Goal: Navigation & Orientation: Find specific page/section

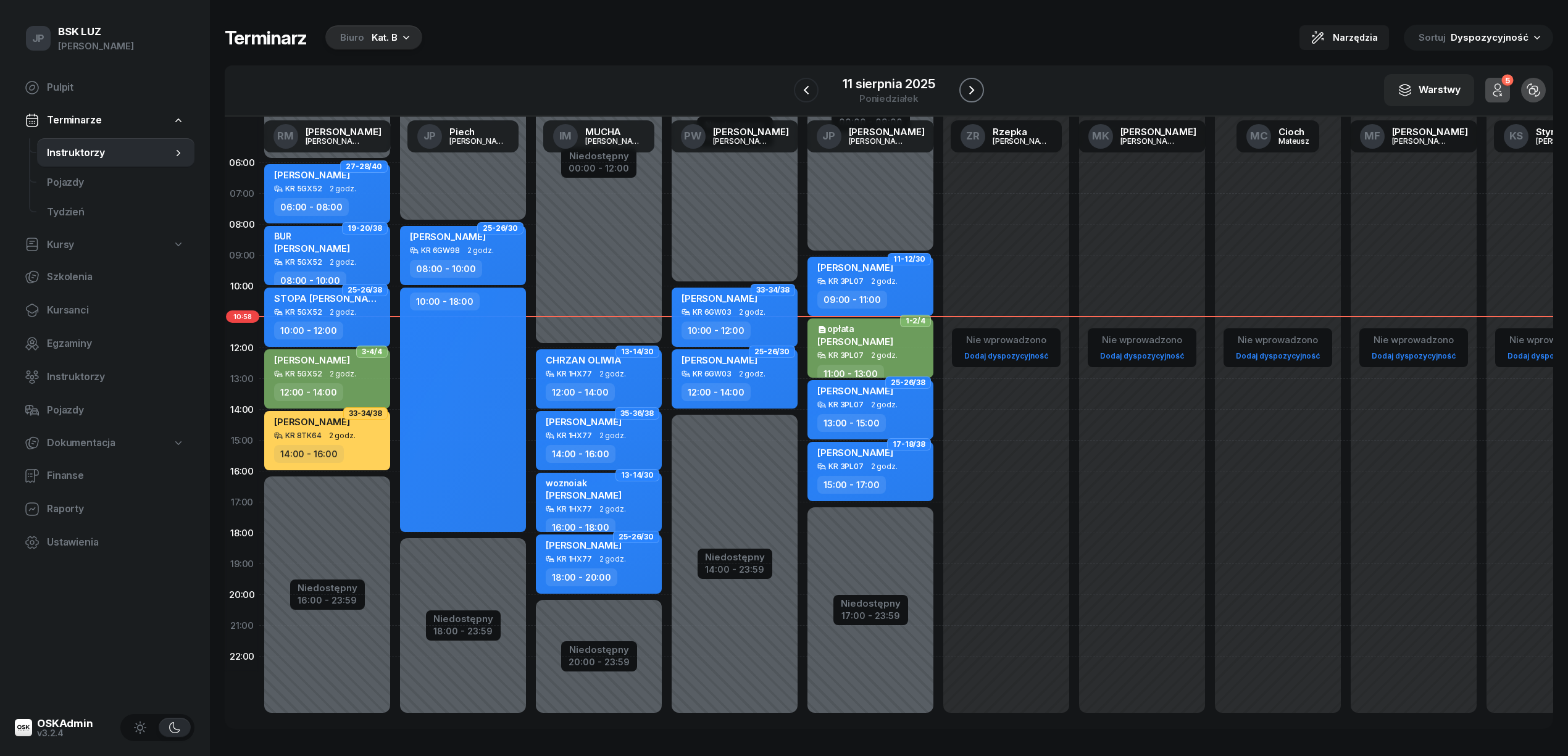
click at [751, 87] on icon "button" at bounding box center [971, 90] width 15 height 15
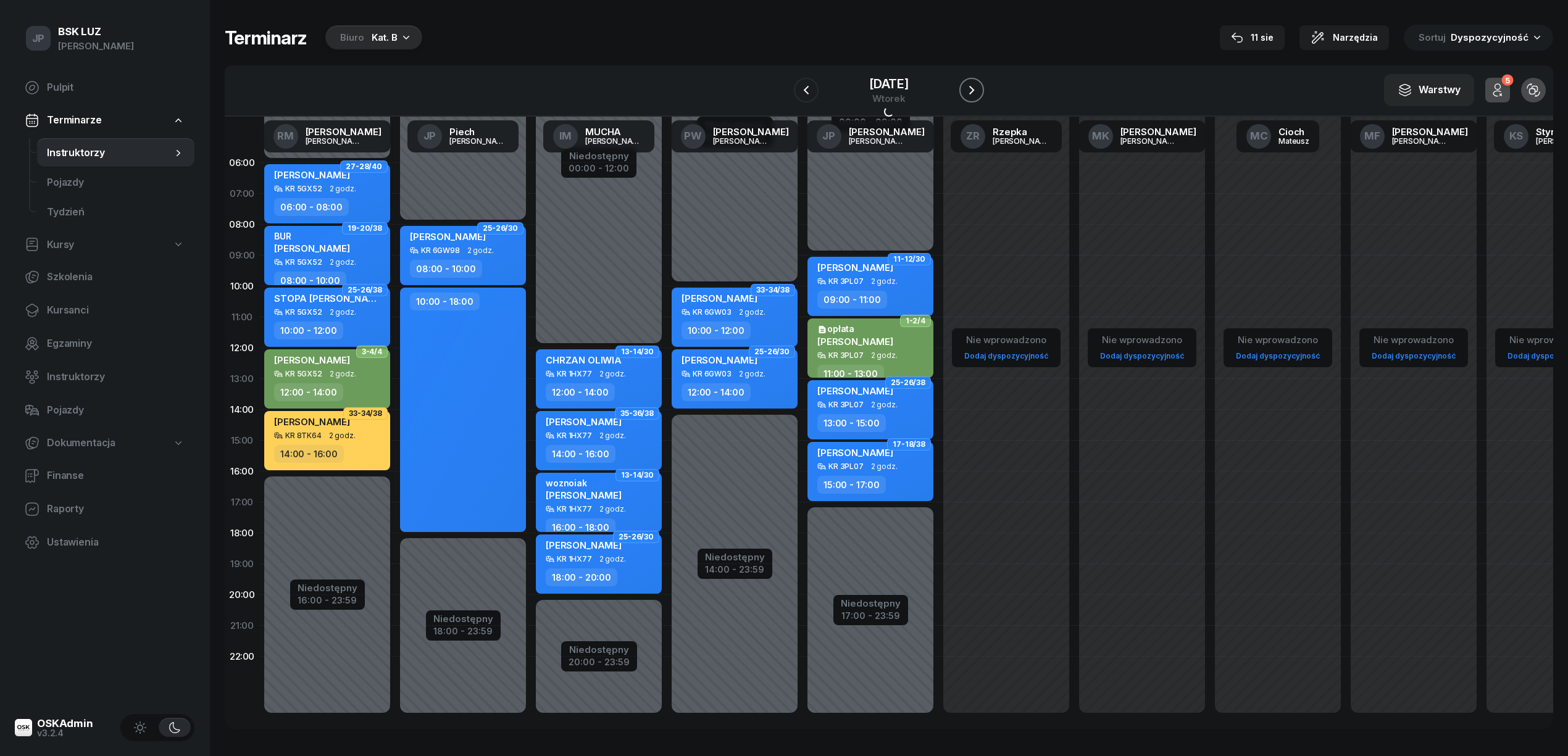
click at [751, 87] on icon "button" at bounding box center [971, 90] width 15 height 15
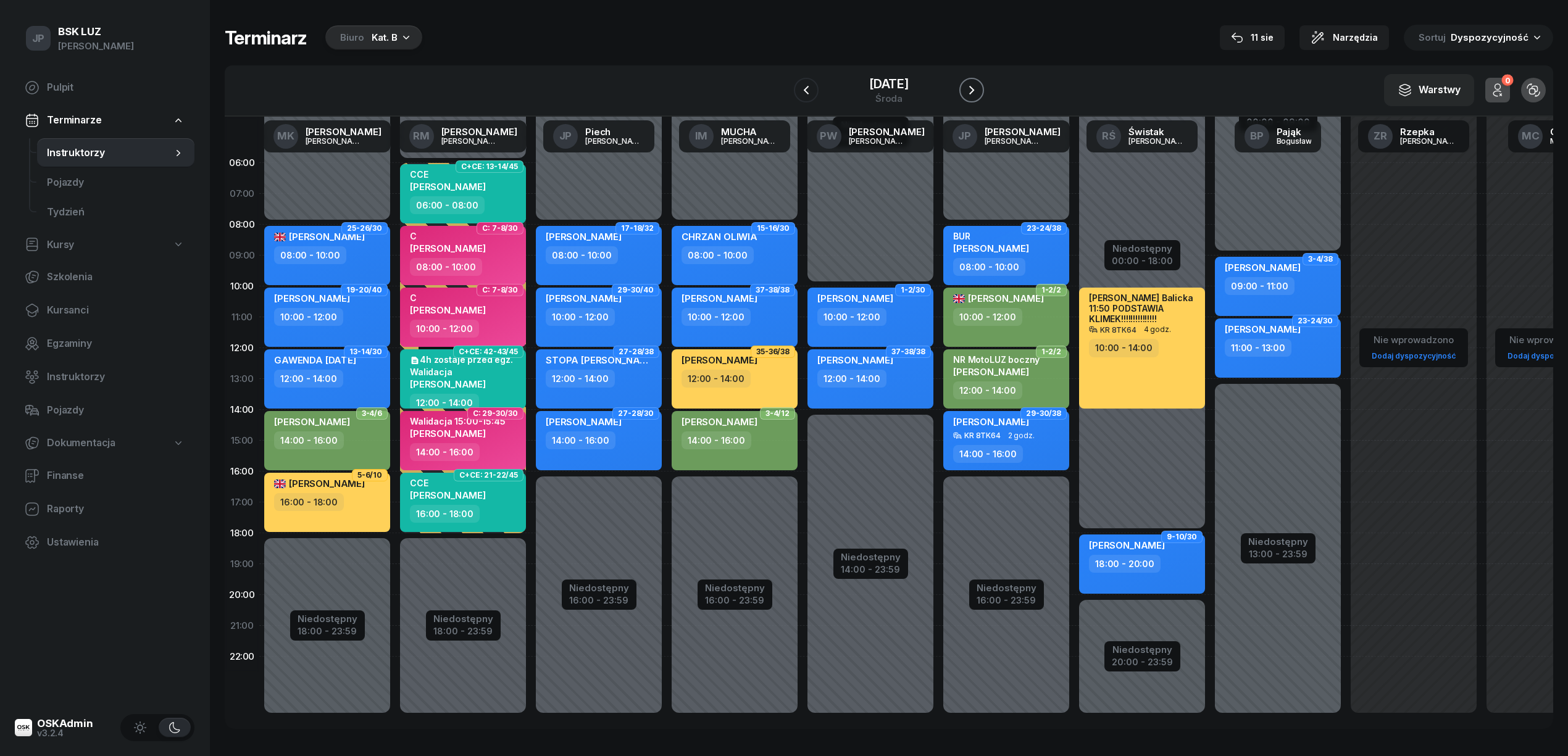
click at [751, 87] on icon "button" at bounding box center [971, 90] width 15 height 15
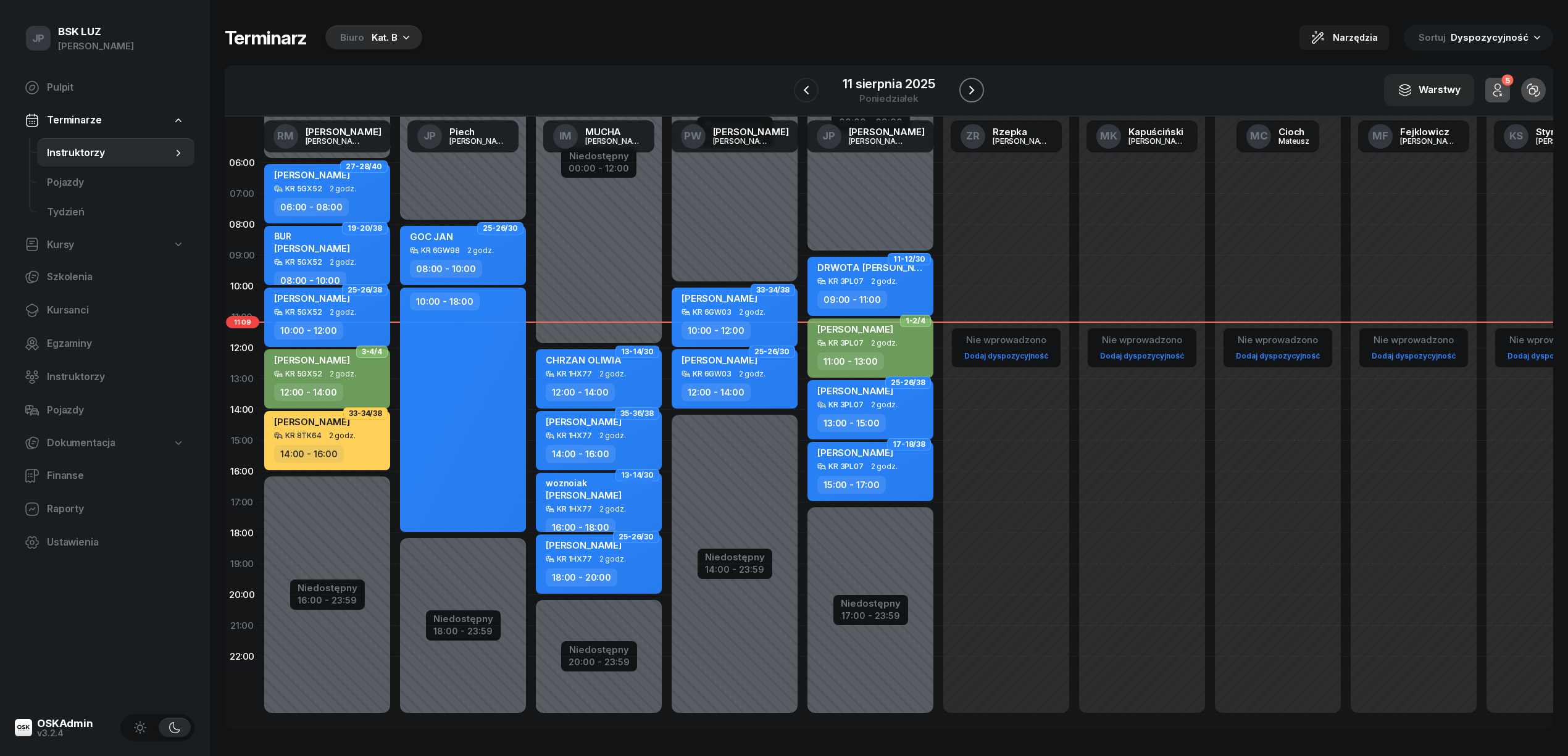
click at [970, 90] on icon "button" at bounding box center [971, 90] width 15 height 15
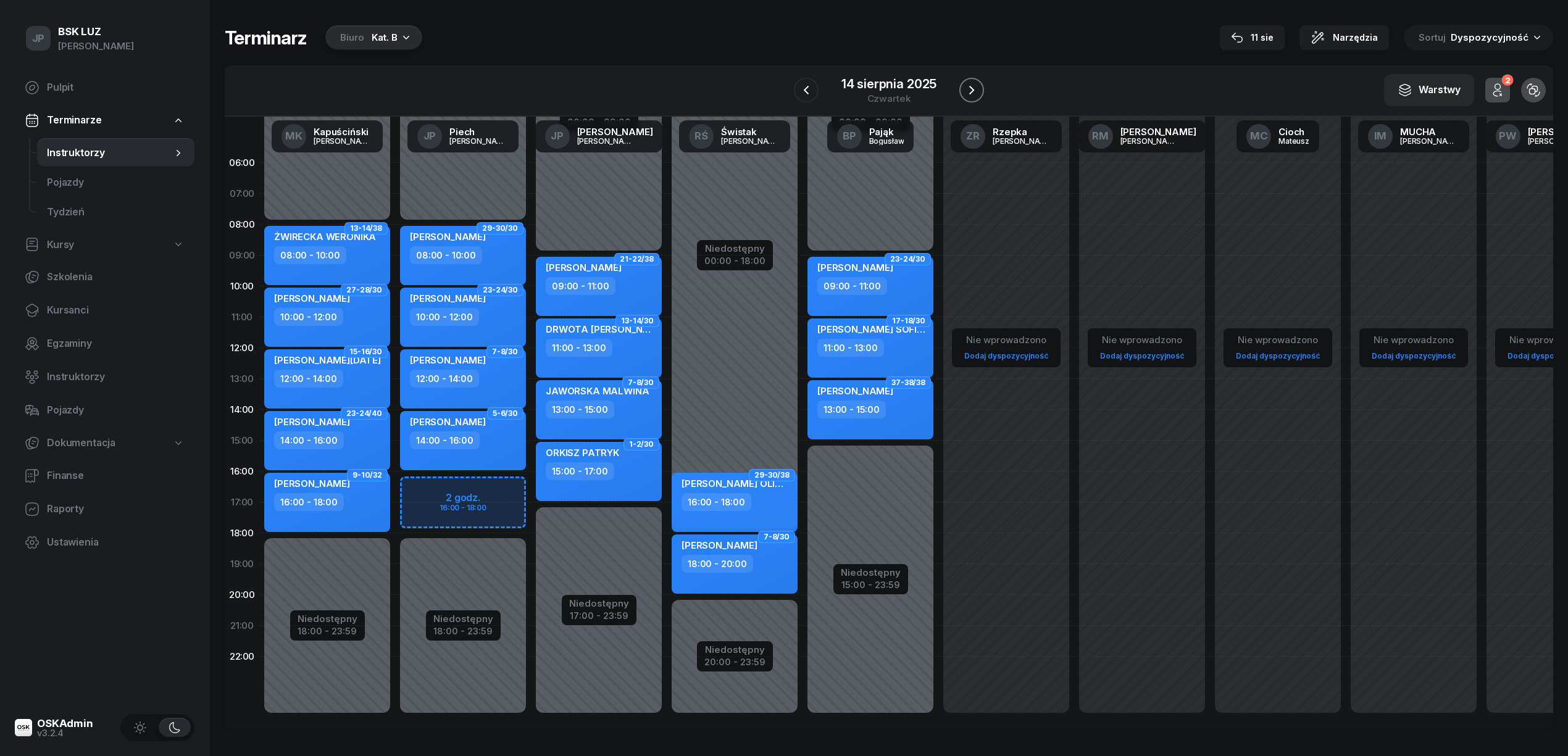
click at [976, 87] on icon "button" at bounding box center [971, 90] width 15 height 15
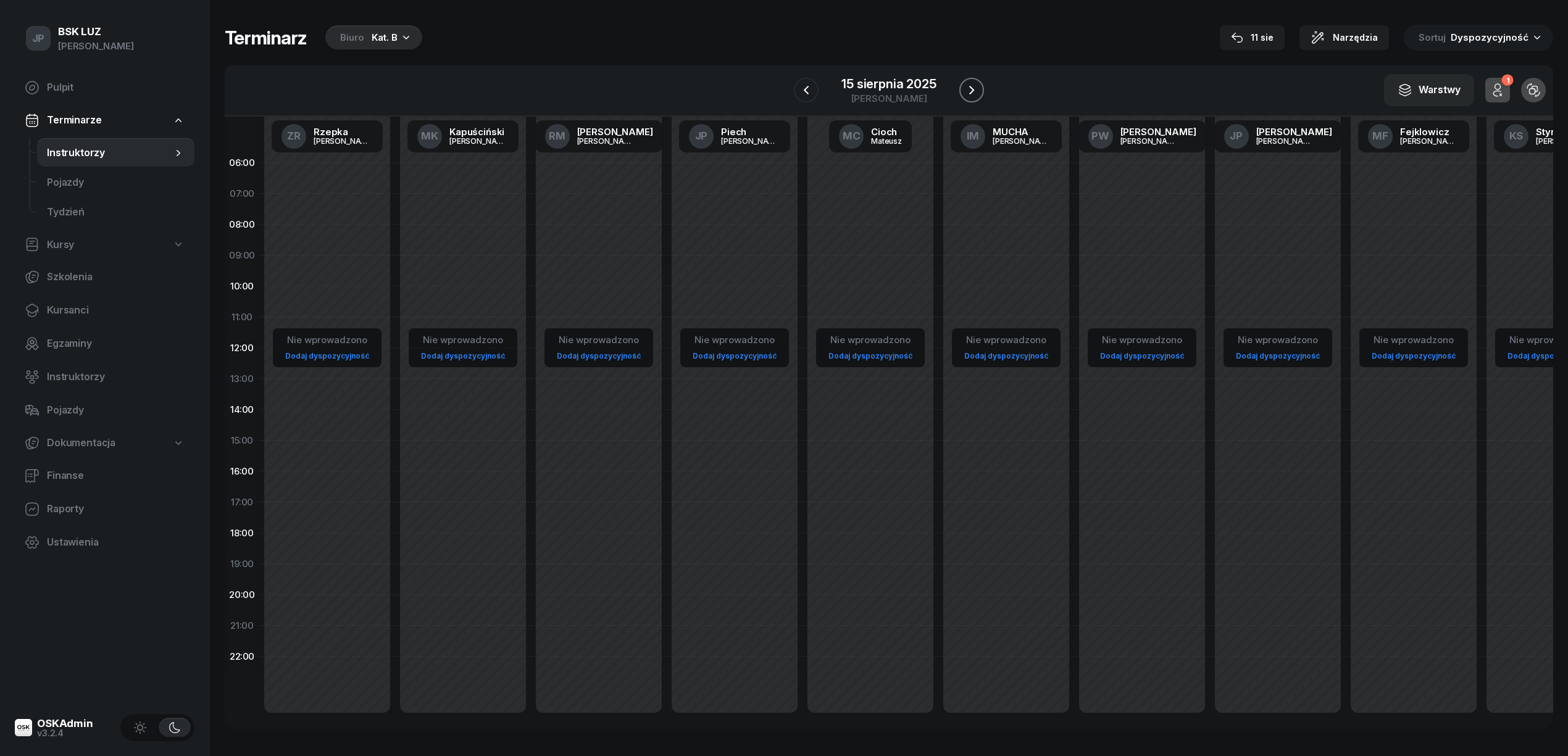
click at [975, 92] on icon "button" at bounding box center [971, 90] width 15 height 15
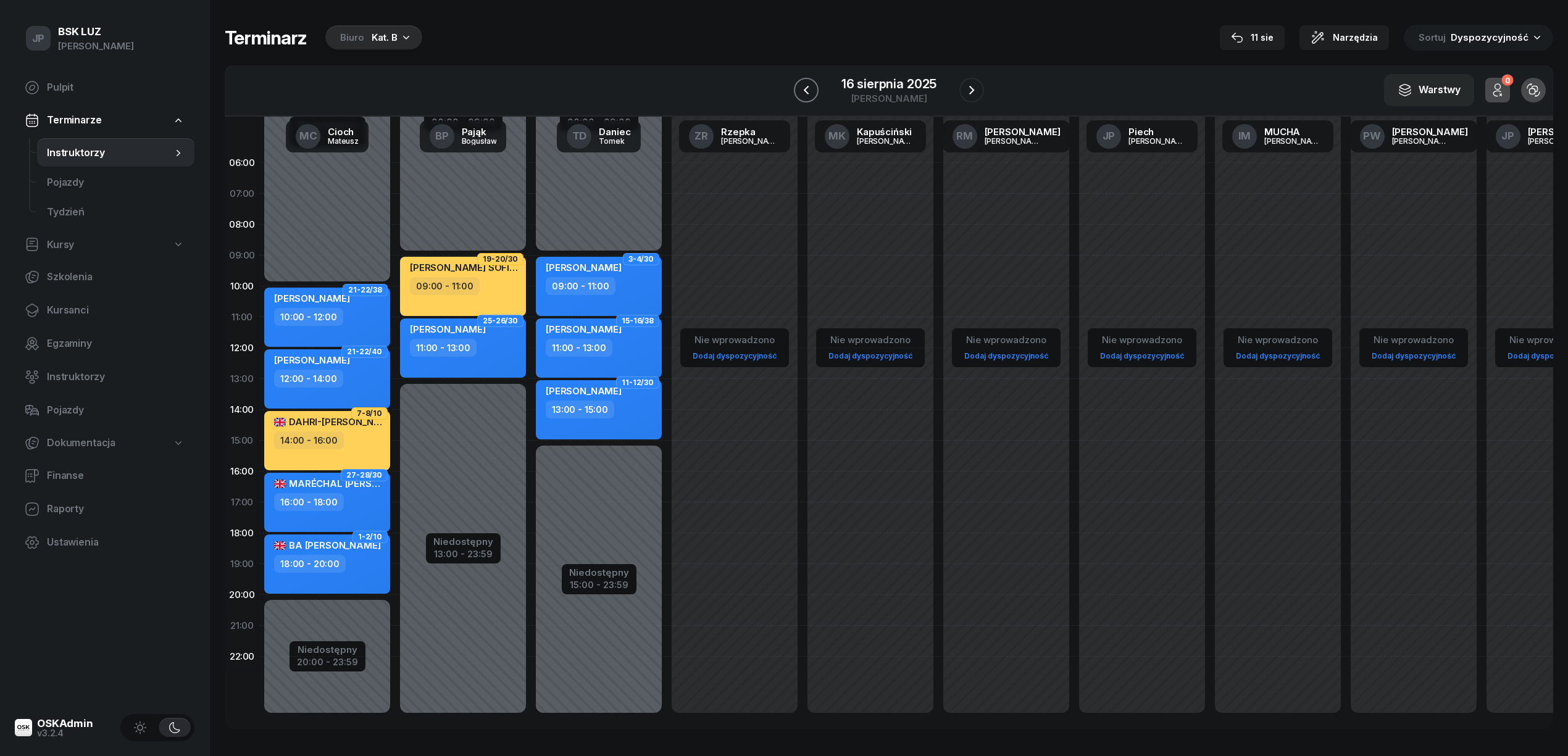
click at [801, 92] on icon "button" at bounding box center [806, 90] width 15 height 15
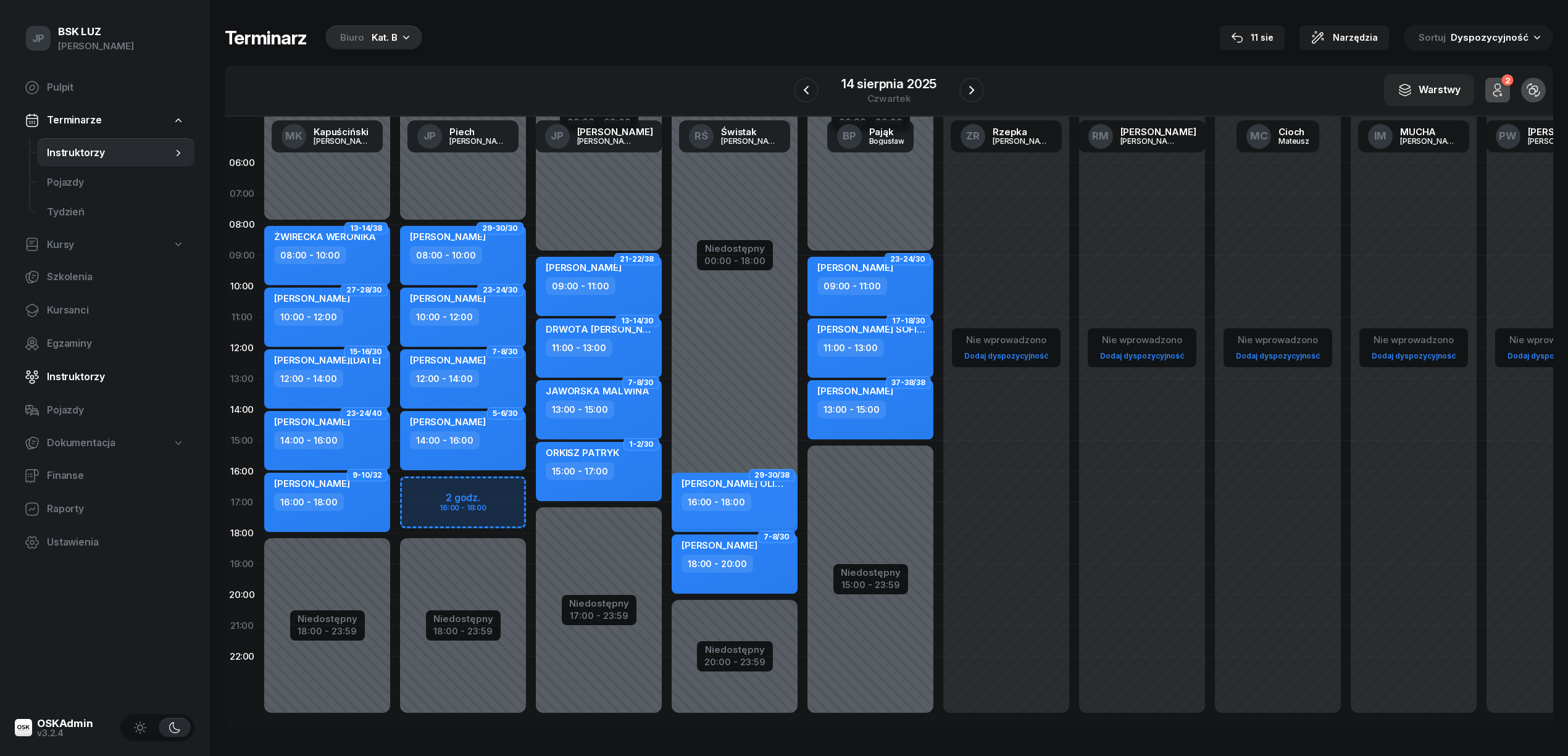
click at [62, 376] on span "Instruktorzy" at bounding box center [116, 376] width 138 height 16
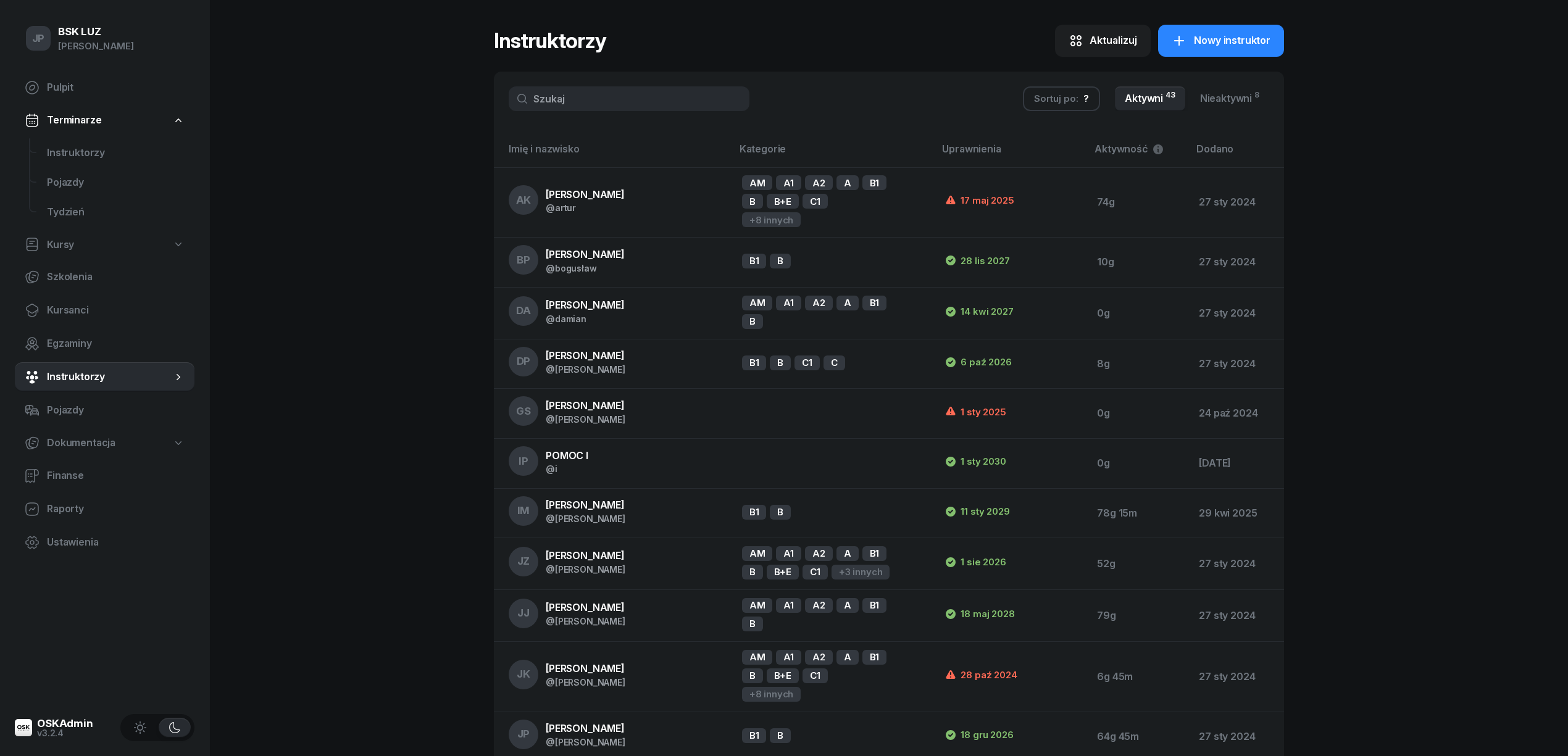
click at [563, 105] on input "text" at bounding box center [629, 99] width 241 height 25
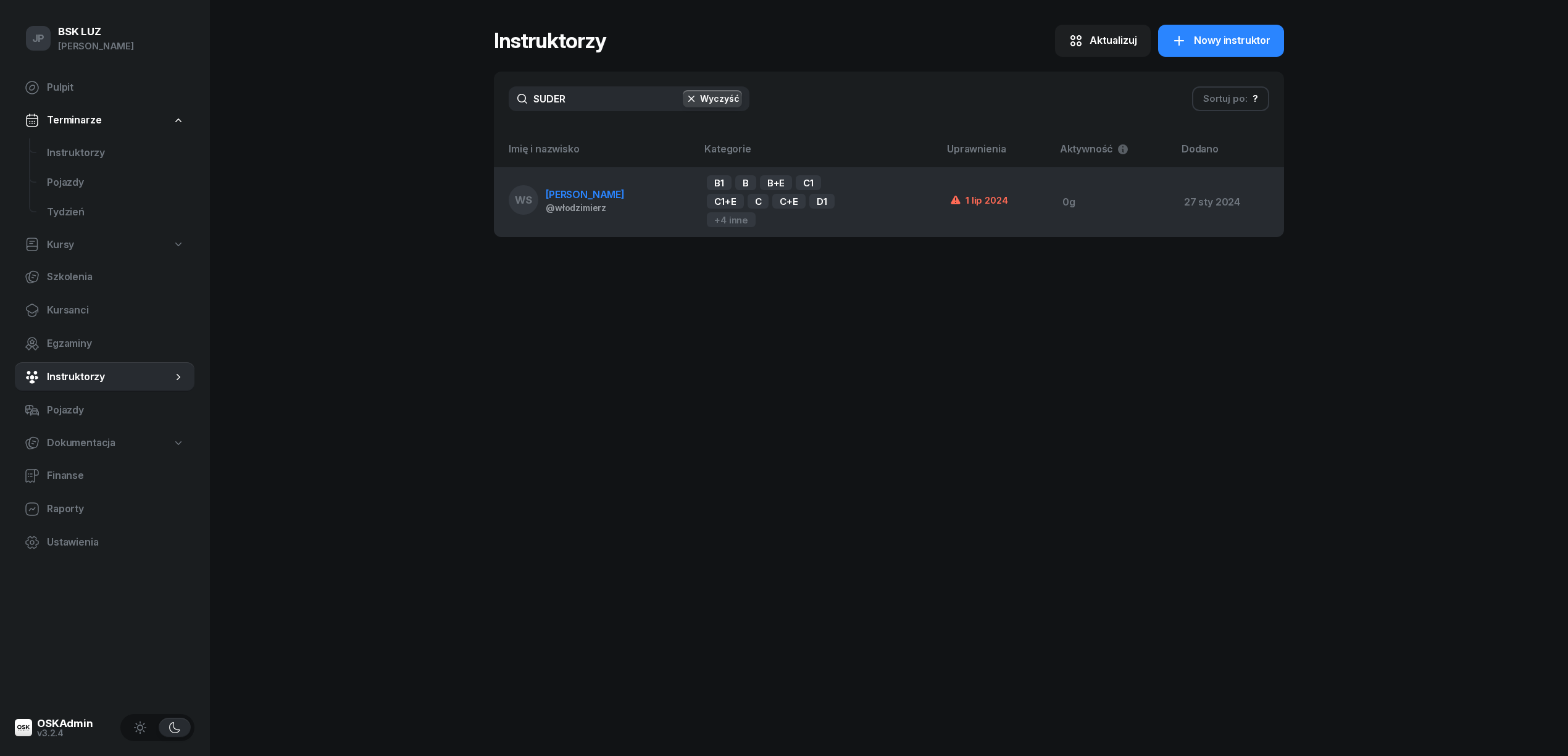
type input "SUDER"
click at [575, 201] on span "[PERSON_NAME]" at bounding box center [585, 195] width 79 height 12
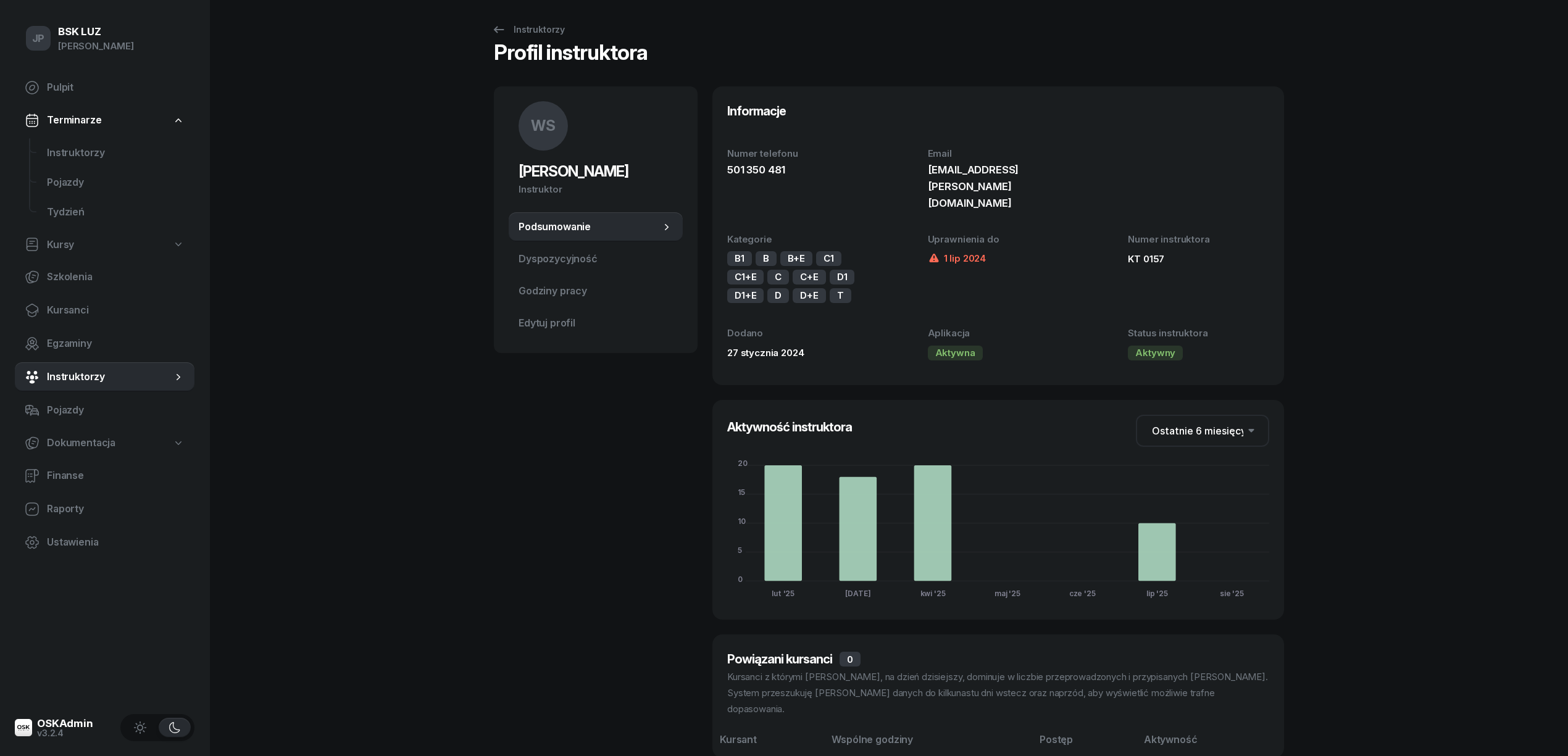
scroll to position [14, 0]
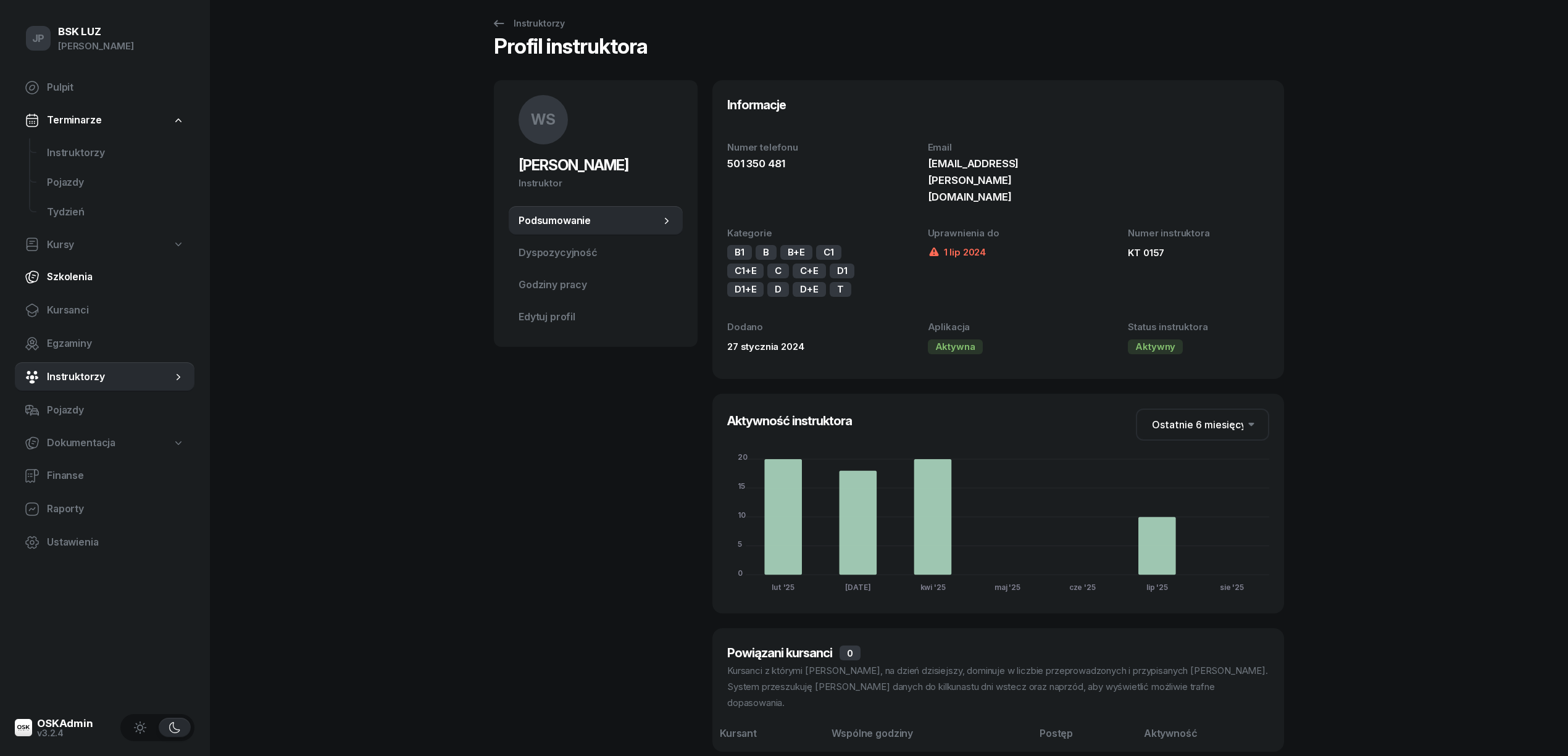
click at [75, 275] on span "Szkolenia" at bounding box center [116, 277] width 138 height 16
select select "createdAt-desc"
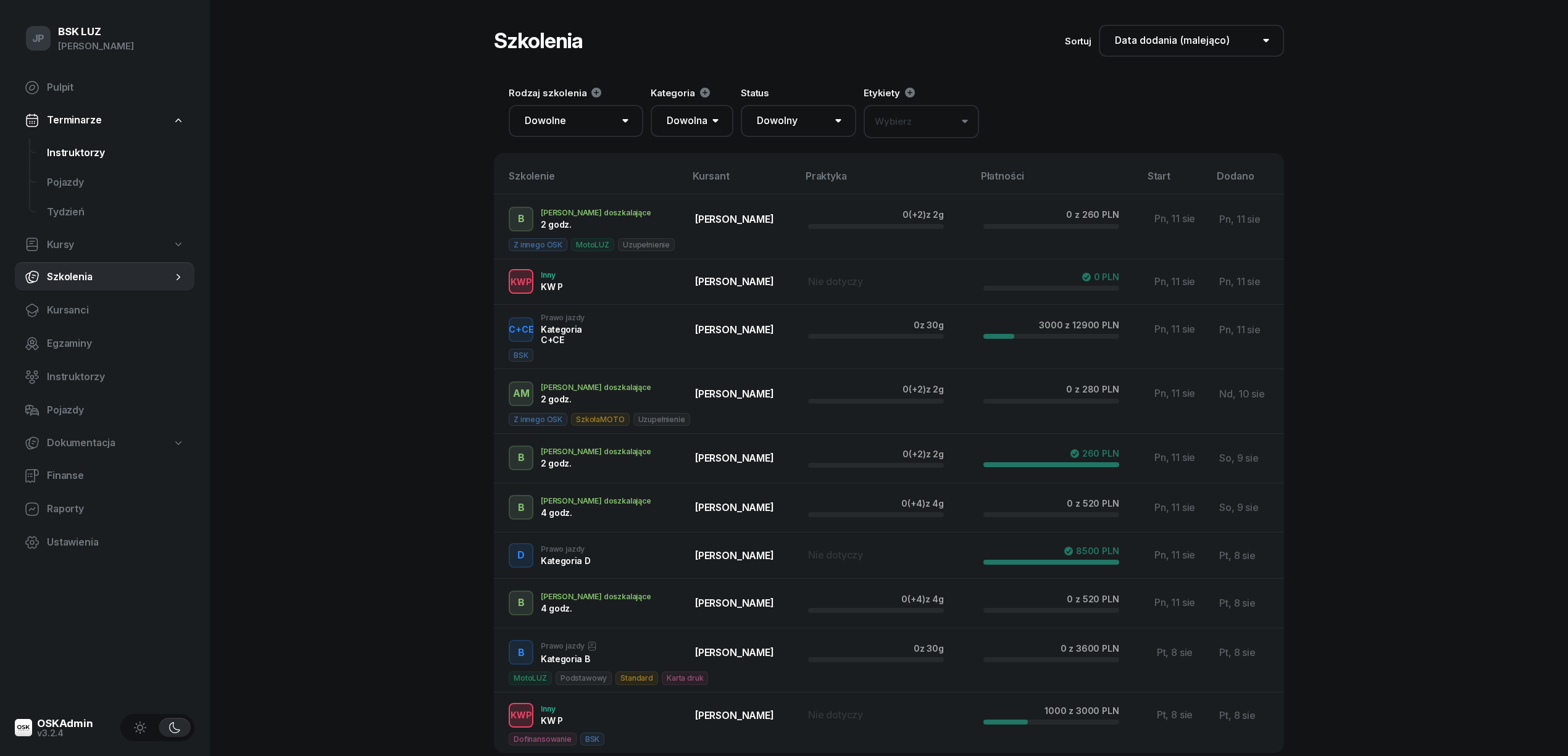
click at [77, 151] on span "Instruktorzy" at bounding box center [116, 153] width 138 height 16
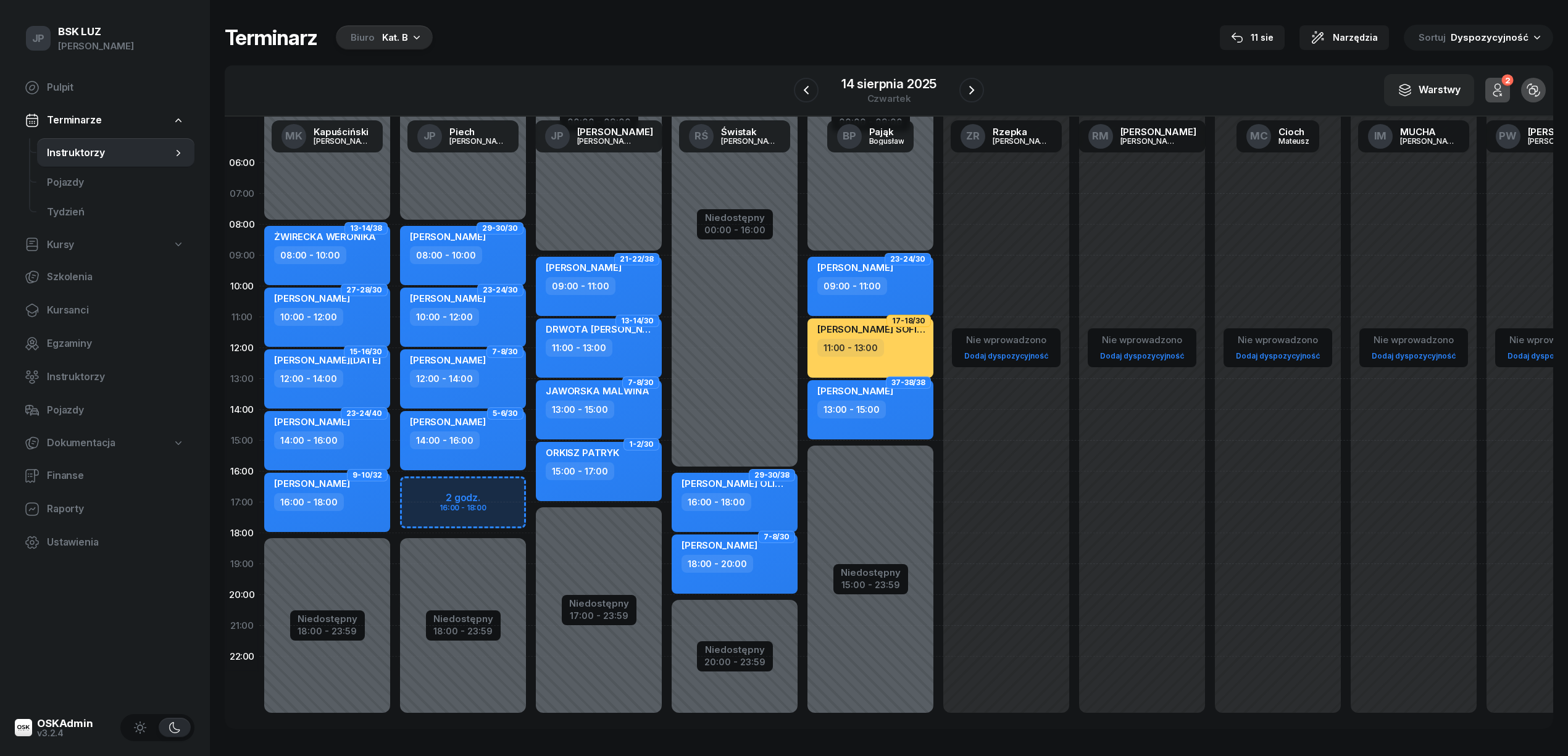
click at [416, 37] on icon "button" at bounding box center [417, 37] width 12 height 12
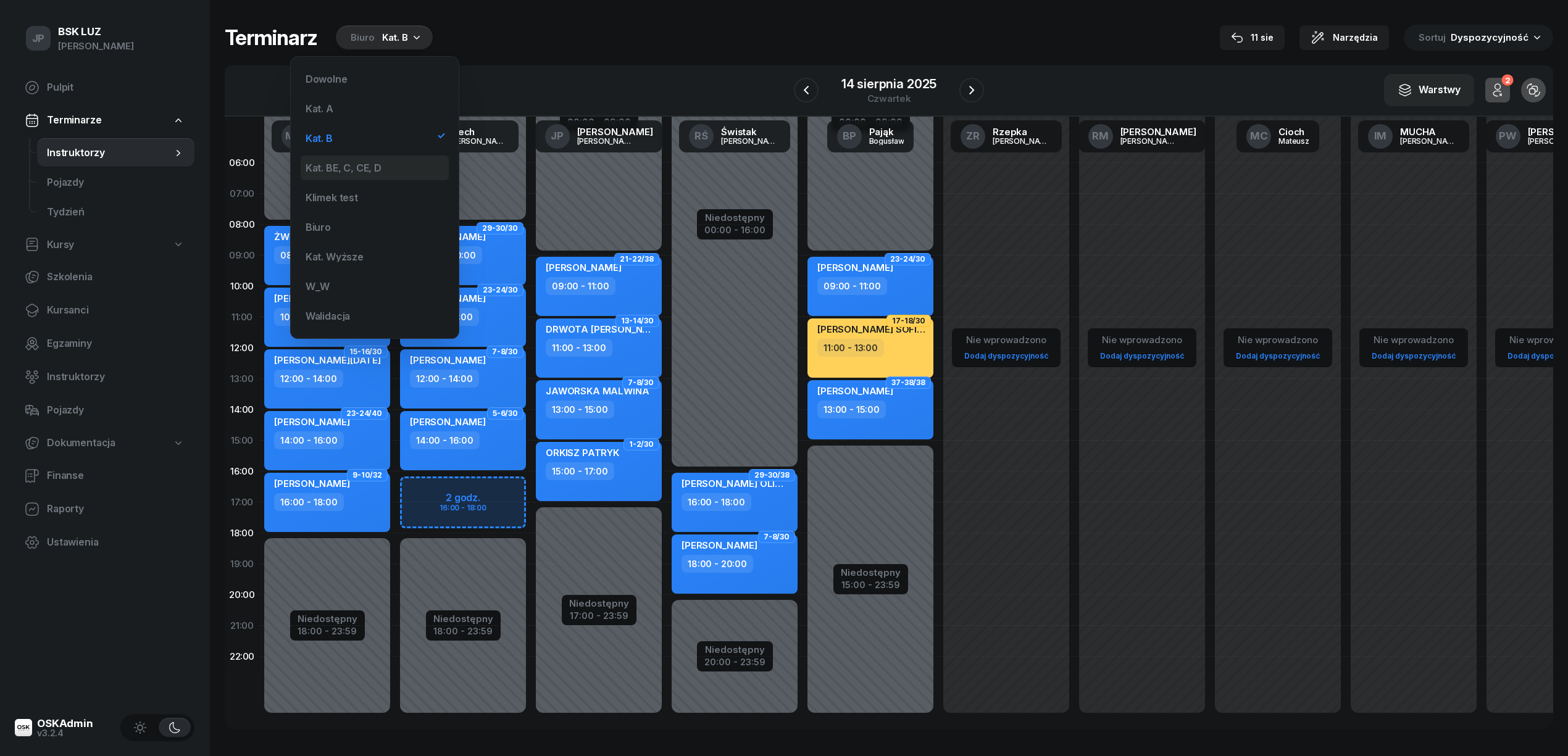
click at [367, 163] on div "Kat. BE, C, CE, D" at bounding box center [343, 168] width 76 height 10
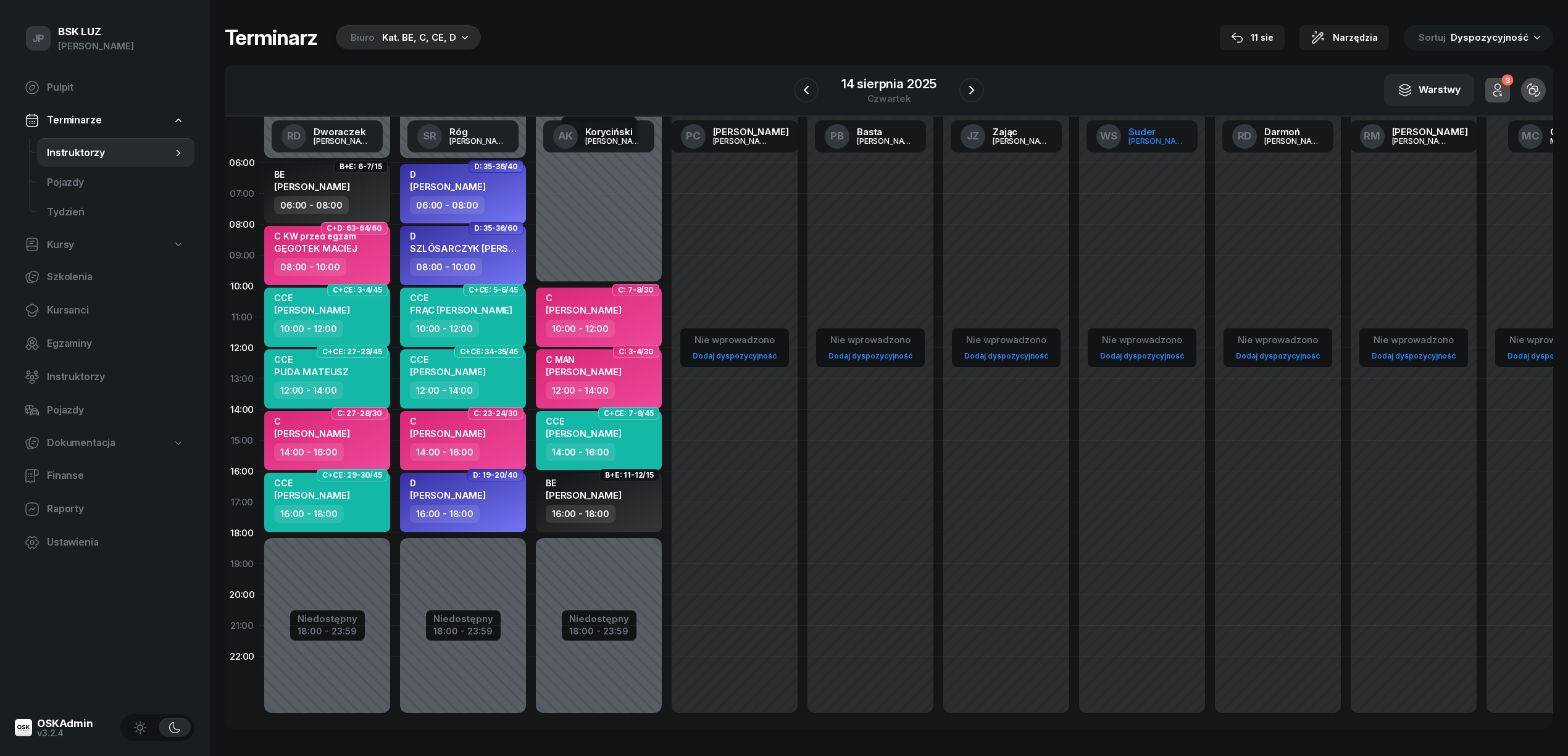
click at [1156, 141] on div "[PERSON_NAME]" at bounding box center [1158, 141] width 59 height 8
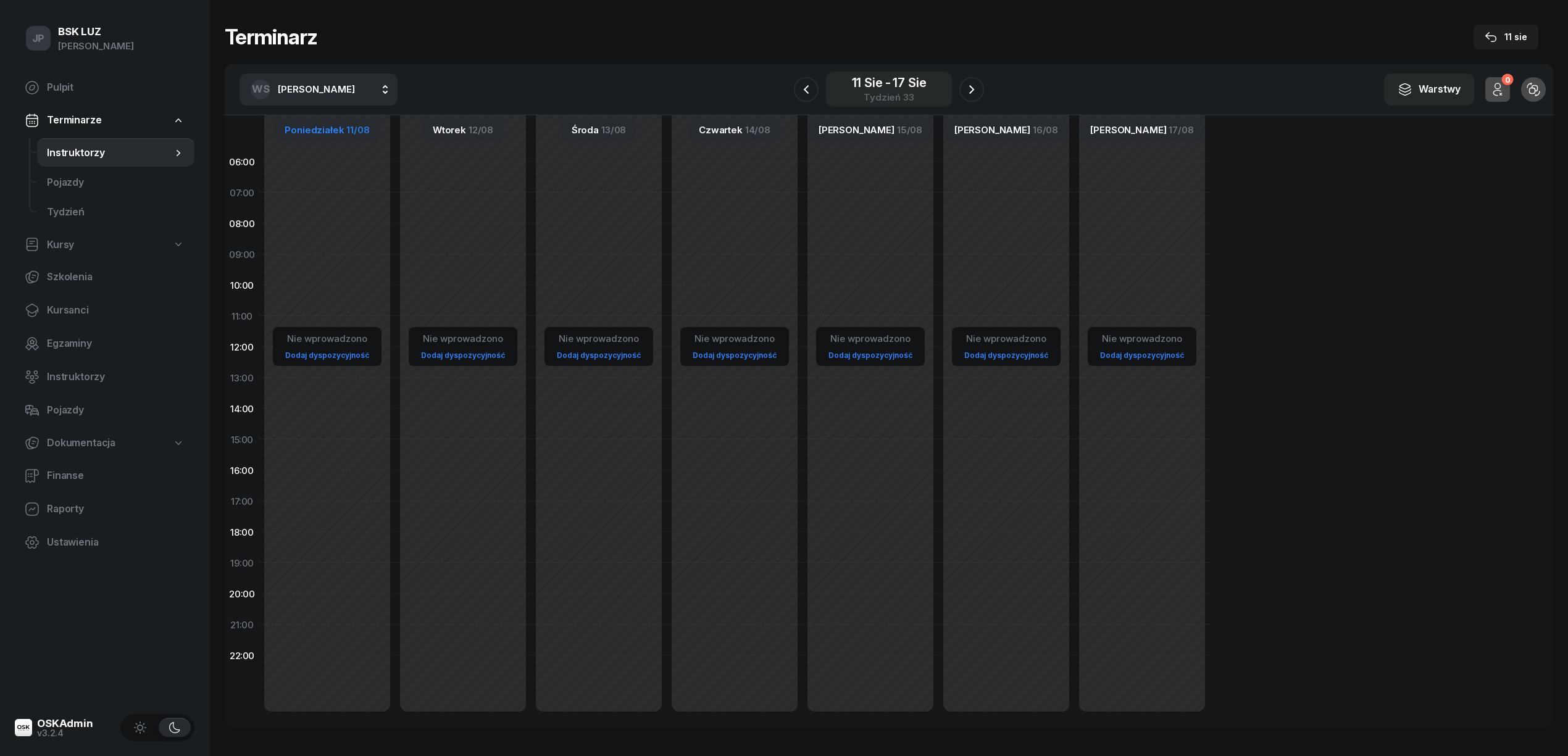
click at [852, 82] on div "11 sie - 17 sie" at bounding box center [889, 83] width 75 height 12
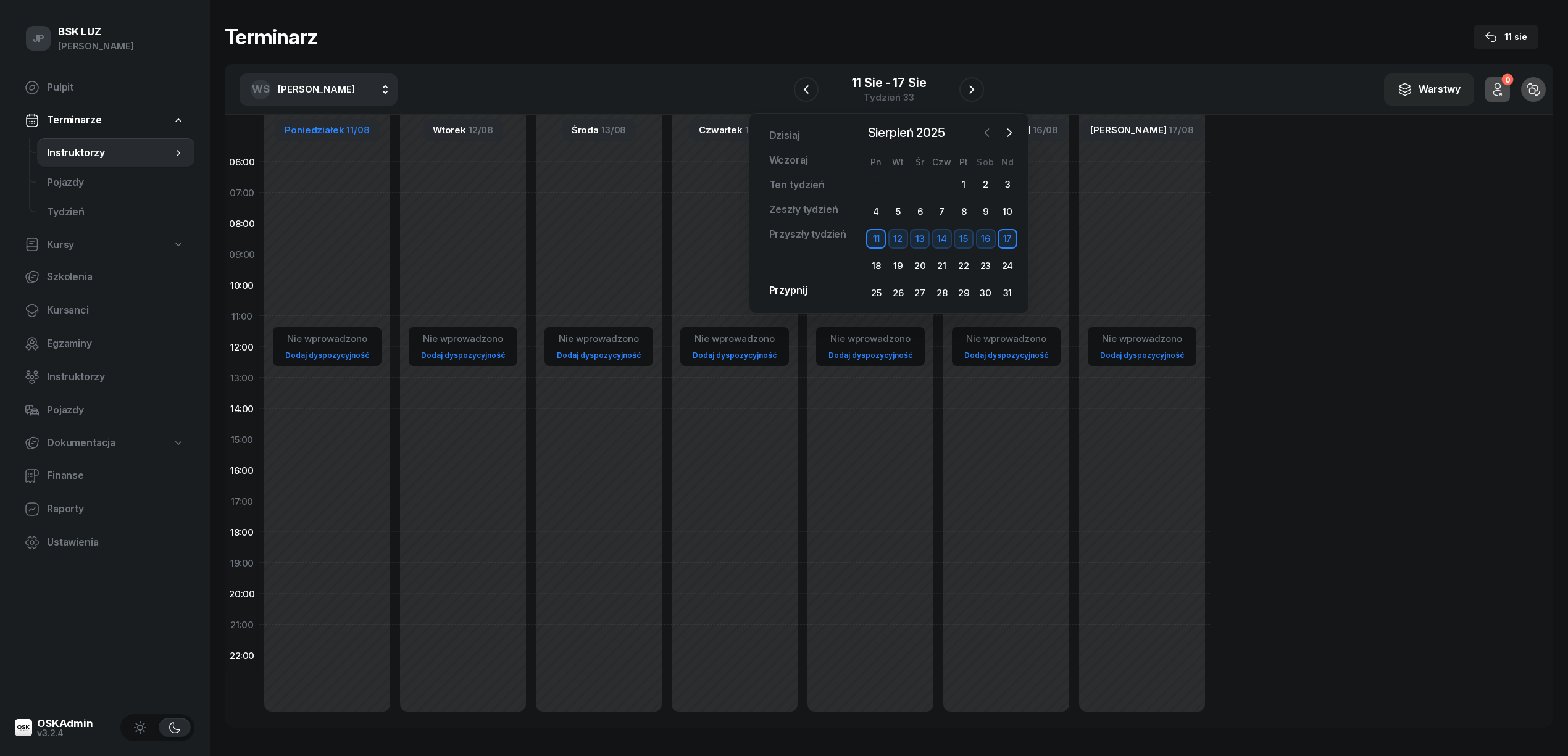
click at [988, 129] on icon "button" at bounding box center [987, 133] width 12 height 12
click at [1007, 185] on div "1" at bounding box center [1007, 184] width 20 height 20
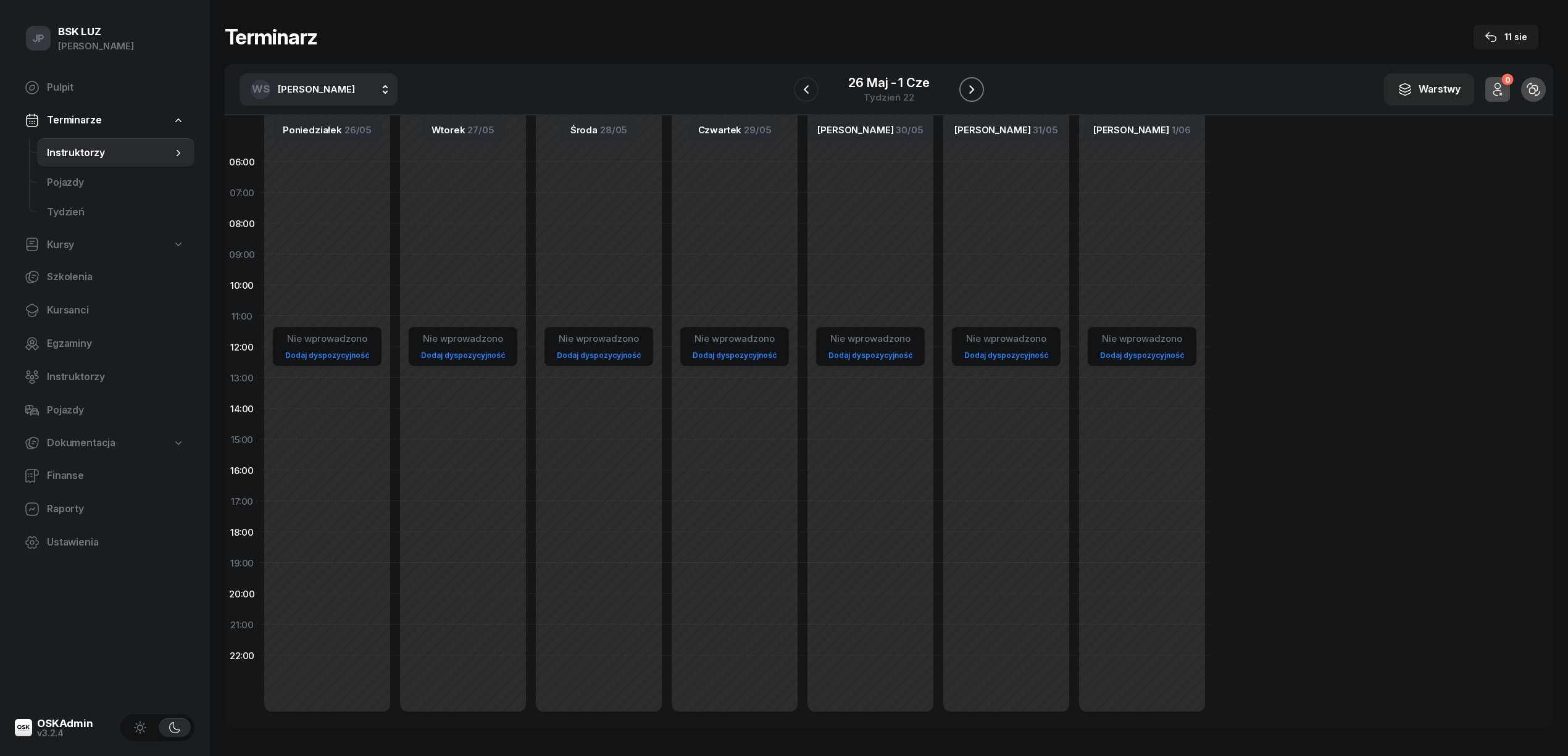
click at [973, 85] on icon "button" at bounding box center [971, 89] width 15 height 15
click at [371, 87] on button "WS [PERSON_NAME]" at bounding box center [319, 89] width 158 height 32
type input "SZEWCZ"
click at [347, 166] on span "[PERSON_NAME]" at bounding box center [323, 171] width 76 height 16
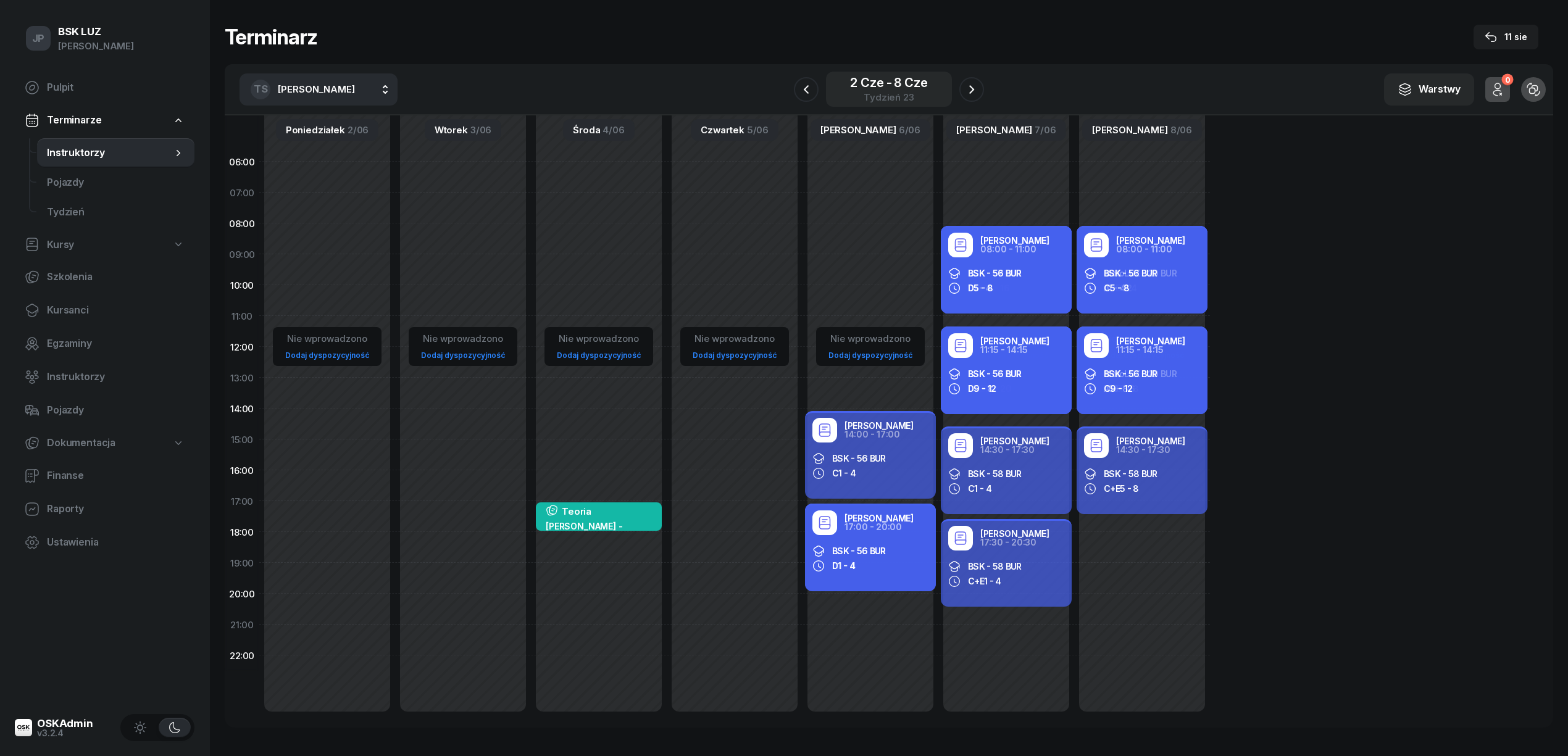
click at [867, 85] on div "2 cze - 8 cze" at bounding box center [888, 83] width 77 height 12
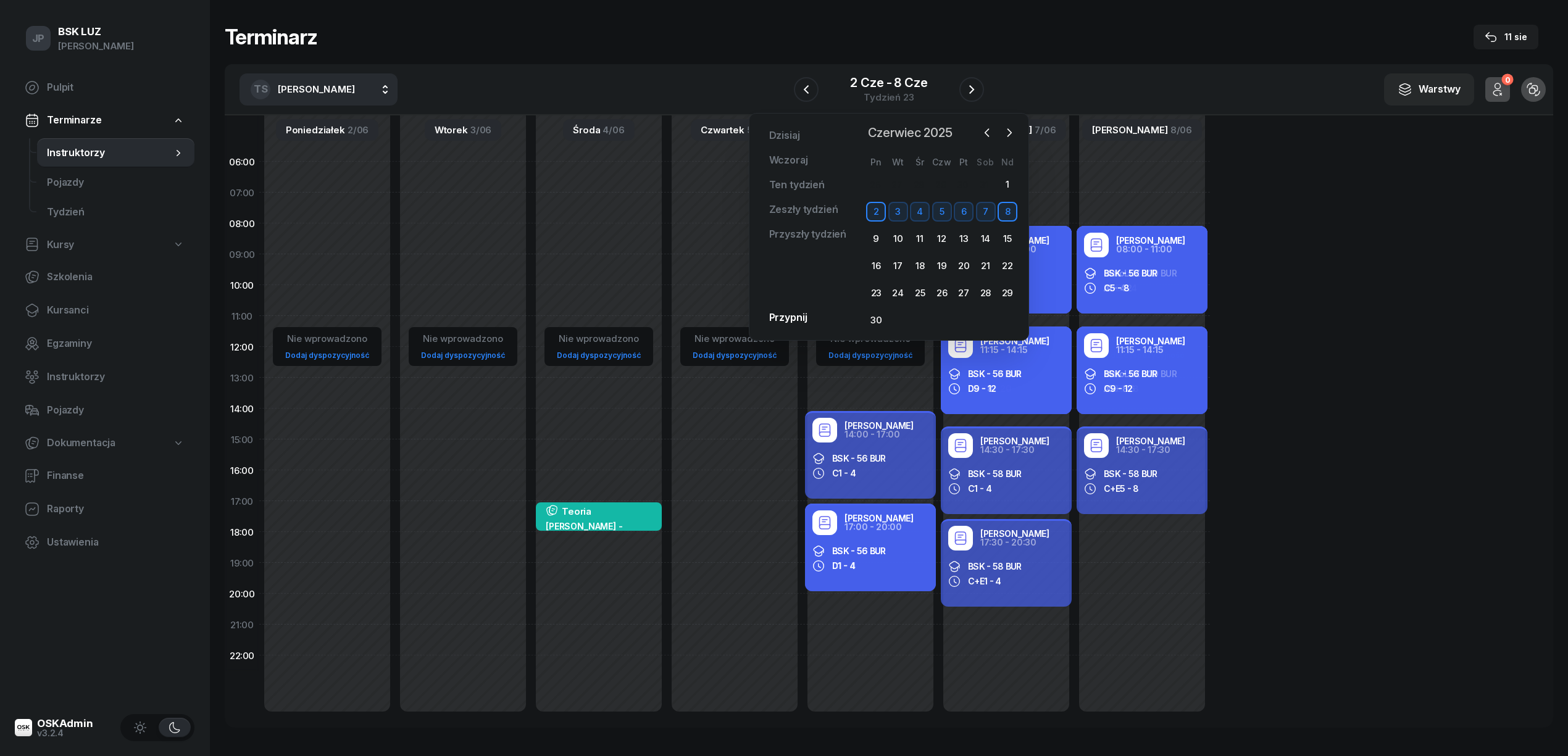
click at [886, 132] on span "Czerwiec 2025" at bounding box center [910, 133] width 94 height 20
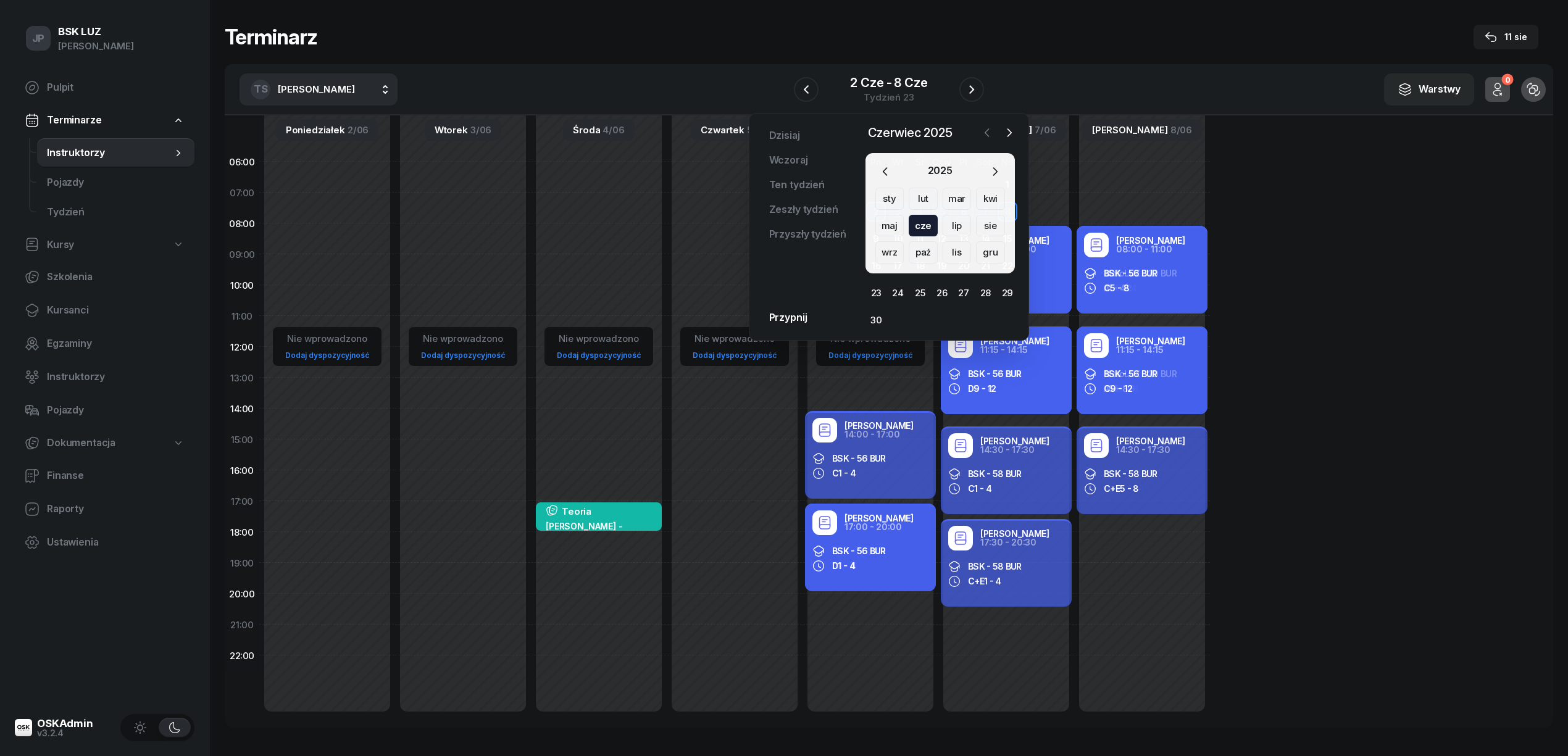
click at [987, 129] on icon "button" at bounding box center [987, 133] width 12 height 12
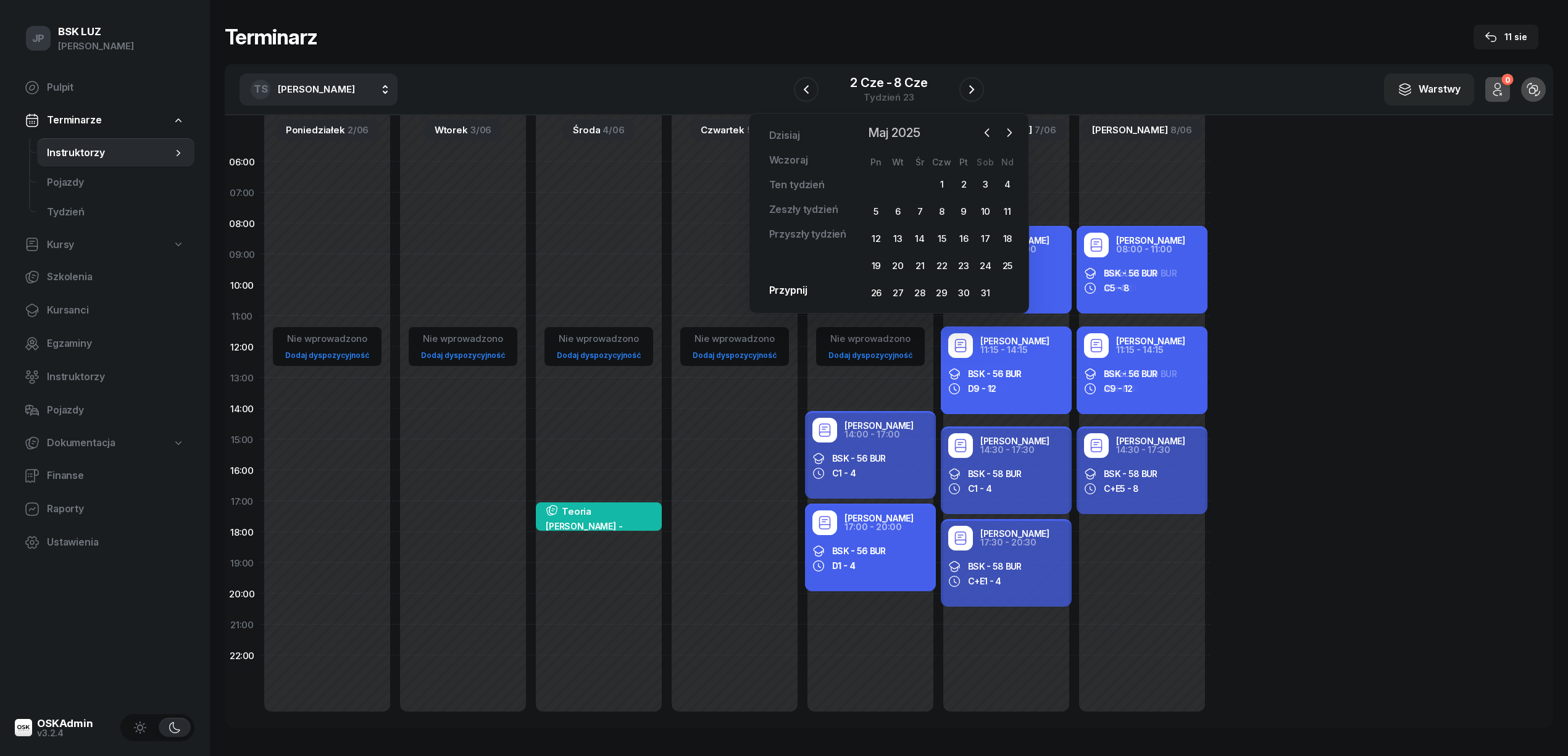
click at [878, 131] on span "Maj 2025" at bounding box center [894, 133] width 63 height 20
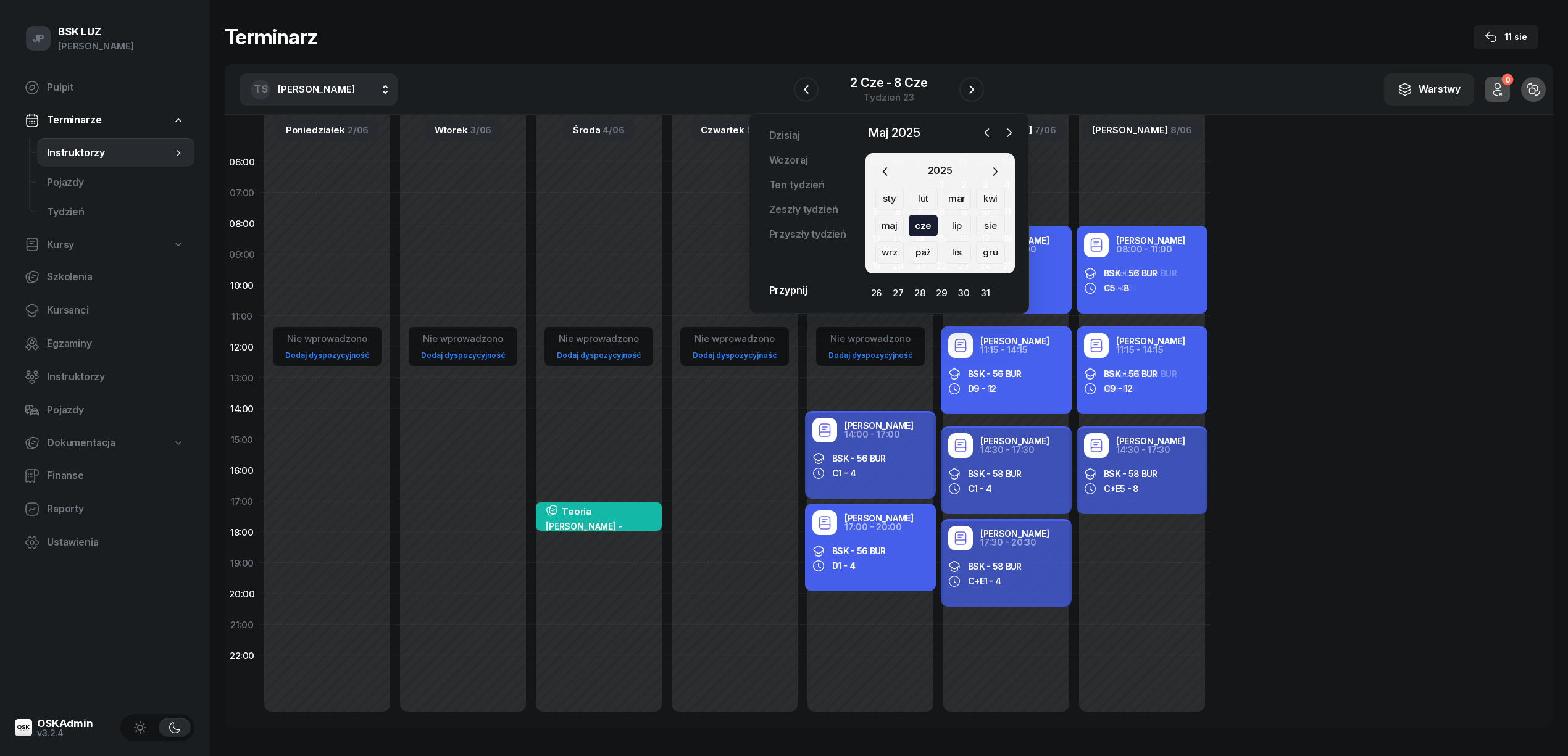
click at [976, 195] on div "mar" at bounding box center [990, 199] width 29 height 22
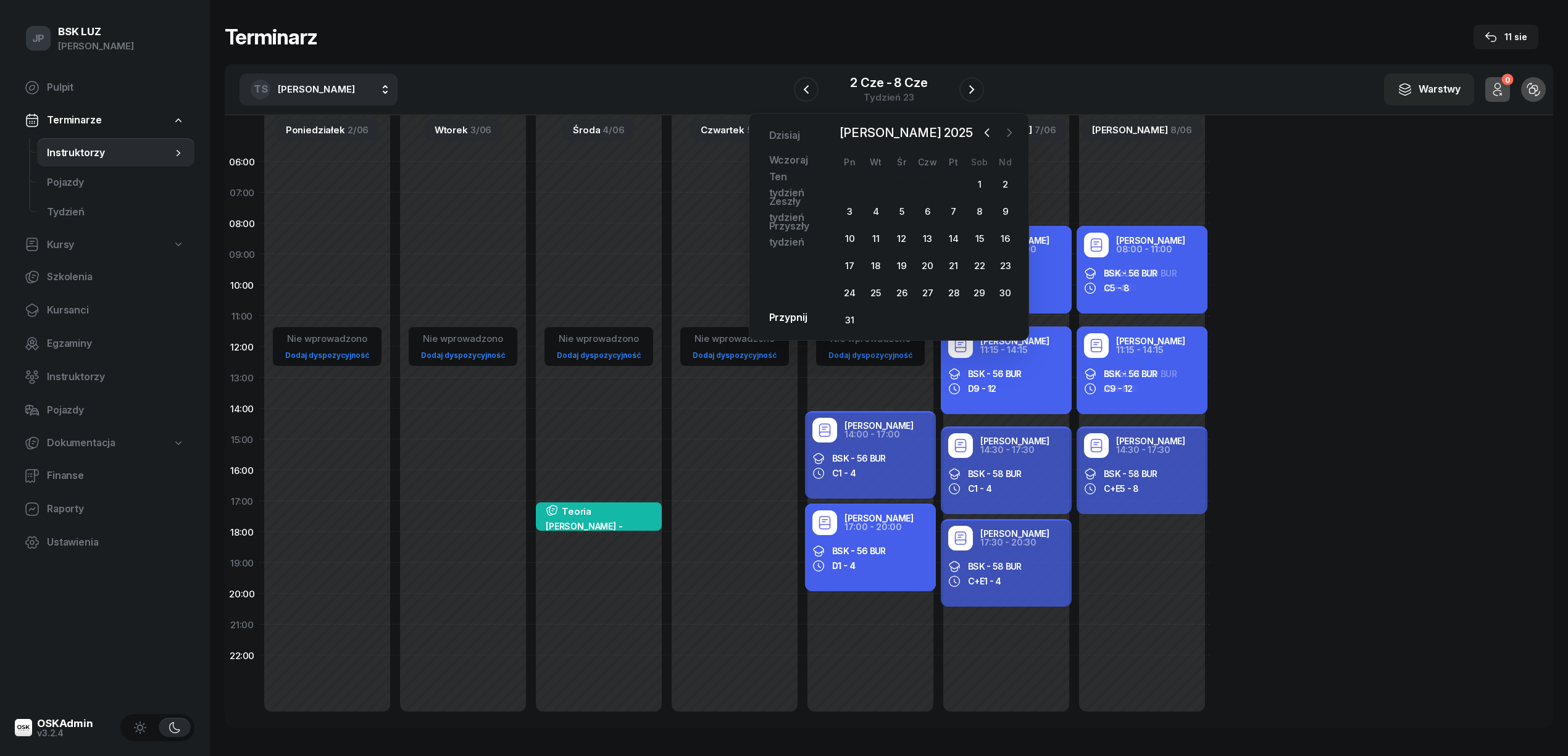
click at [1009, 131] on icon "button" at bounding box center [1009, 133] width 12 height 12
click at [938, 211] on div "10" at bounding box center [927, 211] width 20 height 20
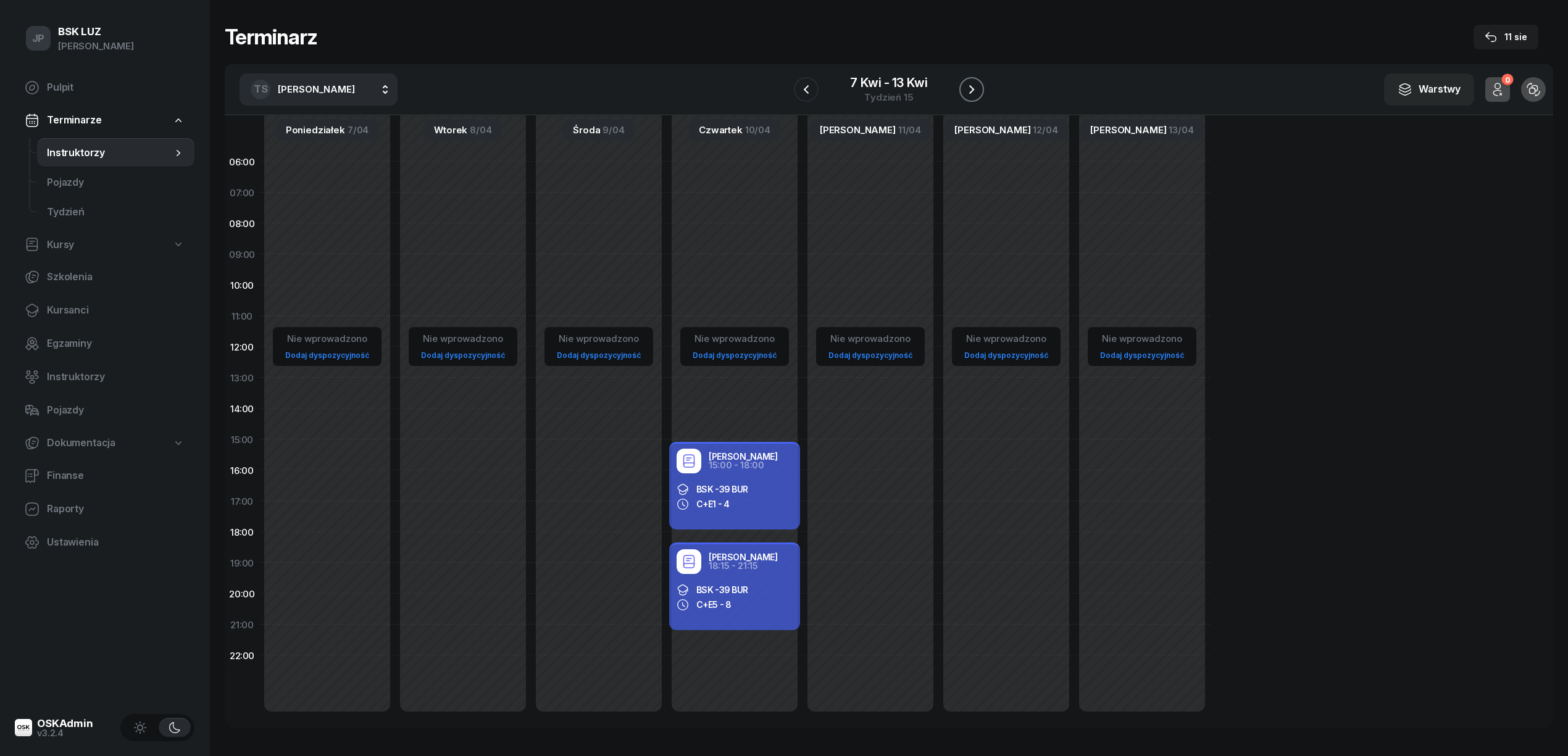
click at [970, 89] on icon "button" at bounding box center [971, 89] width 15 height 15
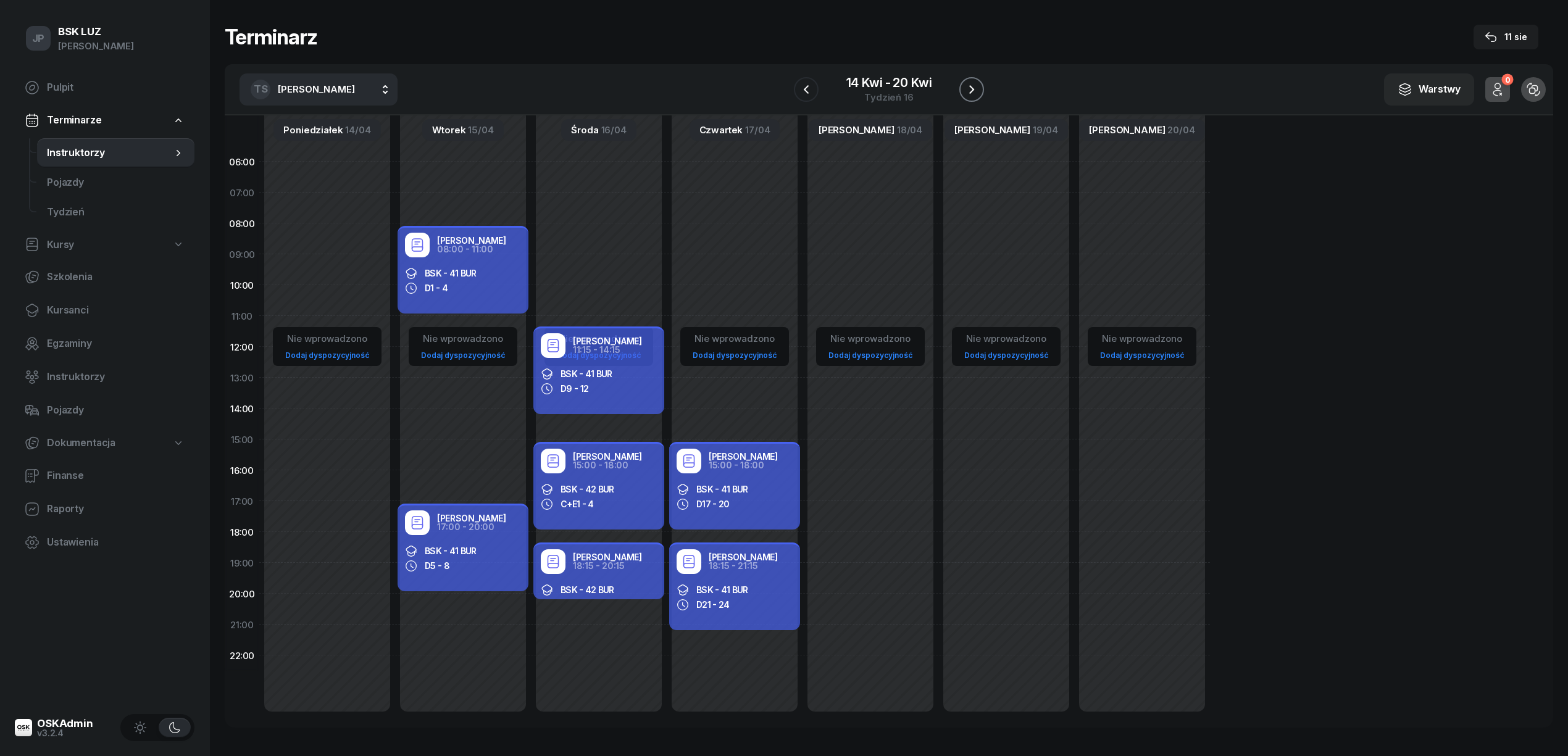
click at [968, 87] on icon "button" at bounding box center [971, 89] width 15 height 15
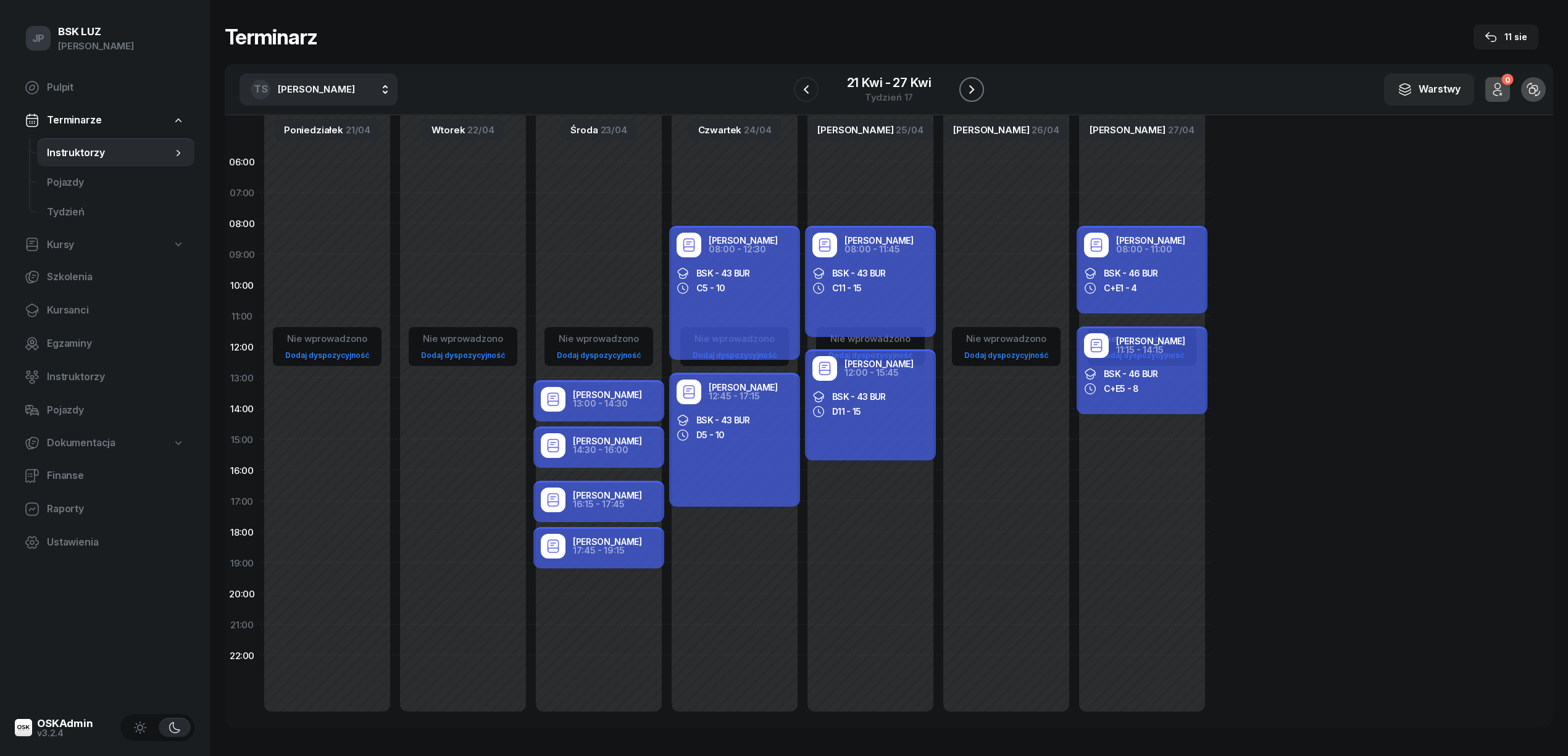
click at [971, 91] on icon "button" at bounding box center [971, 89] width 5 height 9
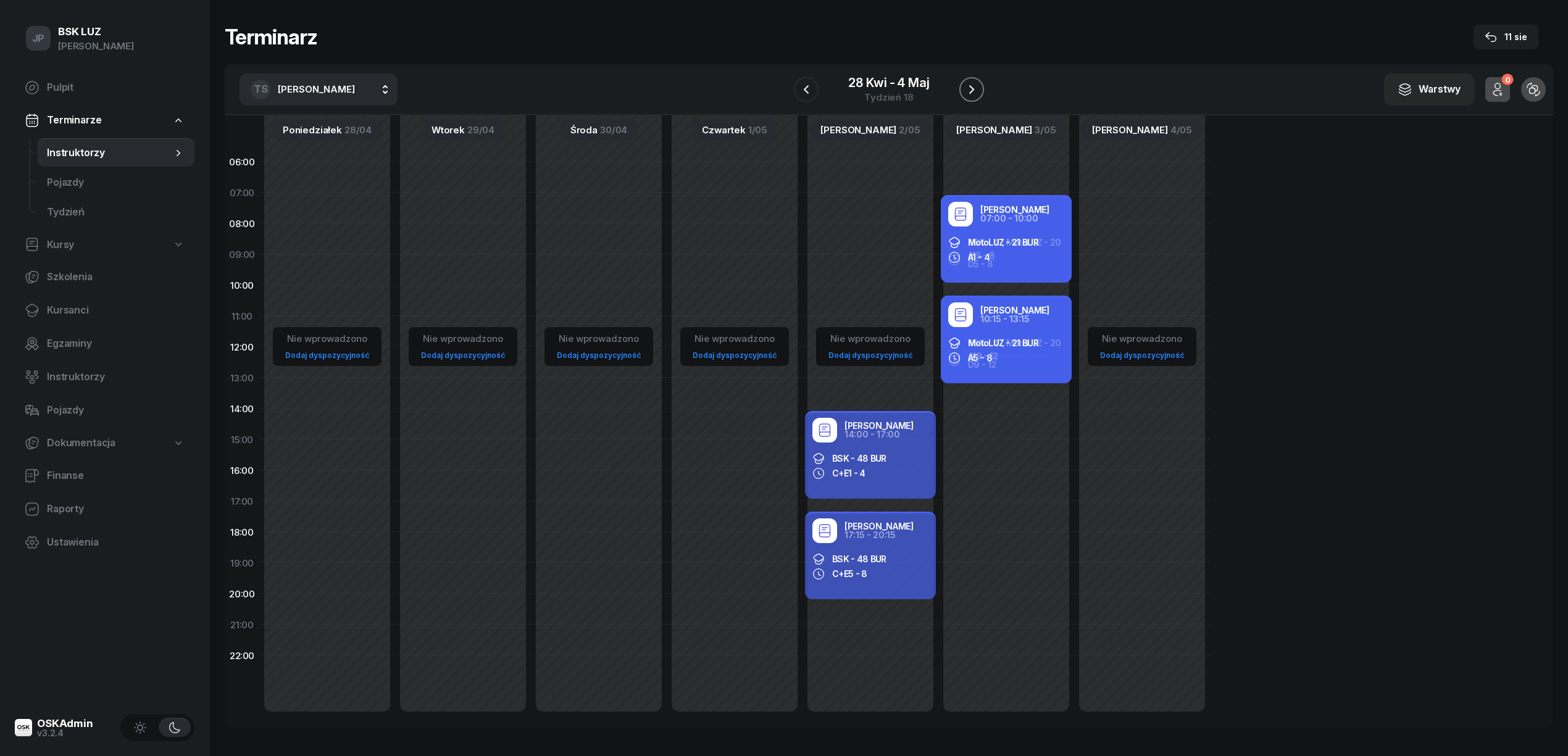
click at [969, 87] on icon "button" at bounding box center [971, 89] width 15 height 15
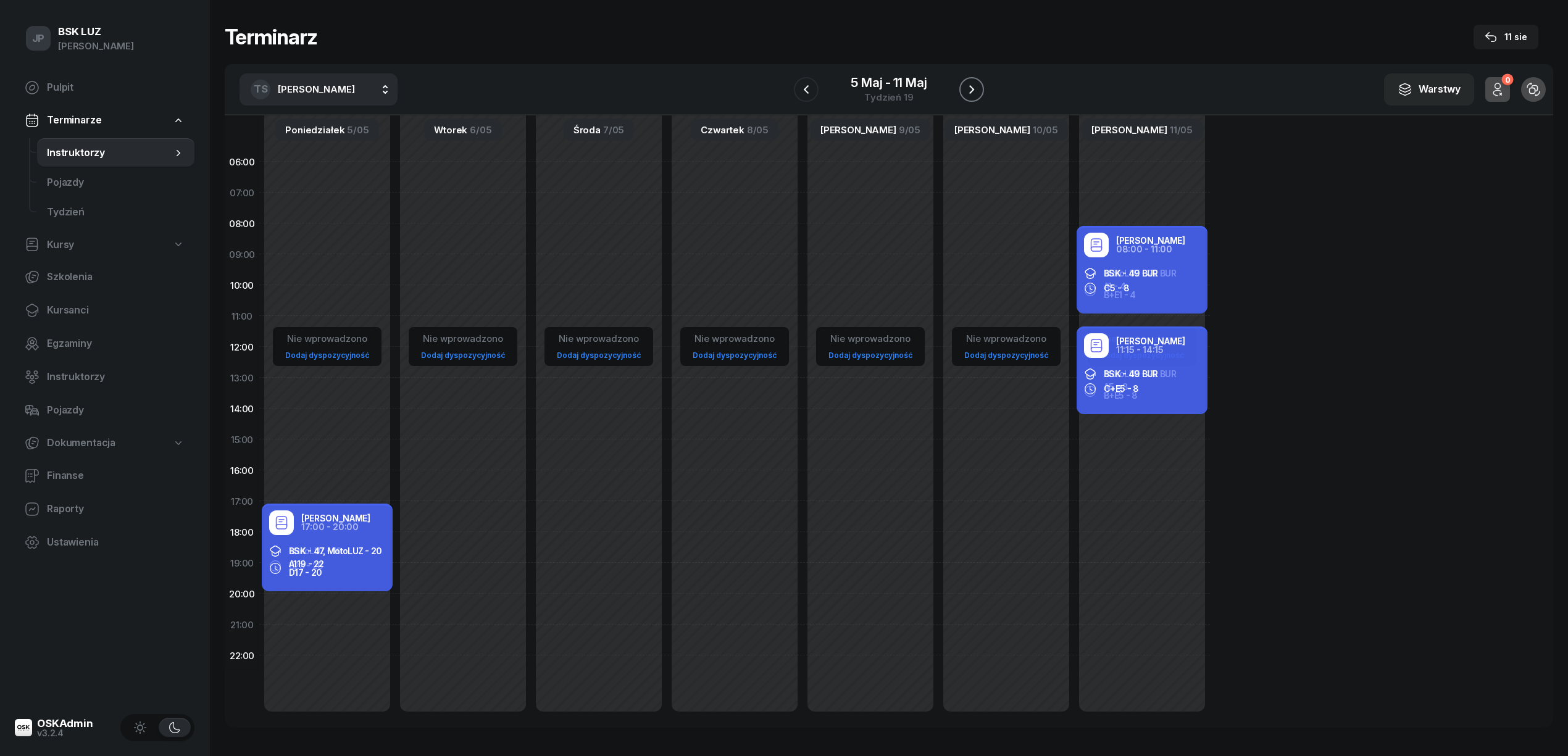
click at [975, 92] on icon "button" at bounding box center [971, 89] width 15 height 15
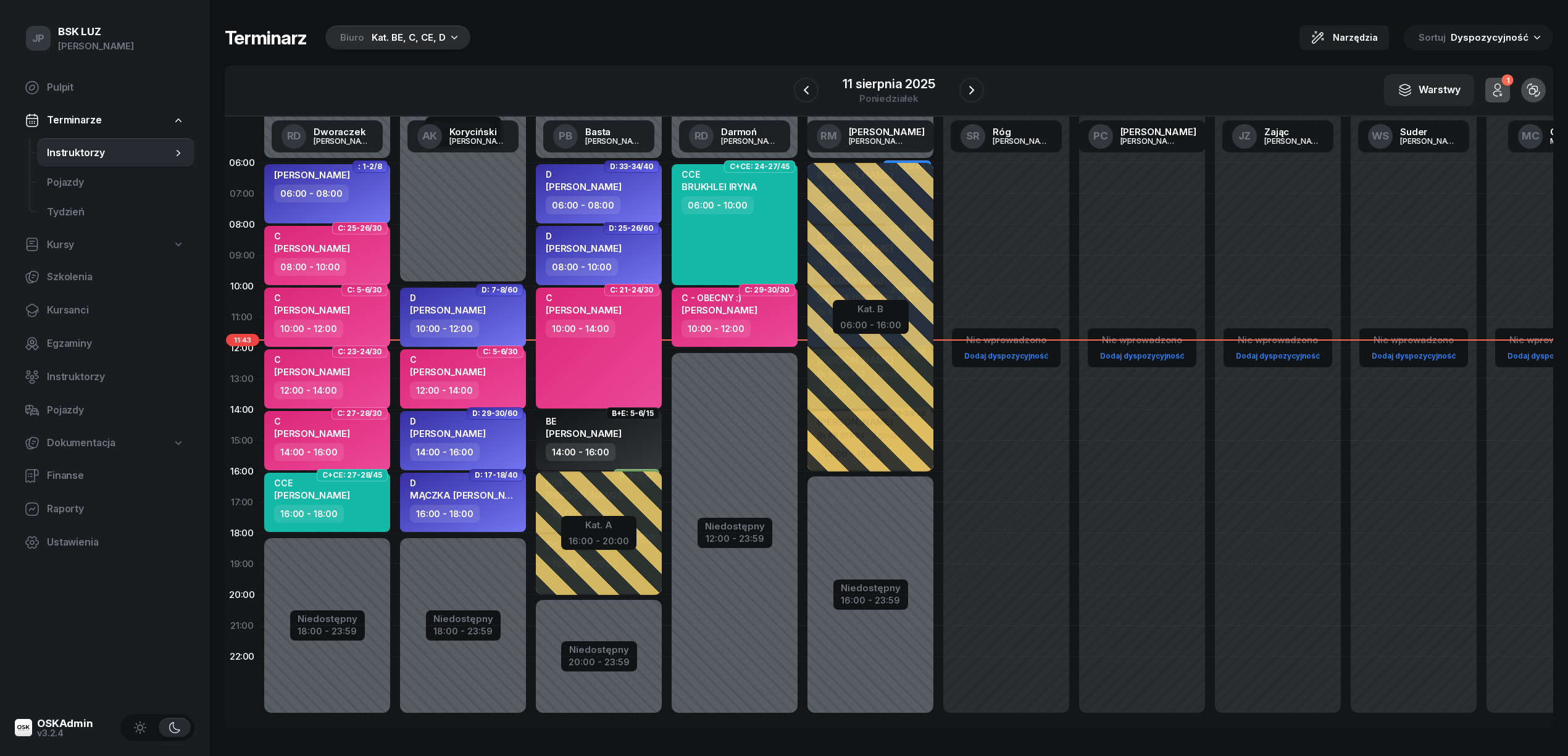
click at [454, 33] on icon "button" at bounding box center [454, 37] width 12 height 12
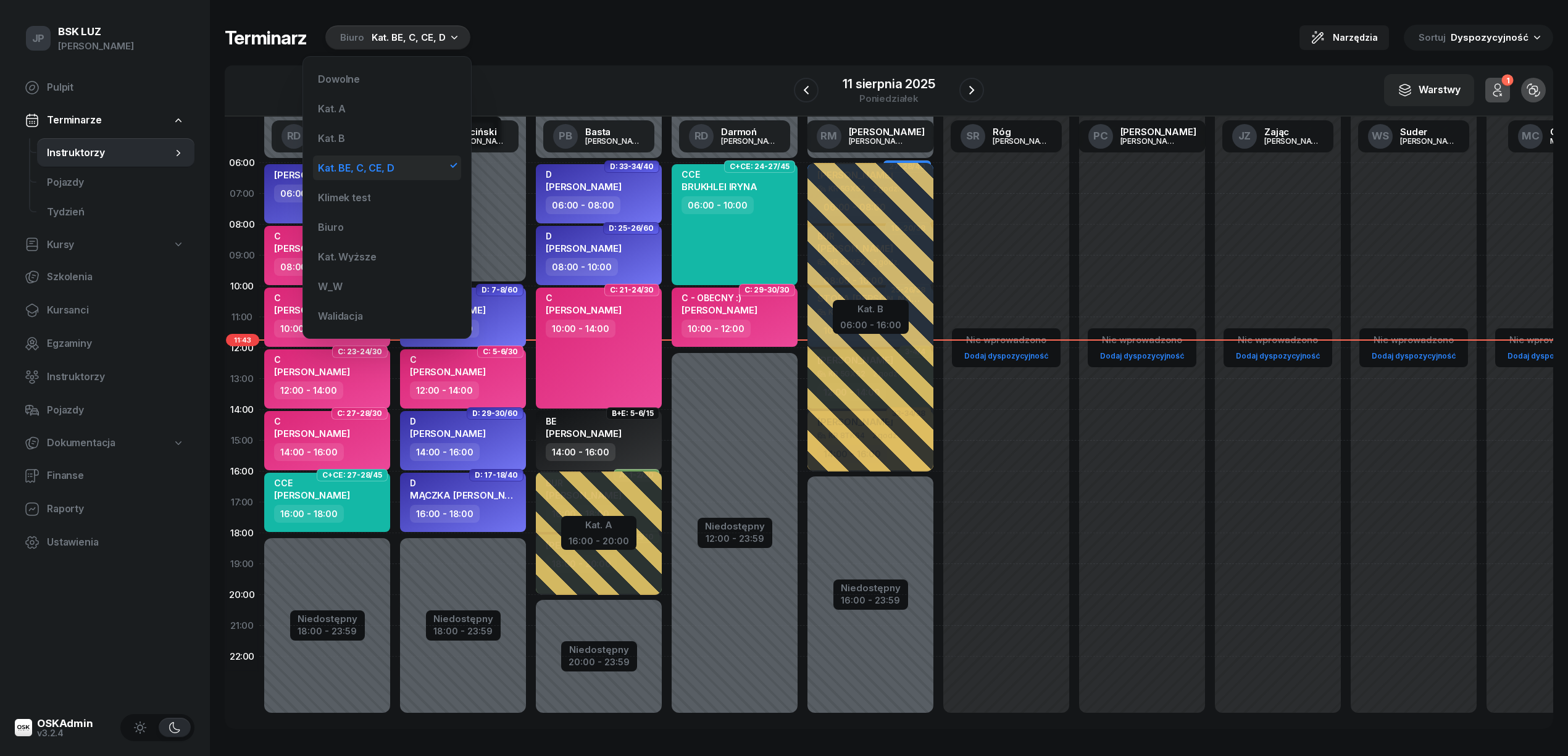
click at [350, 164] on div "Kat. BE, C, CE, D" at bounding box center [356, 168] width 76 height 10
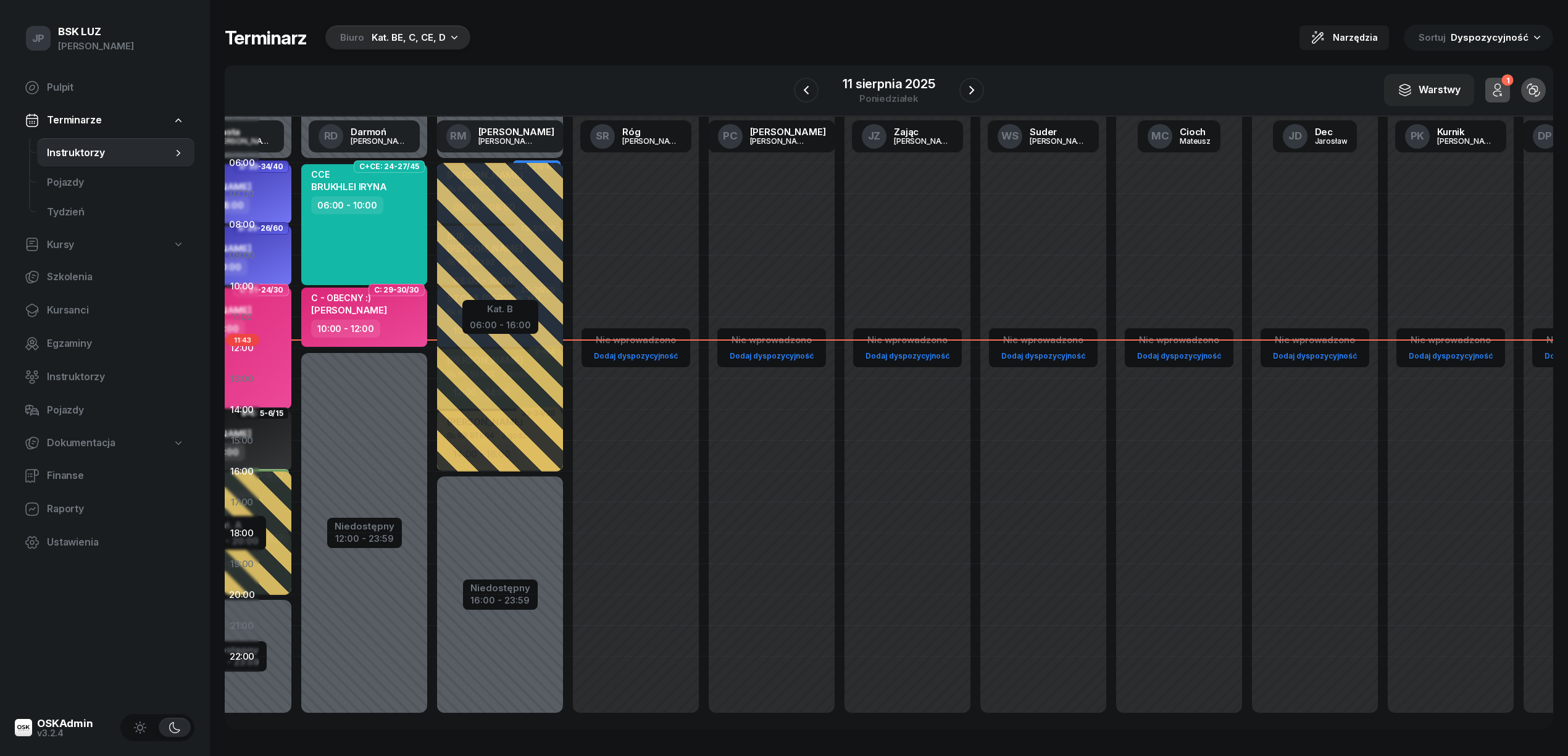
scroll to position [0, 376]
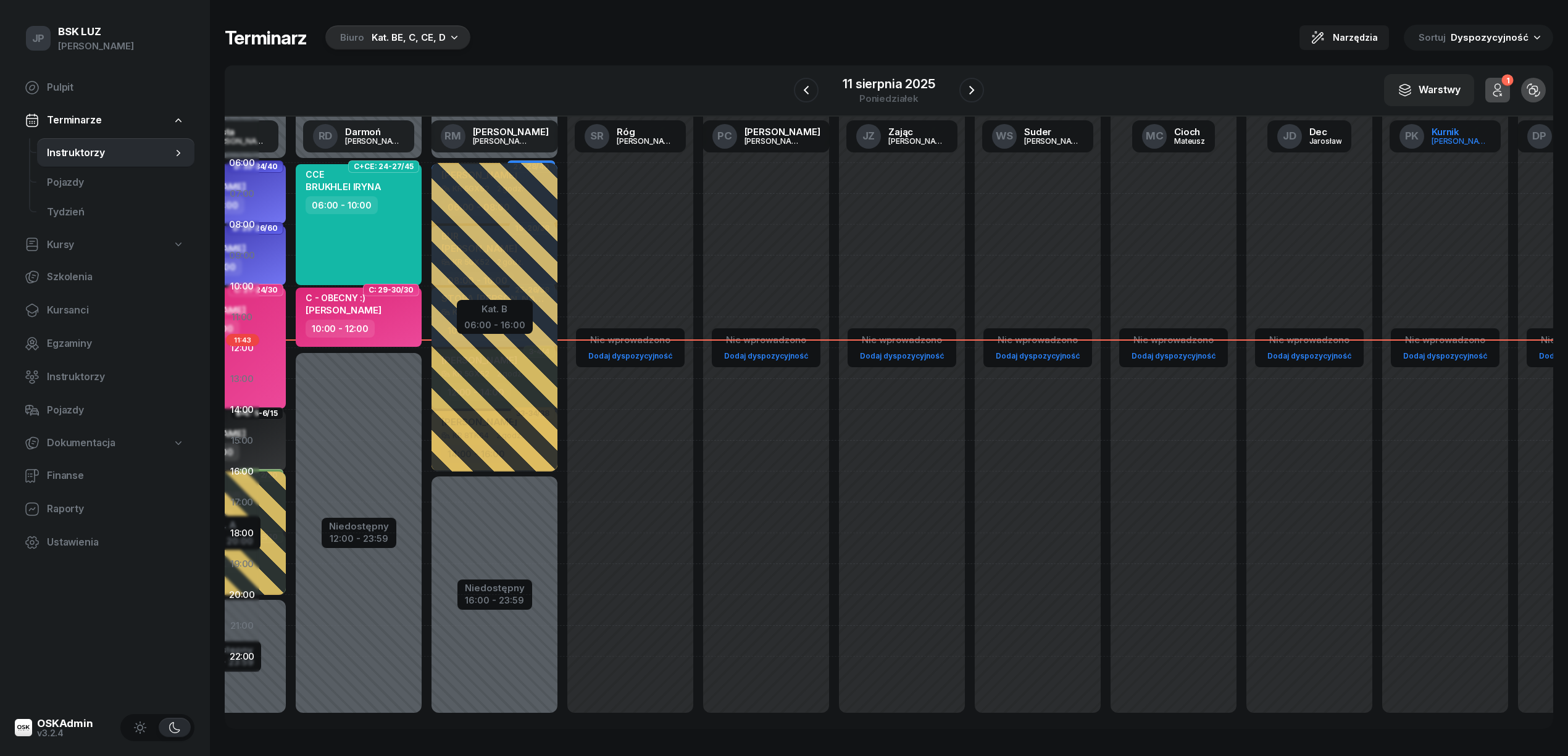
click at [1457, 137] on div "[PERSON_NAME]" at bounding box center [1461, 141] width 59 height 8
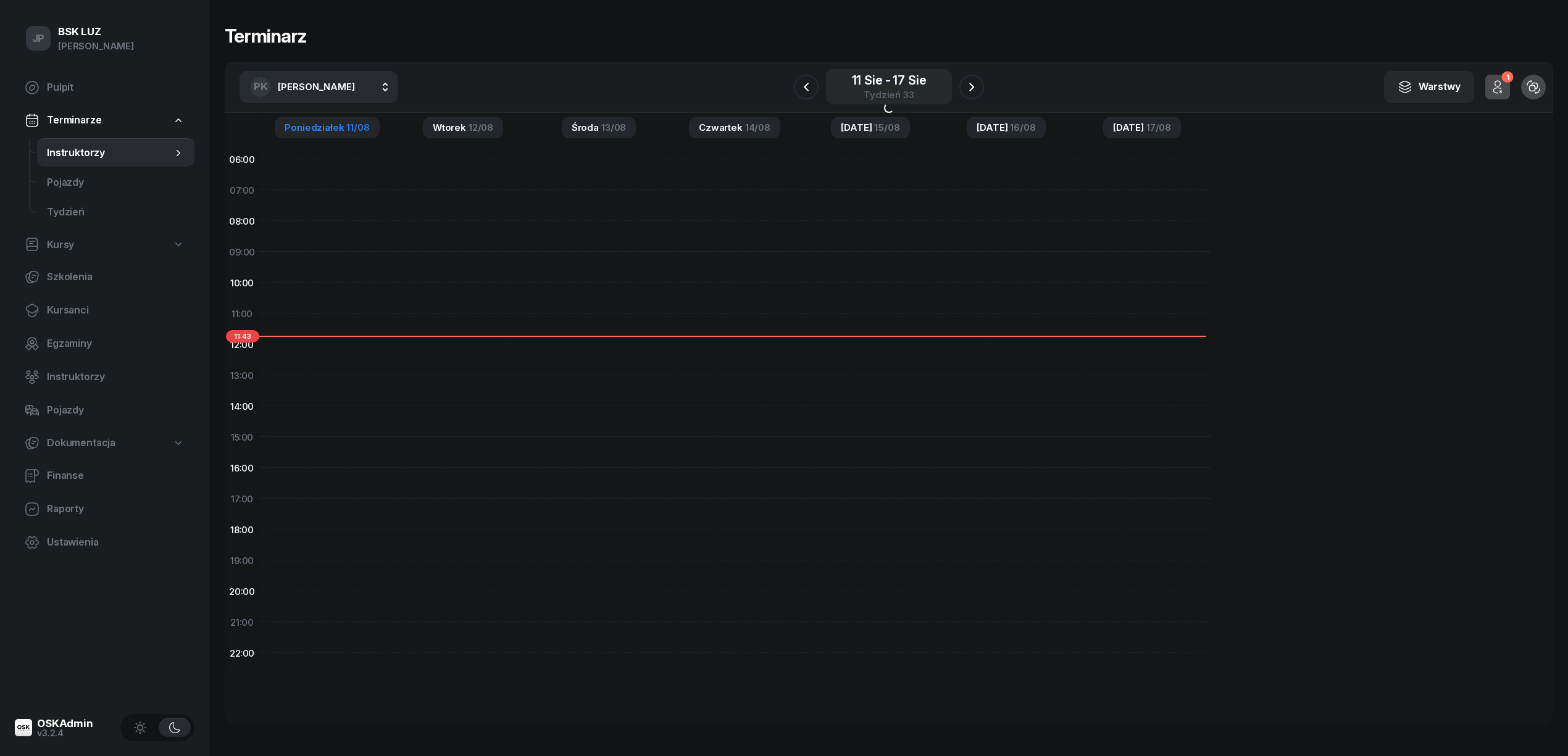
click at [867, 80] on div "11 sie - 17 sie" at bounding box center [889, 80] width 75 height 12
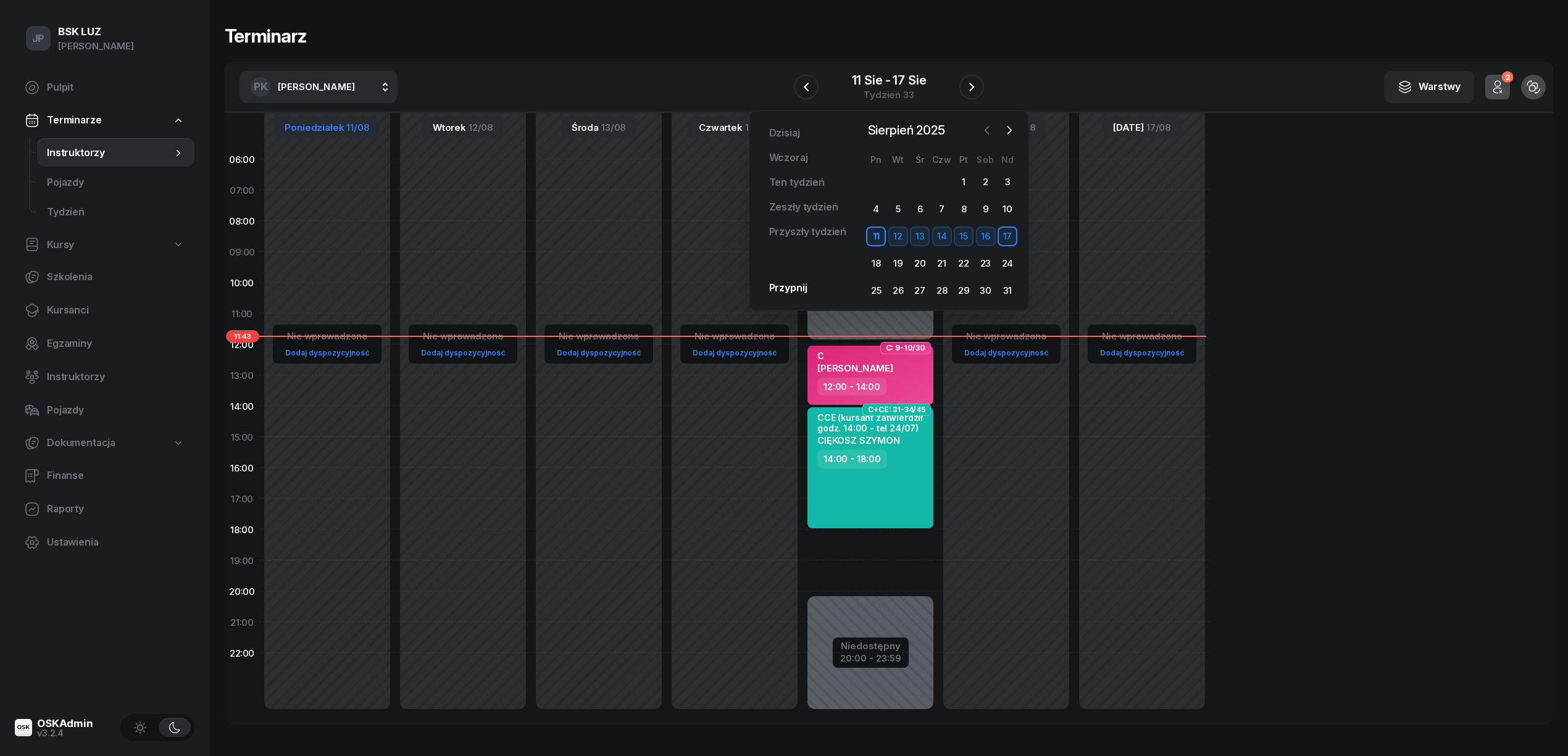
click at [984, 127] on icon "button" at bounding box center [987, 130] width 12 height 12
click at [986, 210] on div "7" at bounding box center [985, 209] width 20 height 20
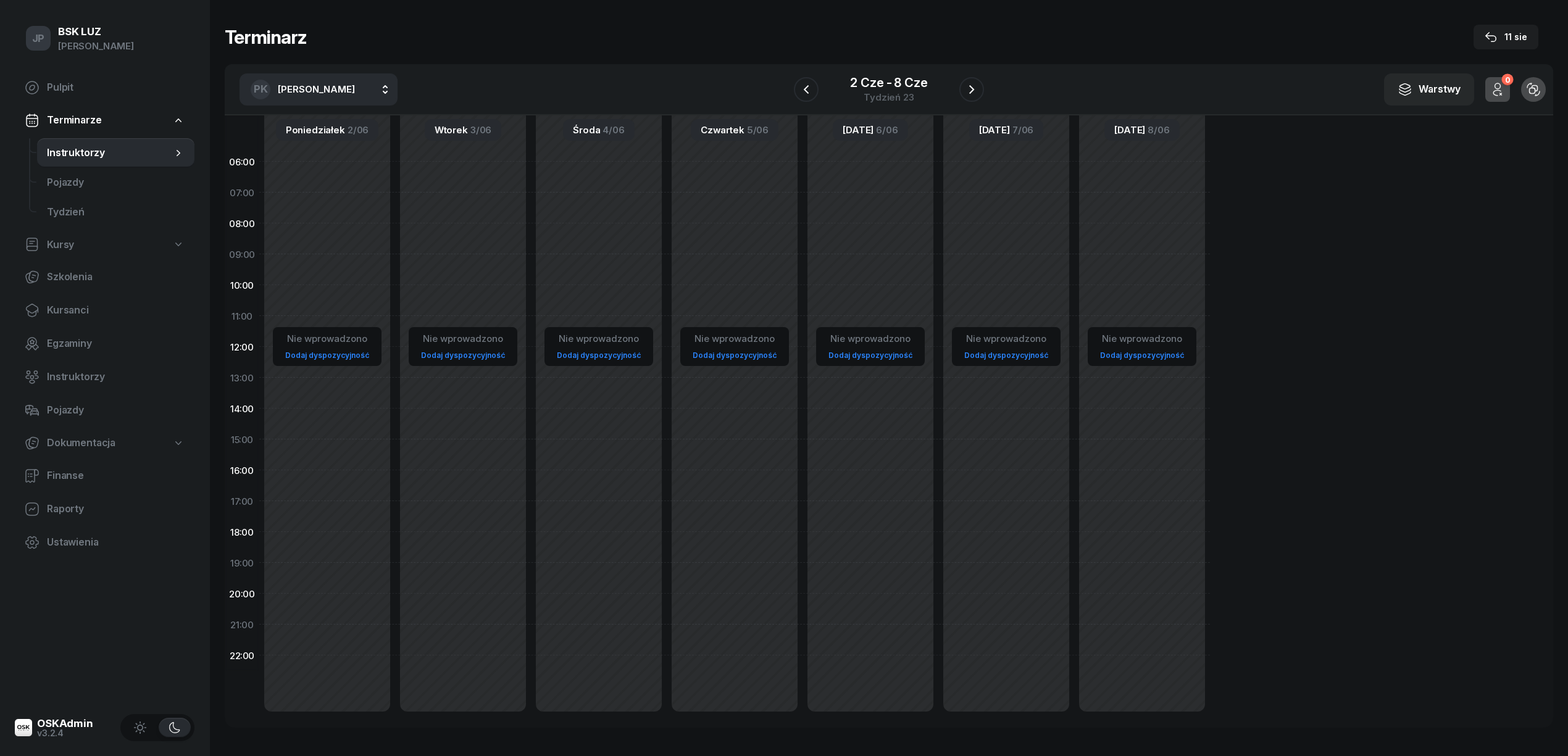
click at [352, 81] on button "PK Kurnik Piotr" at bounding box center [319, 89] width 158 height 32
type input "SZEWCZ"
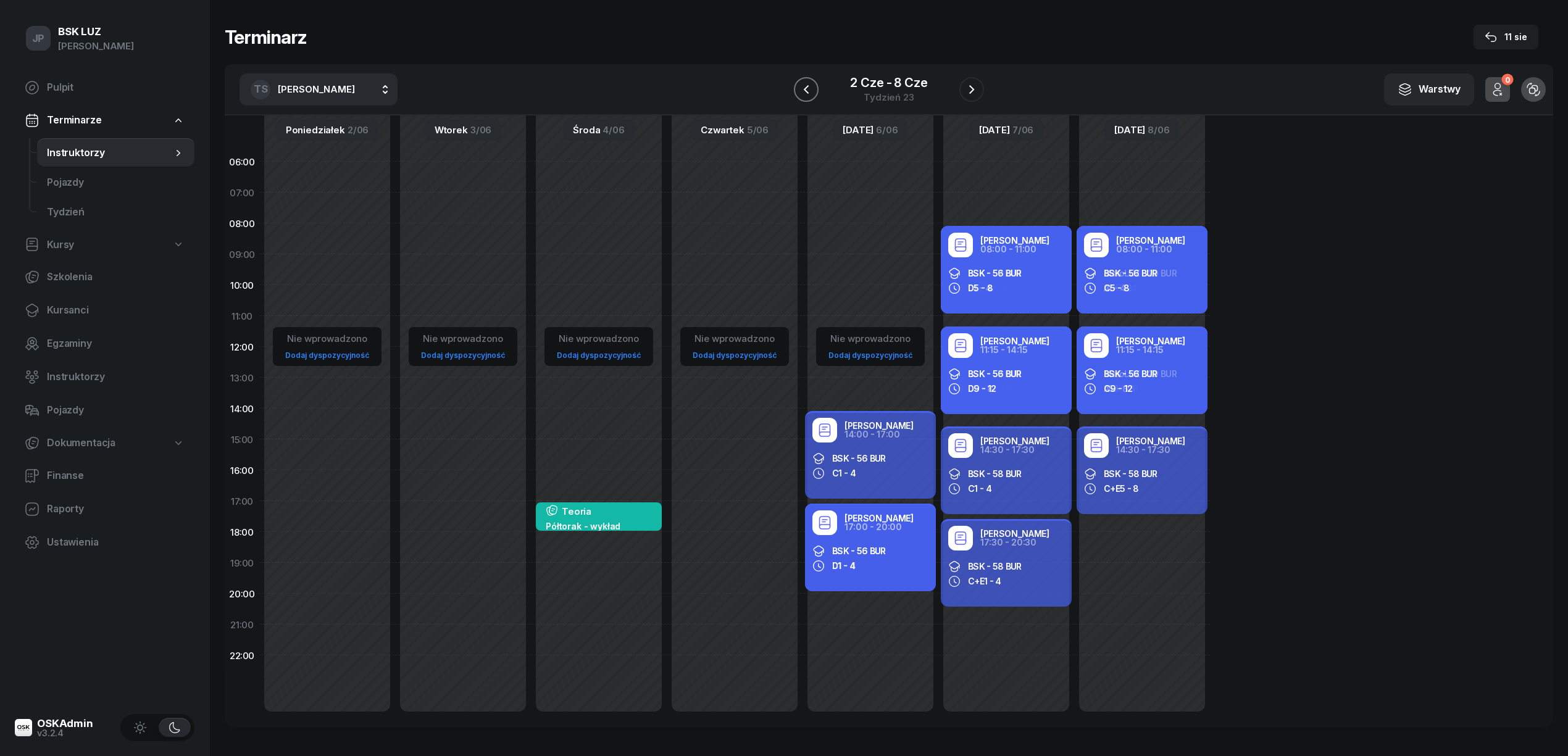
click at [808, 89] on icon "button" at bounding box center [806, 89] width 15 height 15
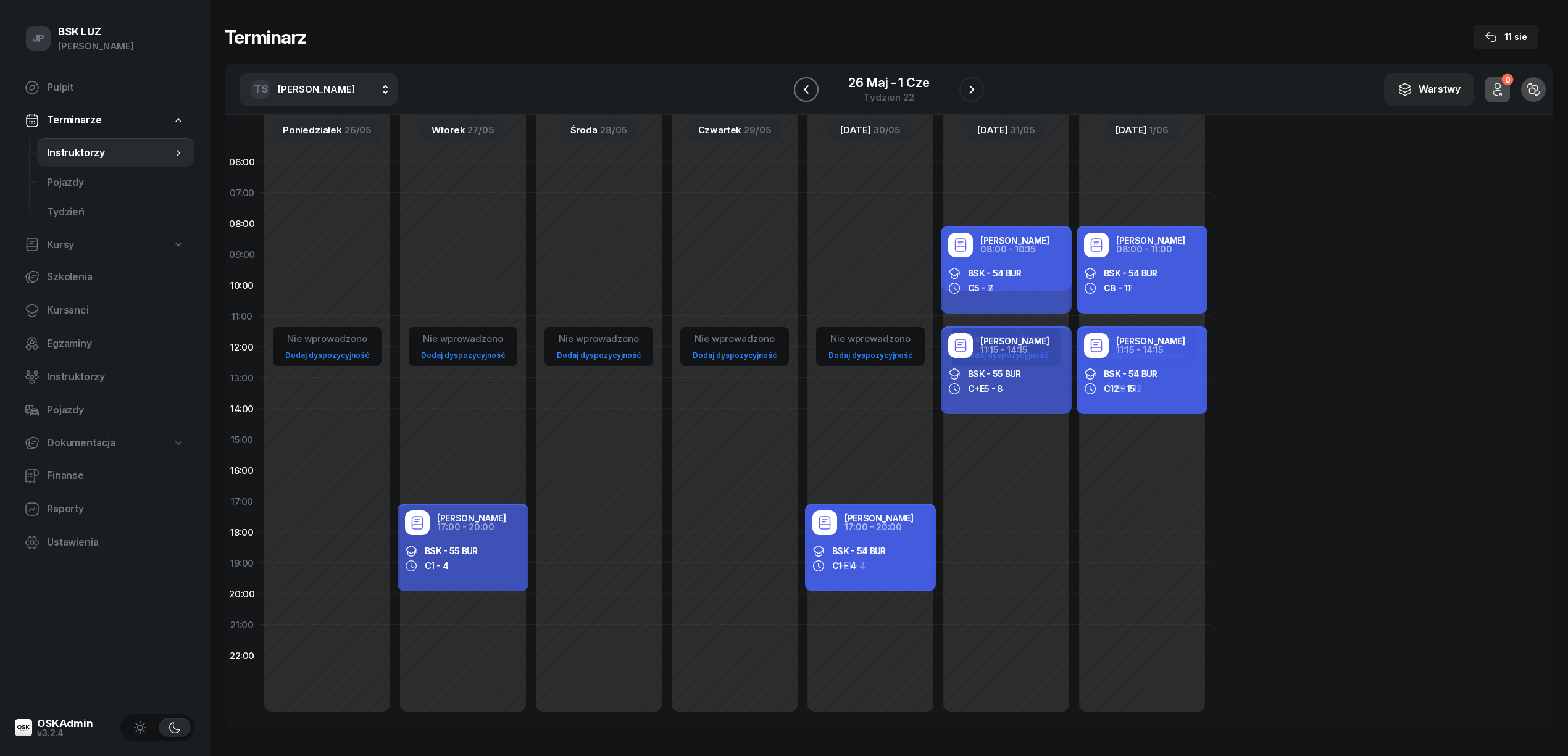
click at [808, 89] on icon "button" at bounding box center [806, 89] width 15 height 15
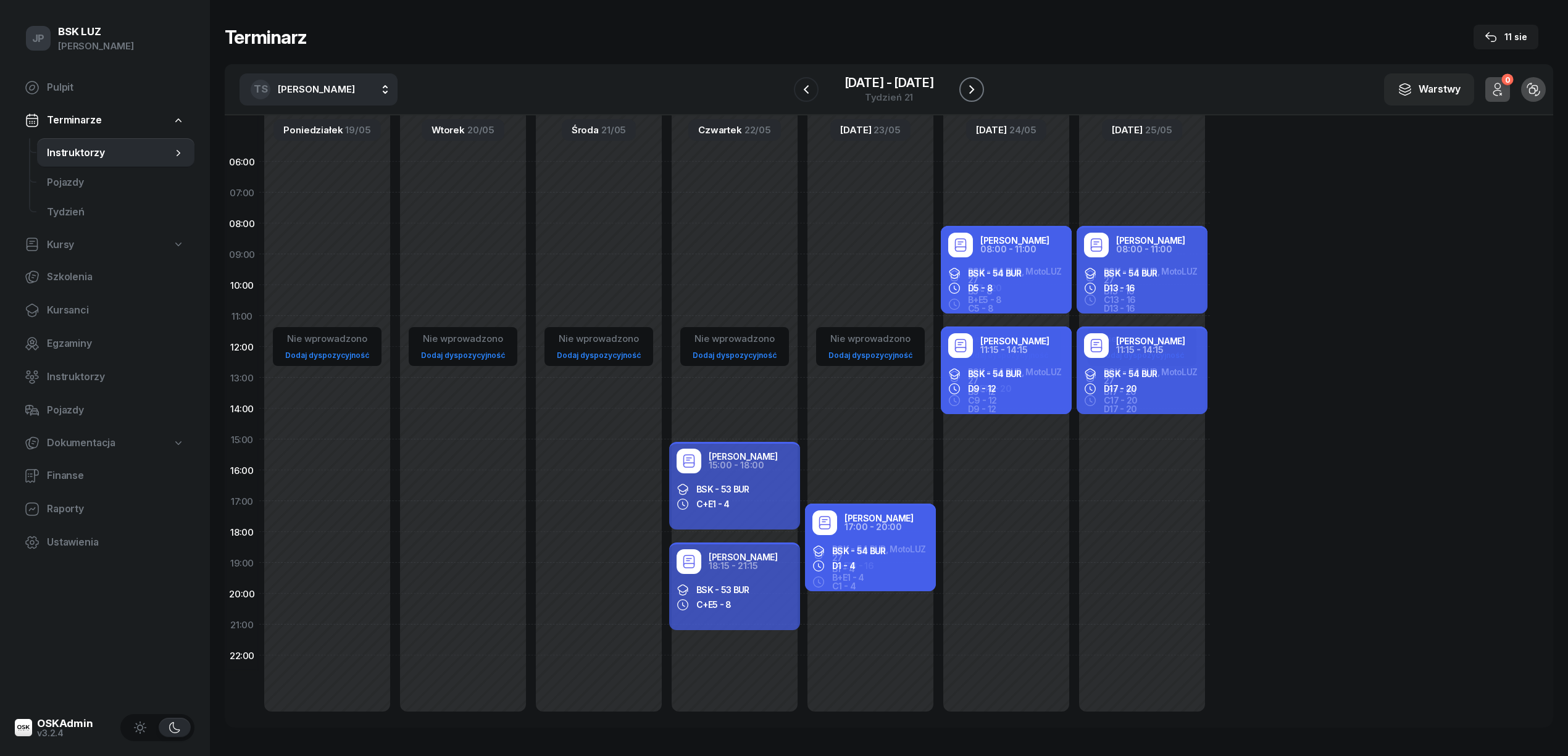
click at [970, 87] on icon "button" at bounding box center [971, 89] width 15 height 15
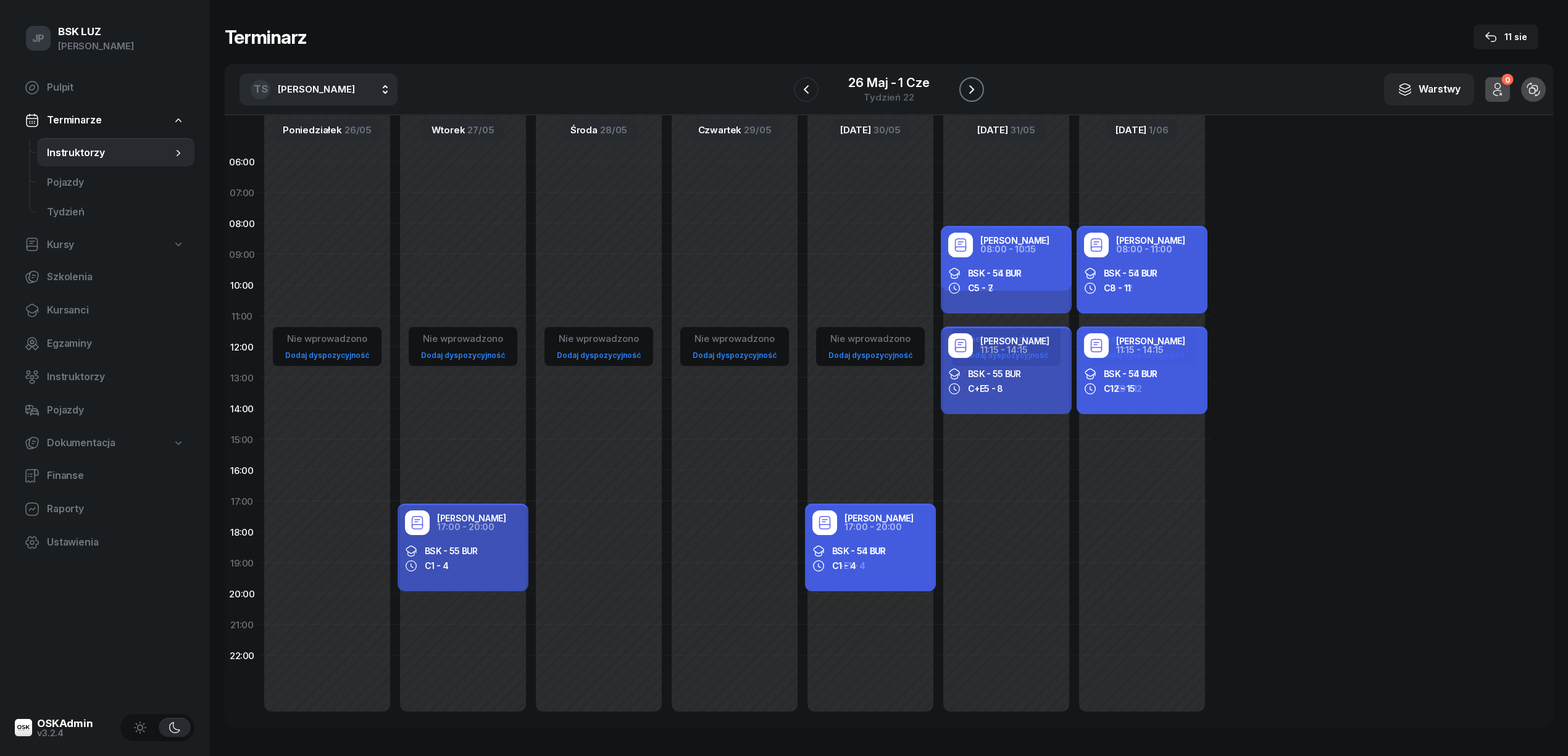
click at [970, 87] on icon "button" at bounding box center [971, 89] width 15 height 15
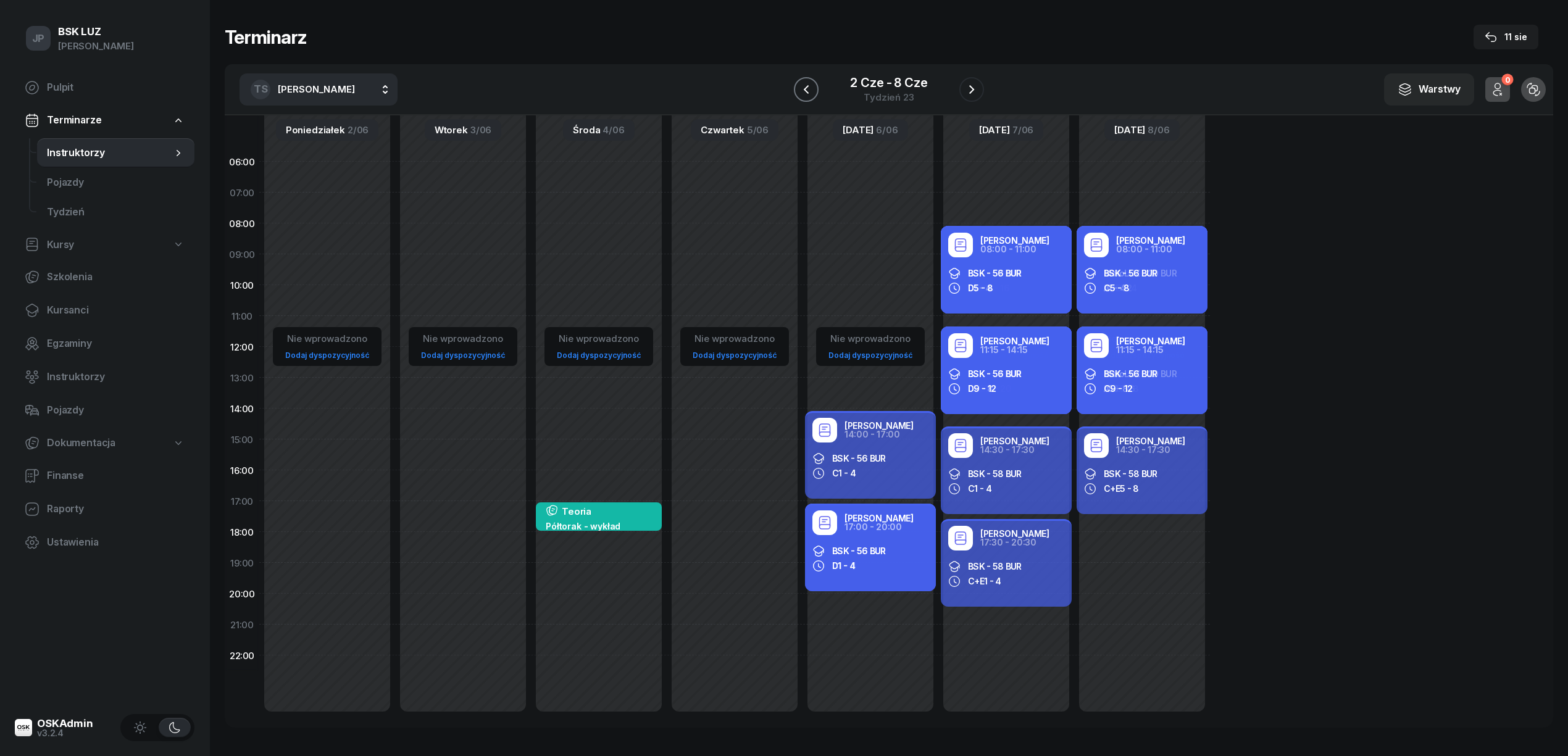
click at [808, 89] on icon "button" at bounding box center [806, 89] width 15 height 15
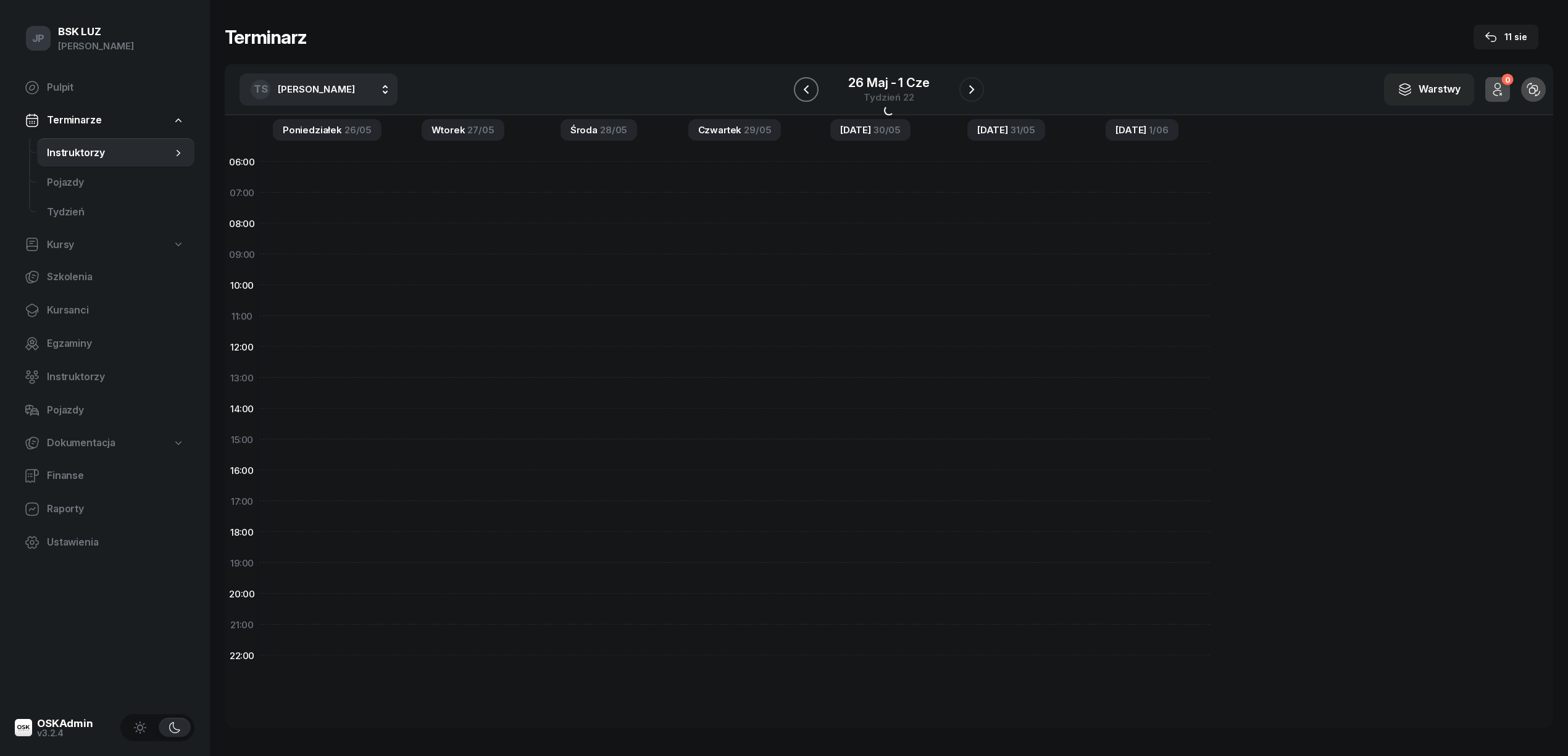
click at [808, 89] on icon "button" at bounding box center [806, 89] width 15 height 15
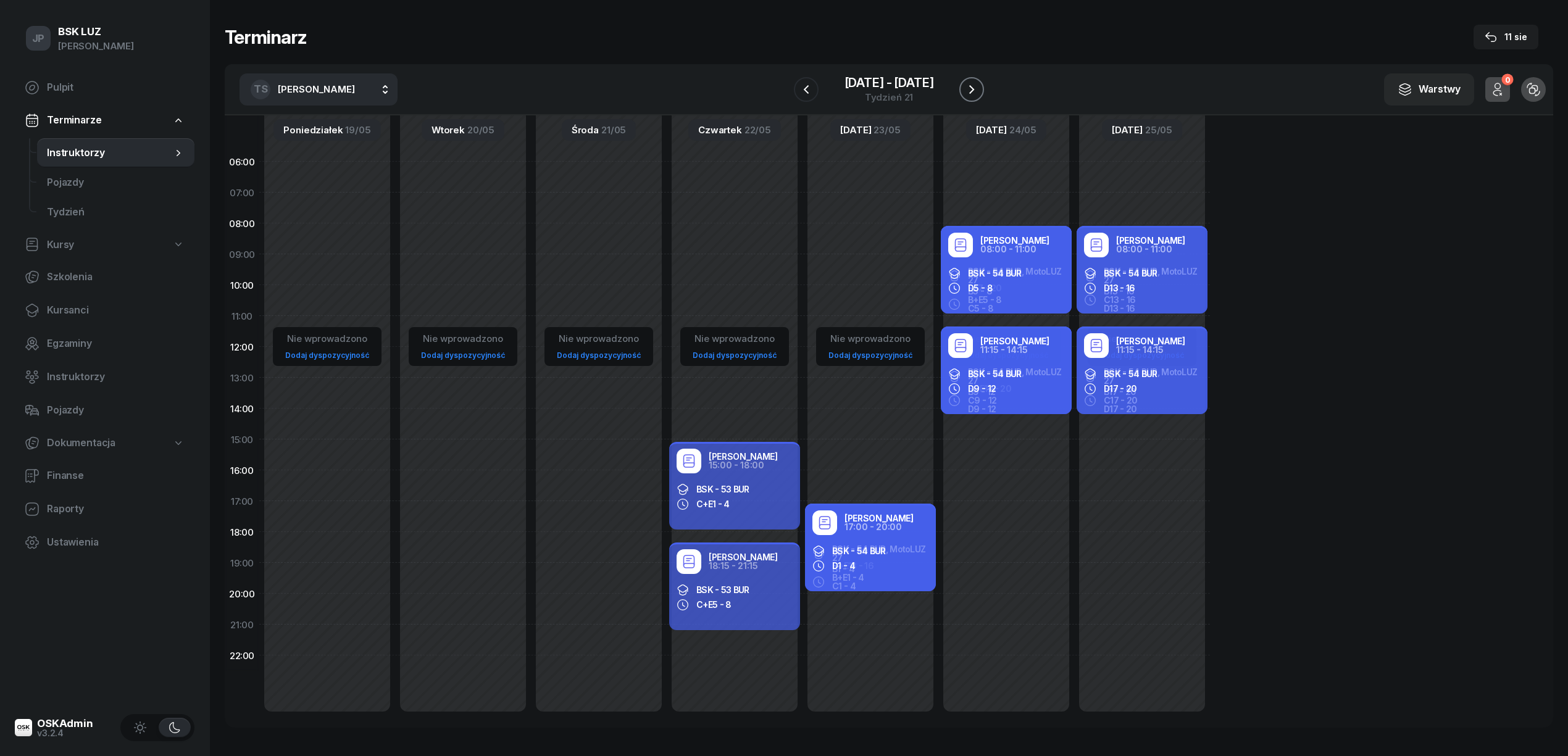
click at [975, 87] on icon "button" at bounding box center [971, 89] width 15 height 15
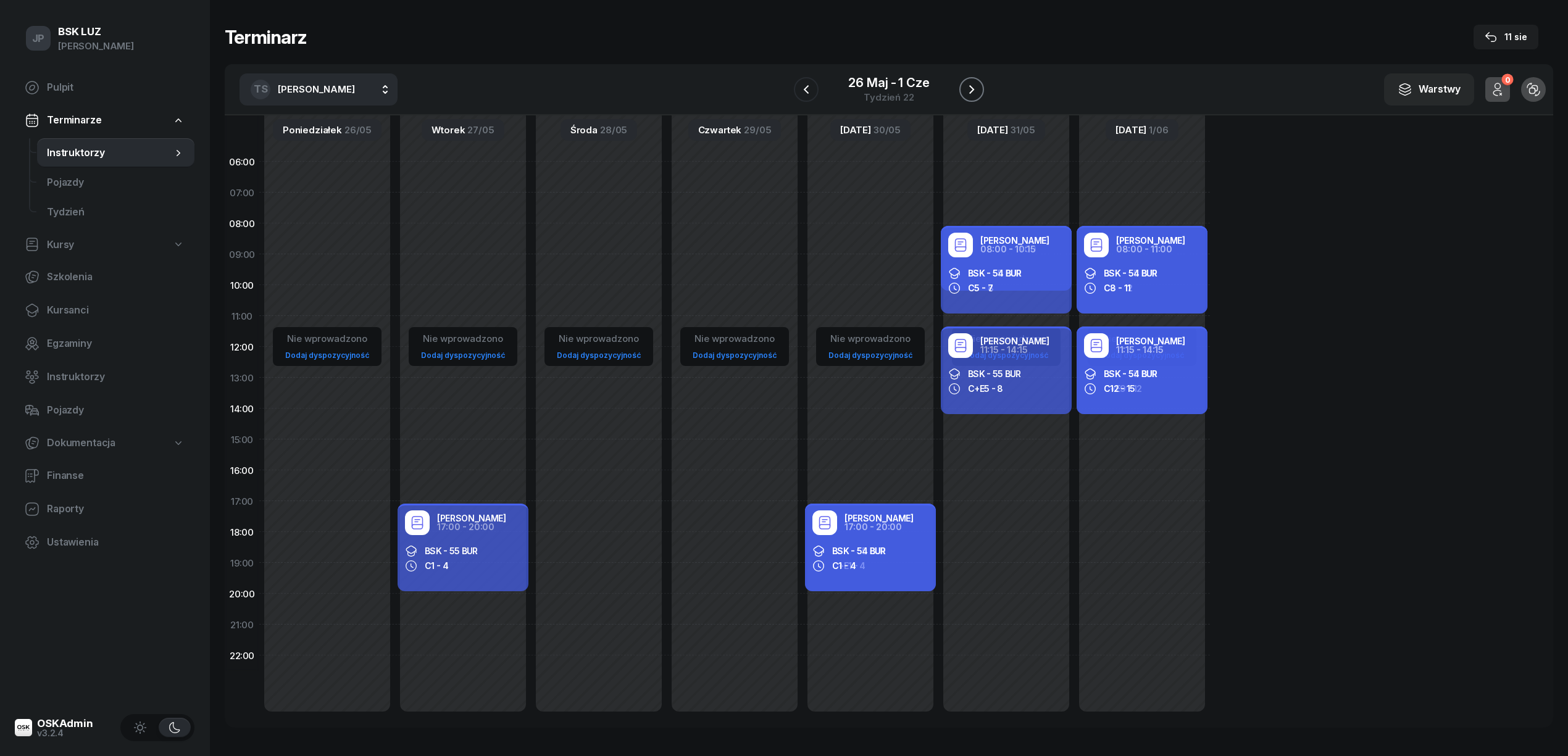
click at [969, 83] on icon "button" at bounding box center [971, 89] width 15 height 15
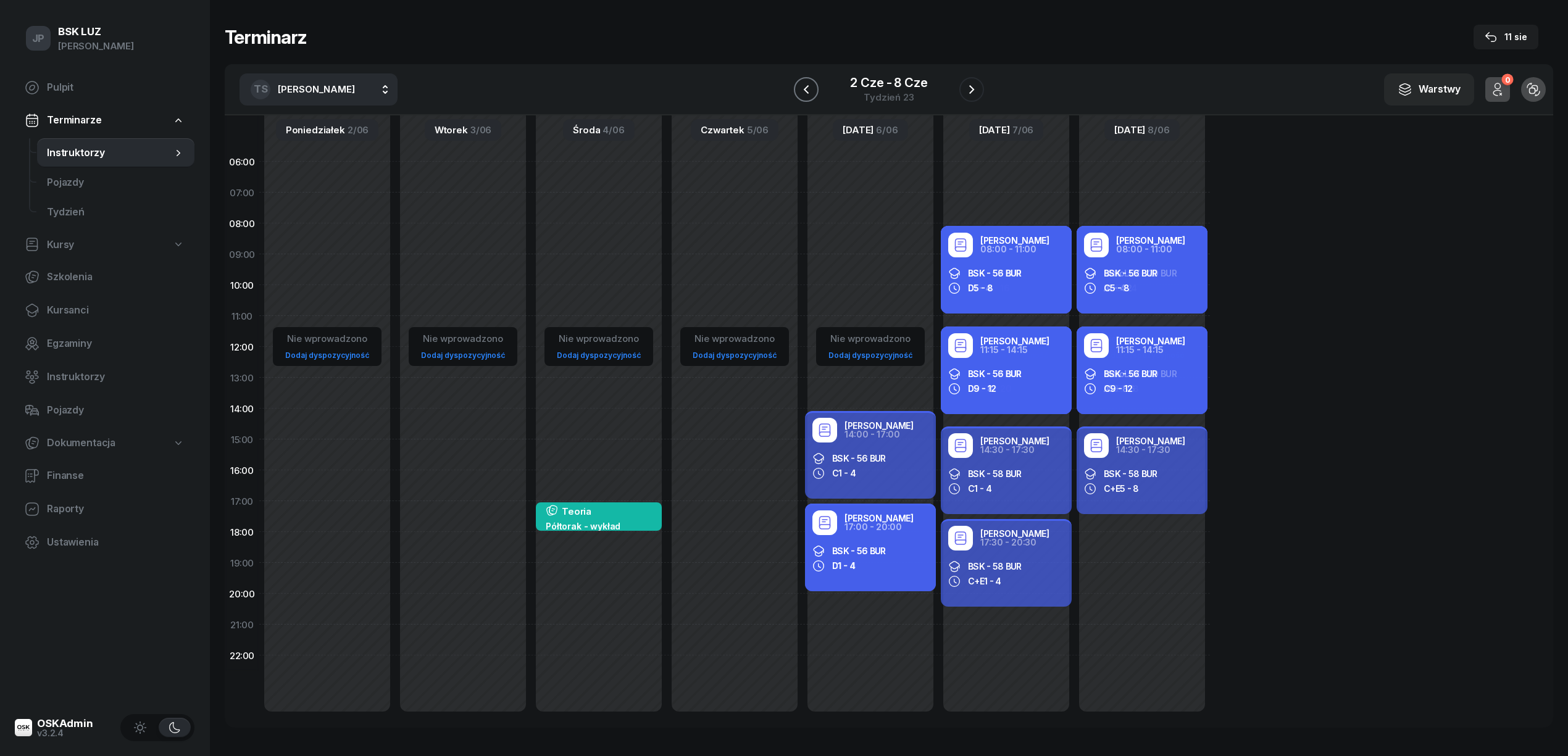
click at [810, 91] on icon "button" at bounding box center [806, 89] width 15 height 15
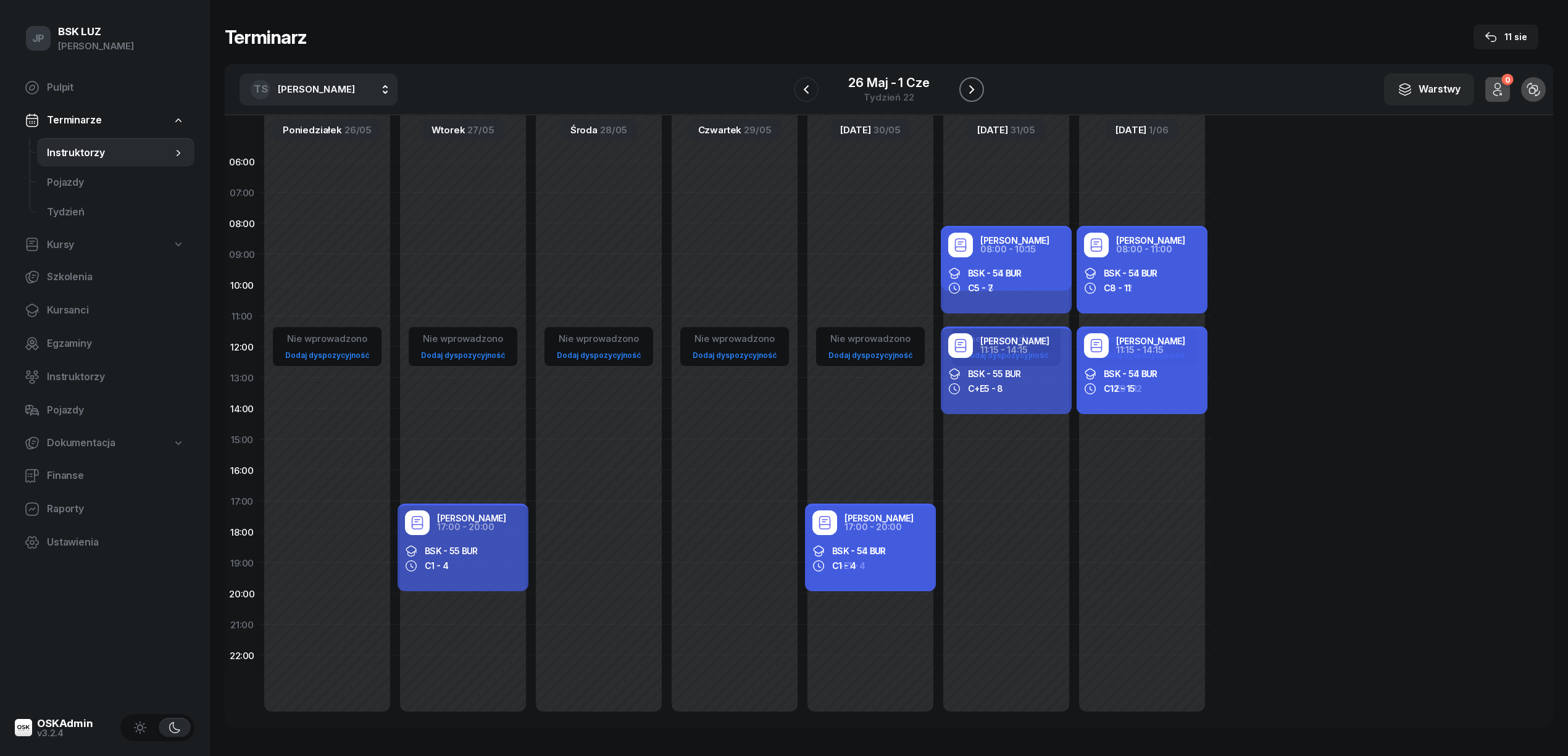
click at [971, 91] on icon "button" at bounding box center [971, 89] width 5 height 9
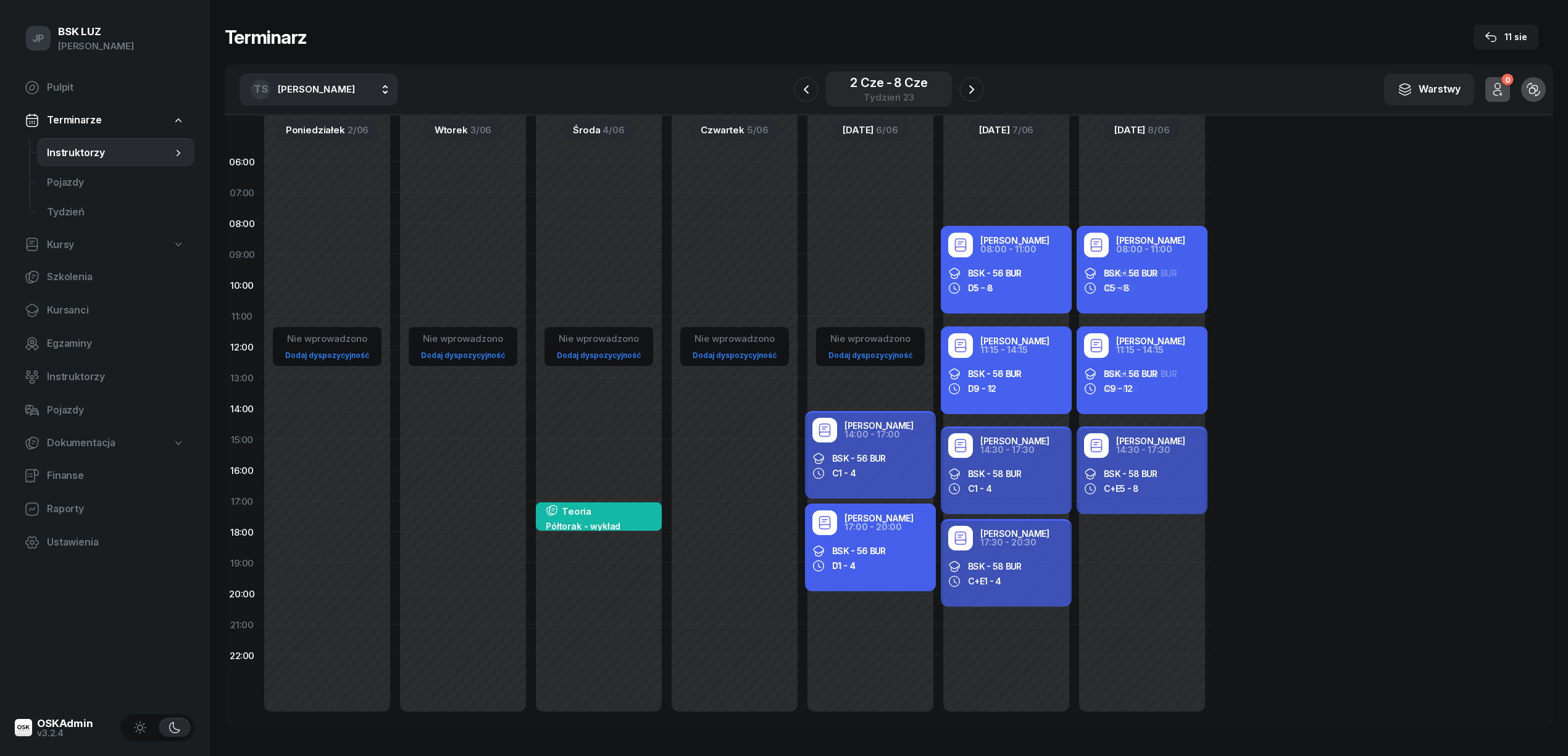
click at [875, 80] on div "2 cze - 8 cze" at bounding box center [888, 83] width 77 height 12
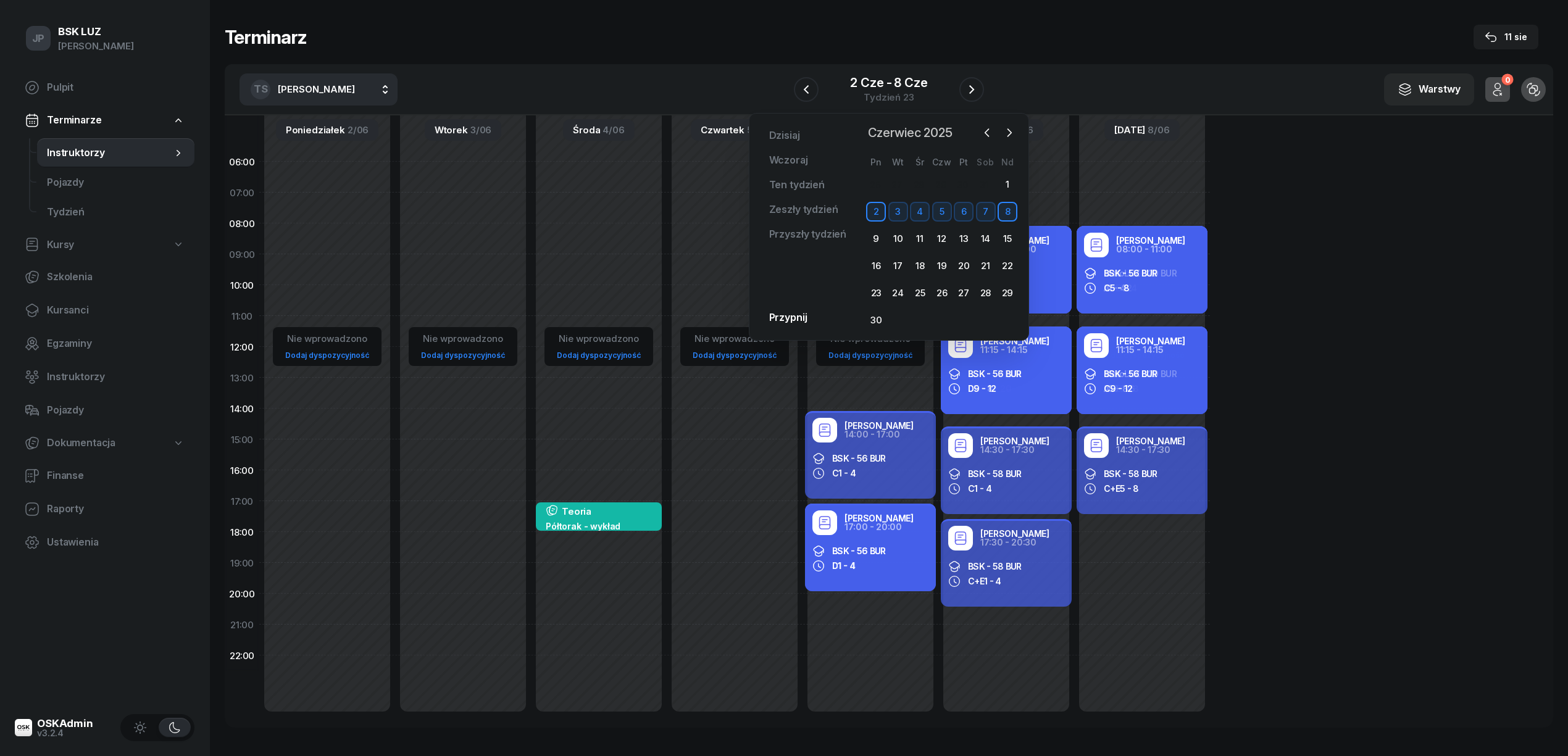
click at [877, 135] on span "Czerwiec 2025" at bounding box center [910, 133] width 94 height 20
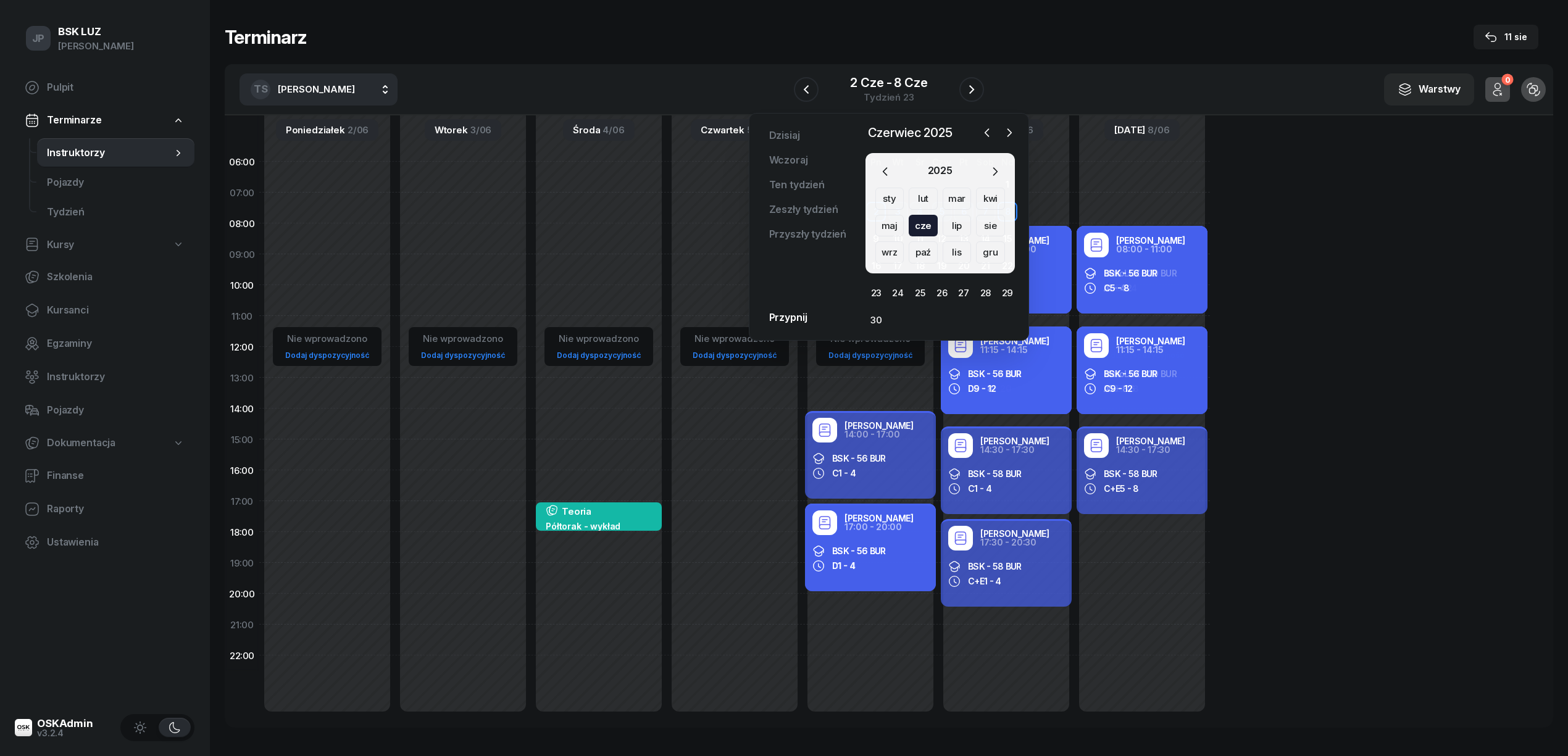
click at [976, 198] on div "mar" at bounding box center [990, 199] width 29 height 22
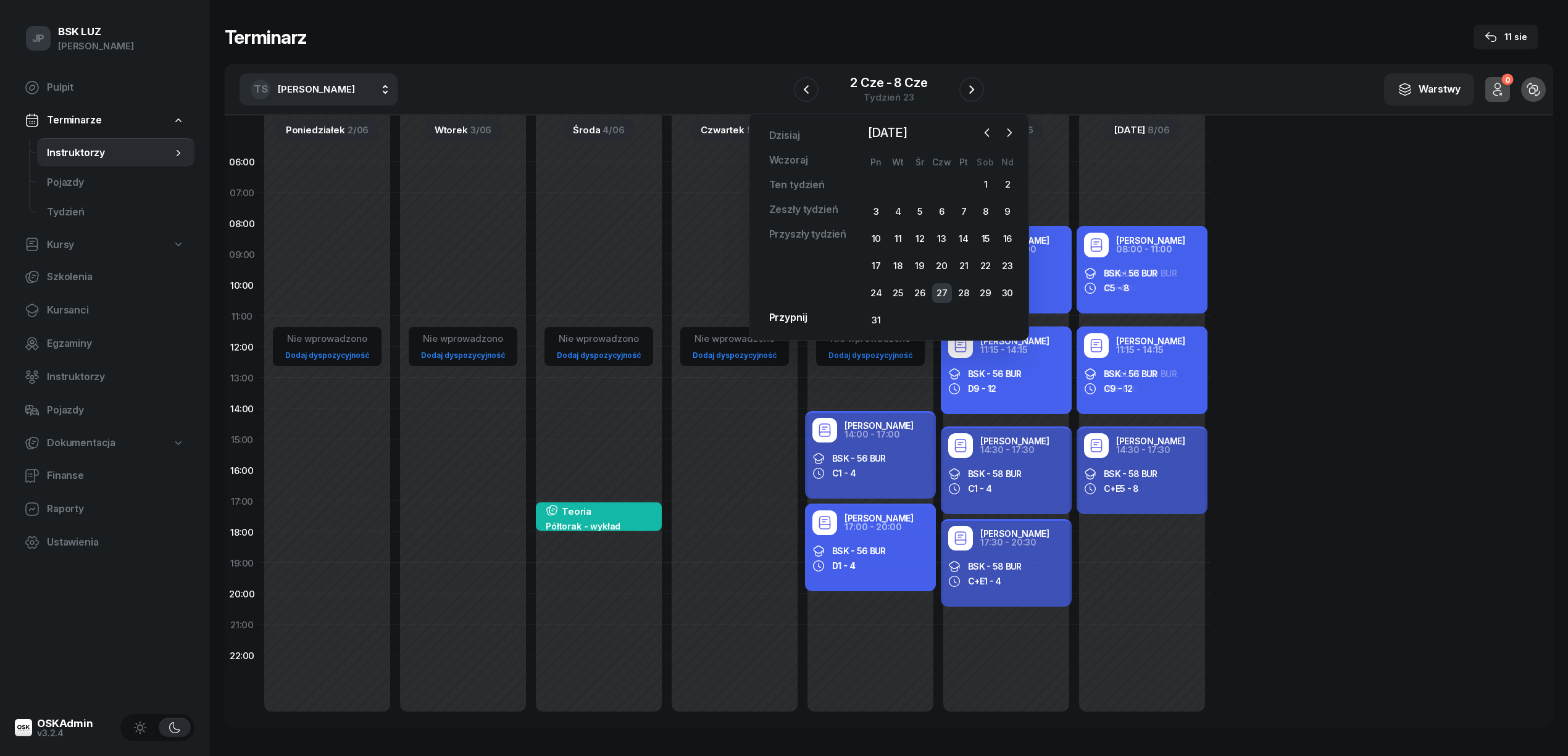
click at [941, 291] on div "27" at bounding box center [942, 293] width 20 height 20
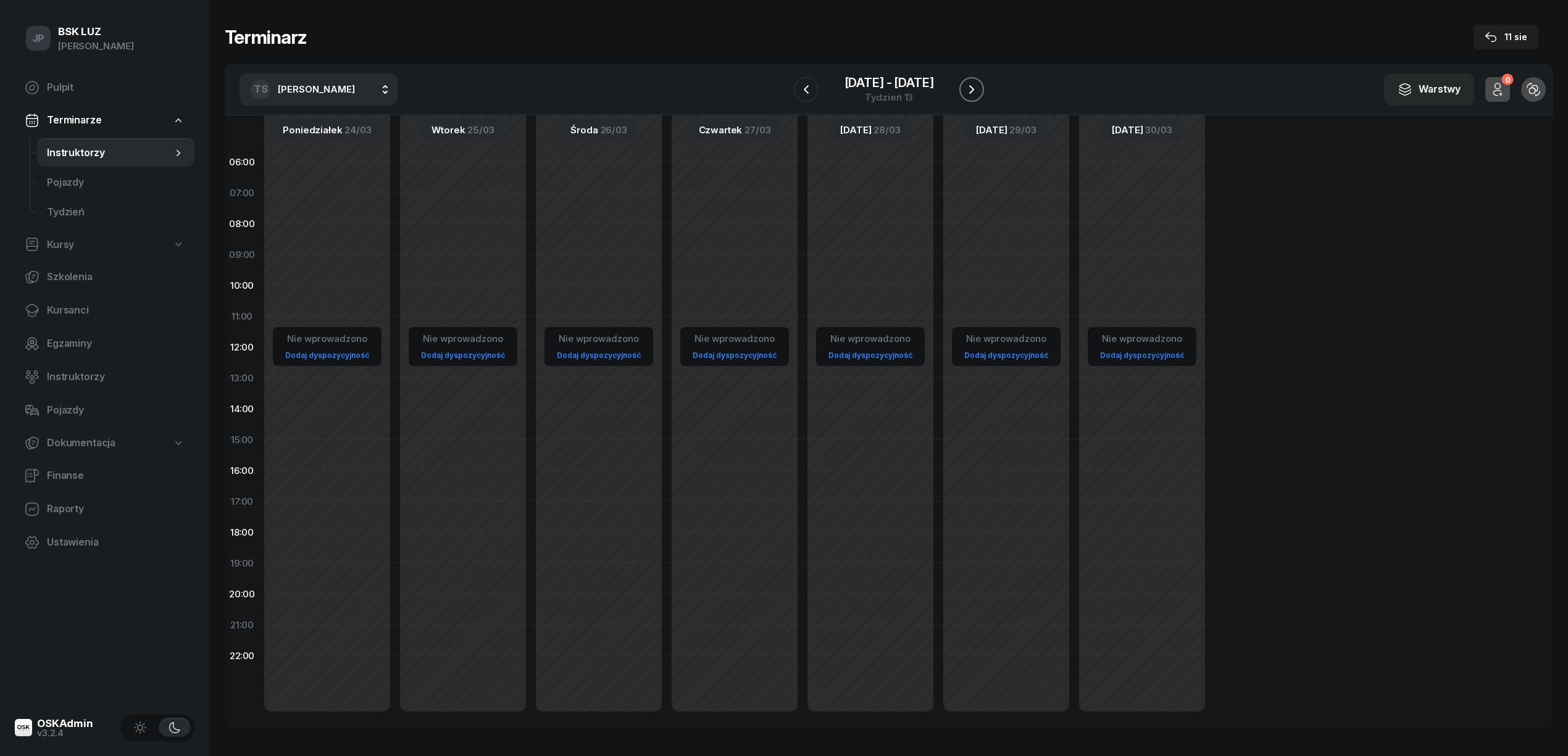
drag, startPoint x: 969, startPoint y: 85, endPoint x: 974, endPoint y: 89, distance: 6.4
click at [970, 85] on icon "button" at bounding box center [971, 89] width 15 height 15
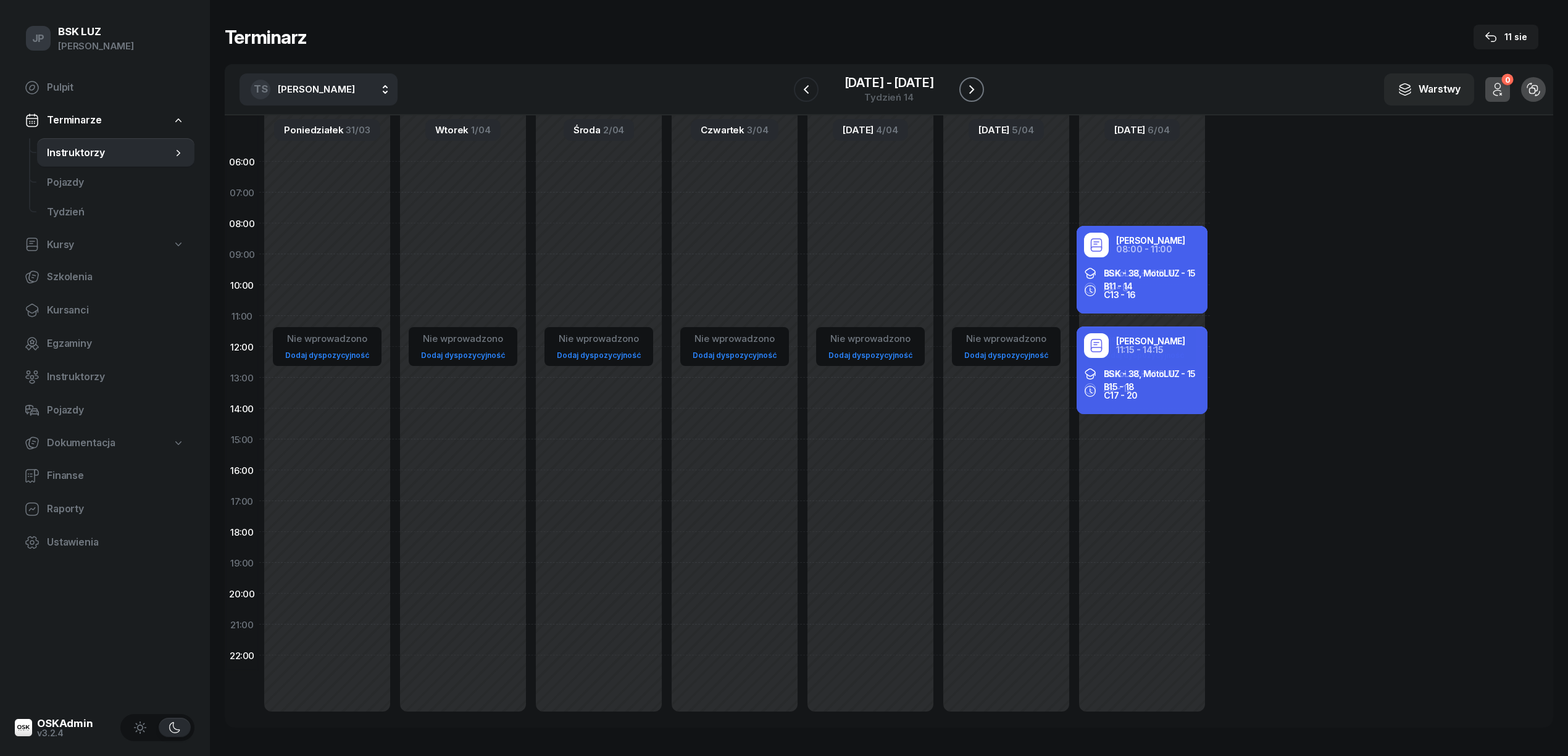
click at [968, 82] on icon "button" at bounding box center [971, 89] width 15 height 15
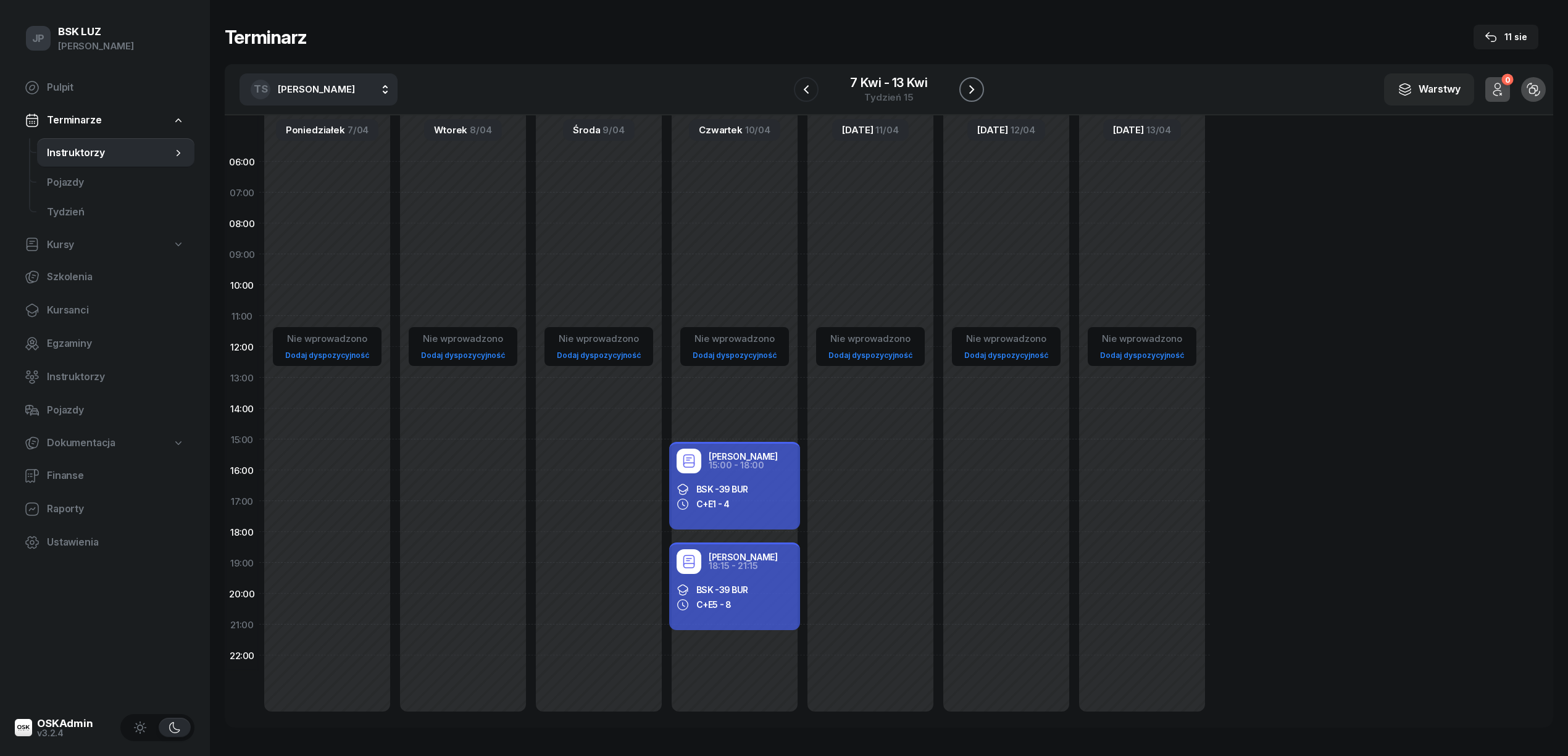
click at [973, 87] on icon "button" at bounding box center [971, 89] width 5 height 9
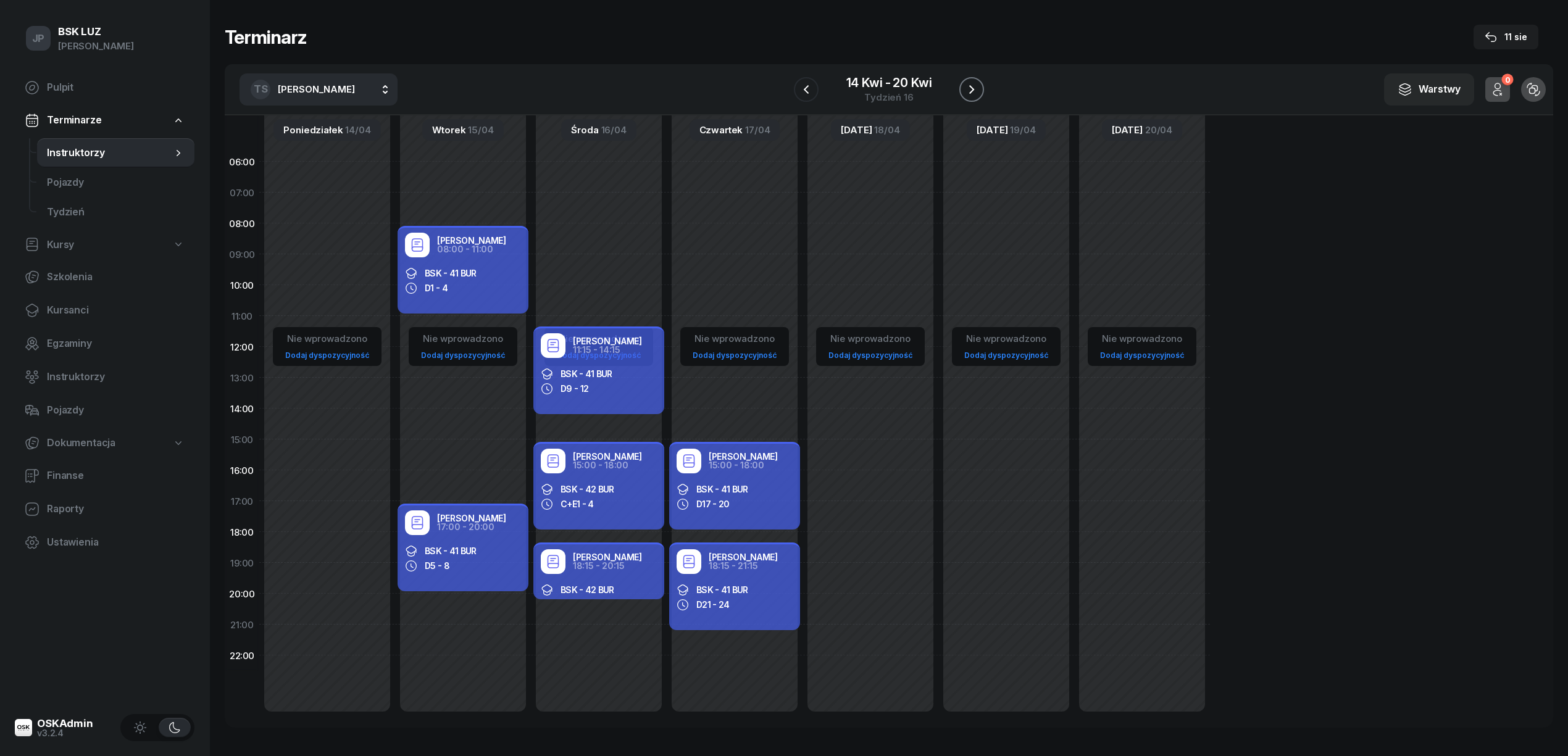
click at [974, 92] on icon "button" at bounding box center [971, 89] width 15 height 15
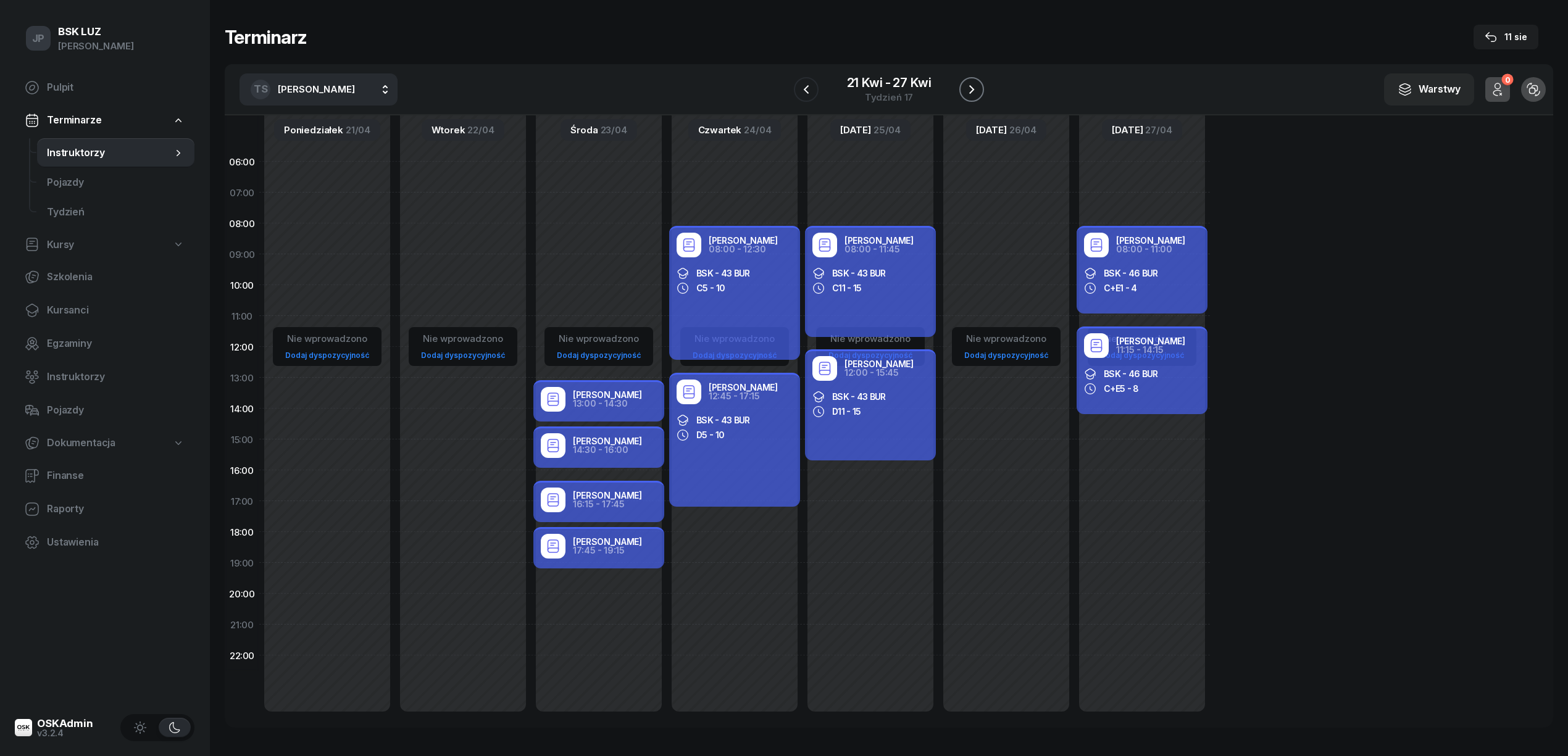
click at [978, 92] on icon "button" at bounding box center [971, 89] width 15 height 15
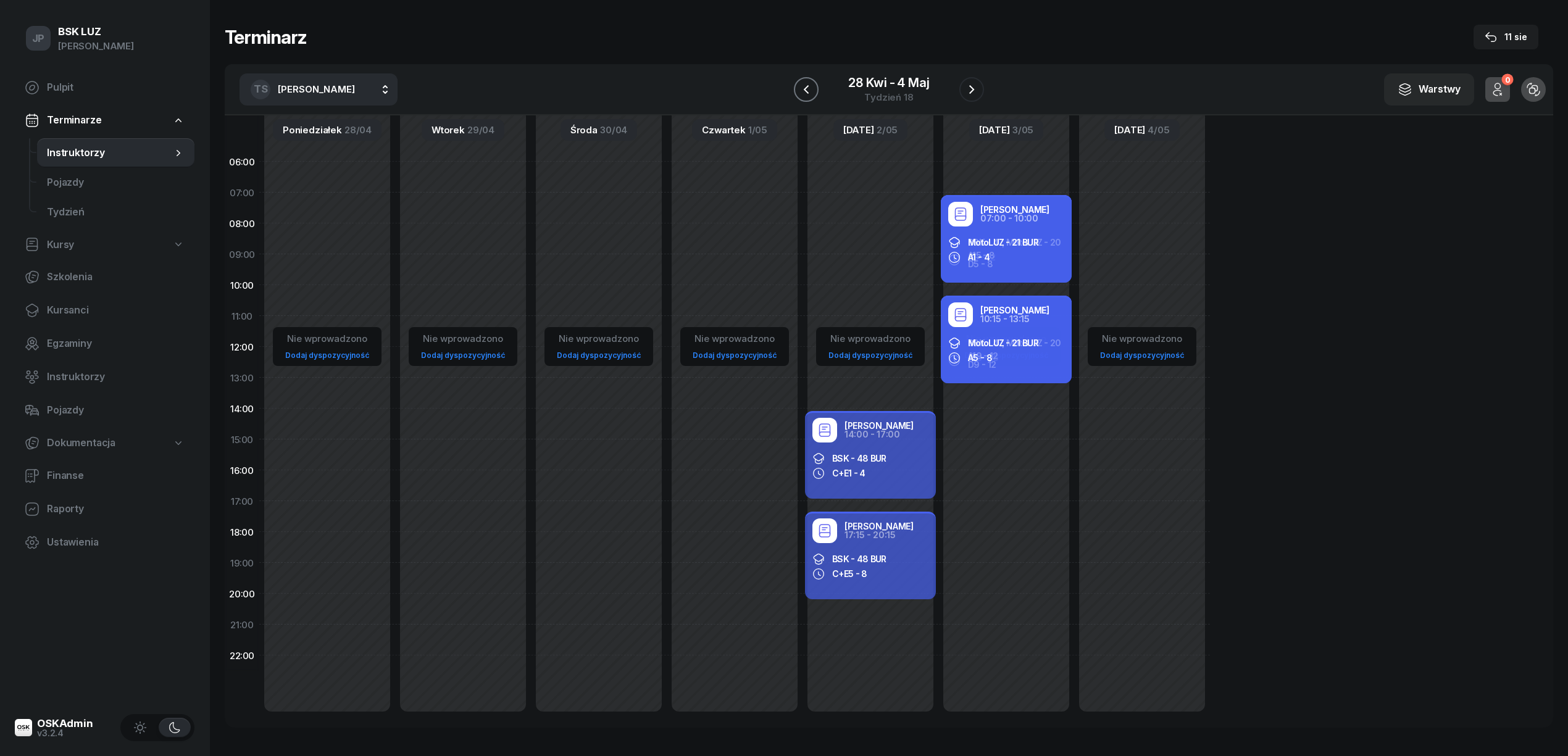
click at [806, 91] on icon "button" at bounding box center [806, 89] width 5 height 9
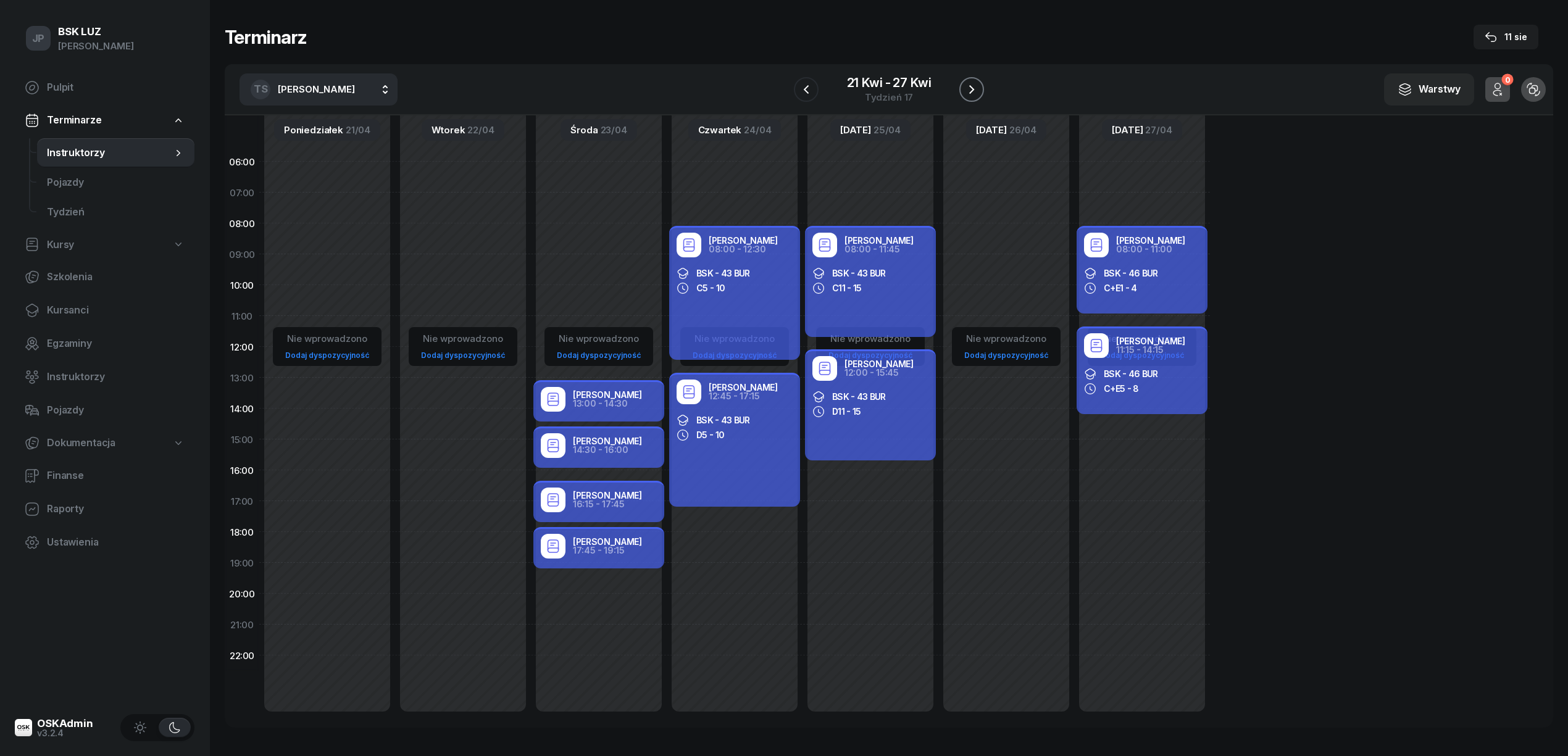
click at [973, 84] on icon "button" at bounding box center [971, 89] width 15 height 15
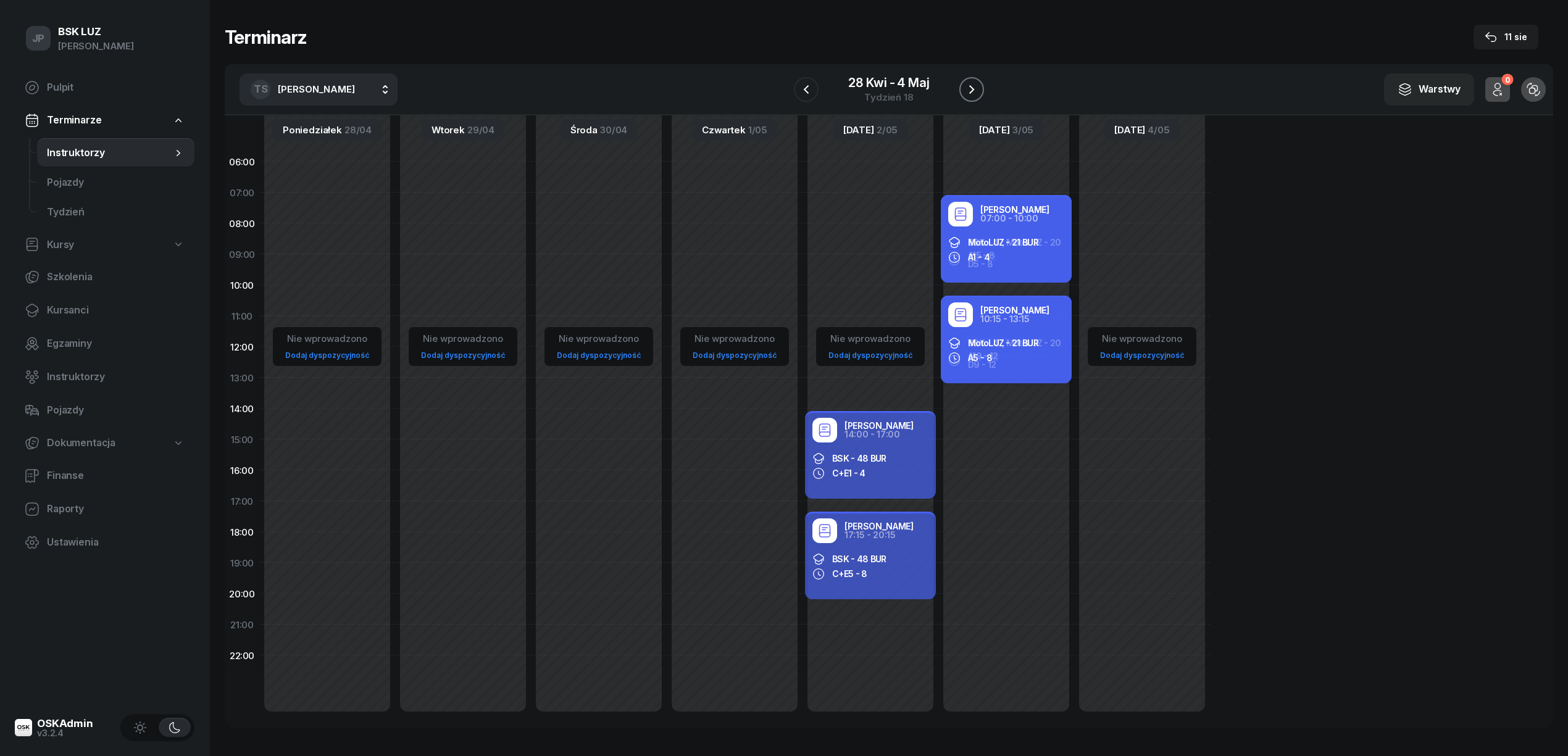
click at [976, 87] on icon "button" at bounding box center [971, 89] width 15 height 15
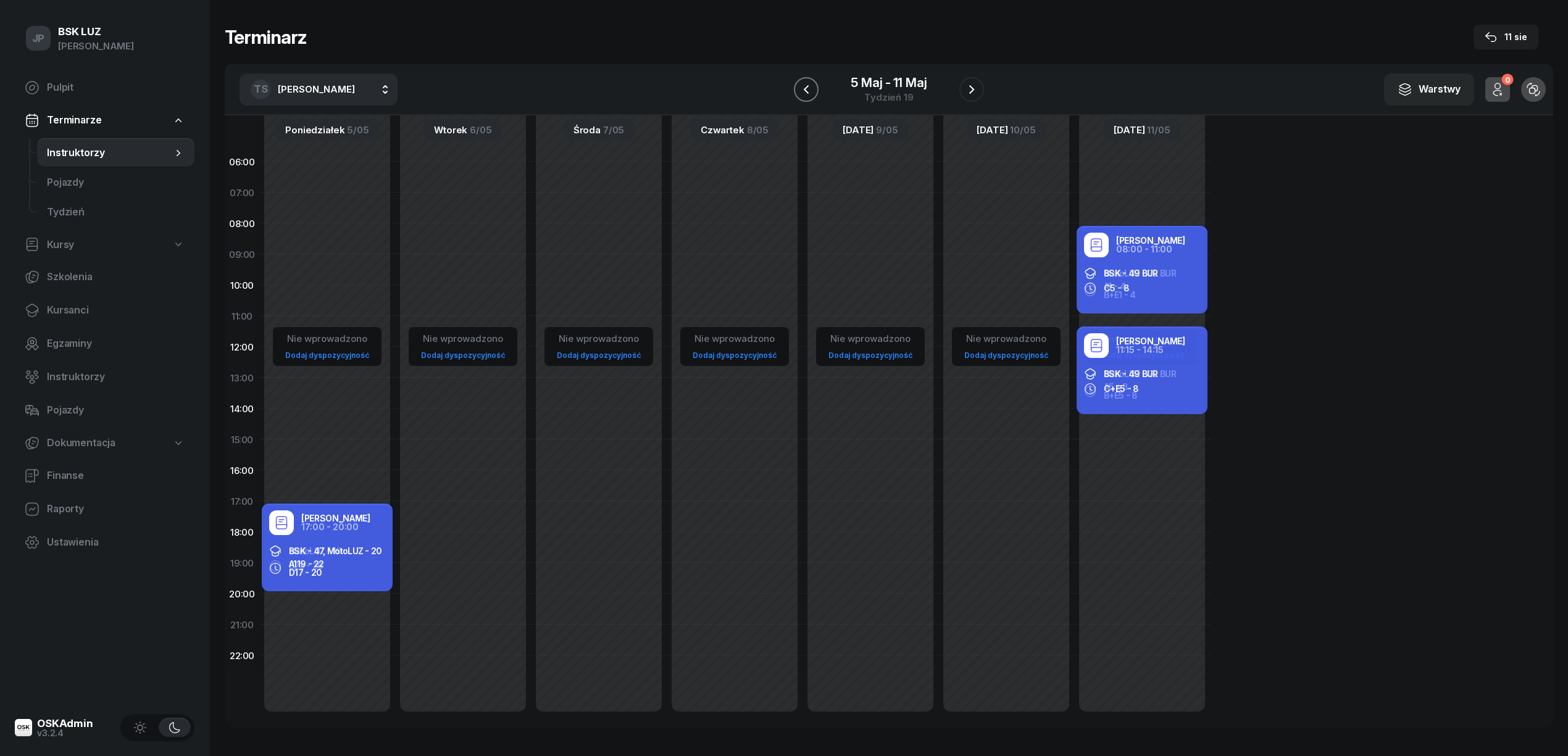
click at [806, 87] on icon "button" at bounding box center [806, 89] width 15 height 15
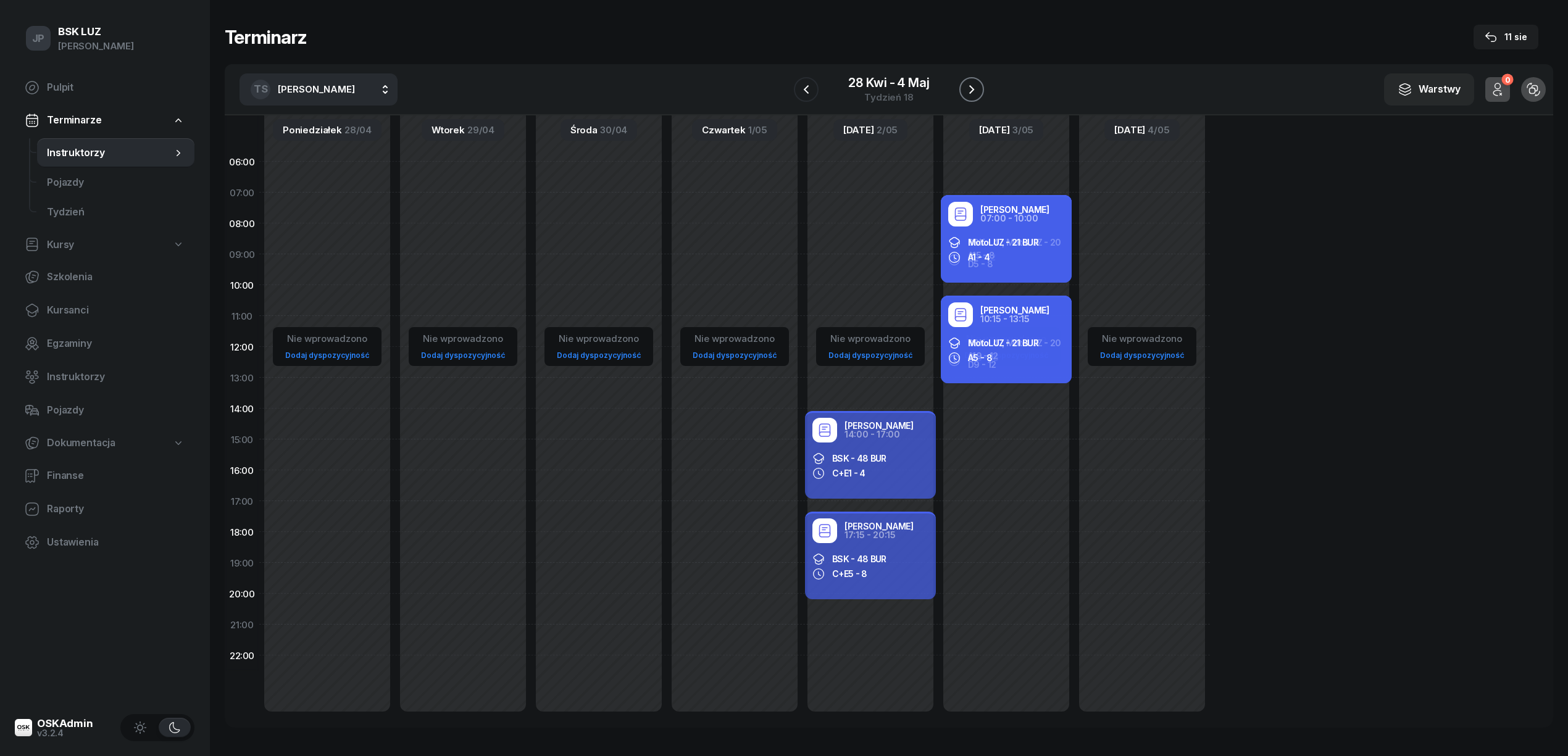
click at [973, 91] on icon "button" at bounding box center [971, 89] width 15 height 15
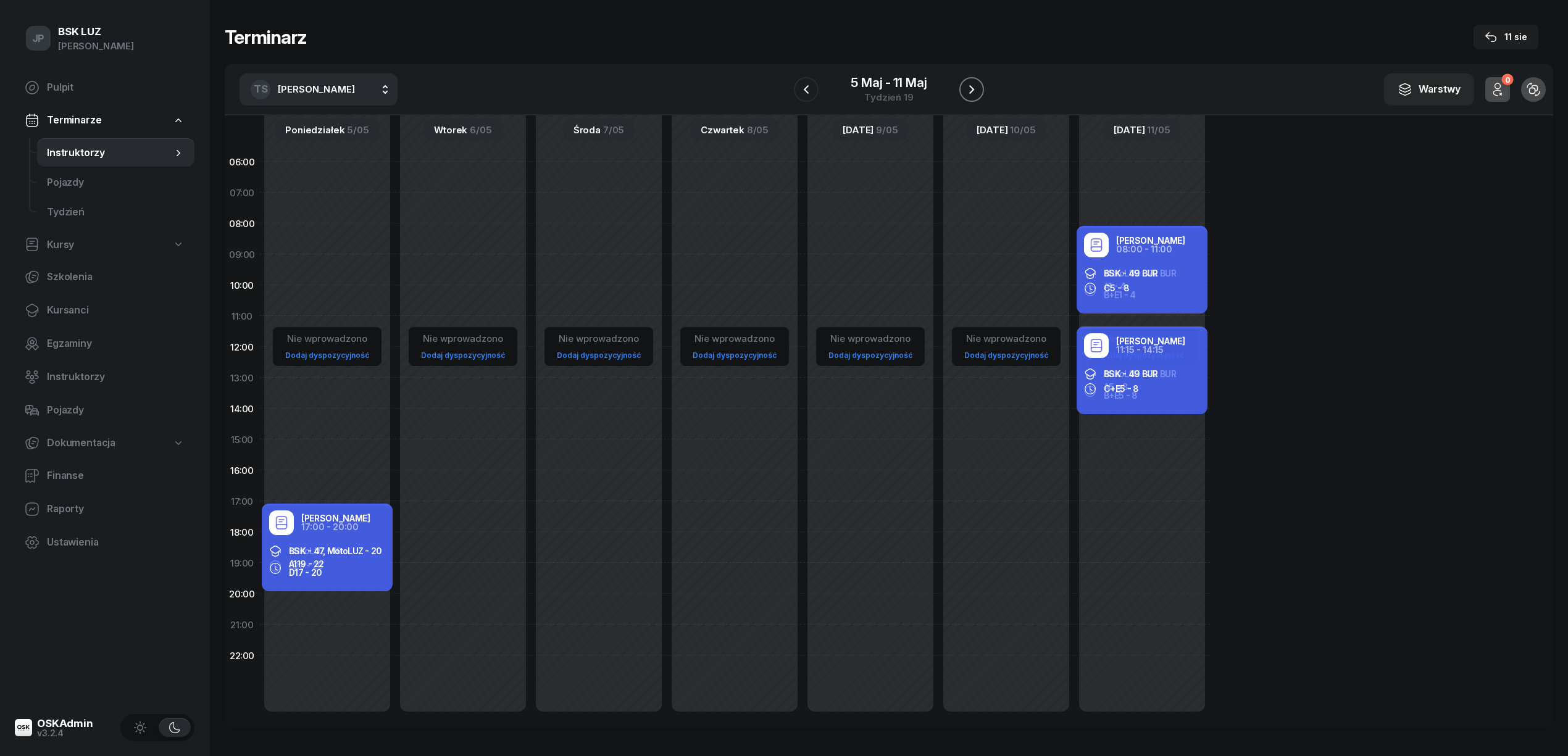
click at [975, 82] on icon "button" at bounding box center [971, 89] width 15 height 15
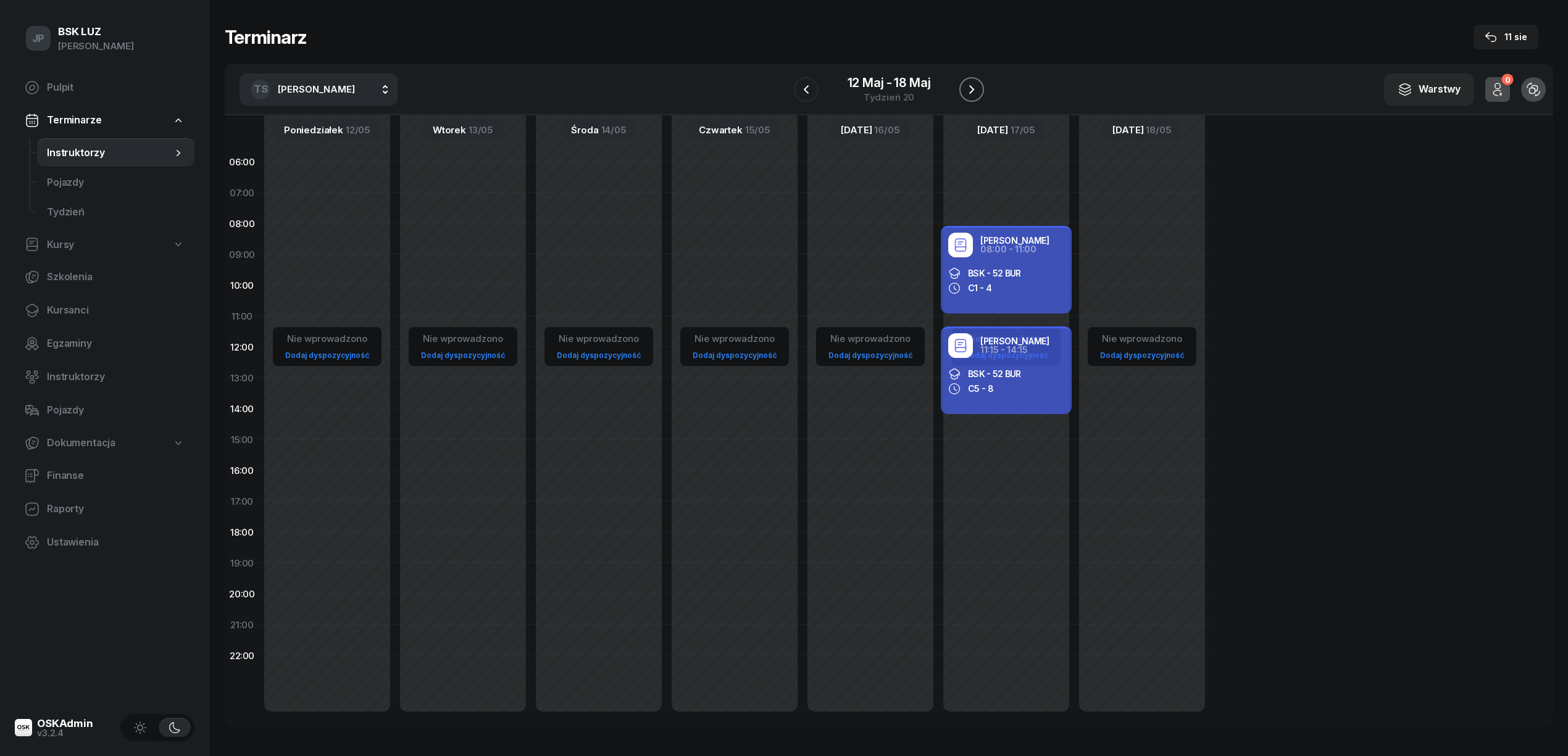
click at [970, 90] on icon "button" at bounding box center [971, 89] width 15 height 15
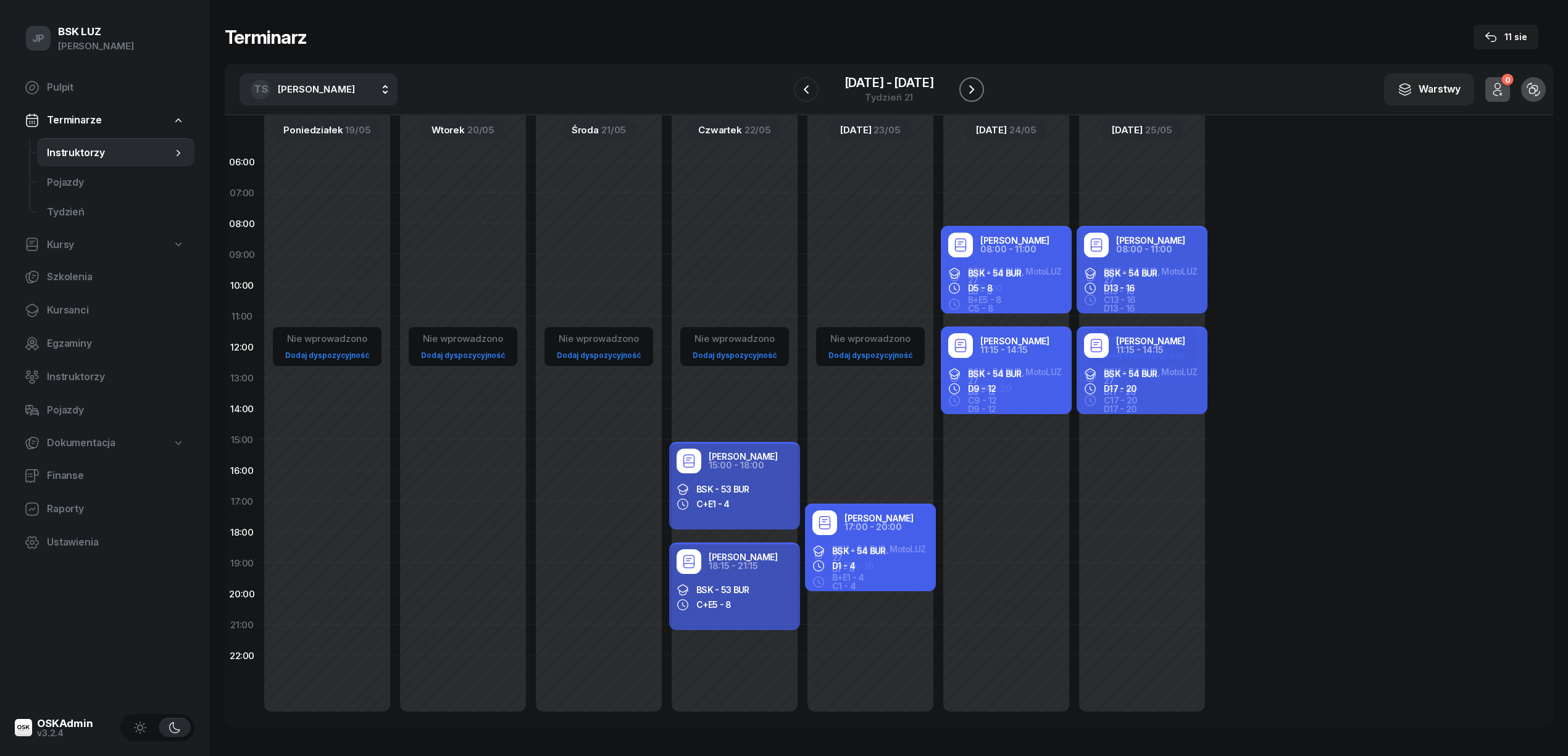
click at [974, 89] on icon "button" at bounding box center [971, 89] width 5 height 9
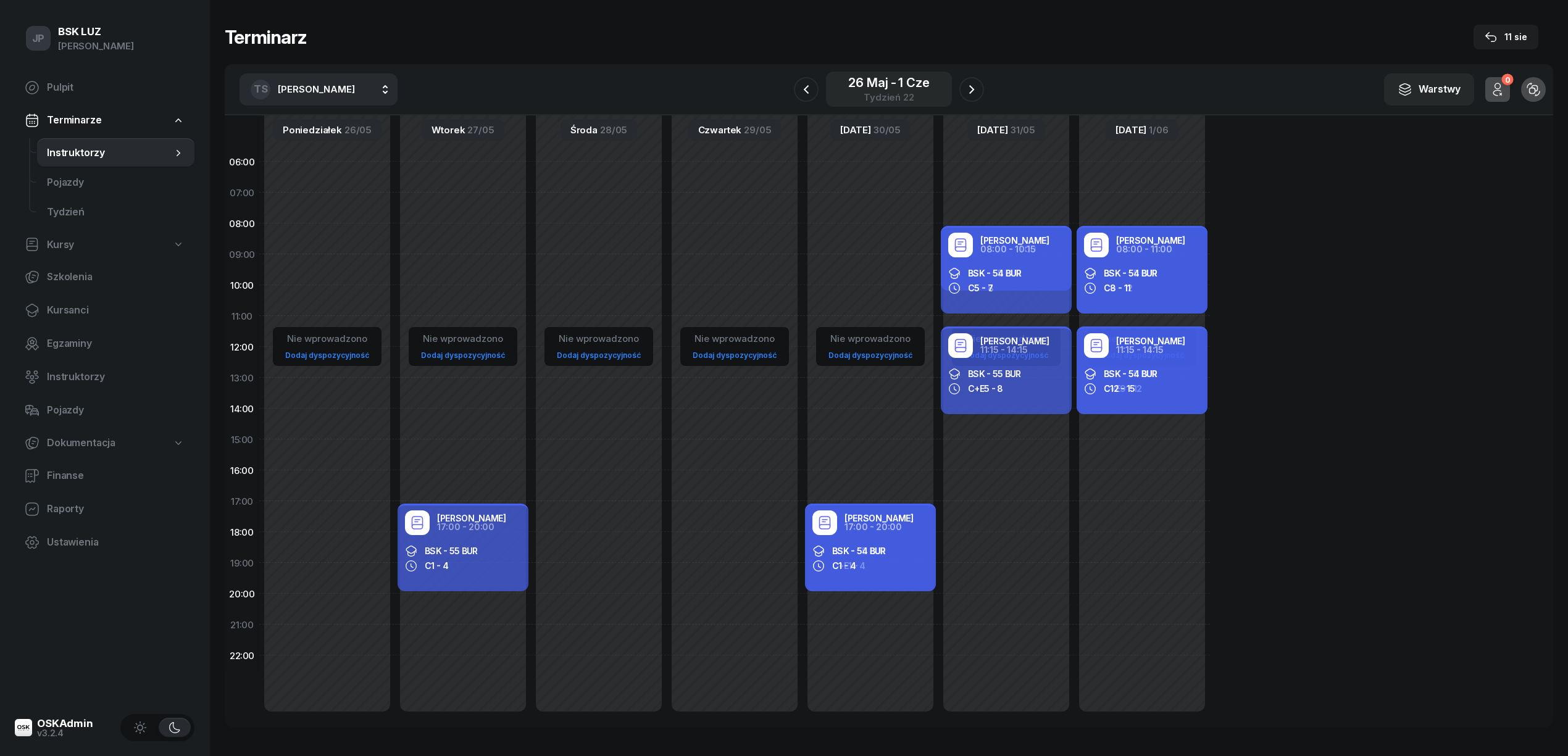
click at [872, 87] on div "26 maj - 1 cze" at bounding box center [889, 83] width 81 height 12
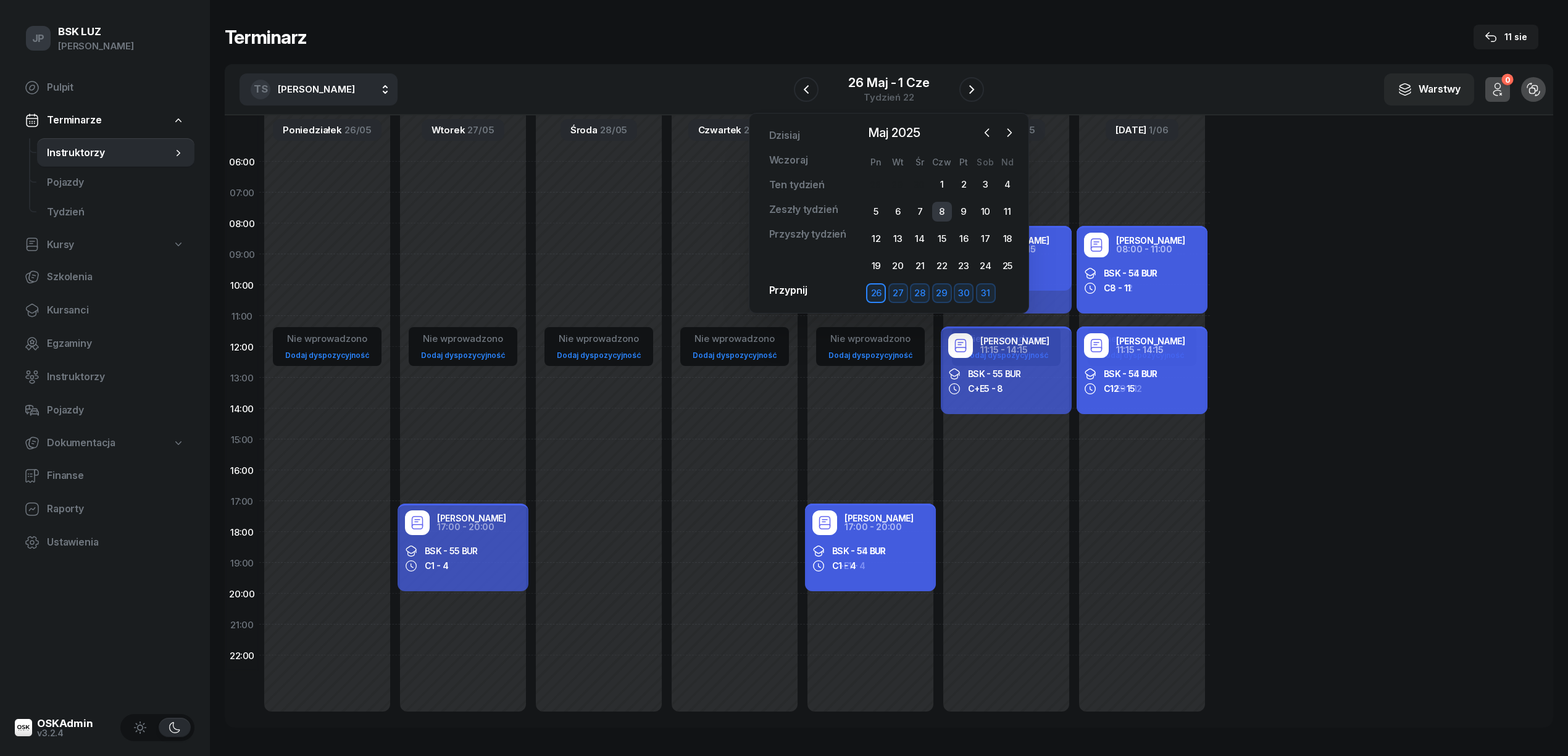
click at [941, 215] on div "8" at bounding box center [942, 211] width 20 height 20
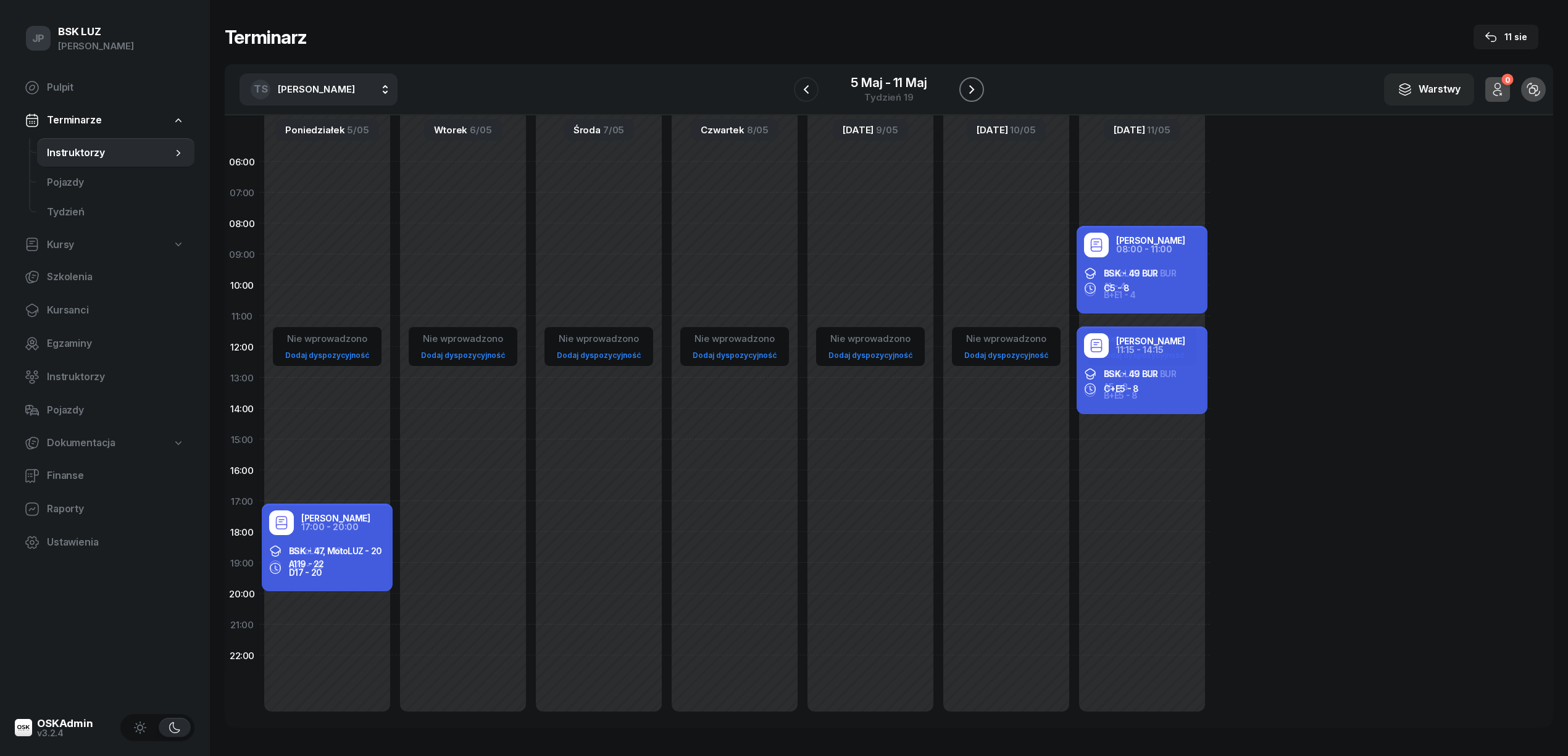
click at [971, 91] on icon "button" at bounding box center [971, 89] width 5 height 9
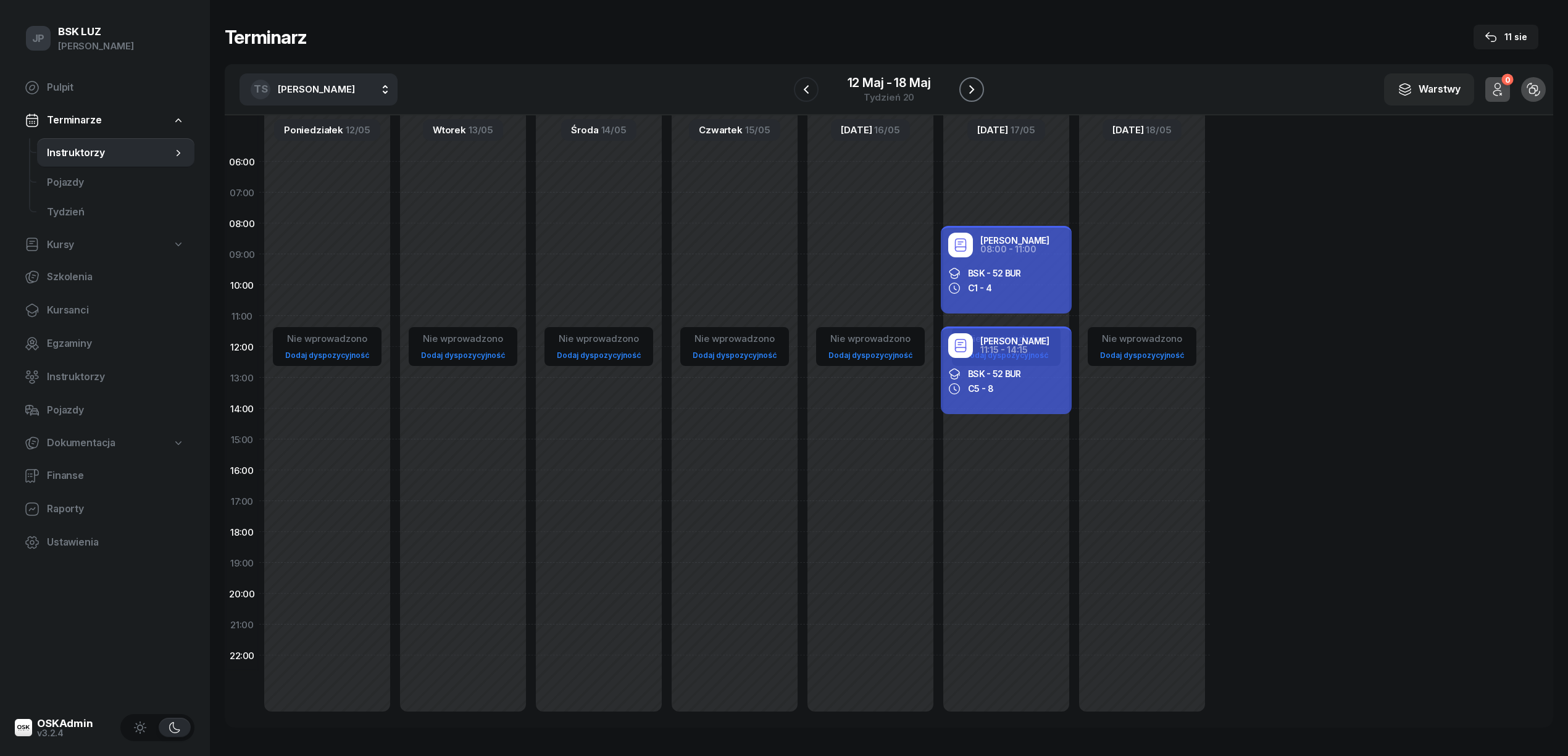
click at [969, 90] on icon "button" at bounding box center [971, 89] width 15 height 15
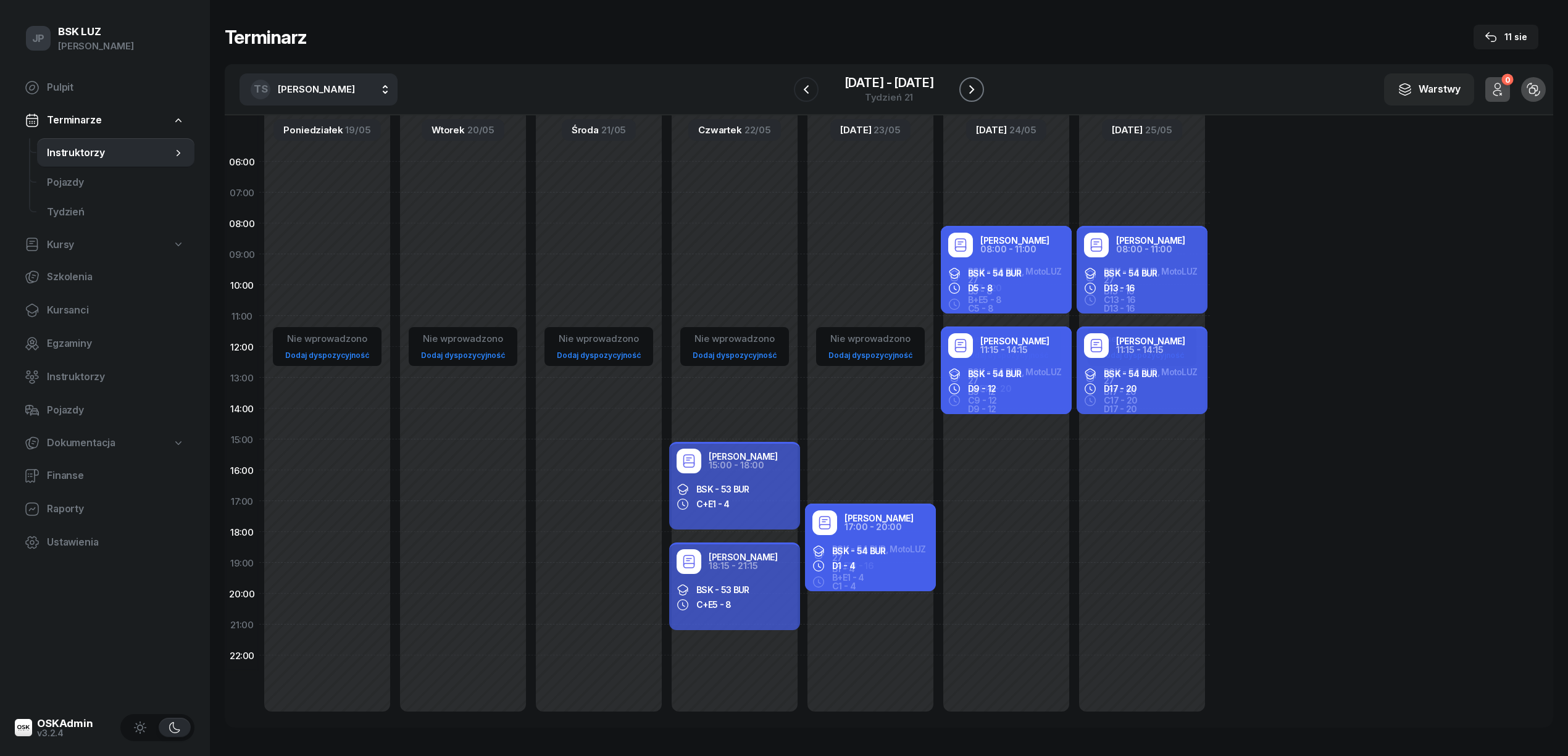
click at [974, 85] on icon "button" at bounding box center [971, 89] width 15 height 15
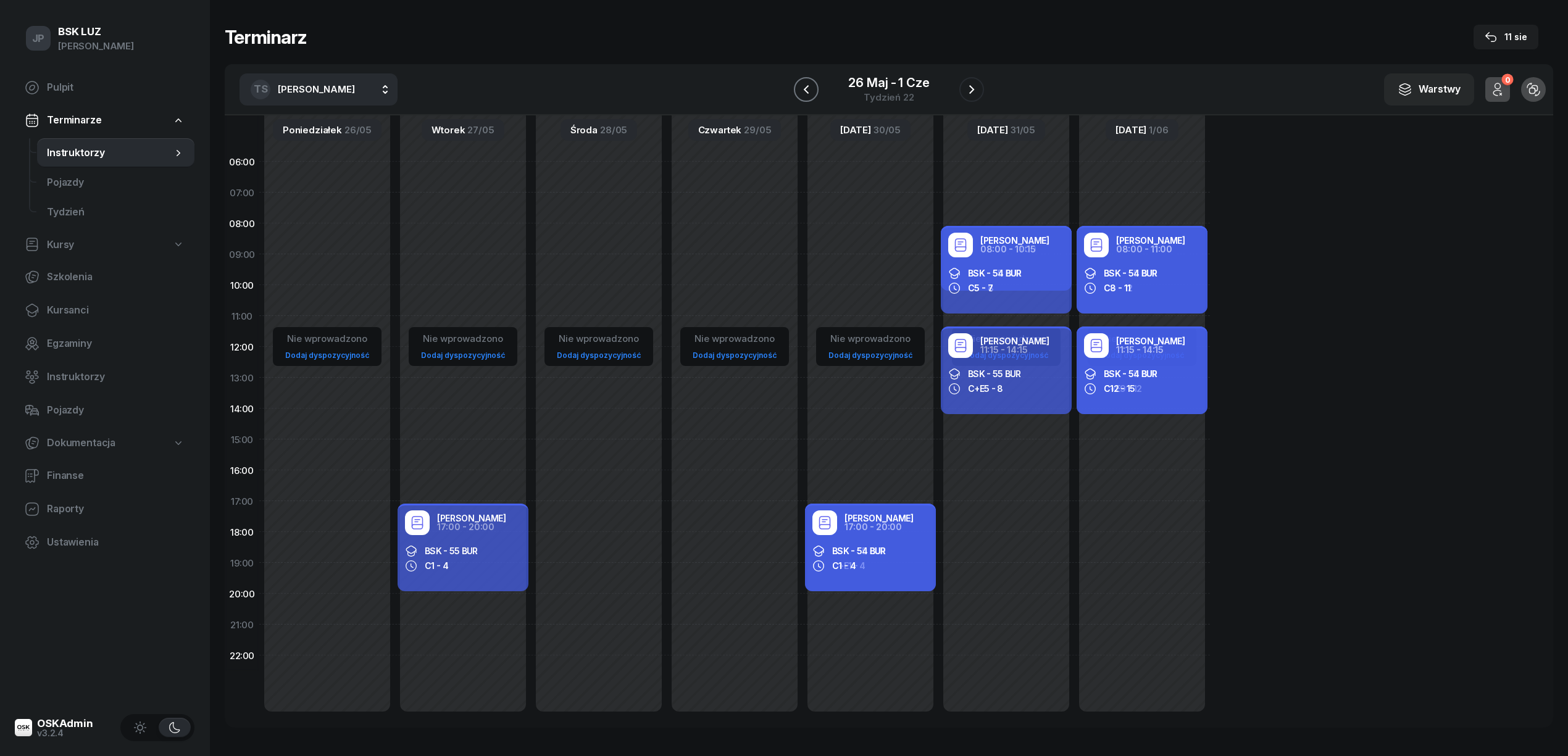
click at [802, 90] on icon "button" at bounding box center [806, 89] width 15 height 15
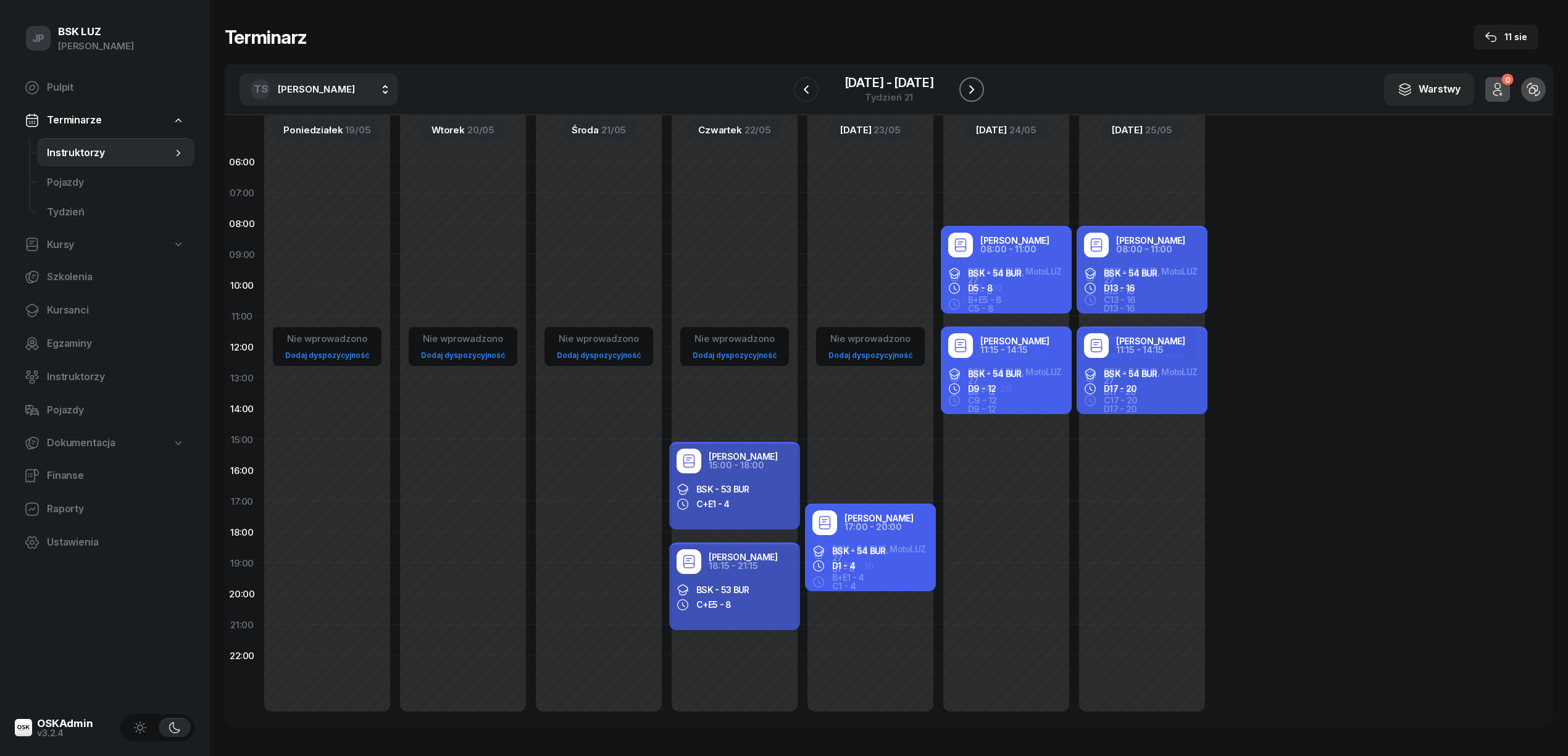
click at [964, 87] on icon "button" at bounding box center [971, 89] width 15 height 15
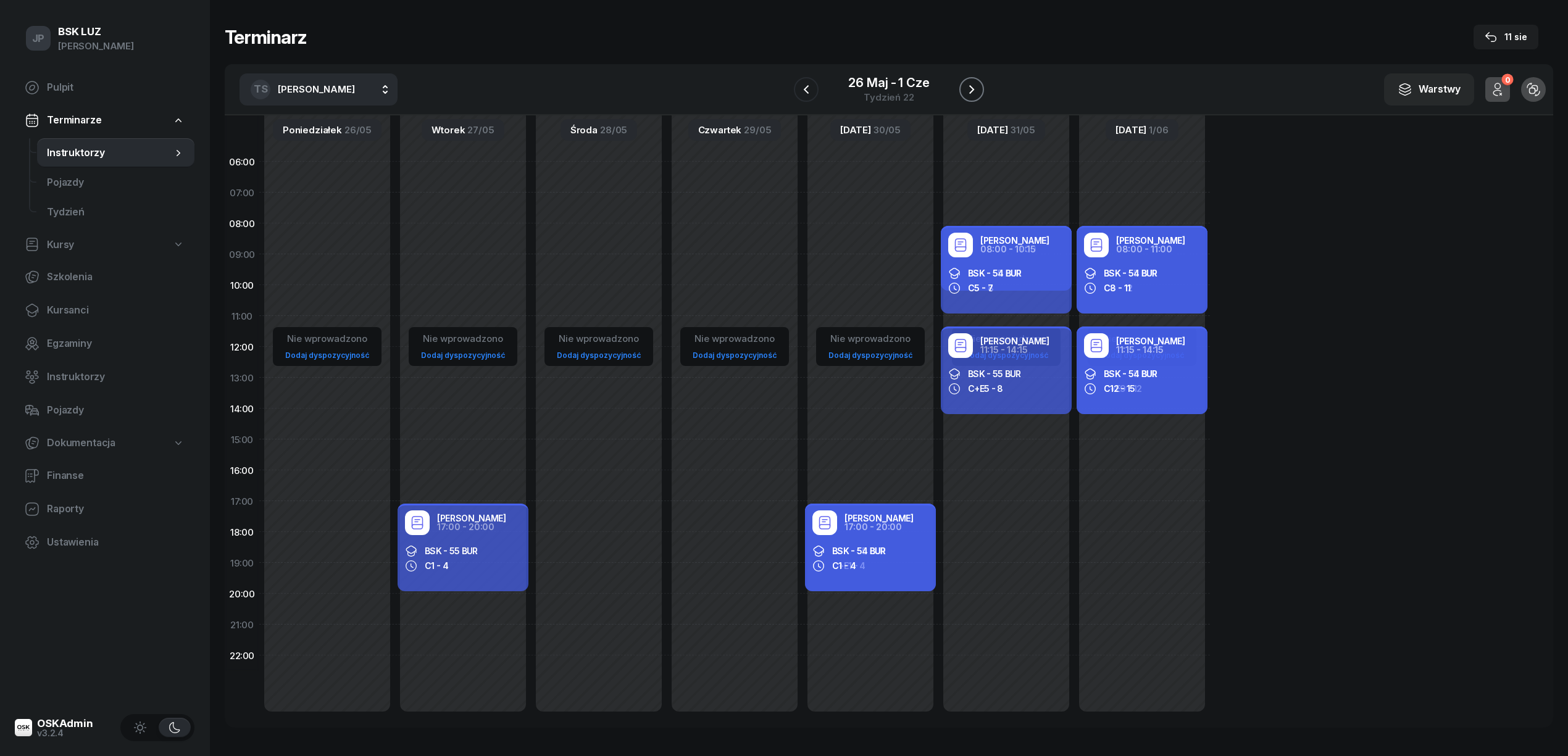
click at [971, 85] on icon "button" at bounding box center [971, 89] width 15 height 15
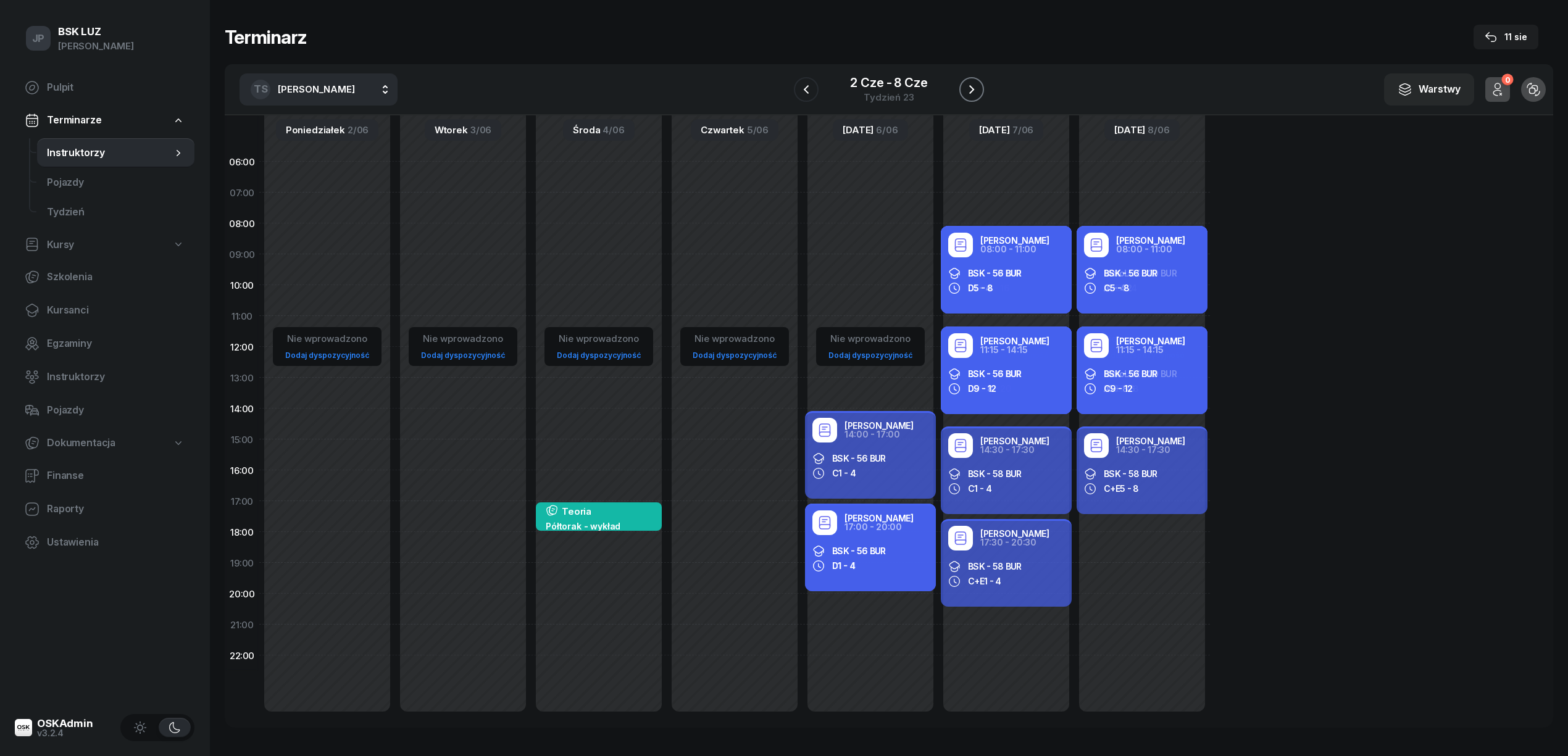
click at [969, 87] on icon "button" at bounding box center [971, 89] width 15 height 15
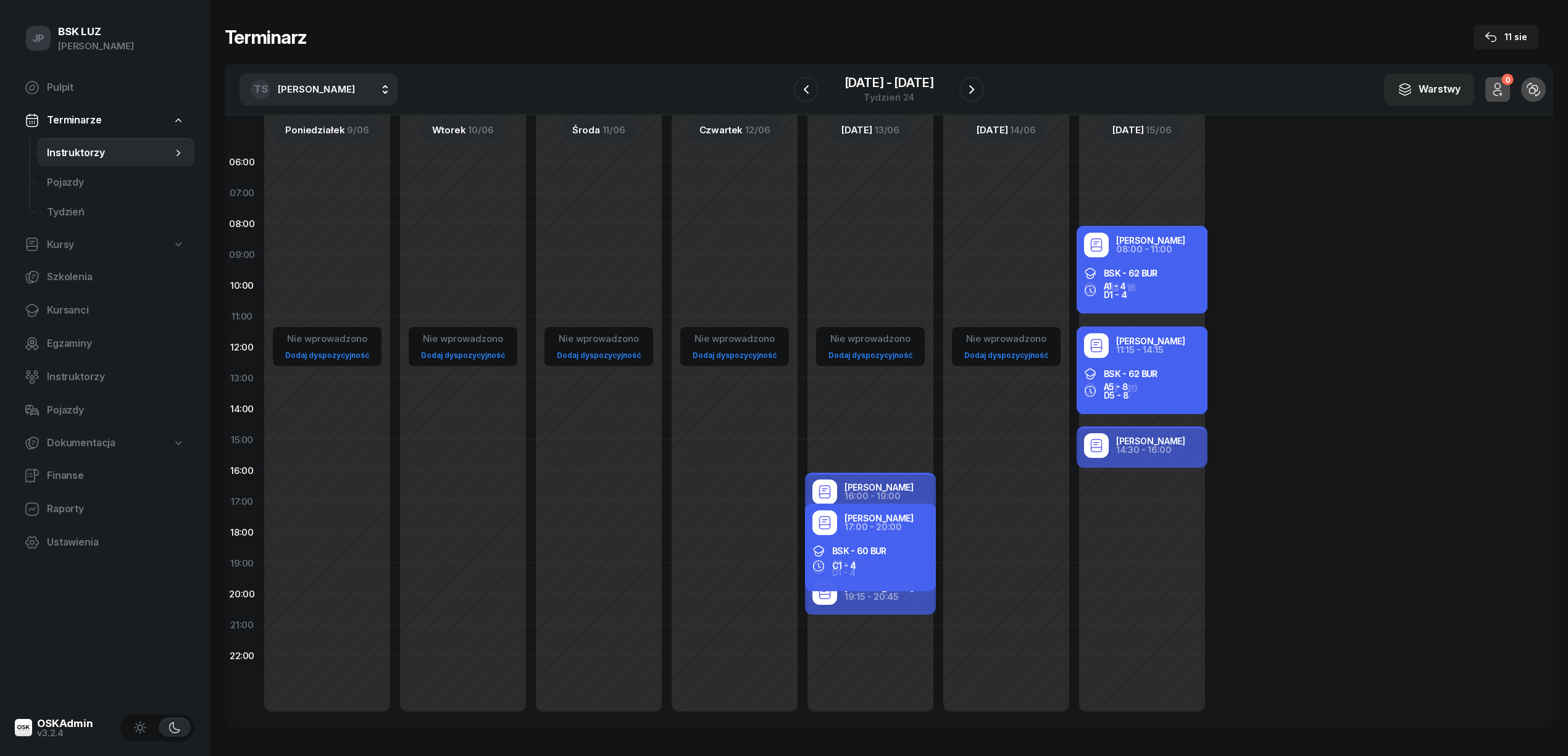
click at [304, 89] on span "[PERSON_NAME]" at bounding box center [316, 89] width 77 height 12
type input "KUR"
click at [303, 168] on span "[PERSON_NAME]" at bounding box center [323, 171] width 76 height 16
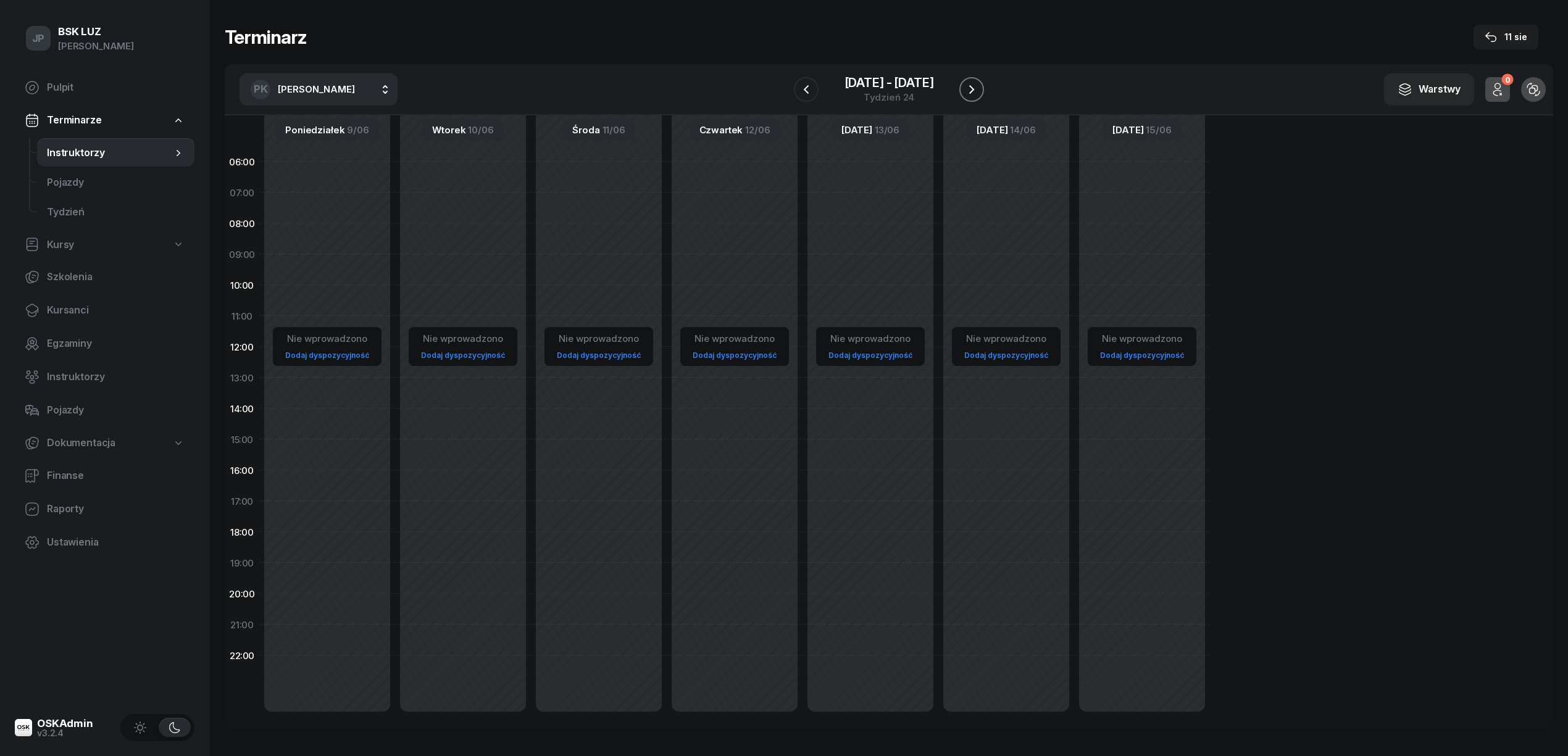
click at [971, 87] on icon "button" at bounding box center [971, 89] width 15 height 15
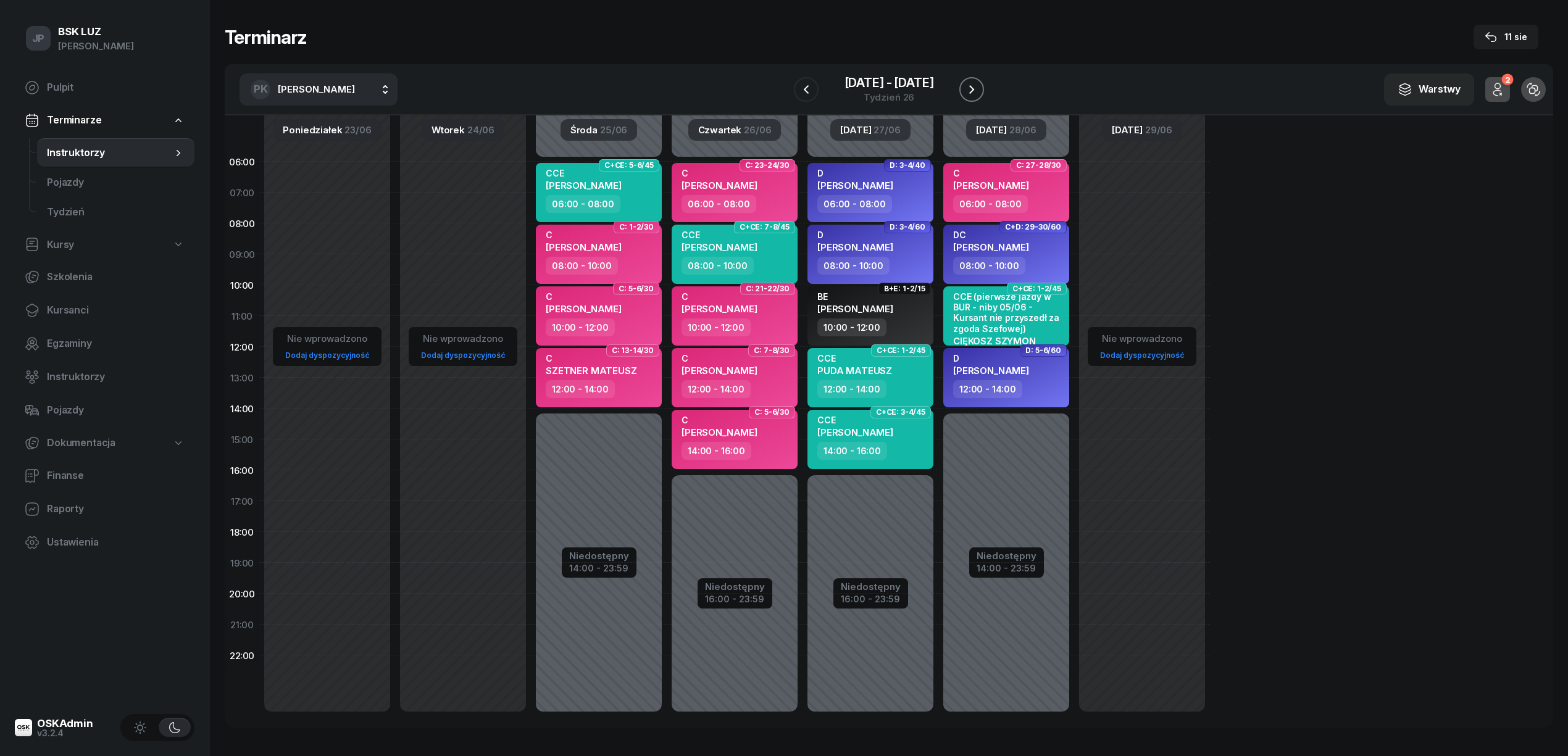
click at [971, 87] on icon "button" at bounding box center [971, 89] width 15 height 15
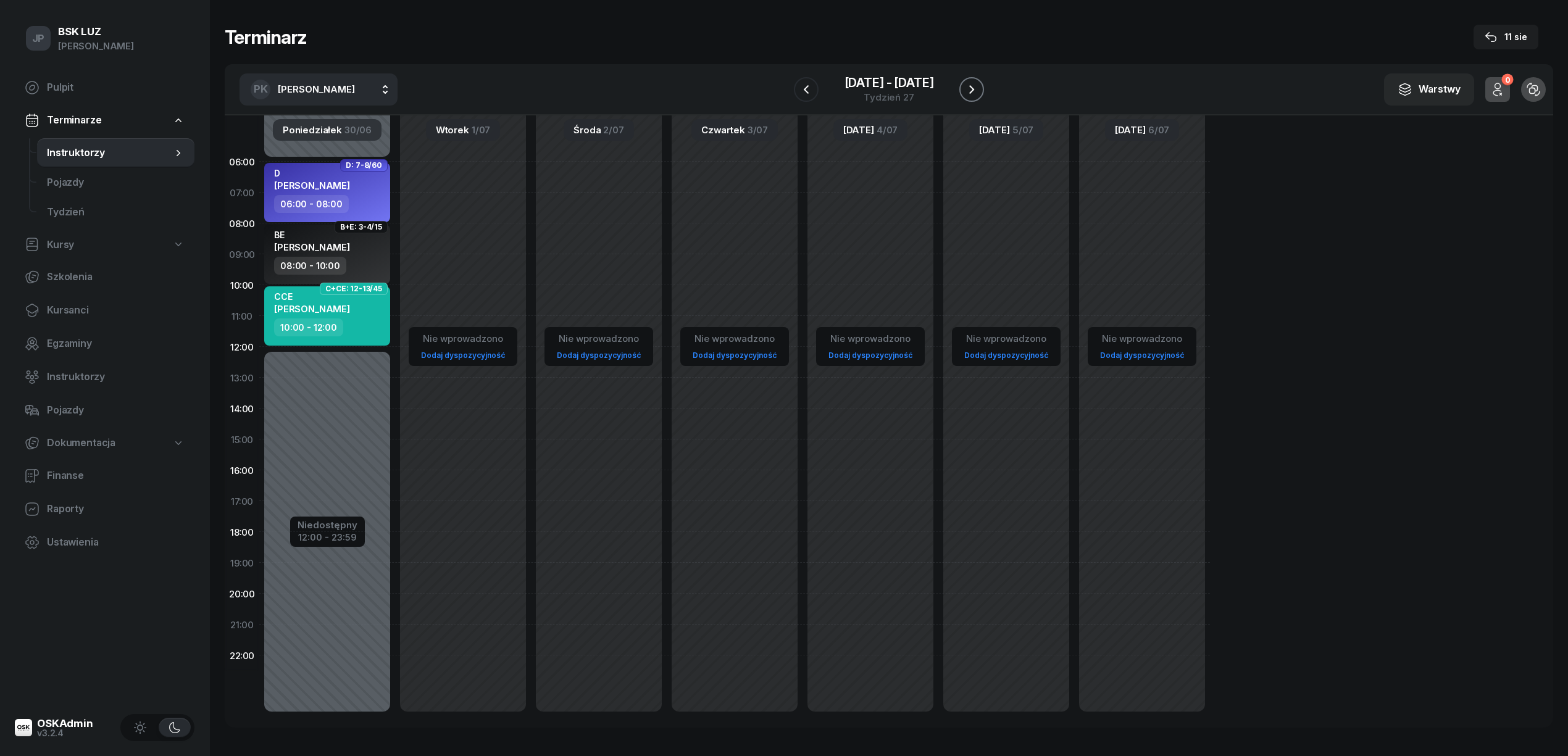
click at [968, 87] on icon "button" at bounding box center [971, 89] width 15 height 15
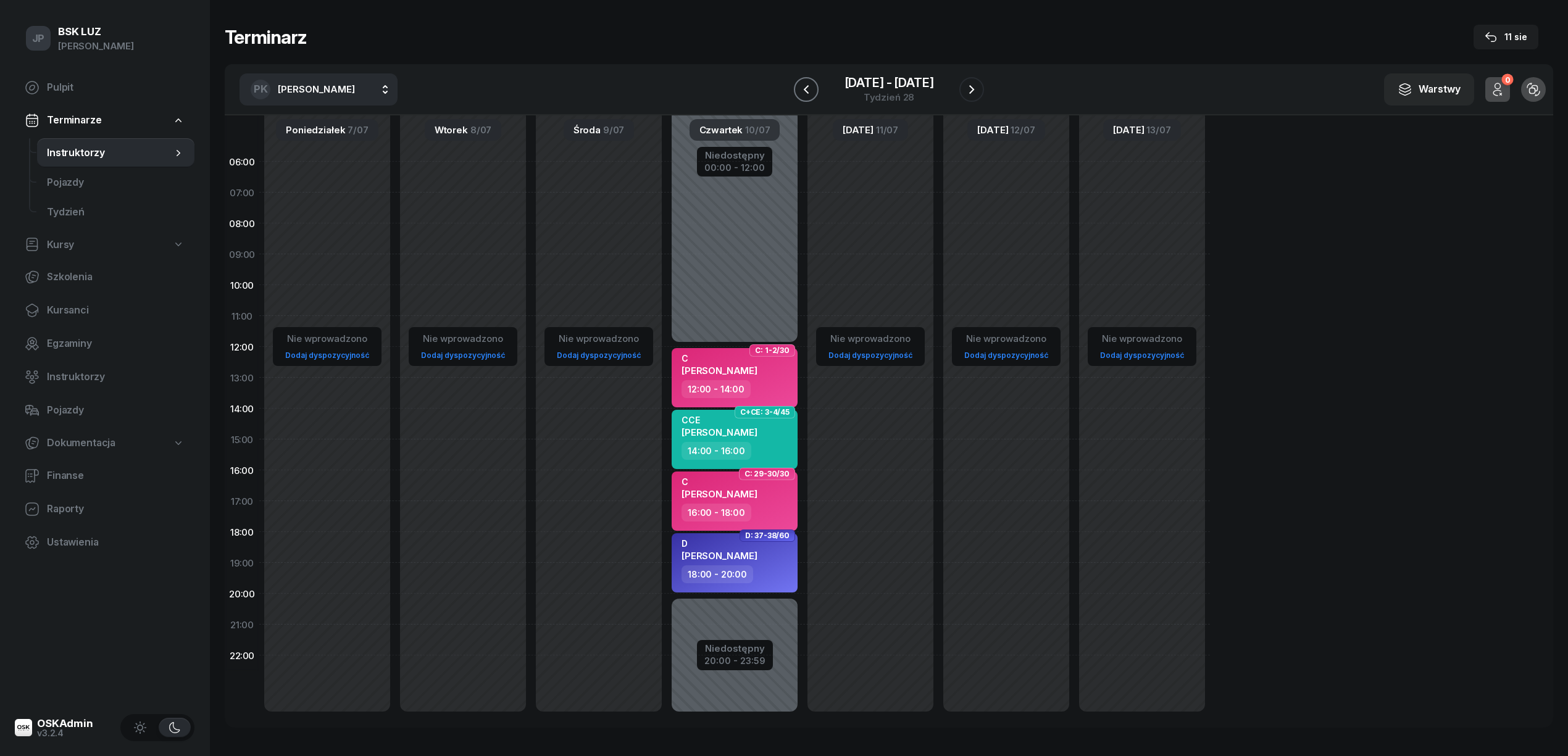
click at [810, 89] on icon "button" at bounding box center [806, 89] width 15 height 15
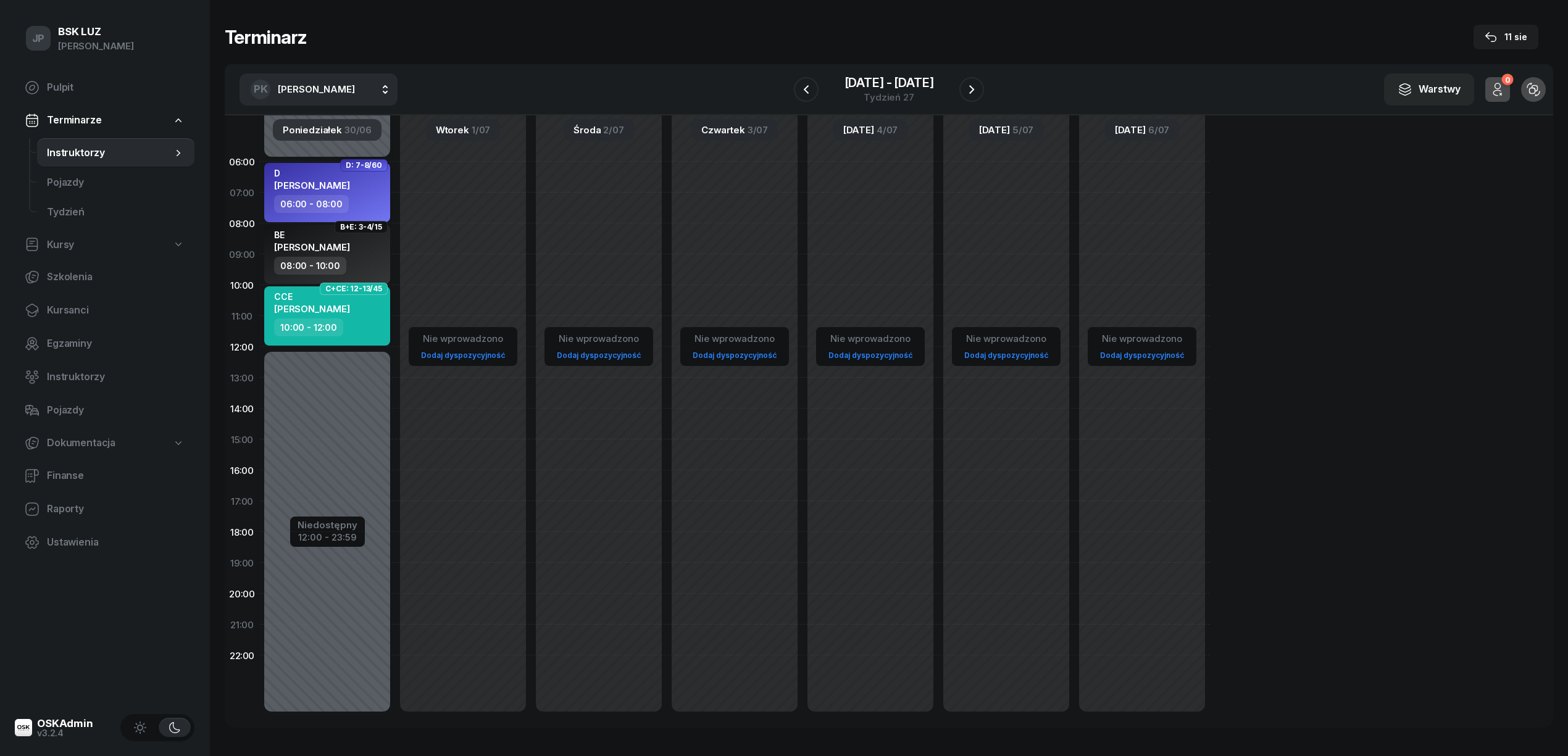
click at [802, 272] on div "Nie wprowadzono Dodaj dyspozycyjność" at bounding box center [870, 440] width 136 height 586
select select "09"
select select "11"
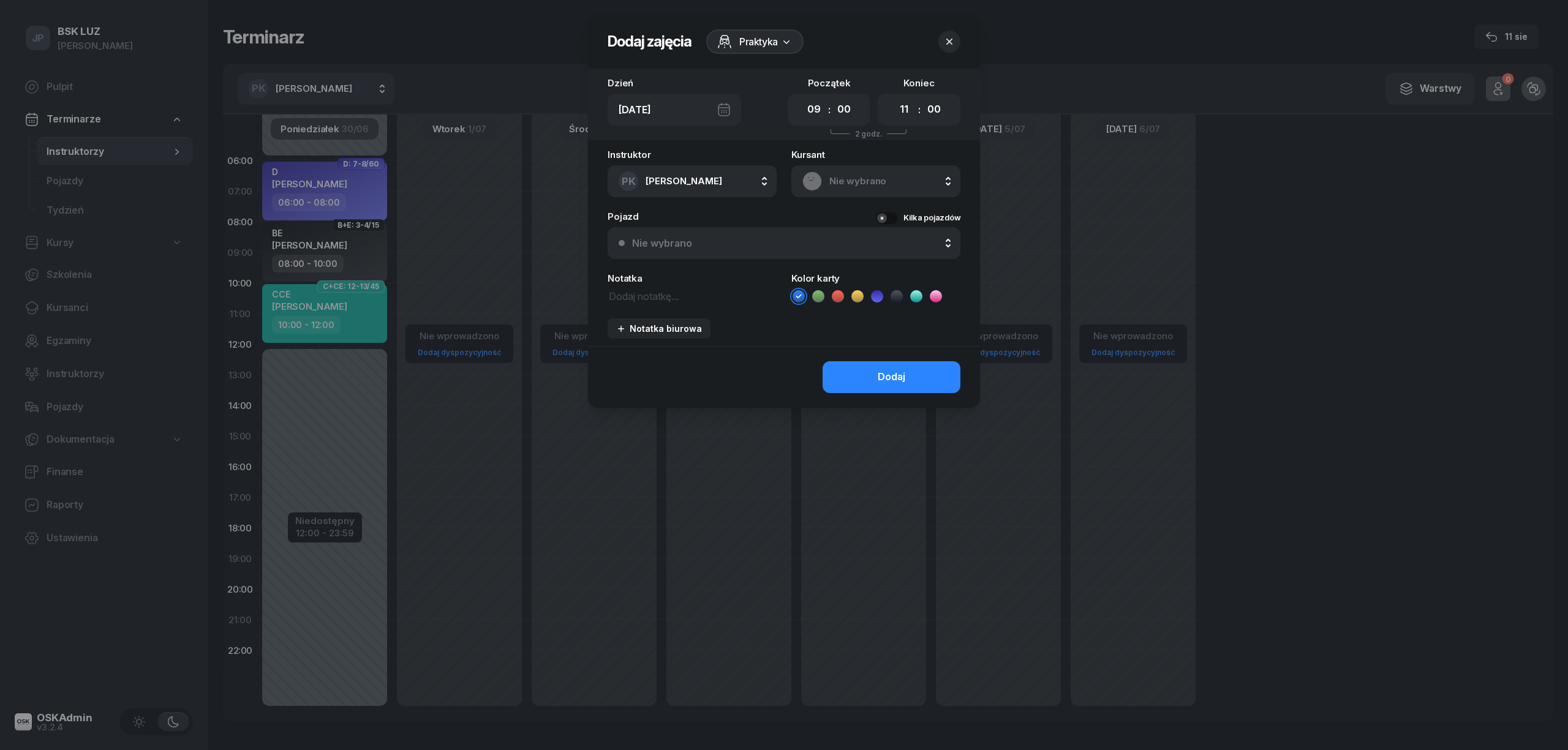
click at [947, 39] on icon "button" at bounding box center [949, 42] width 6 height 6
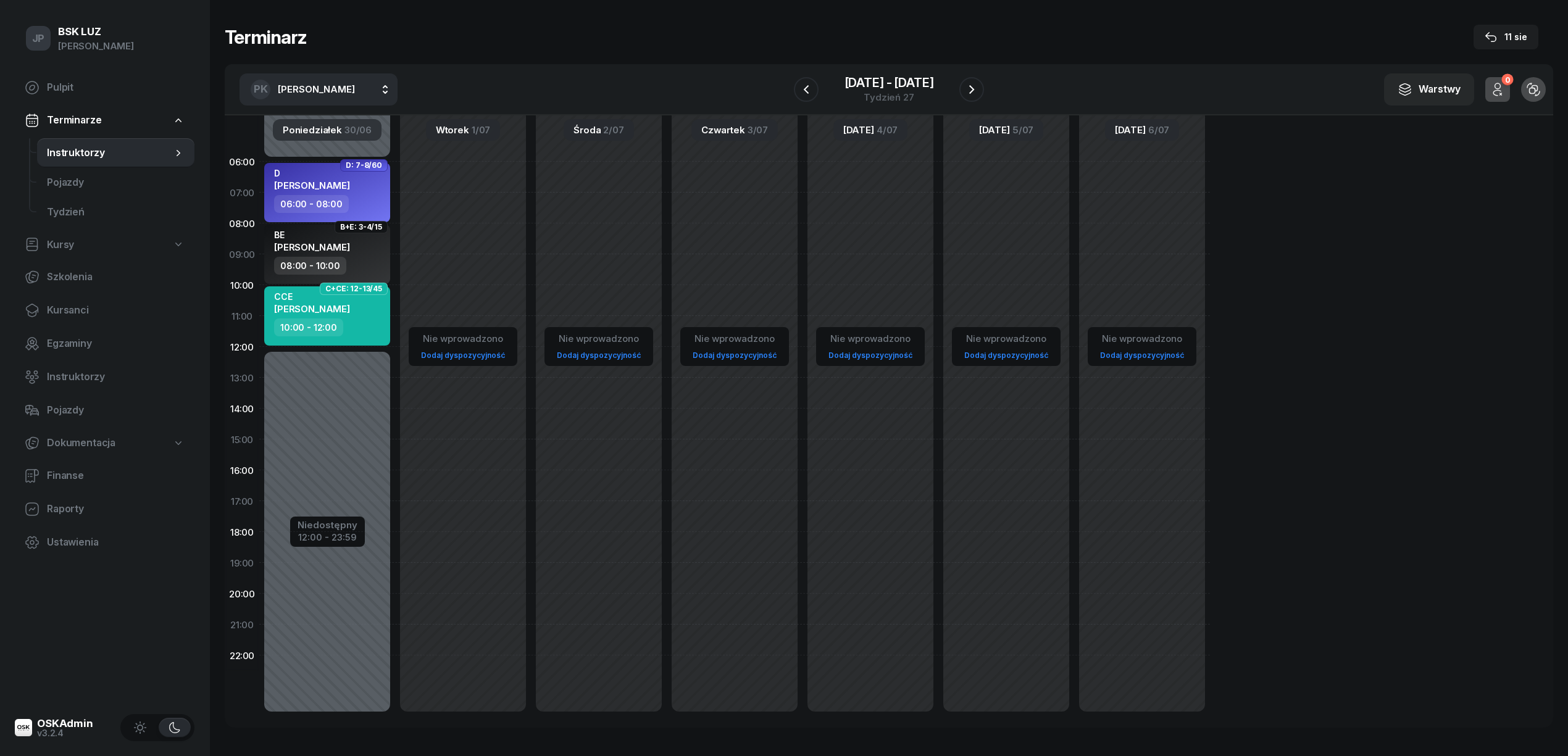
click at [332, 89] on button "PK Kurnik Piotr" at bounding box center [319, 89] width 158 height 32
type input "SZEW"
click at [312, 173] on span "[PERSON_NAME]" at bounding box center [323, 171] width 76 height 16
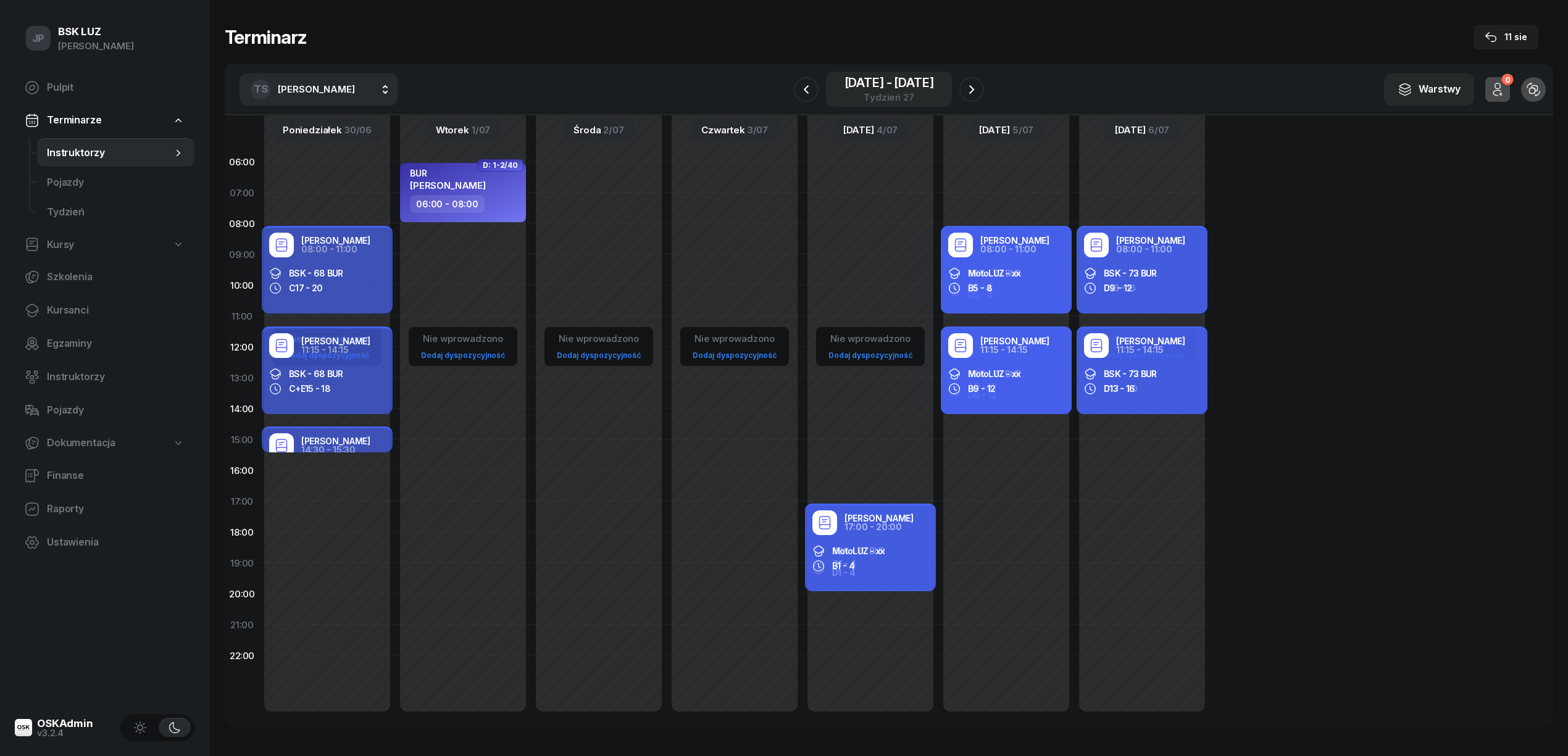
click at [875, 81] on div "30 cze - 6 lip" at bounding box center [889, 83] width 89 height 12
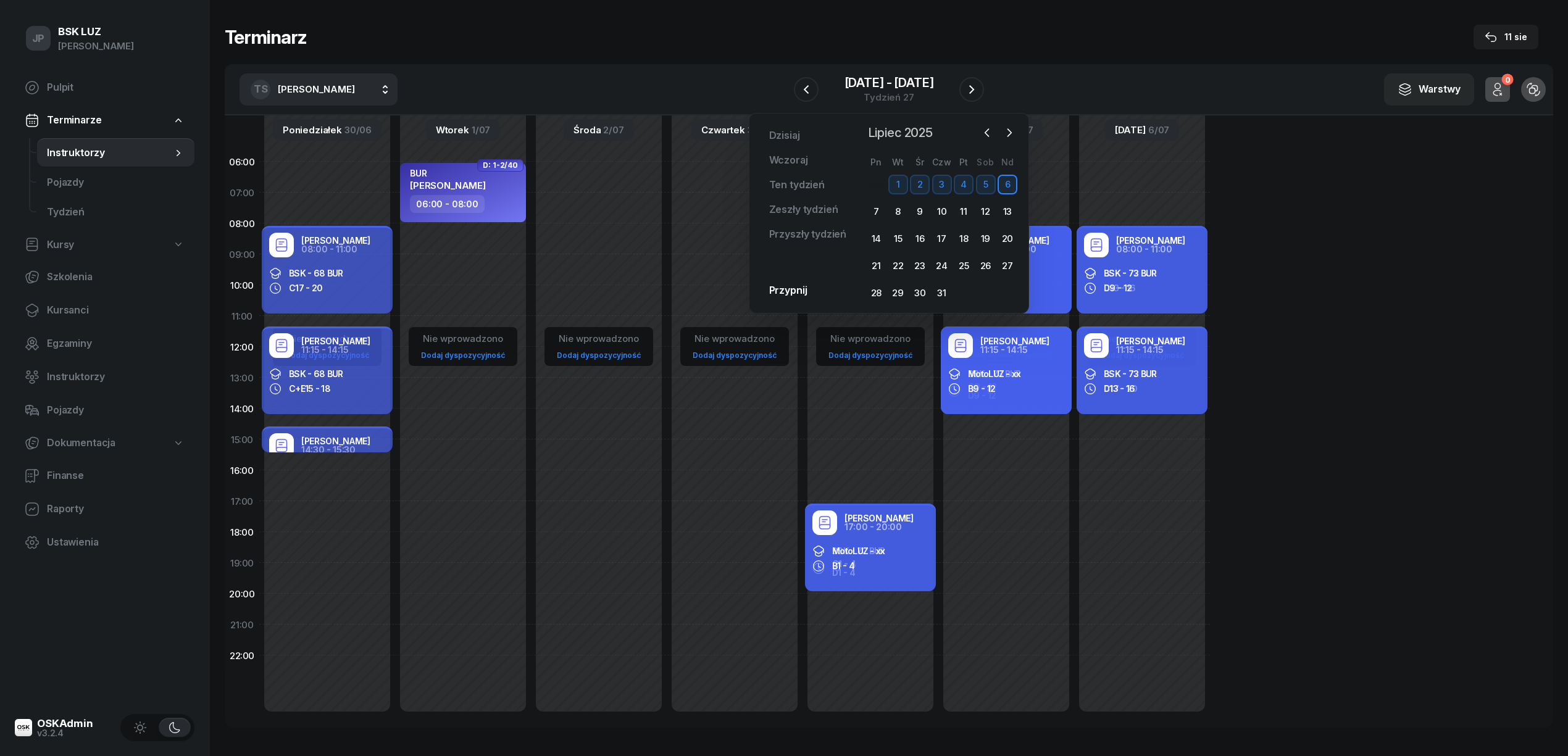
click at [903, 132] on span "Lipiec 2025" at bounding box center [900, 133] width 75 height 20
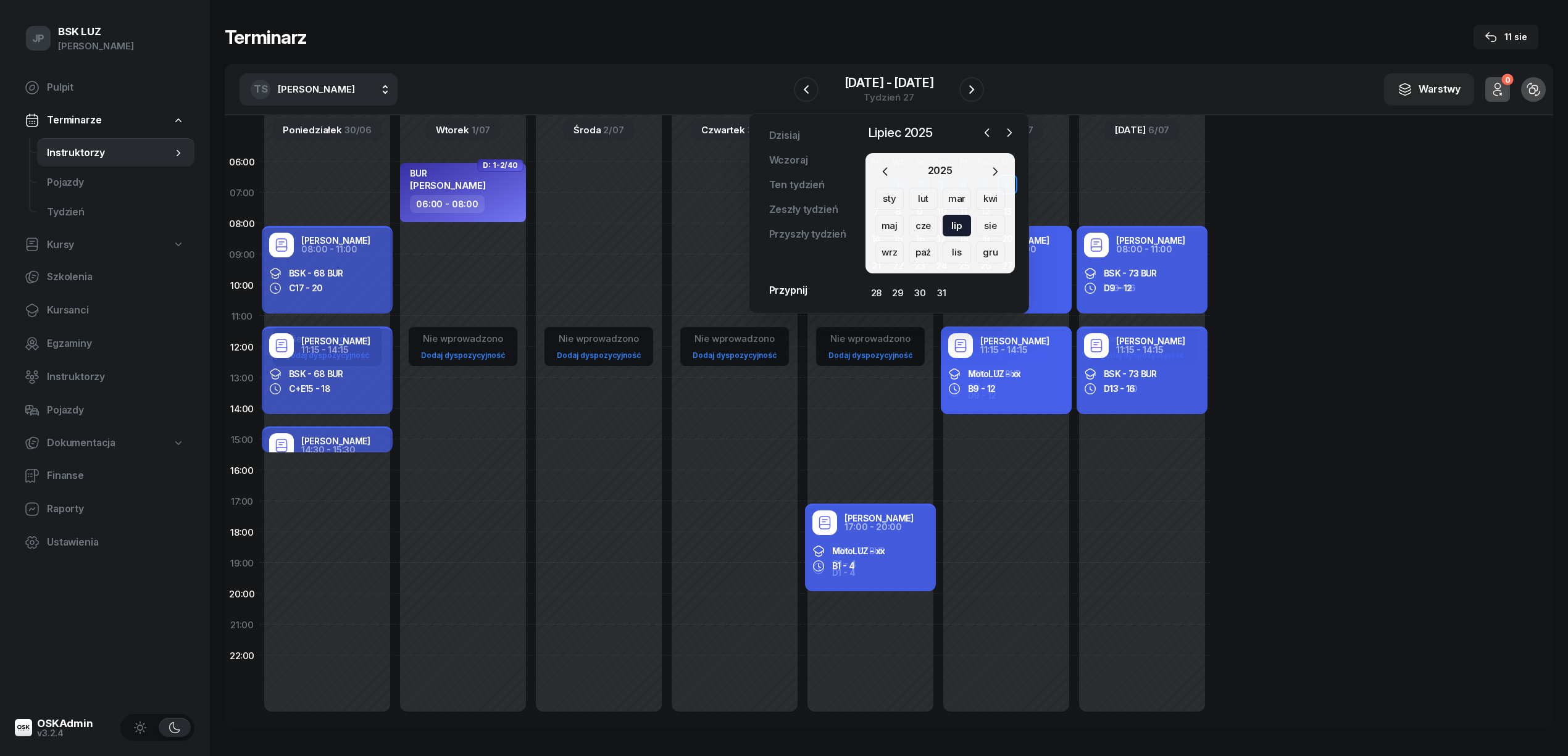
click at [904, 215] on div "kwi" at bounding box center [890, 226] width 29 height 22
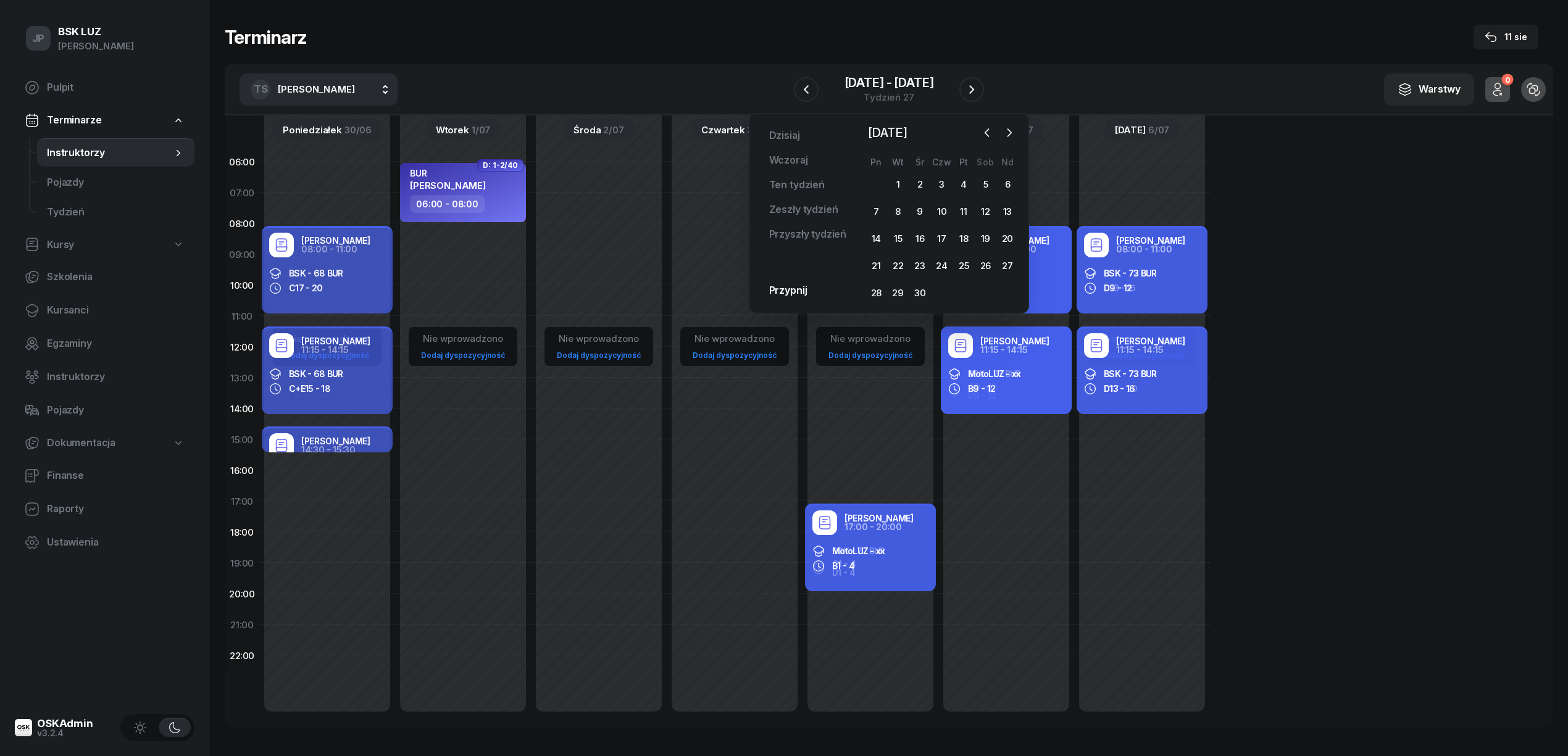
drag, startPoint x: 872, startPoint y: 210, endPoint x: 866, endPoint y: 211, distance: 6.1
click at [872, 210] on div "7" at bounding box center [876, 211] width 20 height 20
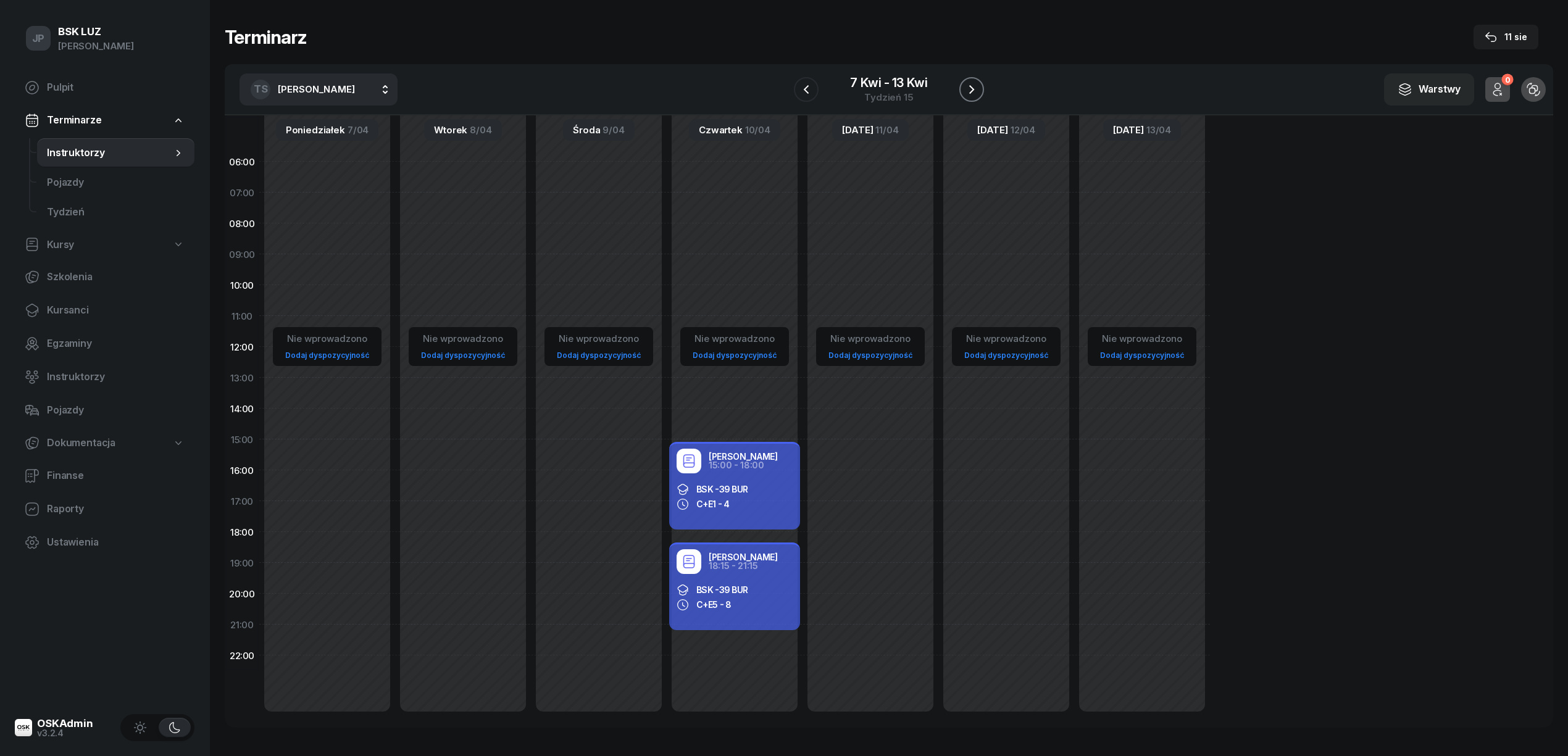
click at [971, 87] on icon "button" at bounding box center [971, 89] width 15 height 15
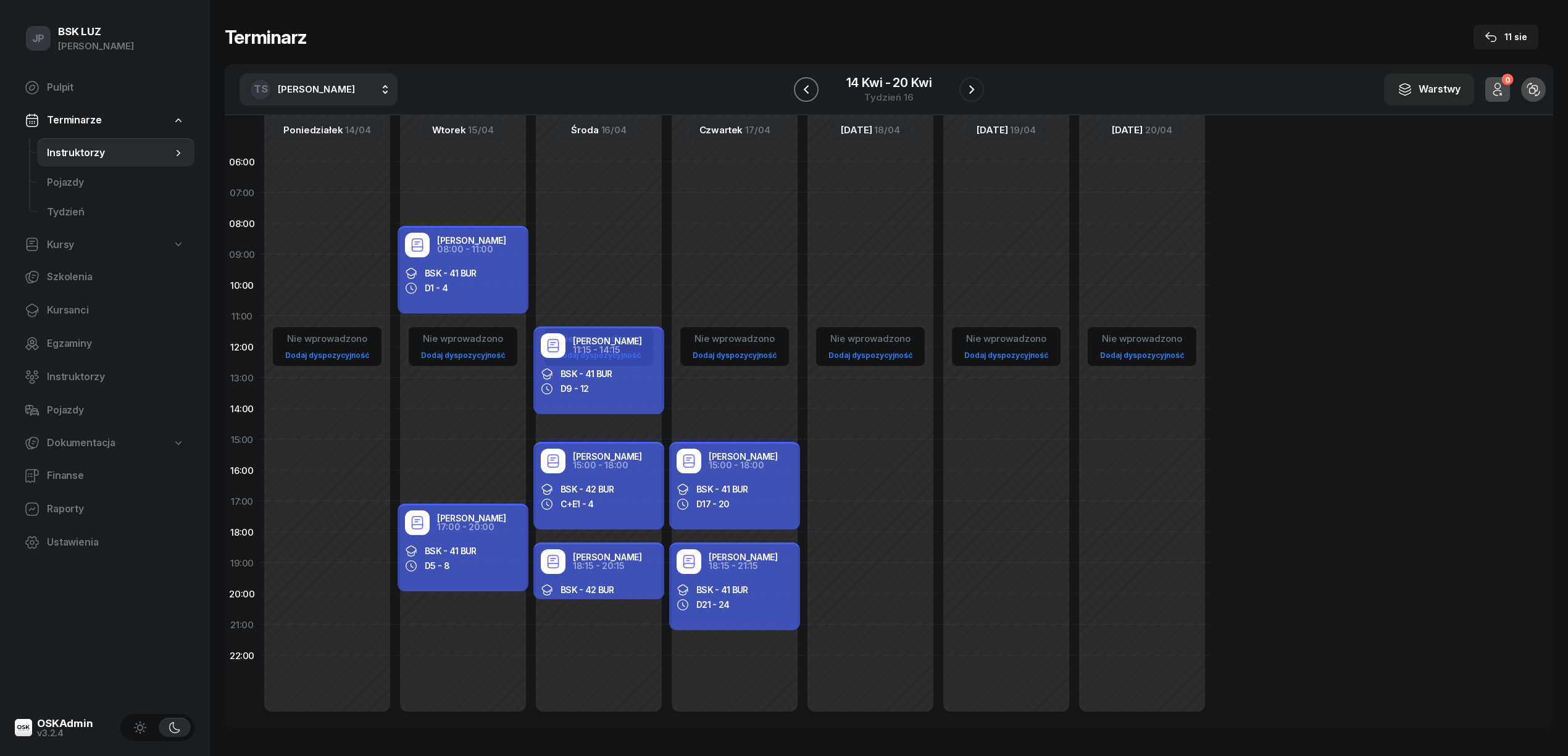
click at [800, 89] on icon "button" at bounding box center [806, 89] width 15 height 15
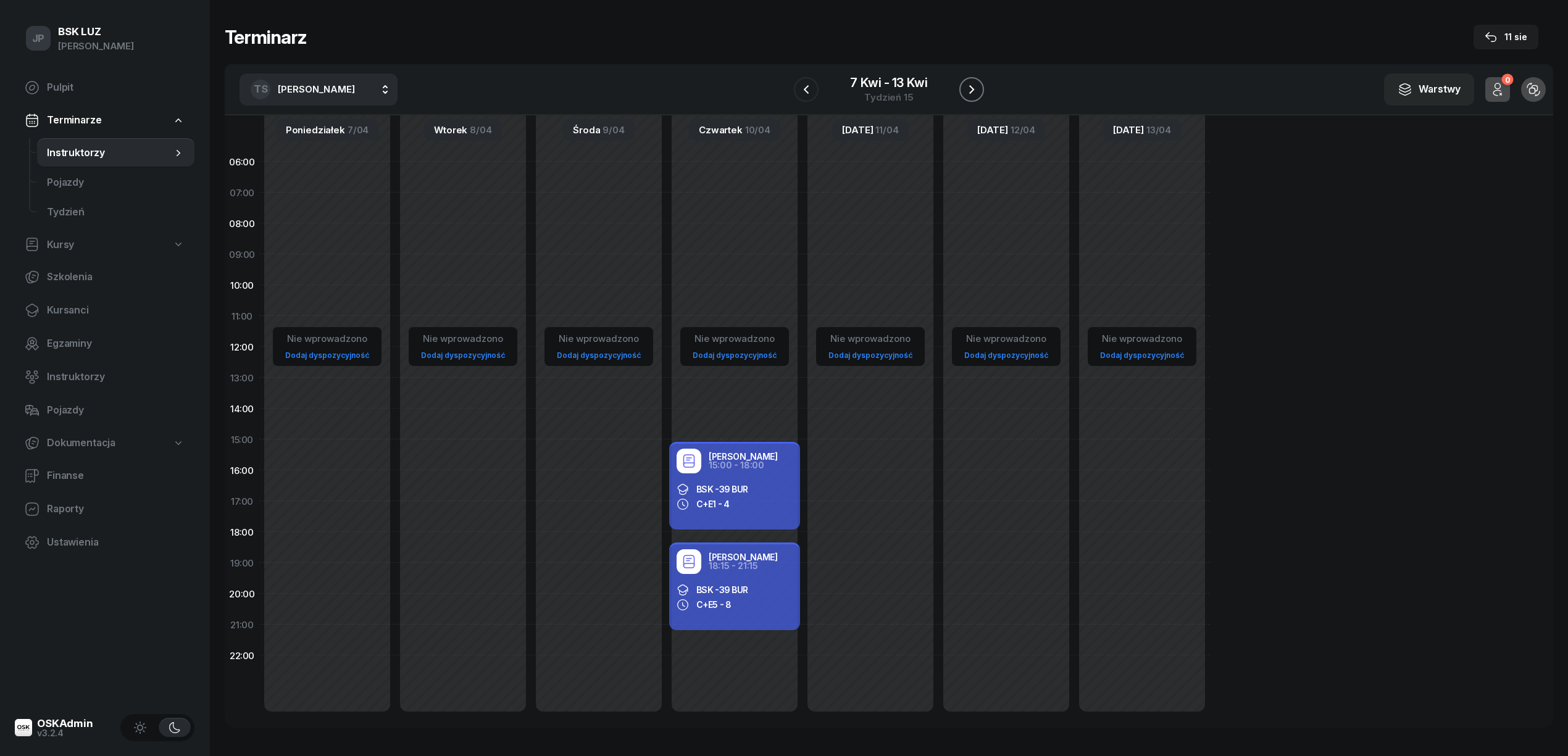
click at [969, 83] on icon "button" at bounding box center [971, 89] width 15 height 15
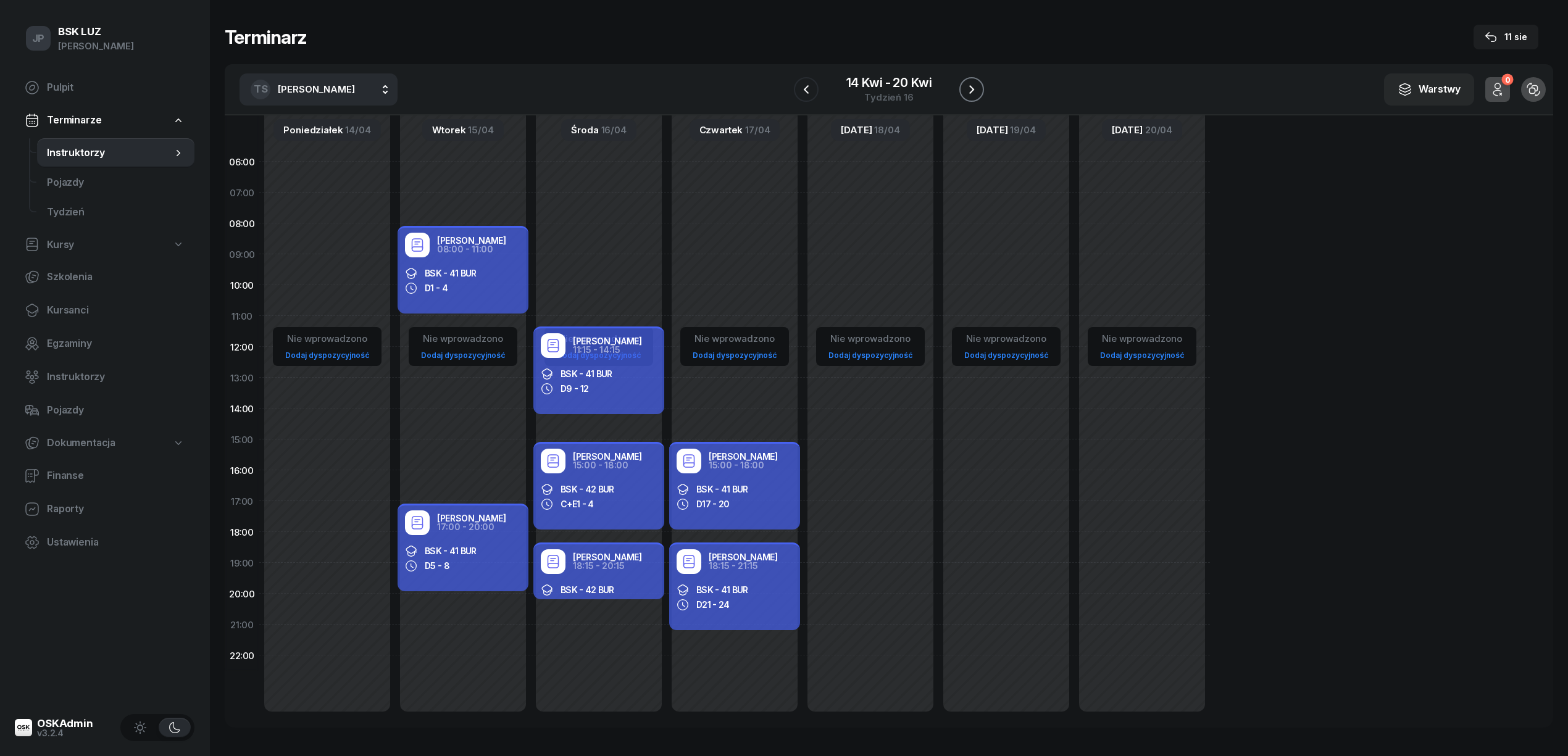
click at [974, 87] on icon "button" at bounding box center [971, 89] width 15 height 15
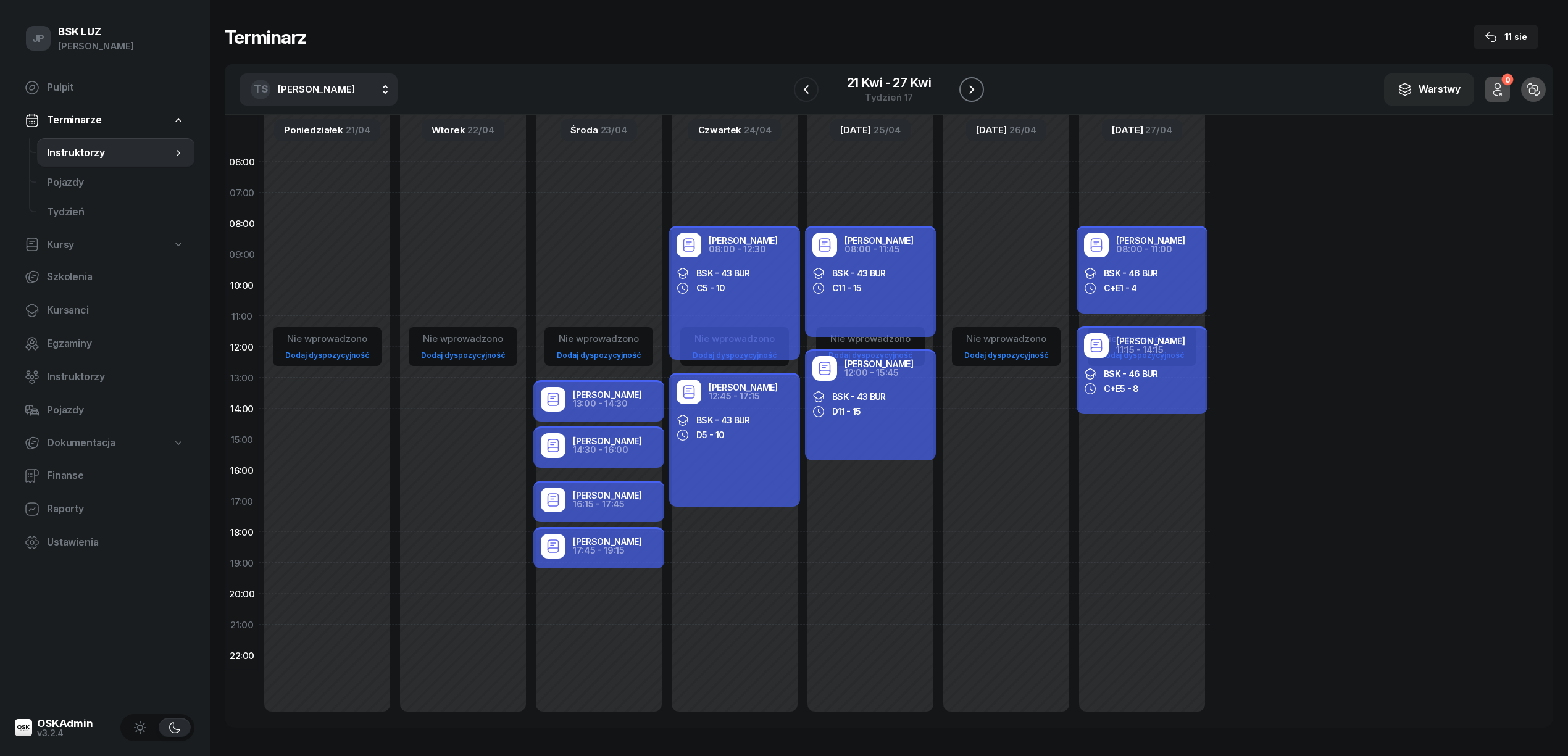
click at [973, 91] on icon "button" at bounding box center [971, 89] width 15 height 15
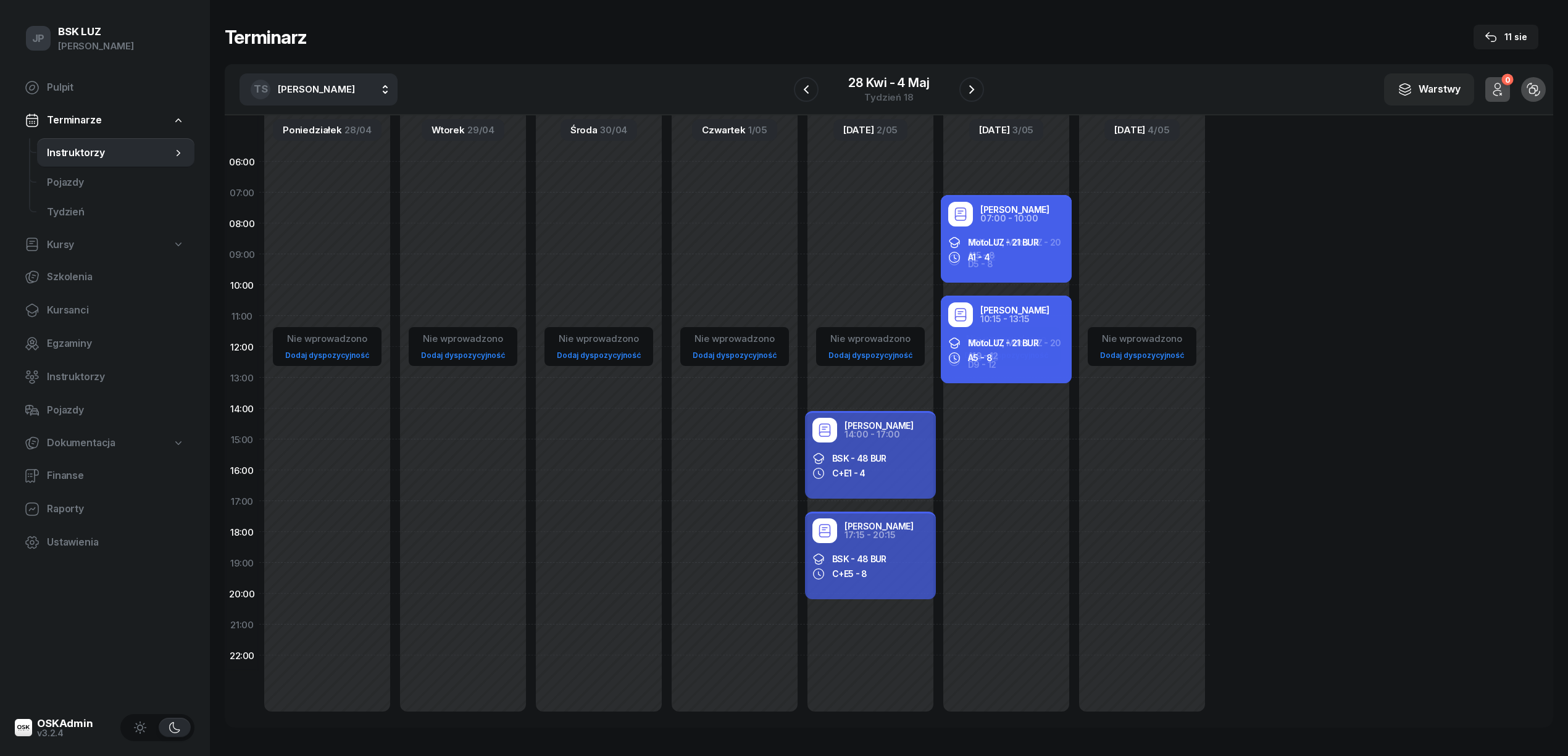
click at [350, 84] on span "[PERSON_NAME]" at bounding box center [316, 89] width 77 height 12
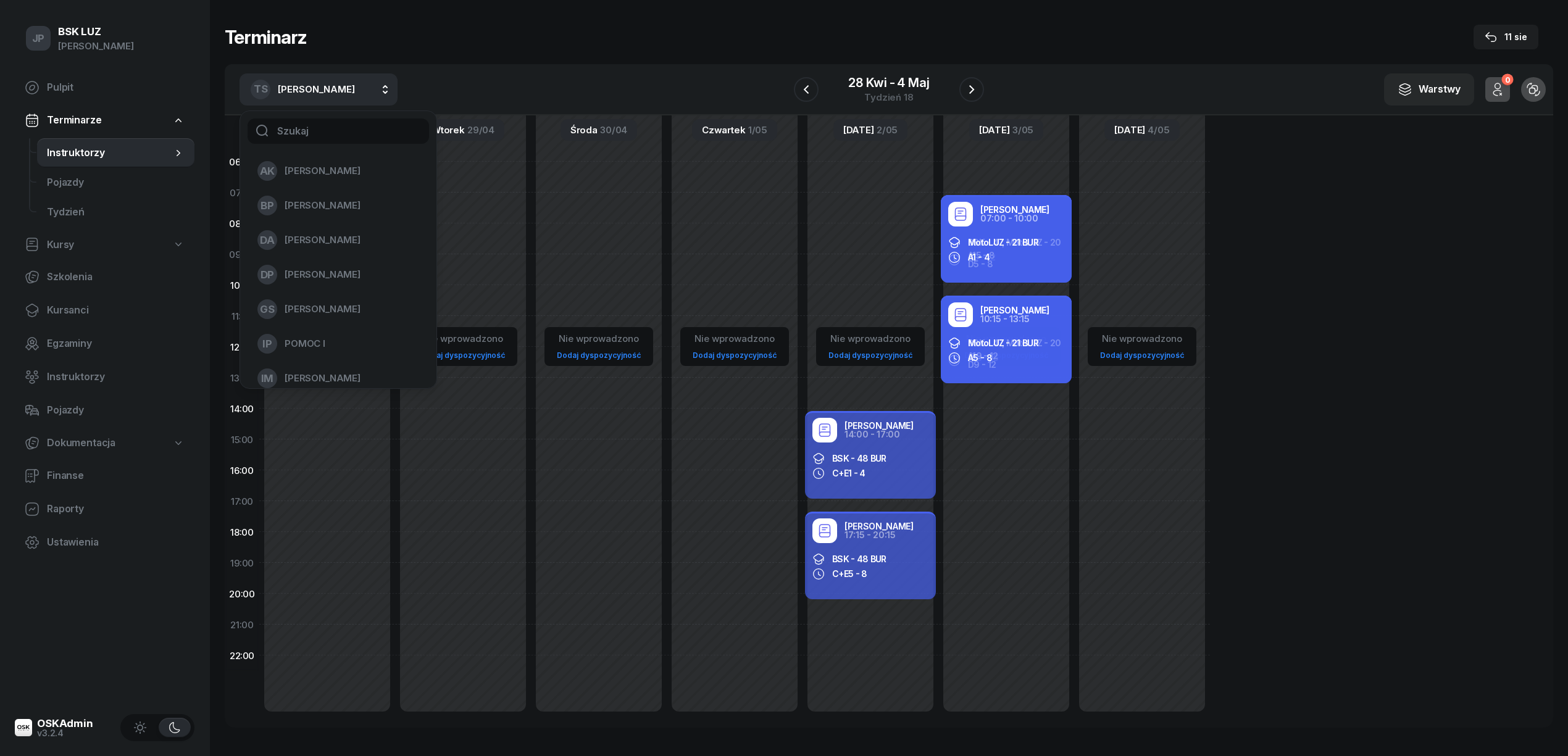
click at [84, 149] on span "Instruktorzy" at bounding box center [109, 153] width 125 height 16
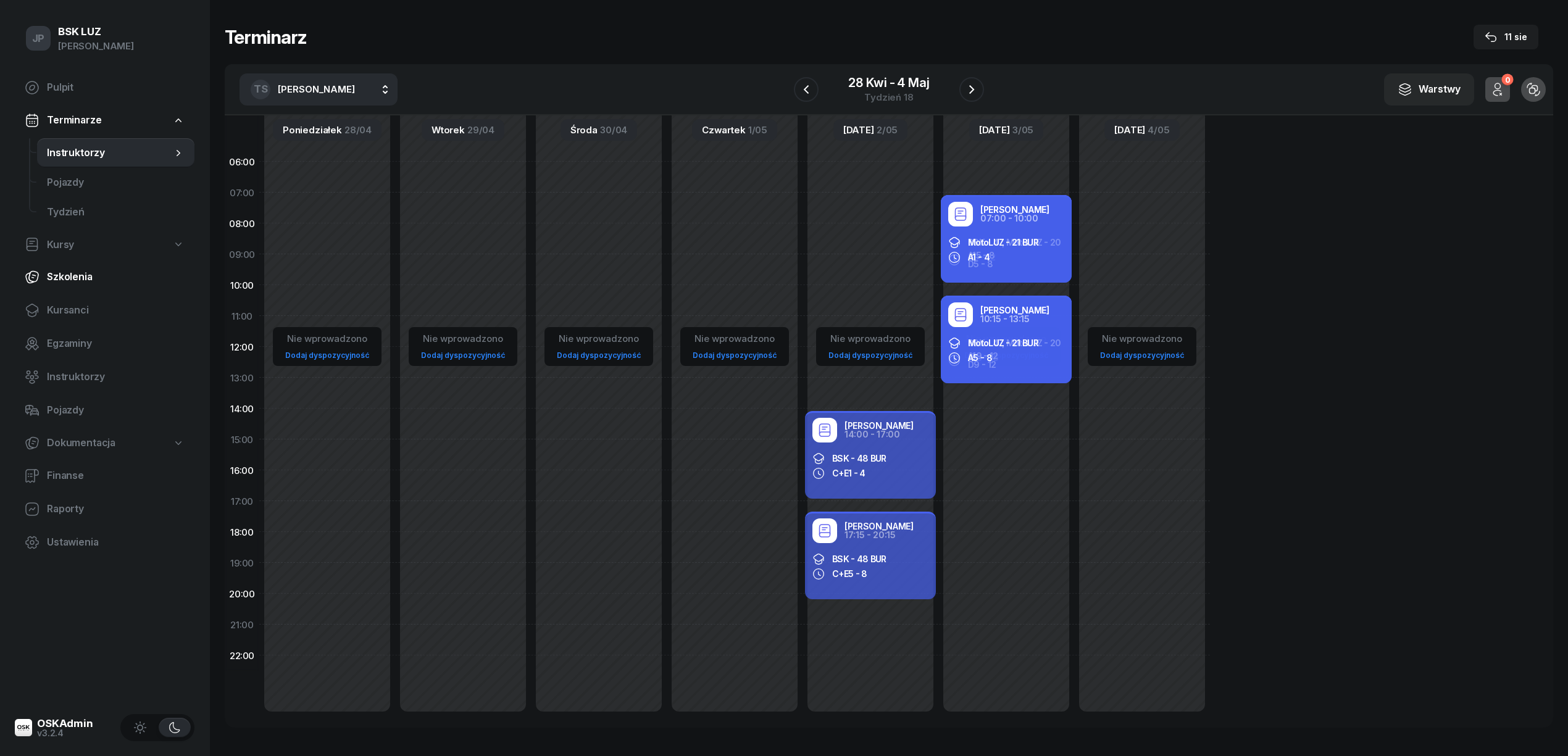
click at [75, 277] on span "Szkolenia" at bounding box center [116, 277] width 138 height 16
select select "createdAt-desc"
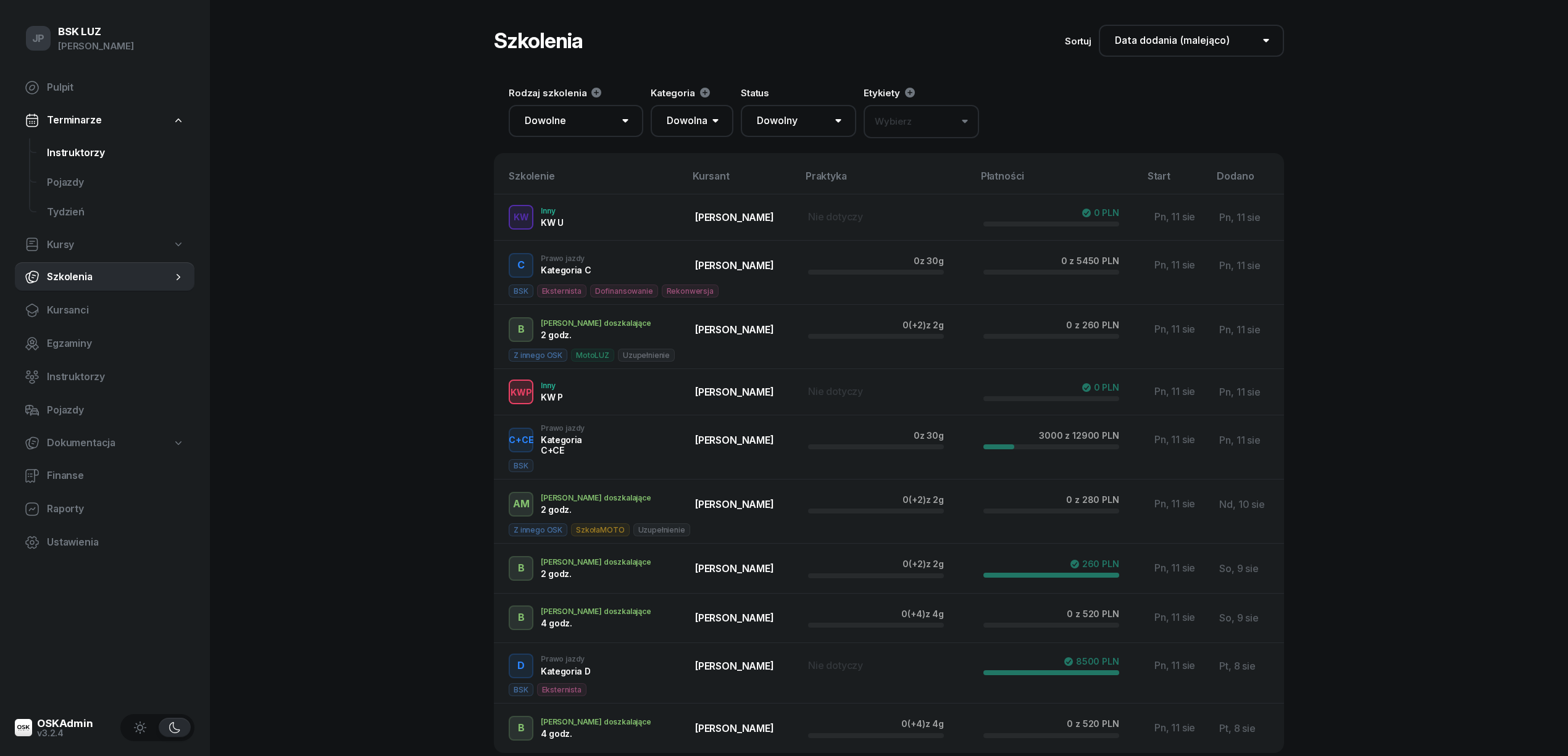
click at [97, 151] on span "Instruktorzy" at bounding box center [116, 153] width 138 height 16
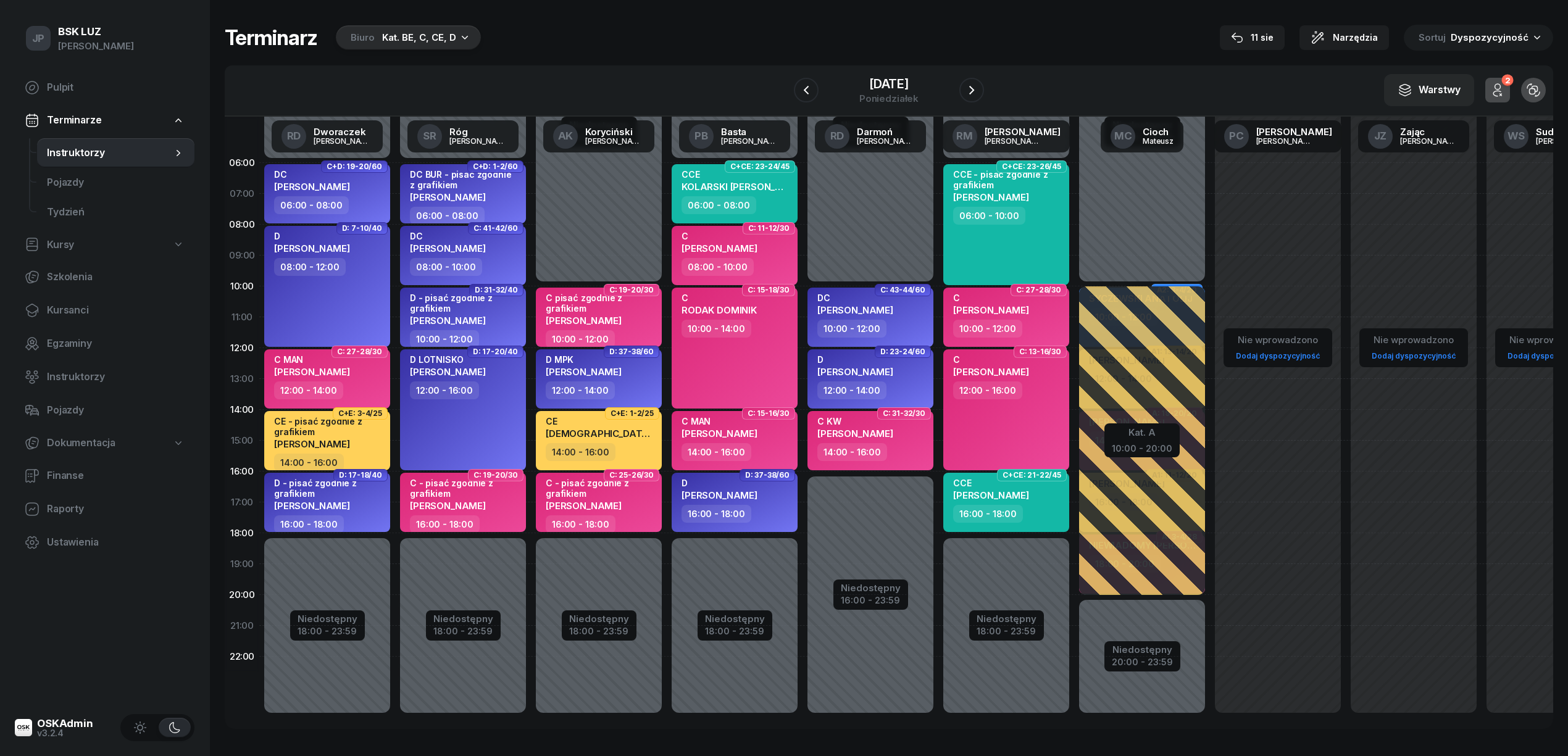
click at [426, 34] on div "Kat. BE, C, CE, D" at bounding box center [419, 38] width 74 height 15
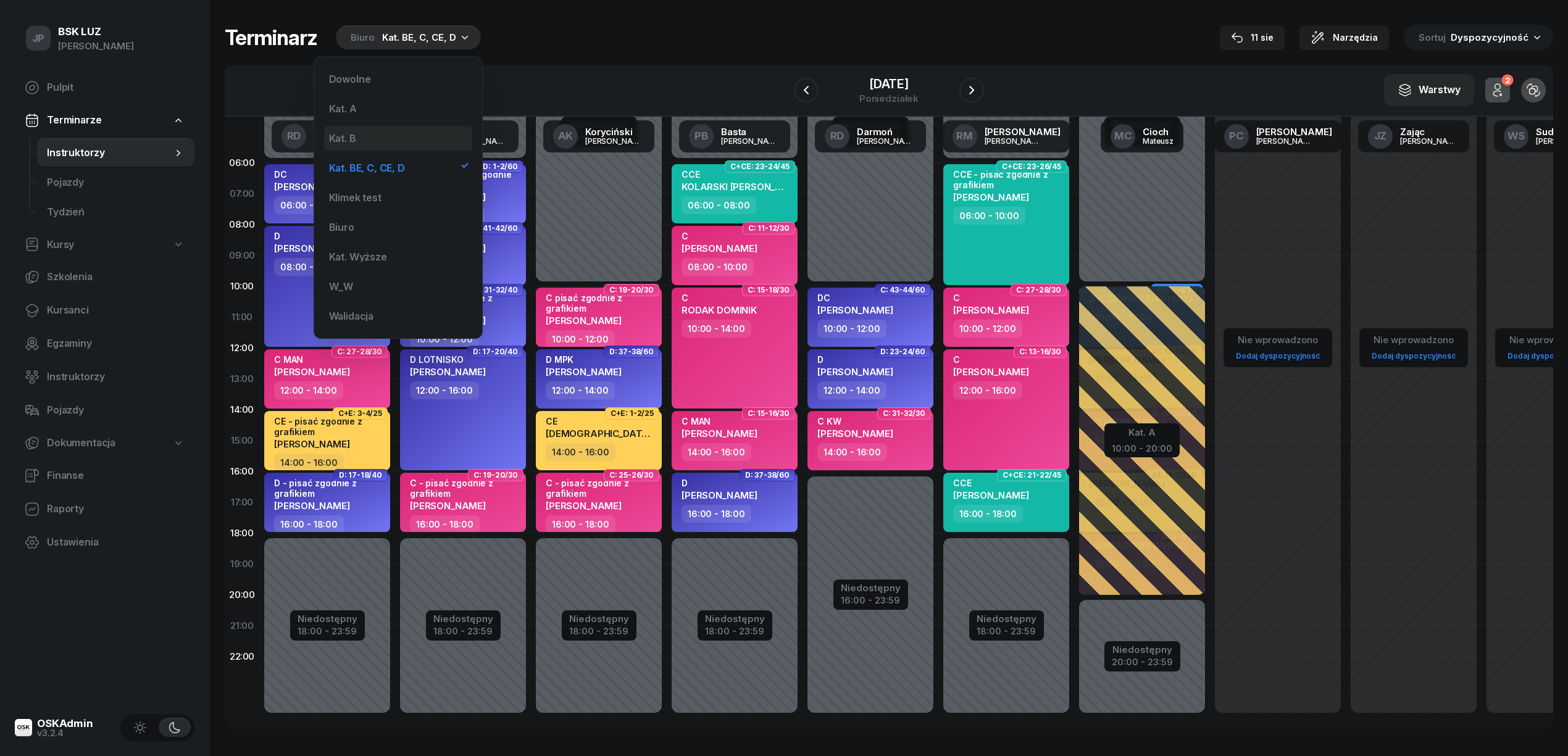
click at [347, 137] on div "Kat. B" at bounding box center [342, 138] width 27 height 10
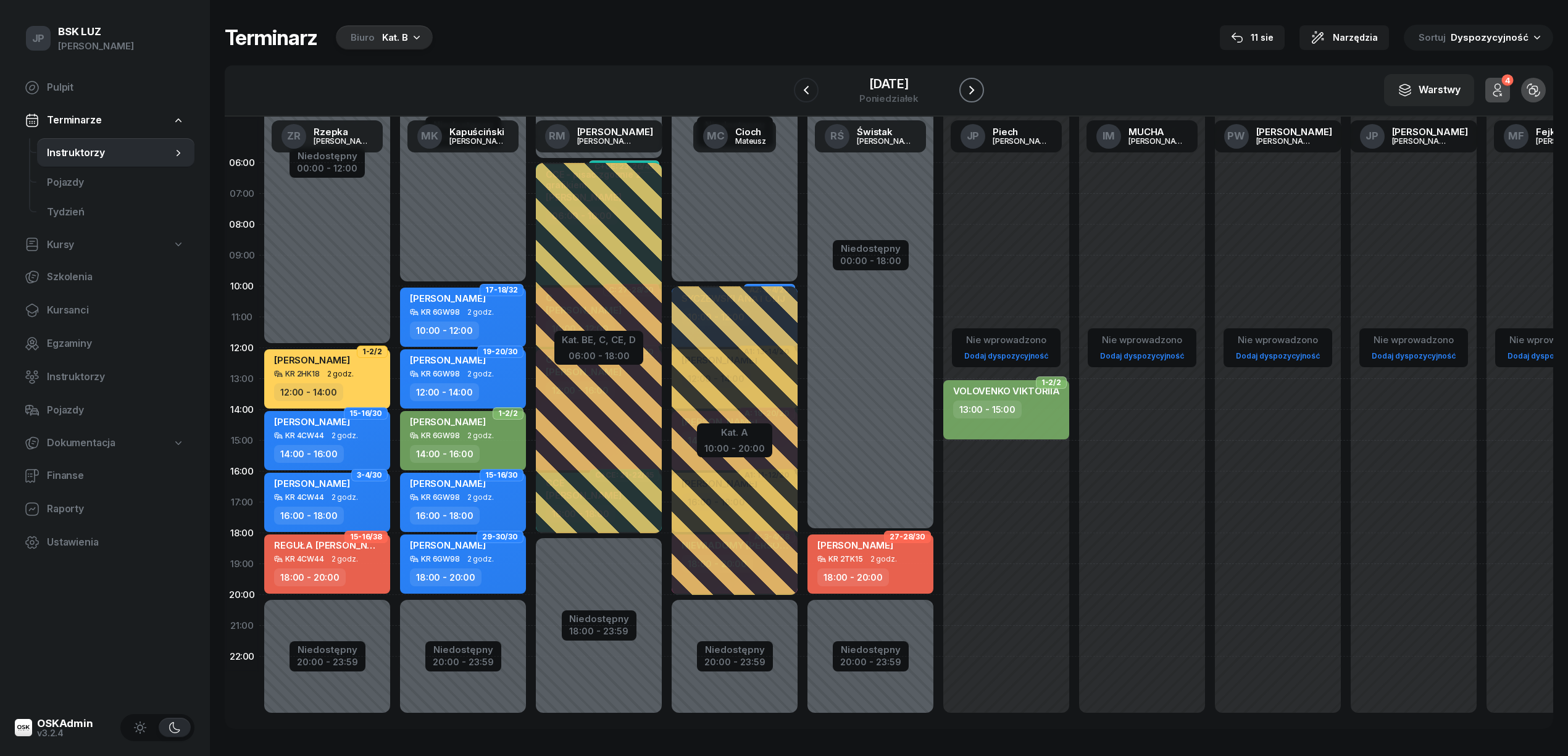
click at [967, 93] on icon "button" at bounding box center [971, 90] width 15 height 15
click at [971, 93] on icon "button" at bounding box center [971, 90] width 5 height 9
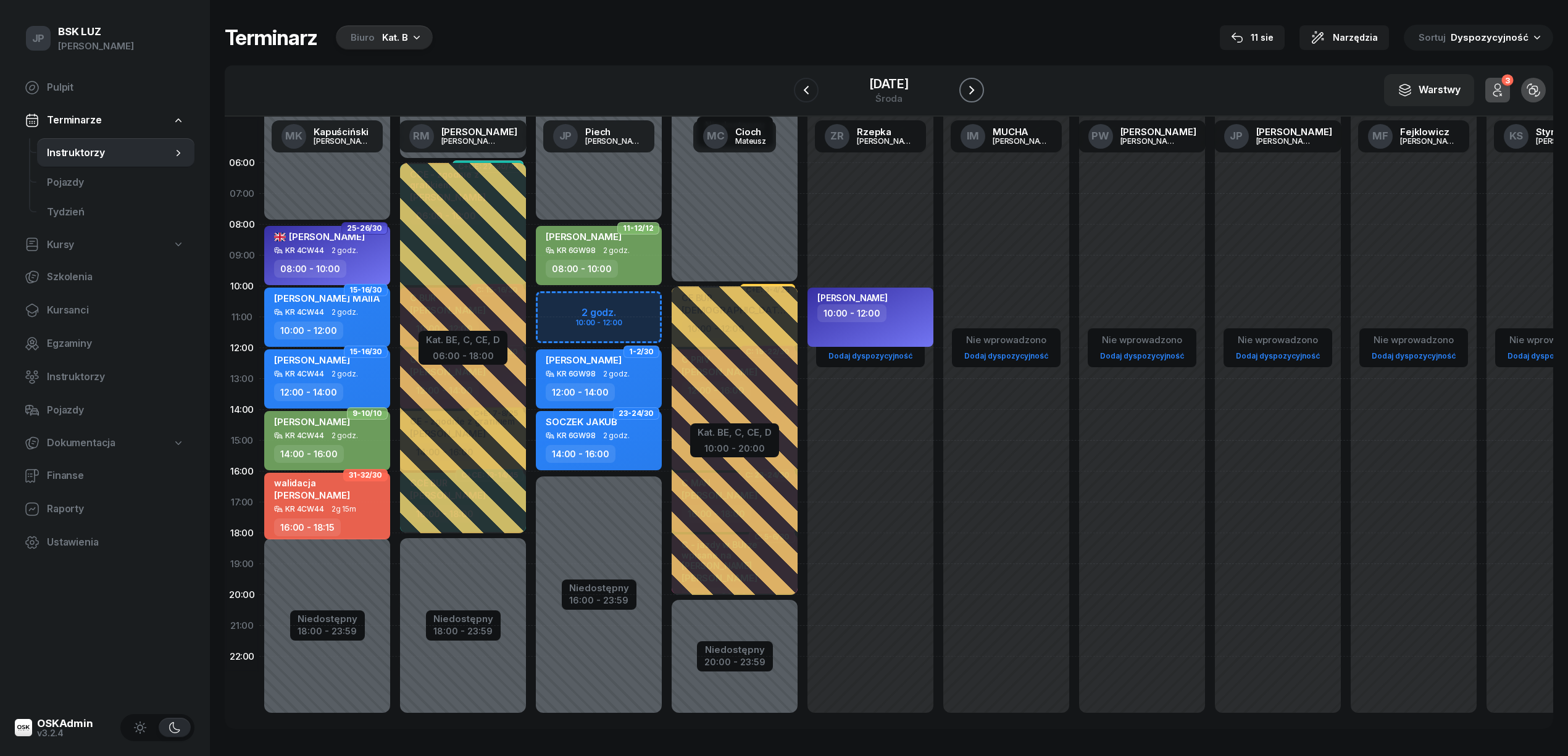
click at [971, 93] on icon "button" at bounding box center [971, 90] width 5 height 9
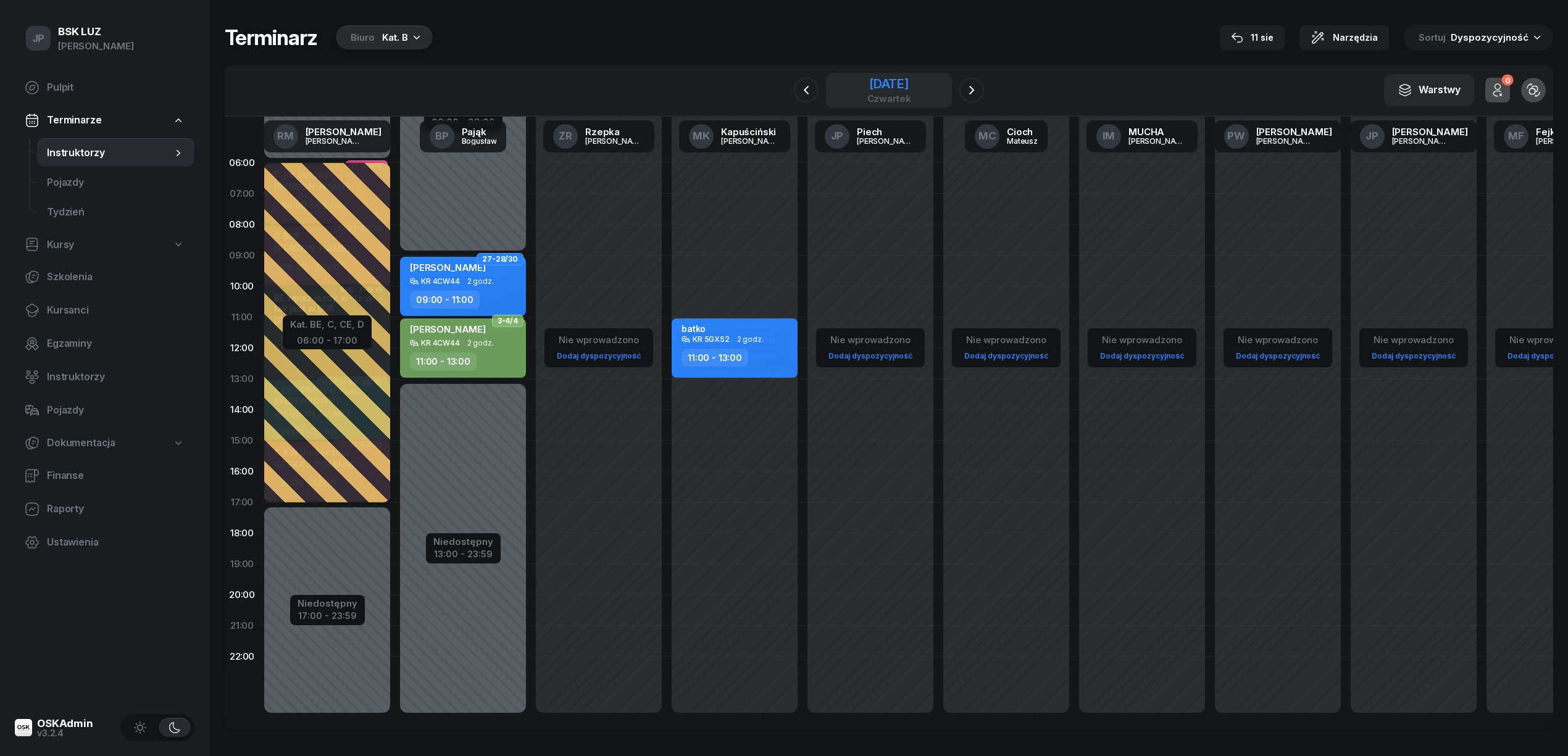
click at [903, 85] on div "1 maja 2025" at bounding box center [889, 84] width 44 height 12
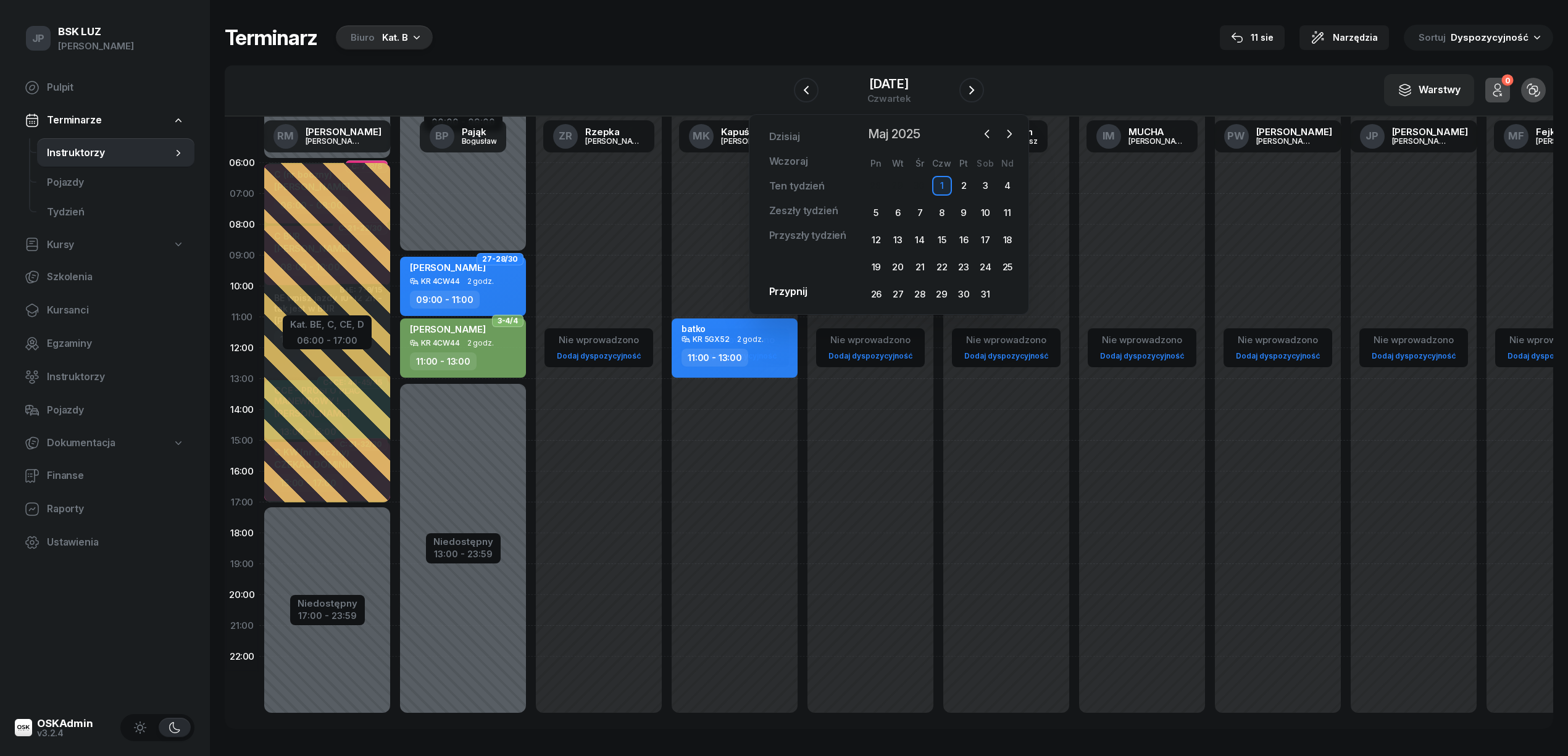
click at [910, 127] on span "Maj 2025" at bounding box center [894, 133] width 63 height 20
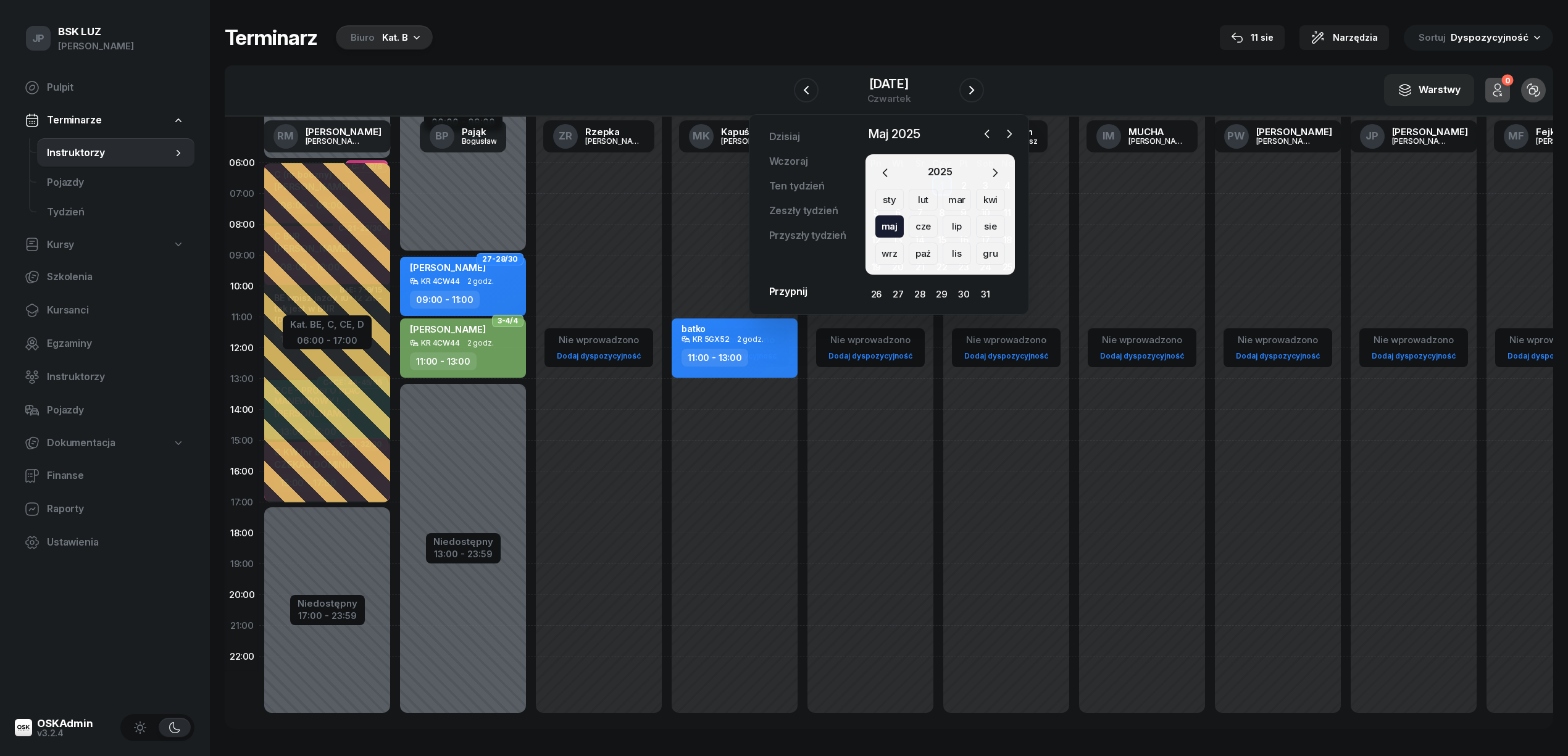
click at [976, 223] on div "lip" at bounding box center [990, 226] width 29 height 22
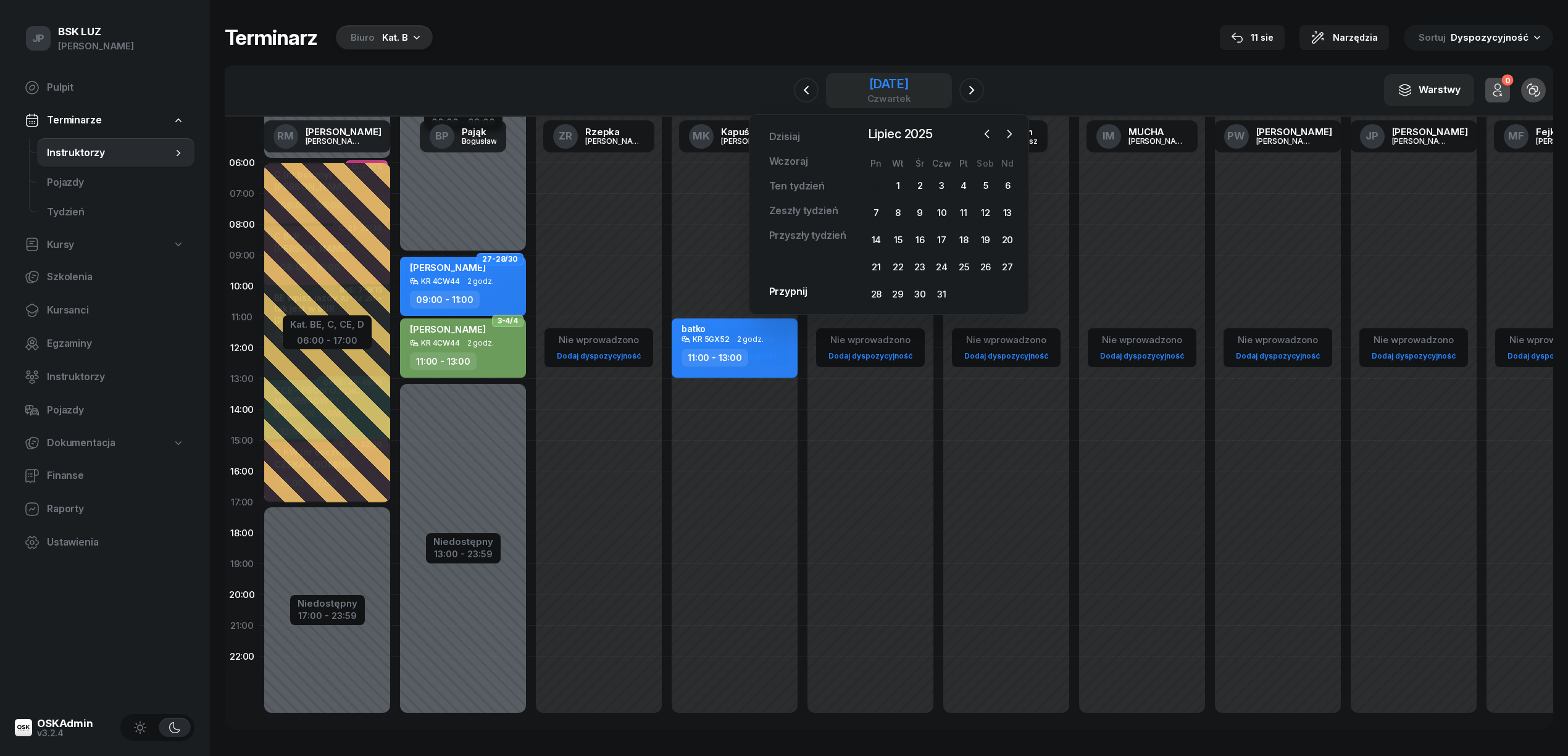
click at [872, 87] on div "1 maja 2025" at bounding box center [889, 84] width 44 height 12
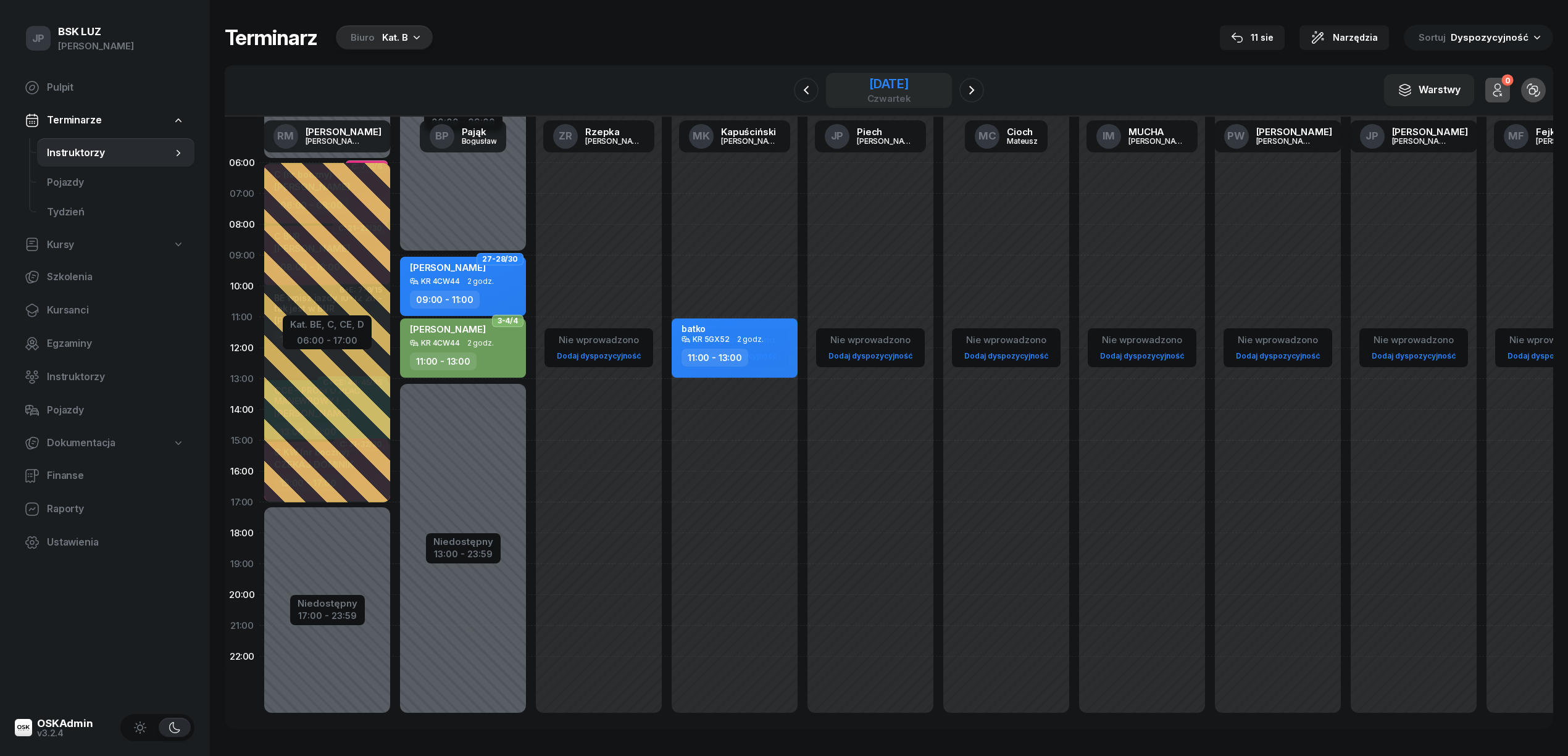
click at [885, 85] on div "1 maja 2025" at bounding box center [889, 84] width 44 height 12
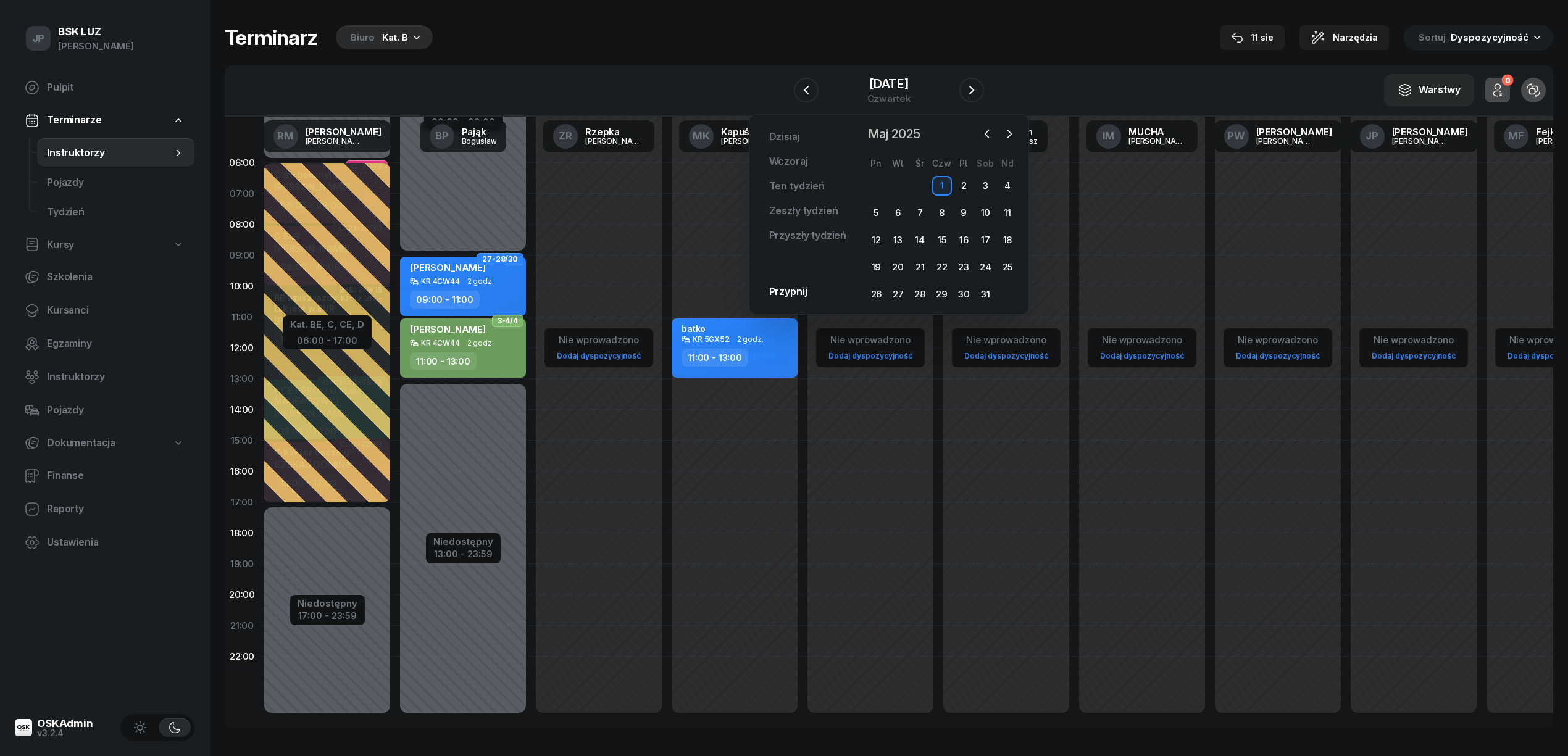
click at [902, 131] on span "Maj 2025" at bounding box center [894, 133] width 63 height 20
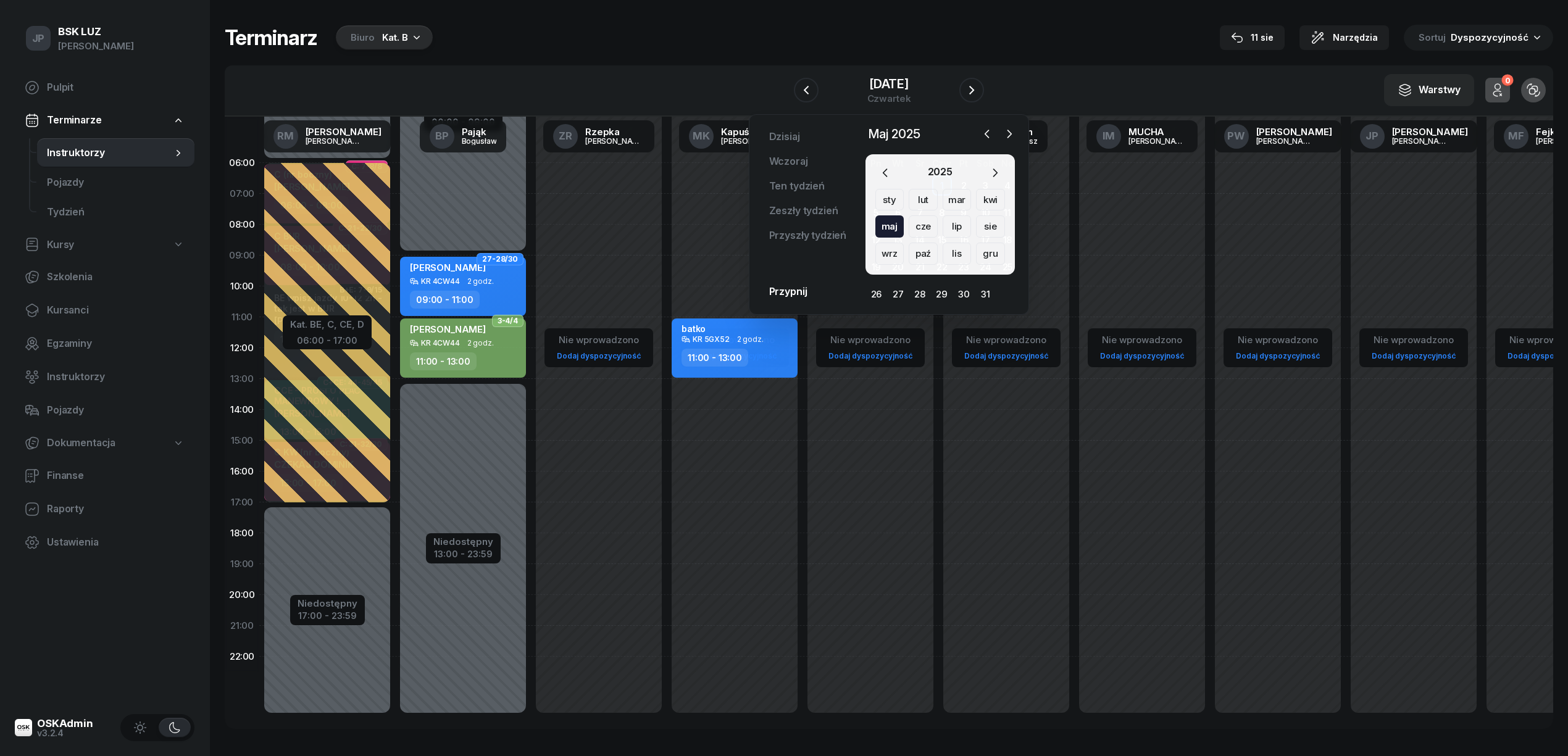
click at [904, 243] on div "sie" at bounding box center [890, 254] width 29 height 22
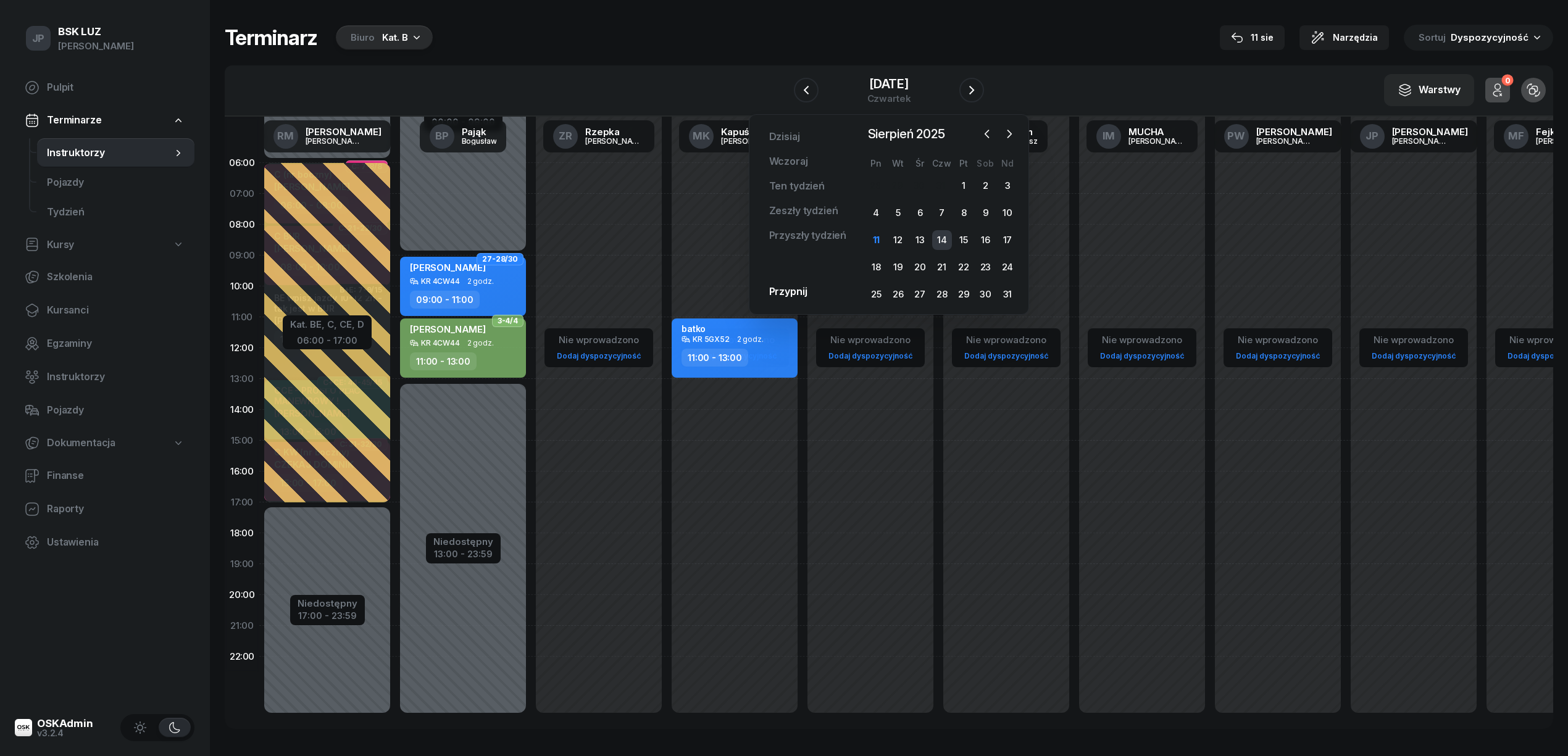
click at [938, 236] on div "14" at bounding box center [942, 240] width 20 height 20
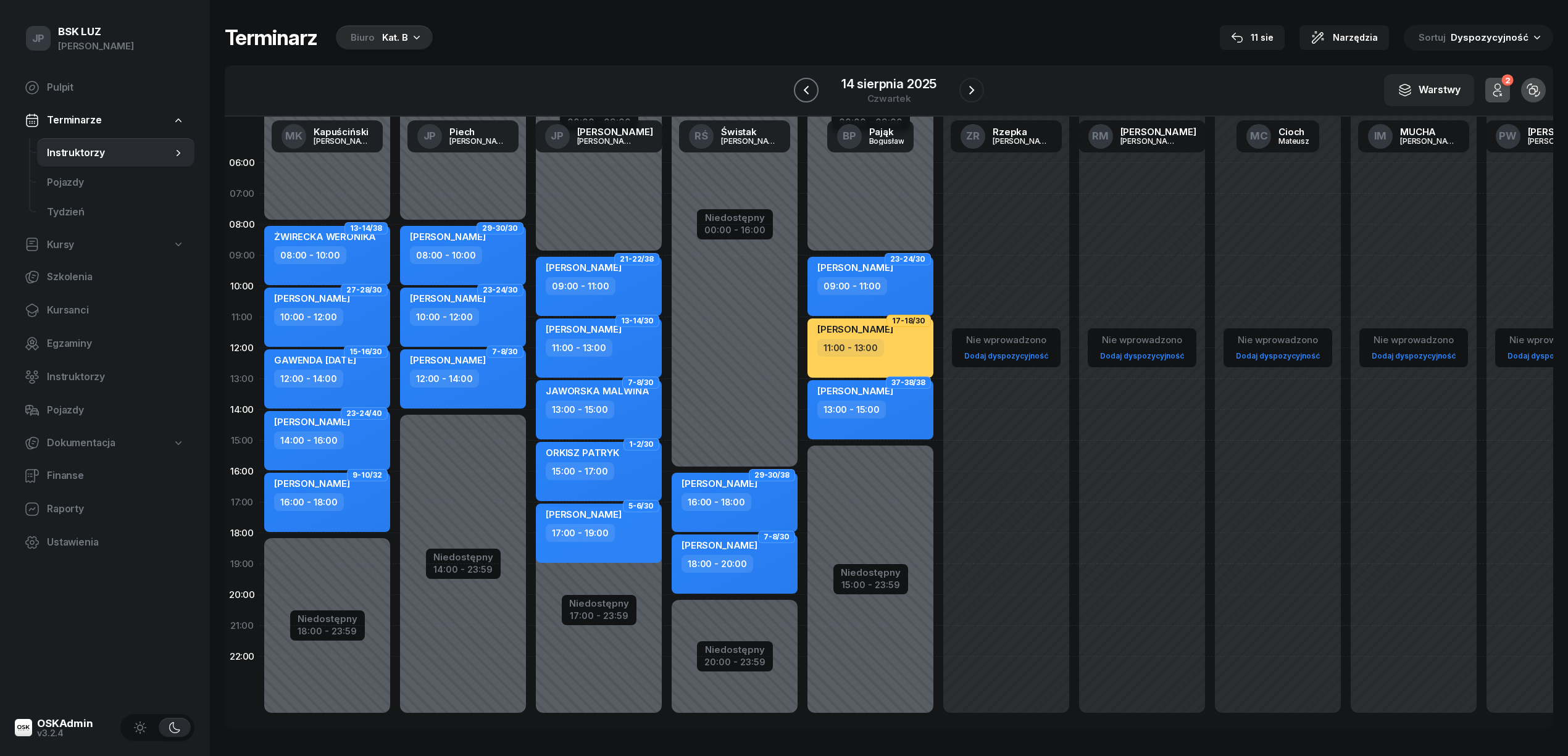
click at [810, 87] on icon "button" at bounding box center [806, 90] width 15 height 15
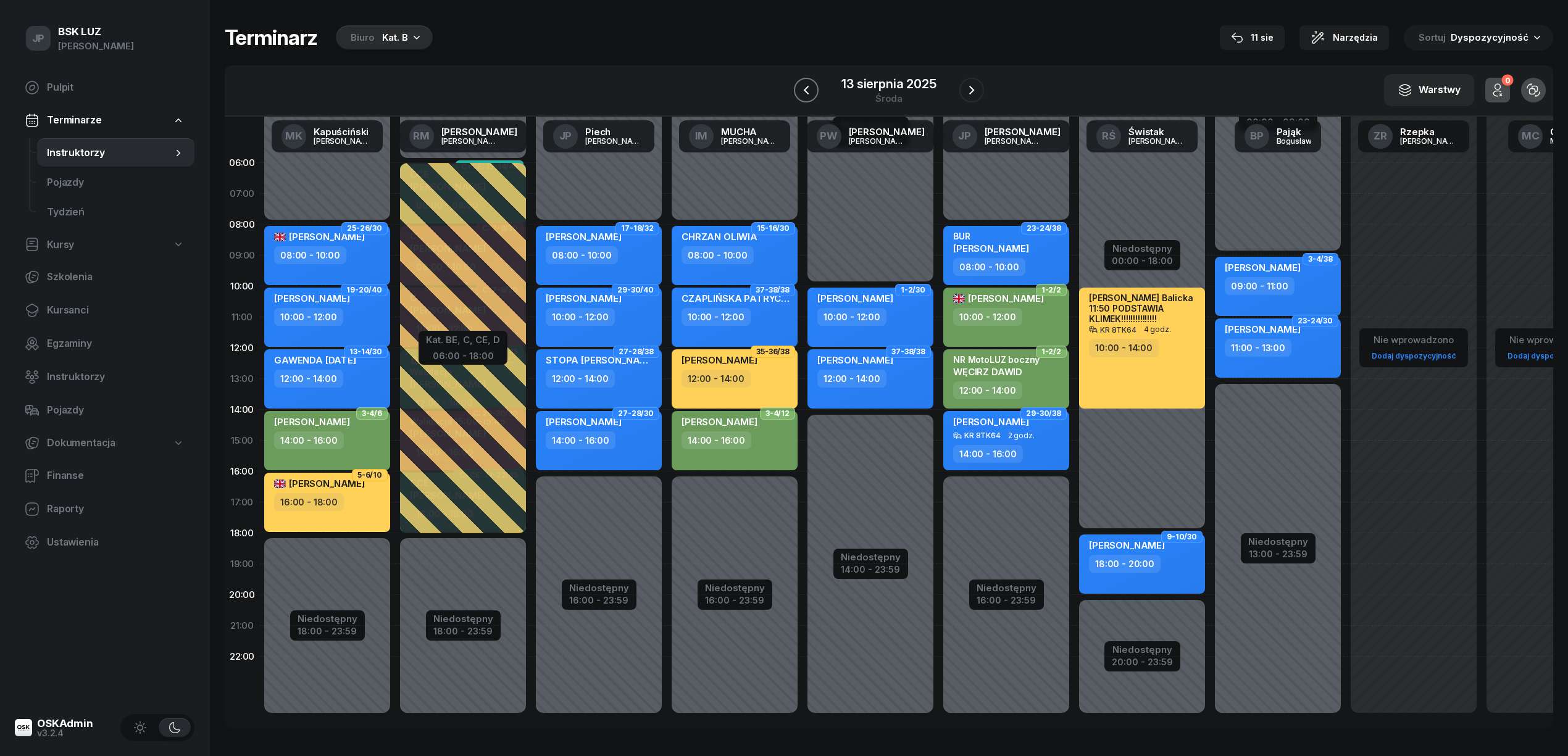
click at [807, 95] on icon "button" at bounding box center [806, 90] width 15 height 15
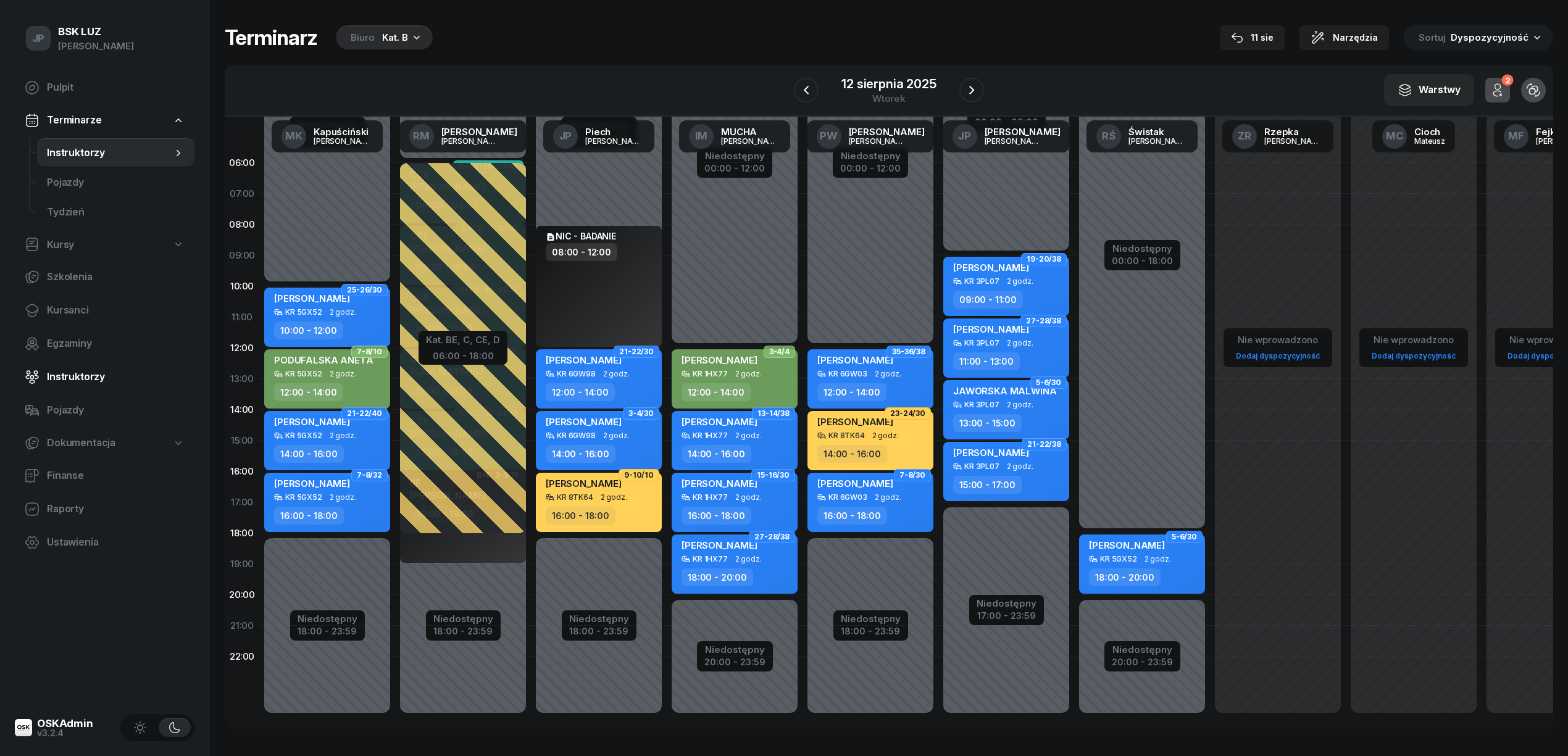
click at [65, 375] on span "Instruktorzy" at bounding box center [116, 376] width 138 height 16
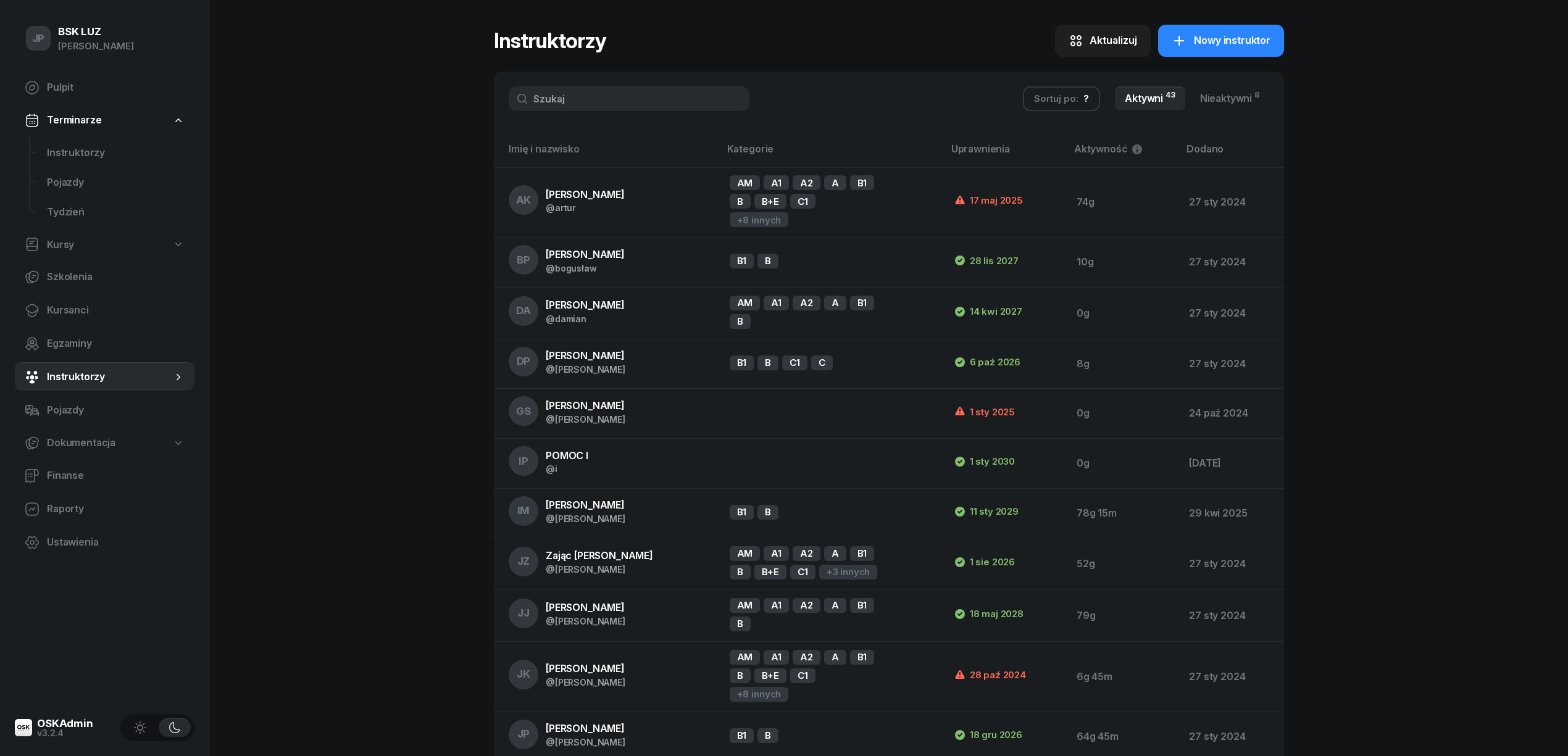
click at [553, 98] on input "text" at bounding box center [629, 99] width 241 height 25
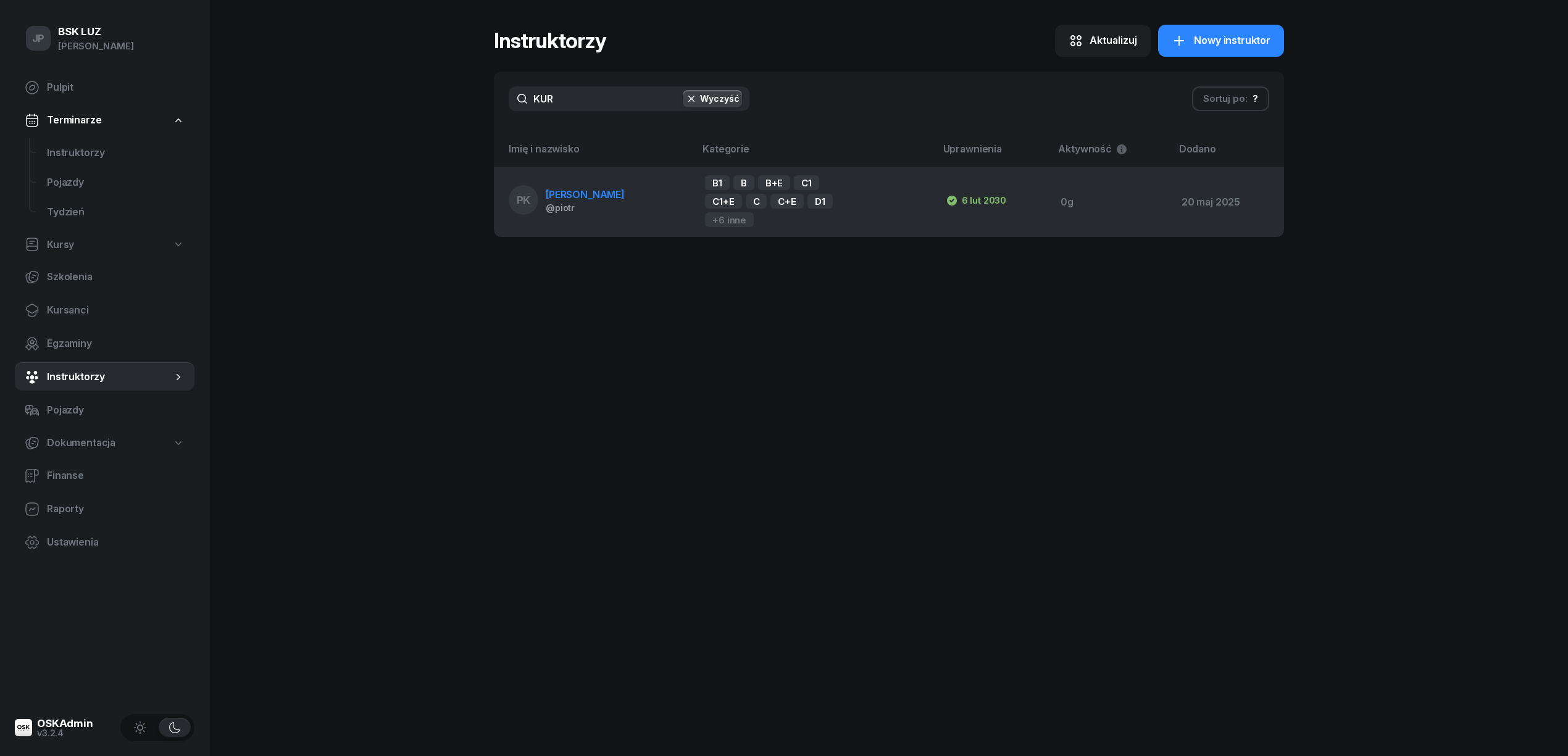
type input "KUR"
click at [559, 191] on span "[PERSON_NAME]" at bounding box center [585, 195] width 79 height 12
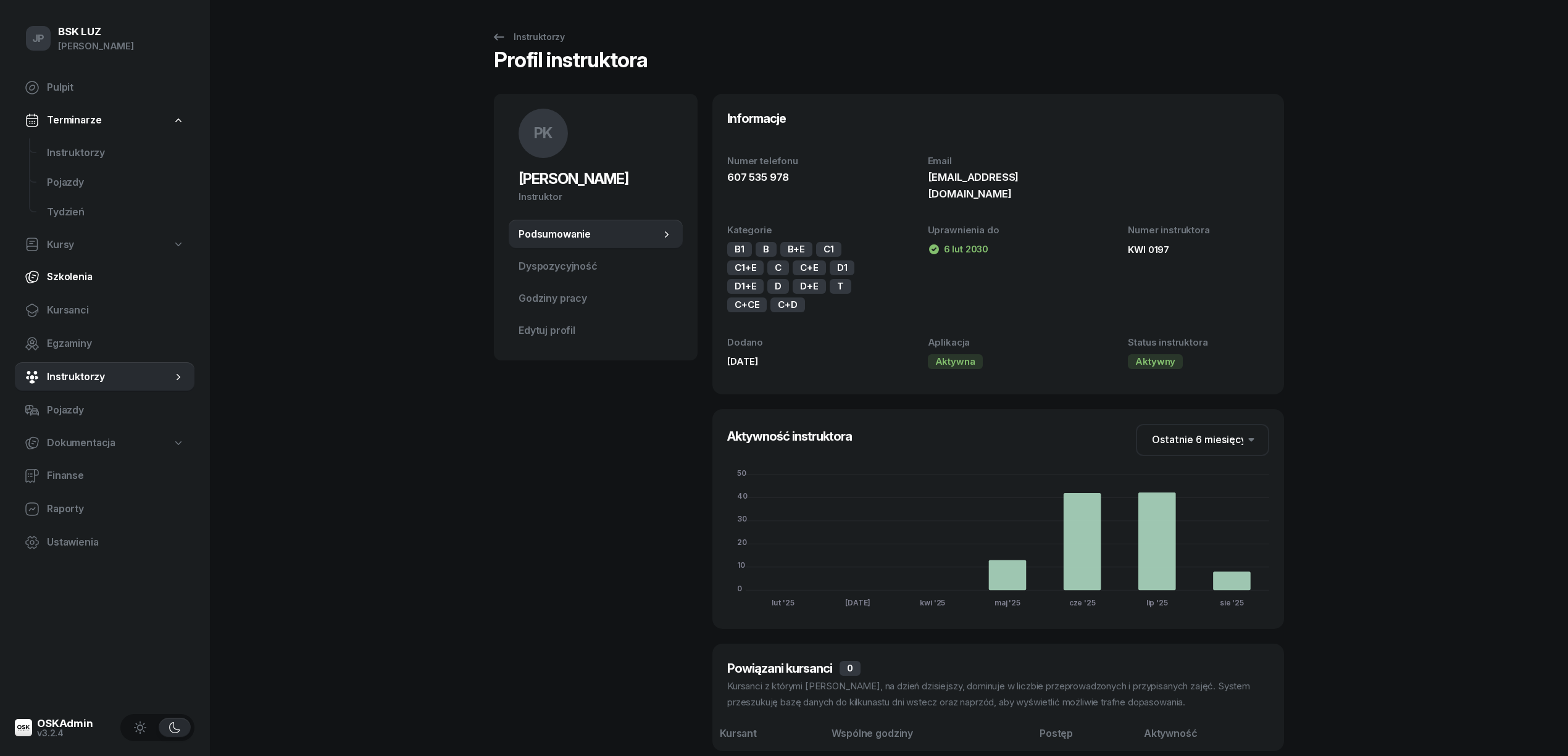
click at [65, 272] on span "Szkolenia" at bounding box center [116, 277] width 138 height 16
select select "createdAt-desc"
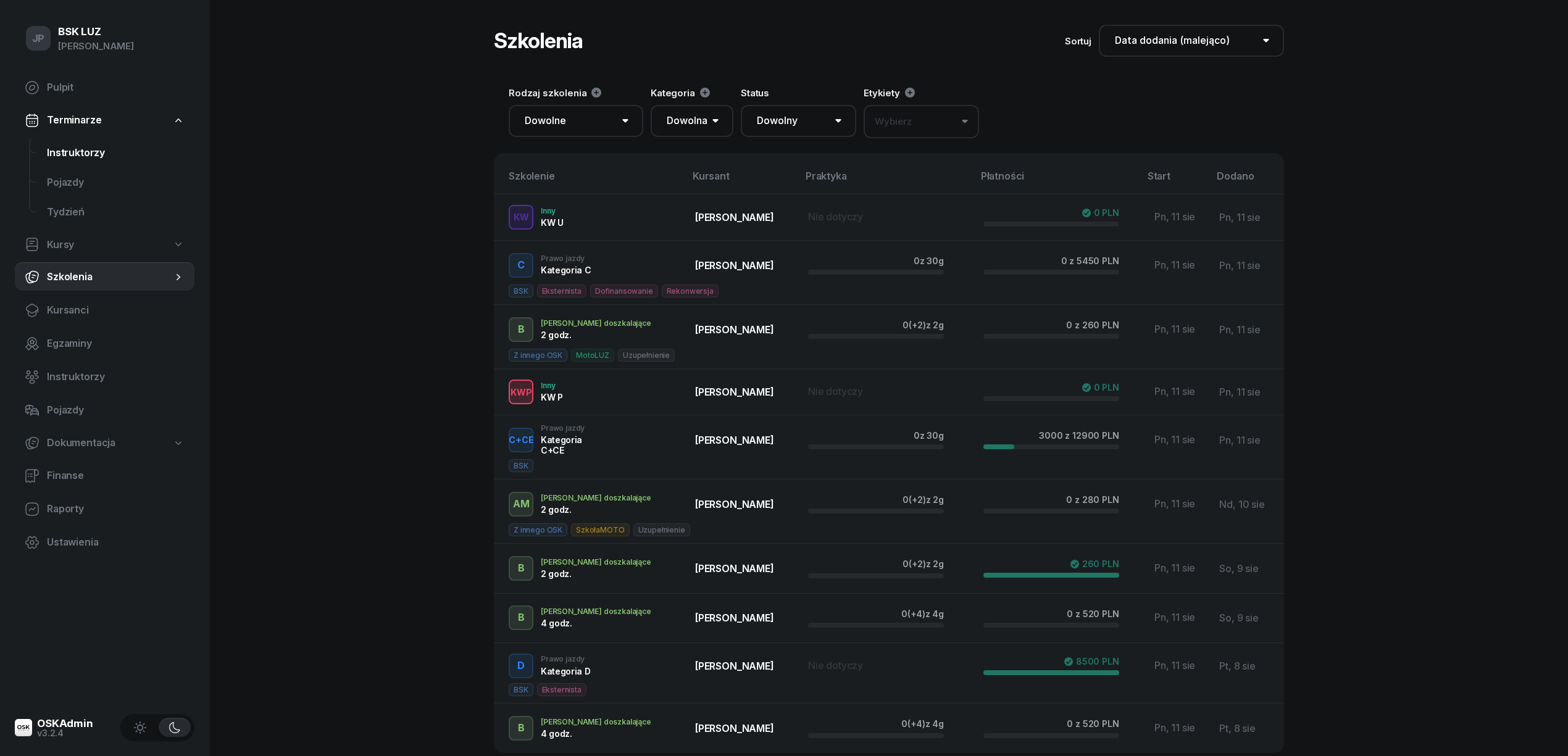
click at [80, 152] on span "Instruktorzy" at bounding box center [116, 153] width 138 height 16
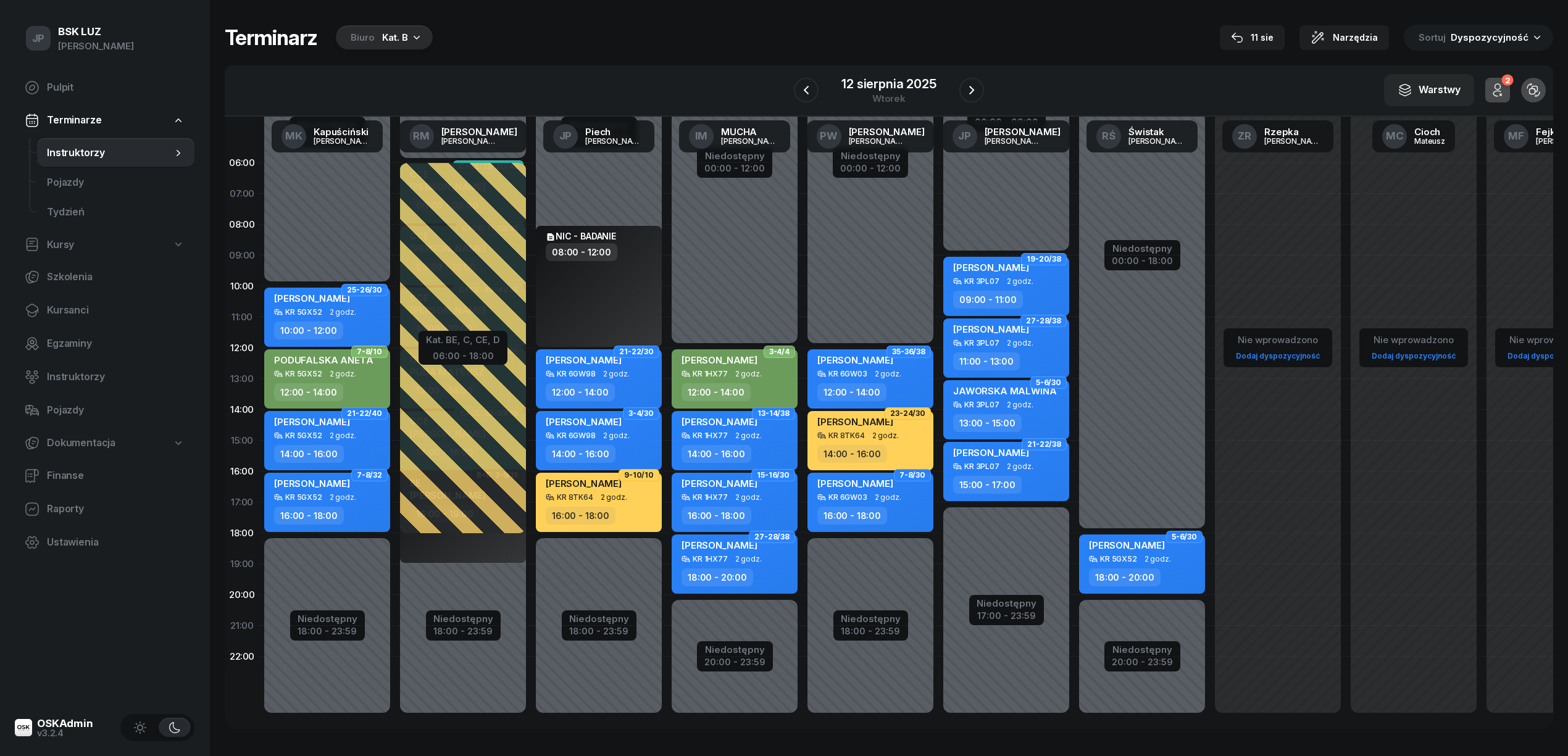
click at [415, 31] on icon "button" at bounding box center [417, 37] width 12 height 12
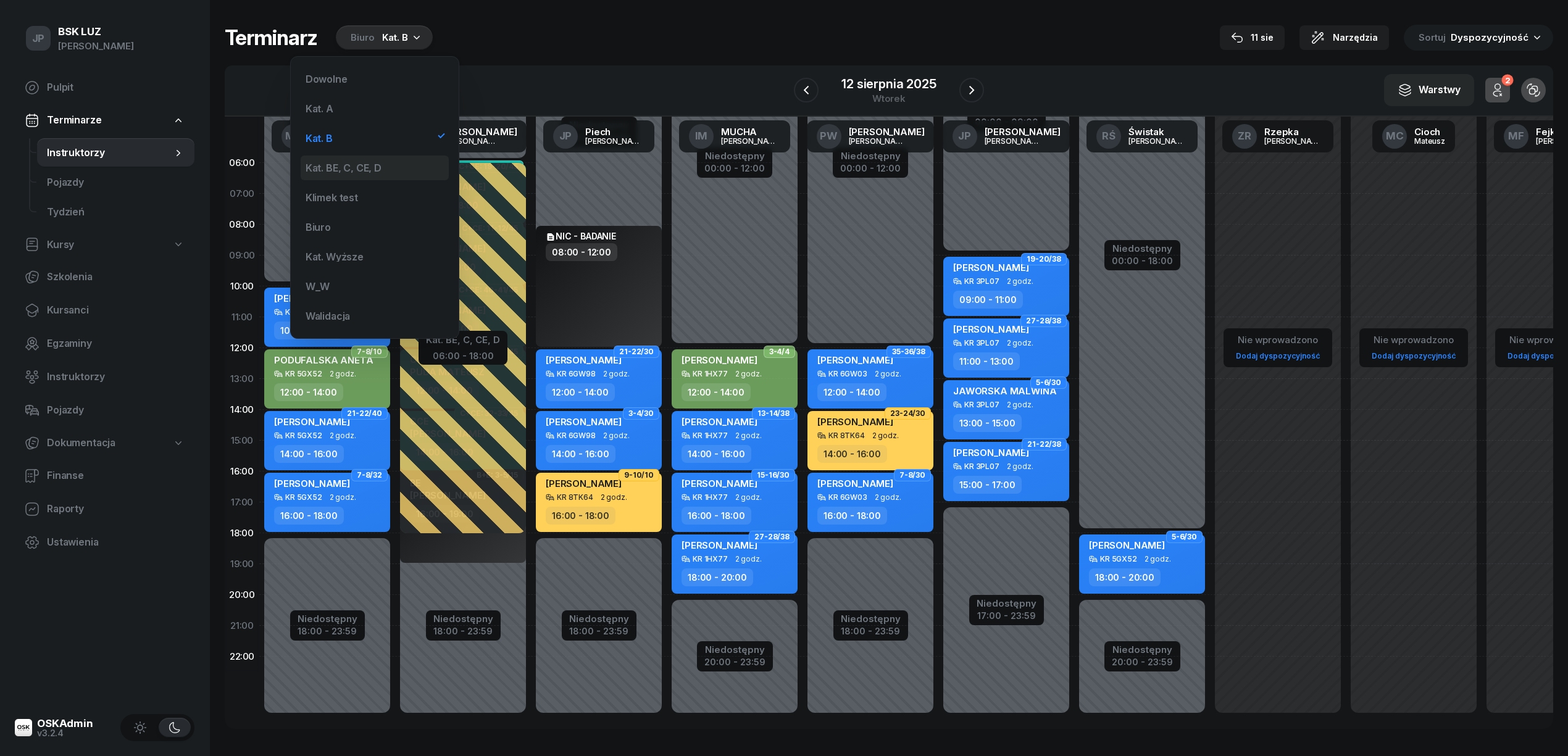
click at [352, 164] on div "Kat. BE, C, CE, D" at bounding box center [343, 168] width 76 height 10
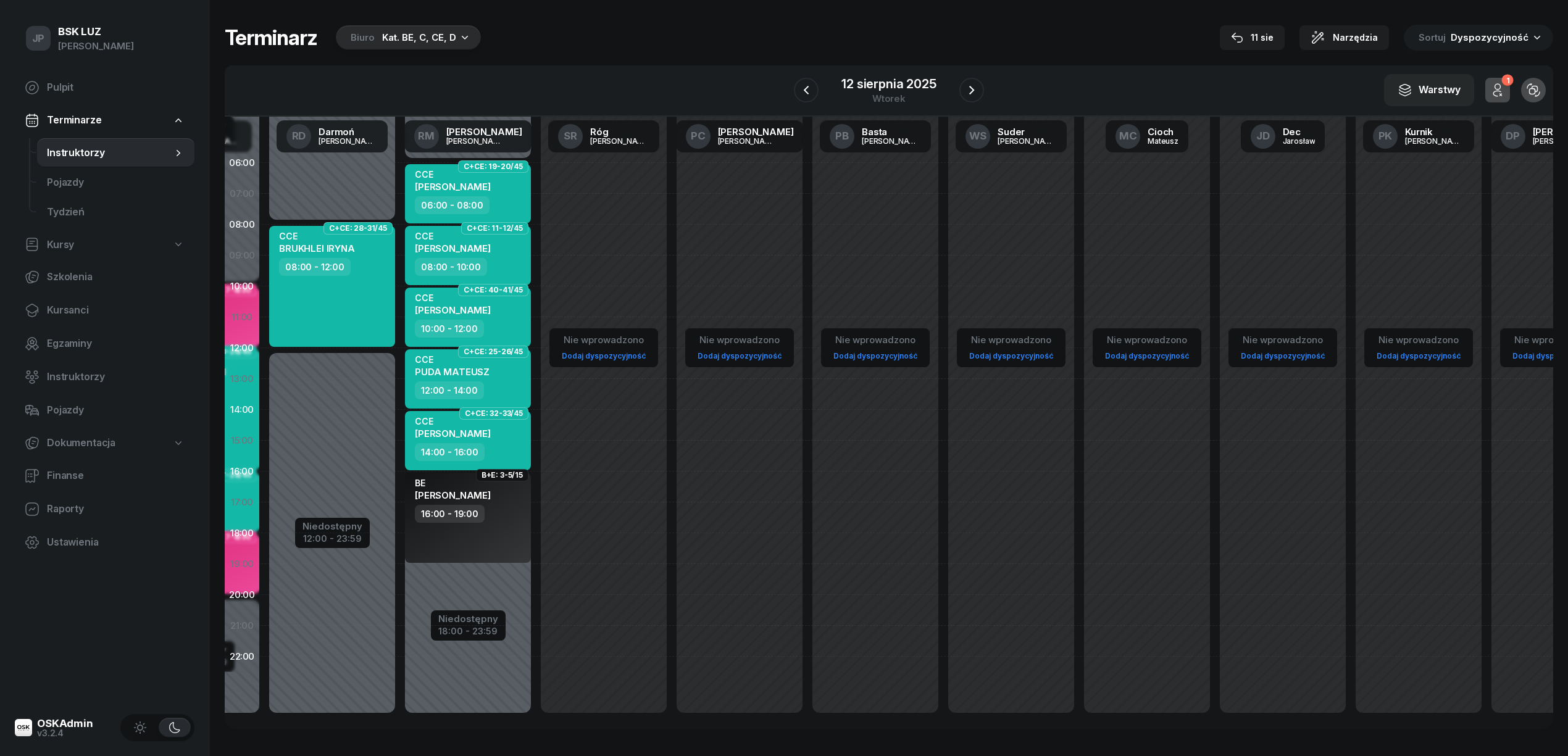
scroll to position [0, 408]
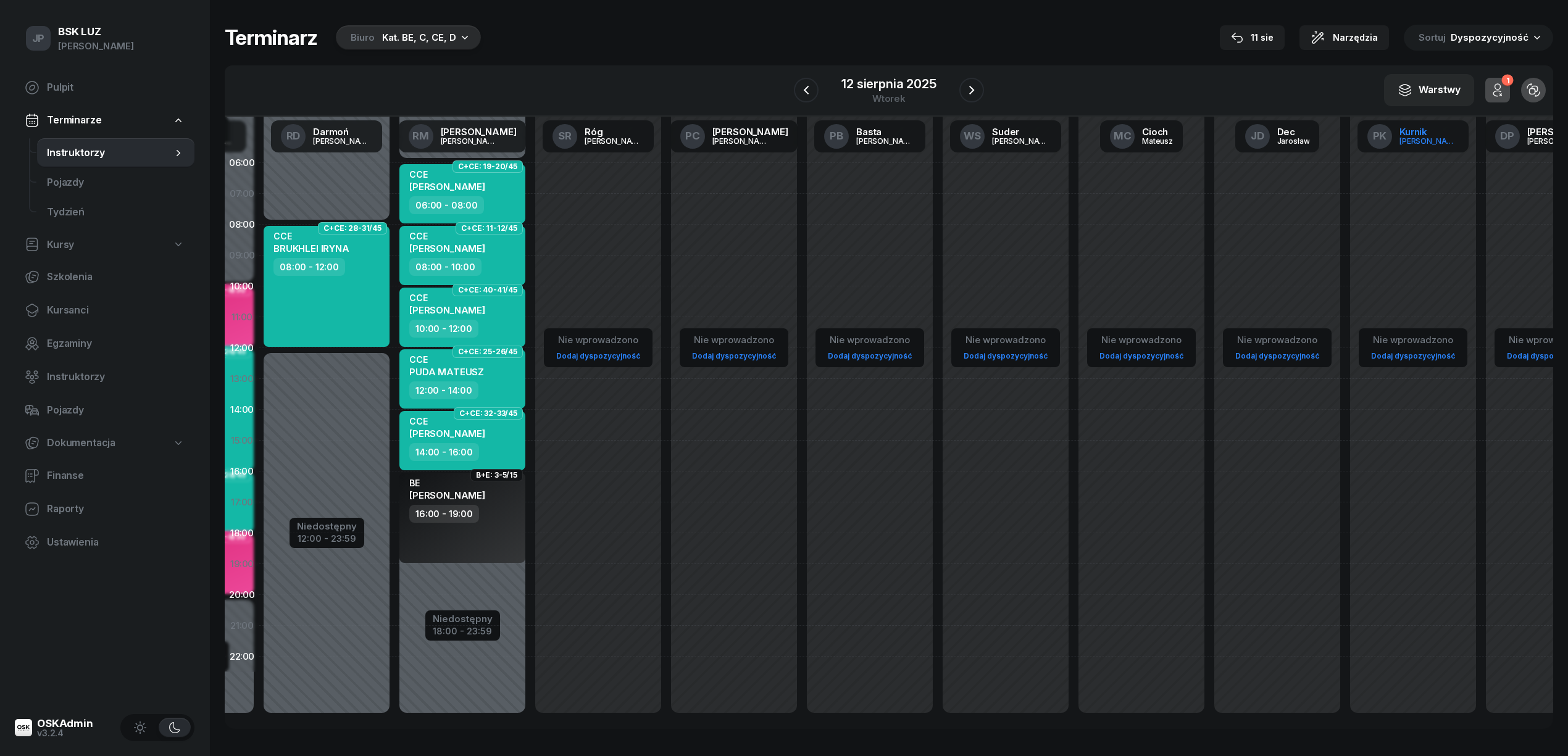
click at [1422, 134] on div "Kurnik" at bounding box center [1429, 131] width 59 height 9
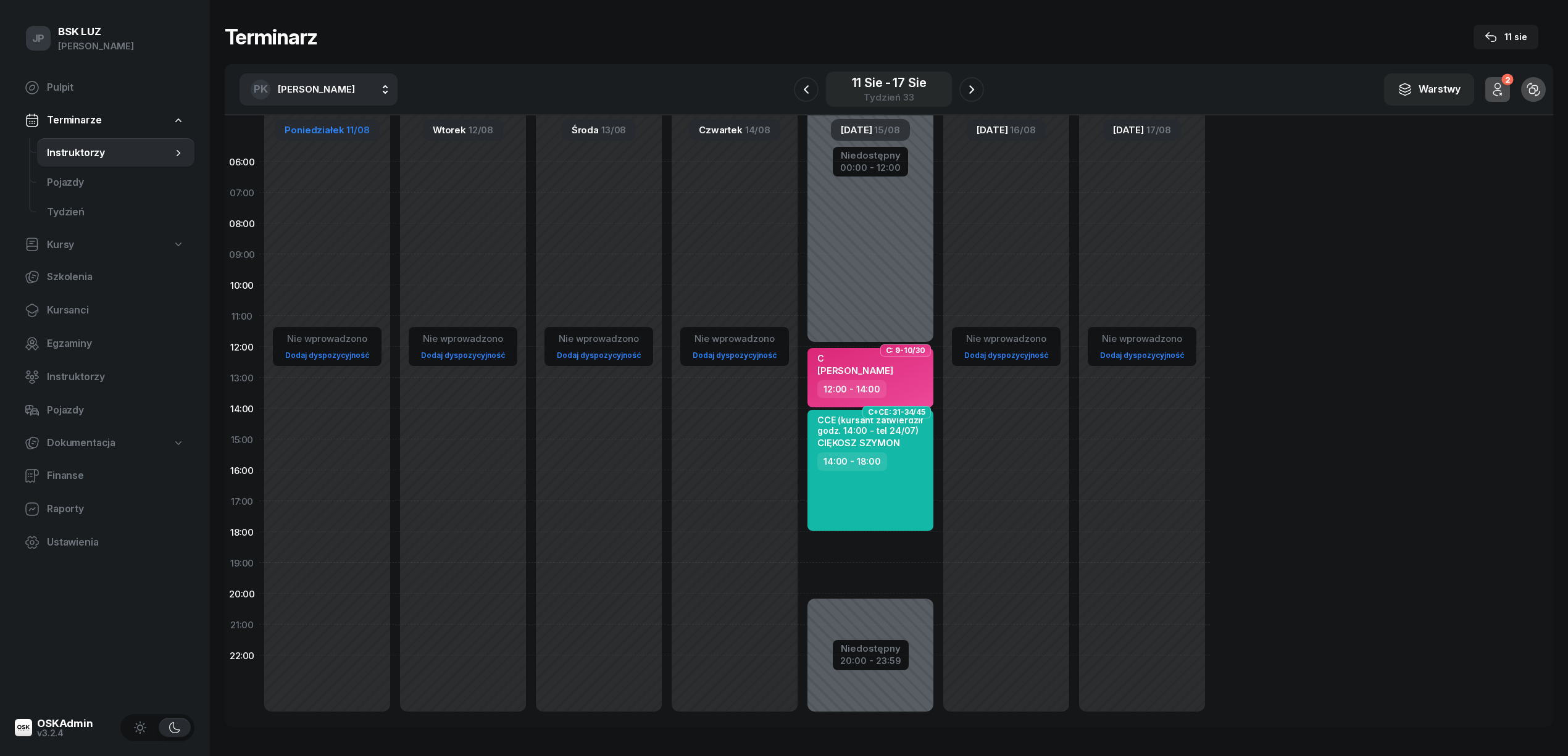
click at [858, 80] on div "11 sie - 17 sie" at bounding box center [889, 83] width 75 height 12
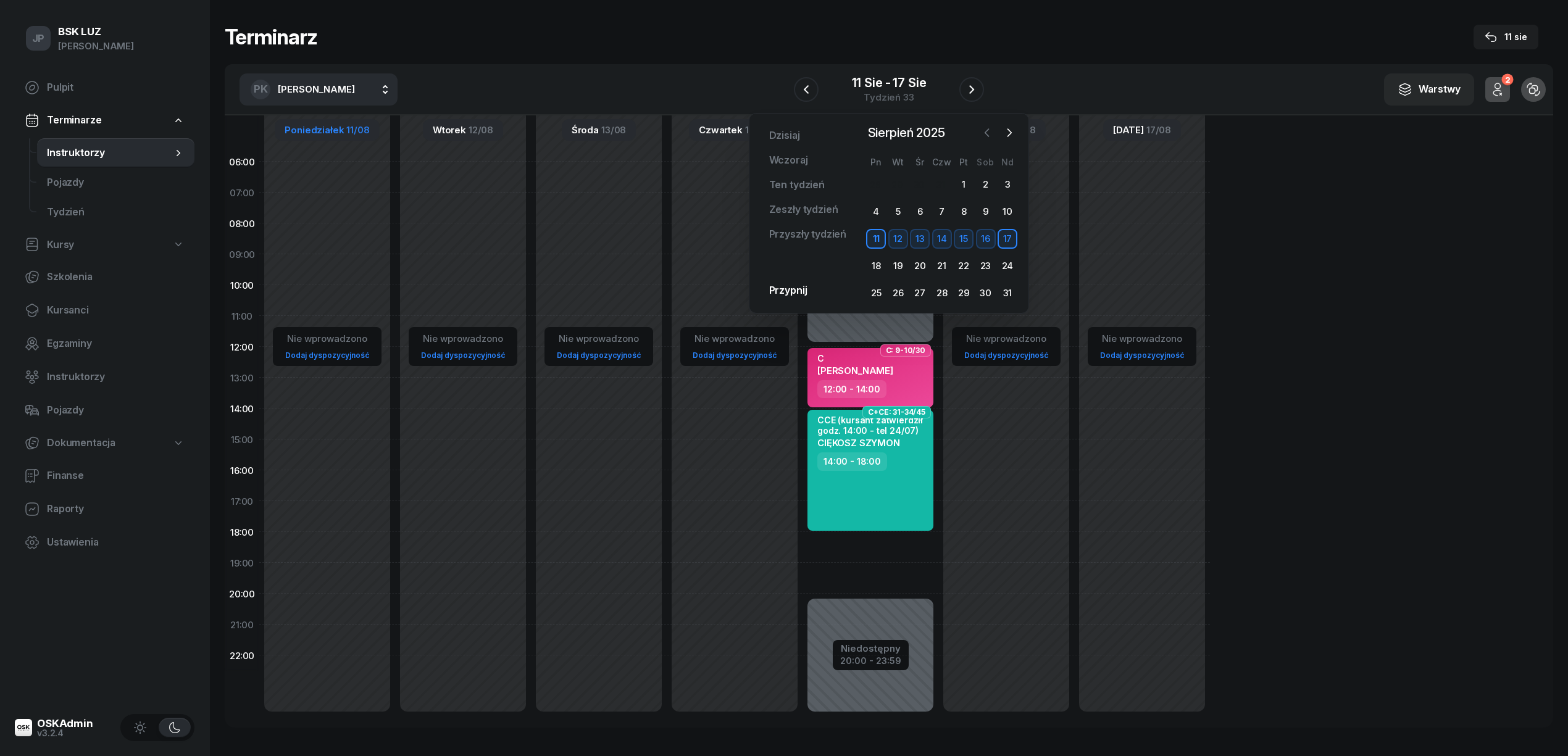
click at [985, 132] on icon "button" at bounding box center [986, 132] width 3 height 8
click at [1005, 184] on div "6" at bounding box center [1007, 184] width 20 height 20
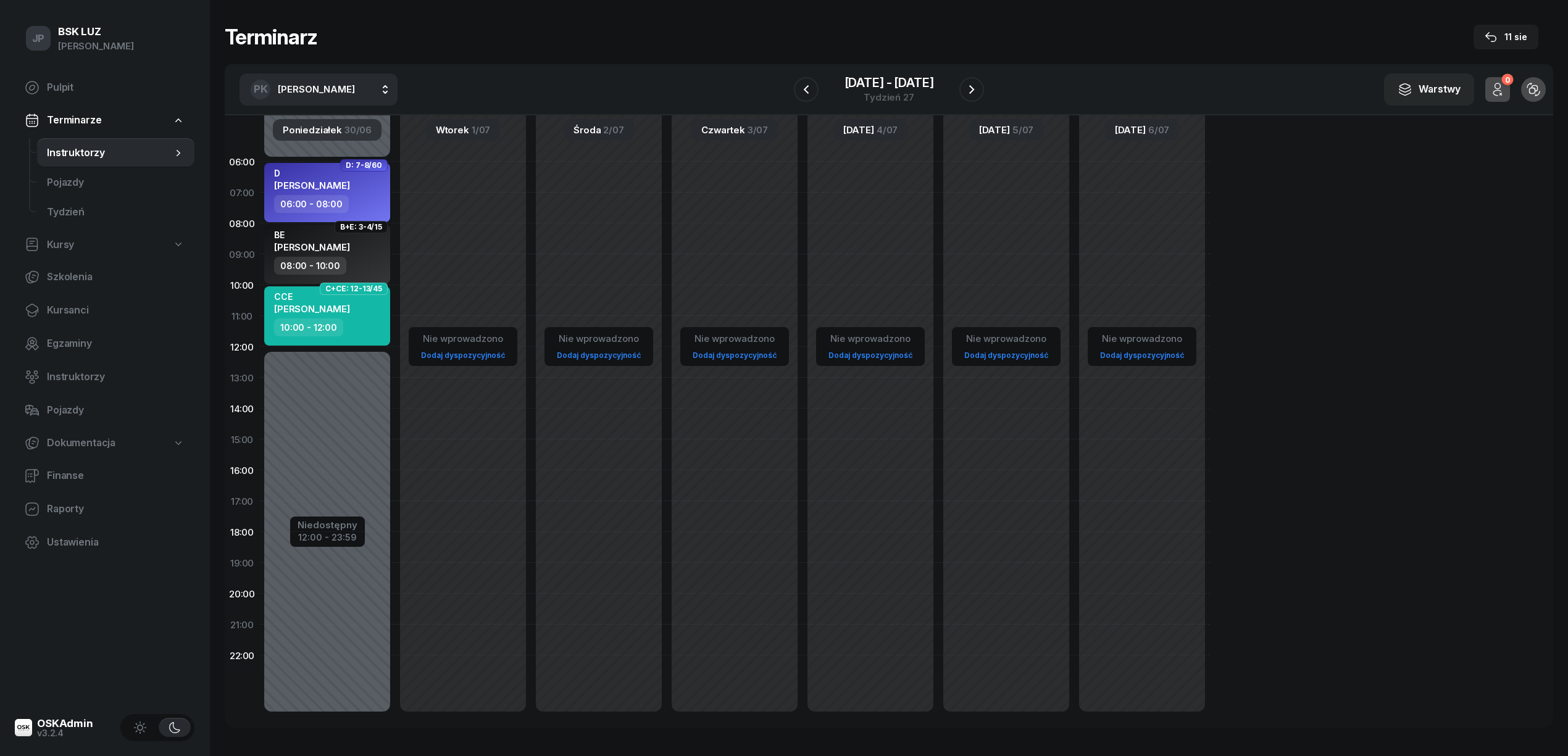
click at [384, 91] on button "PK Kurnik Piotr" at bounding box center [319, 89] width 158 height 32
type input "SU"
click at [344, 164] on span "[PERSON_NAME]" at bounding box center [323, 171] width 76 height 16
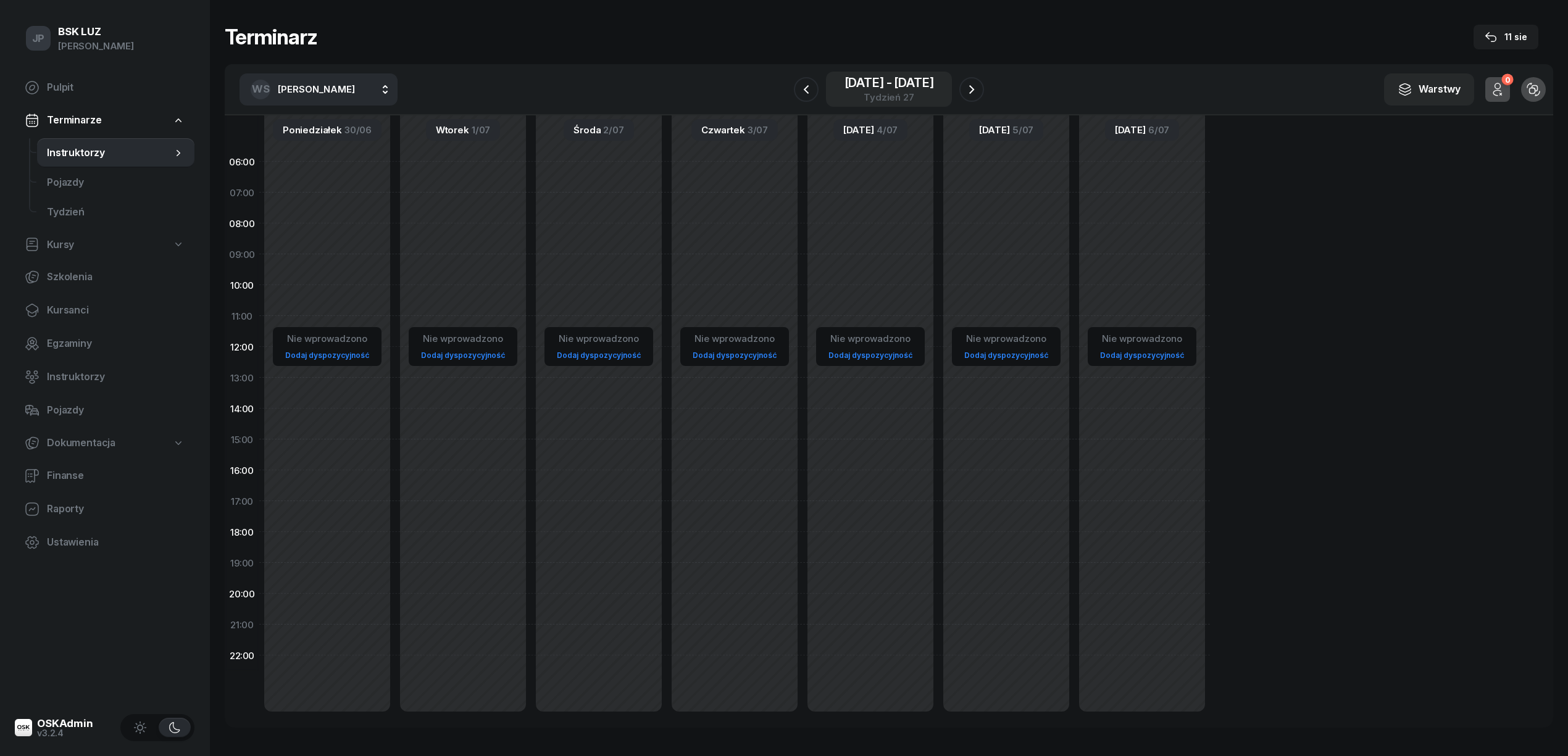
click at [874, 84] on div "30 cze - 6 lip" at bounding box center [889, 83] width 89 height 12
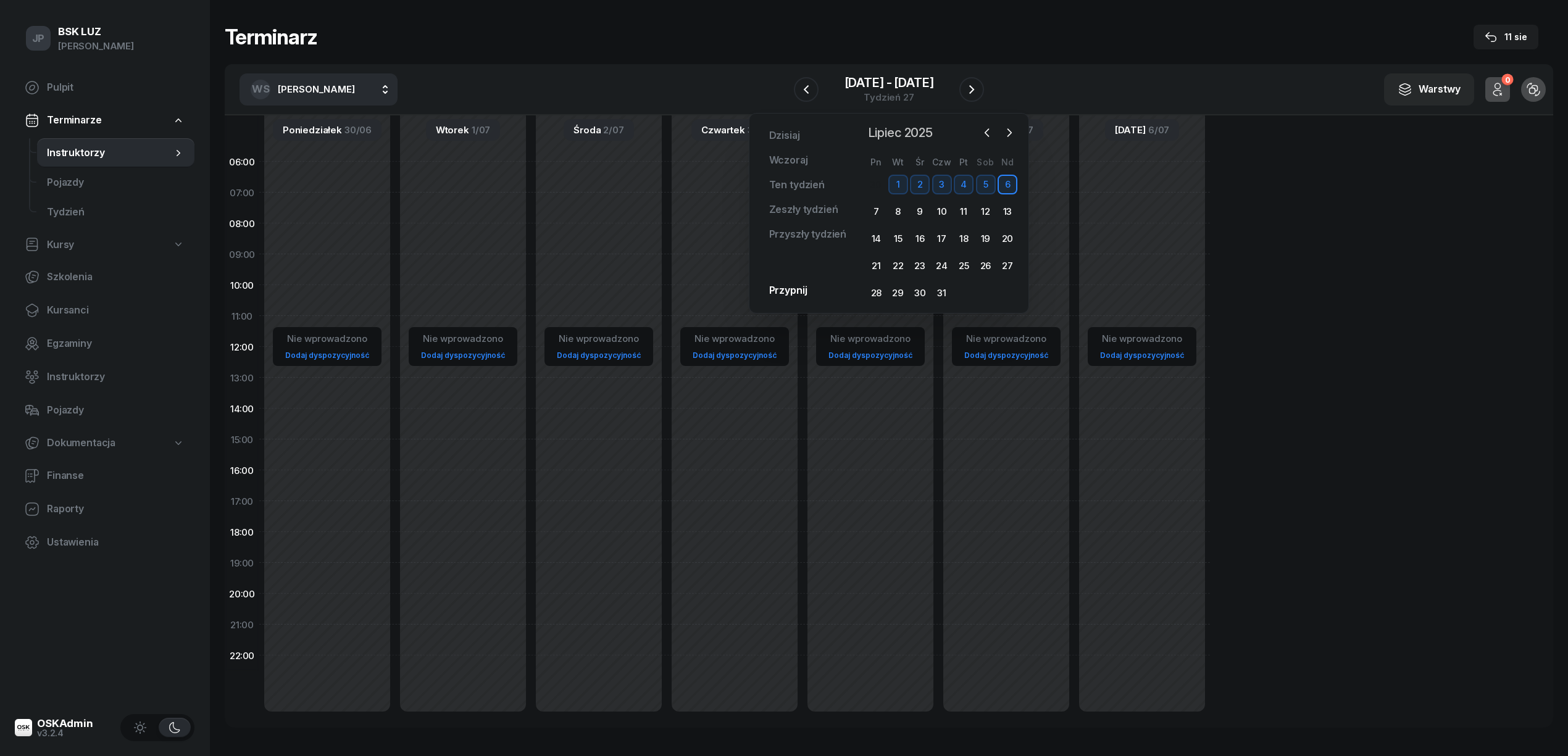
click at [885, 131] on span "Lipiec 2025" at bounding box center [900, 133] width 75 height 20
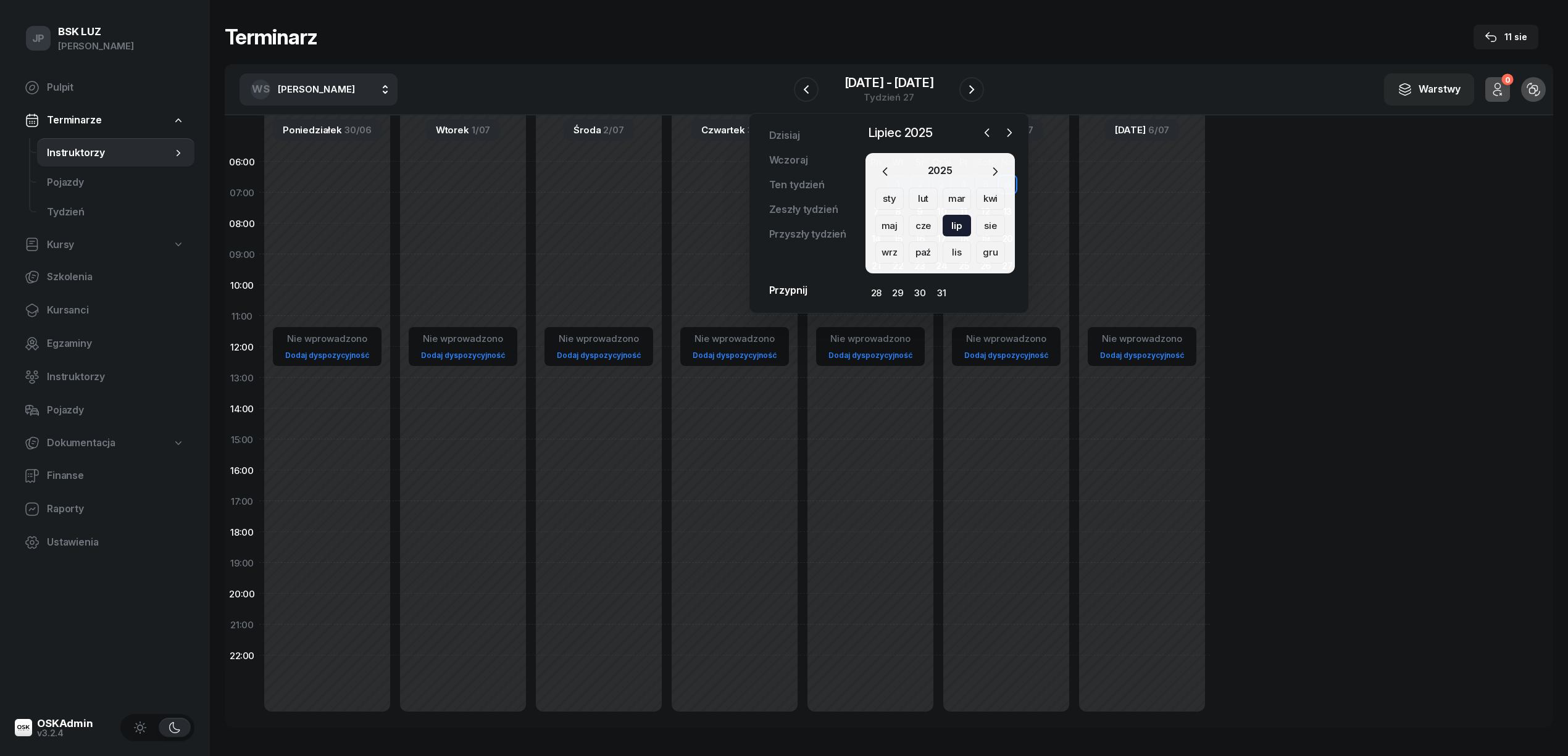
click at [976, 197] on div "mar" at bounding box center [990, 199] width 29 height 22
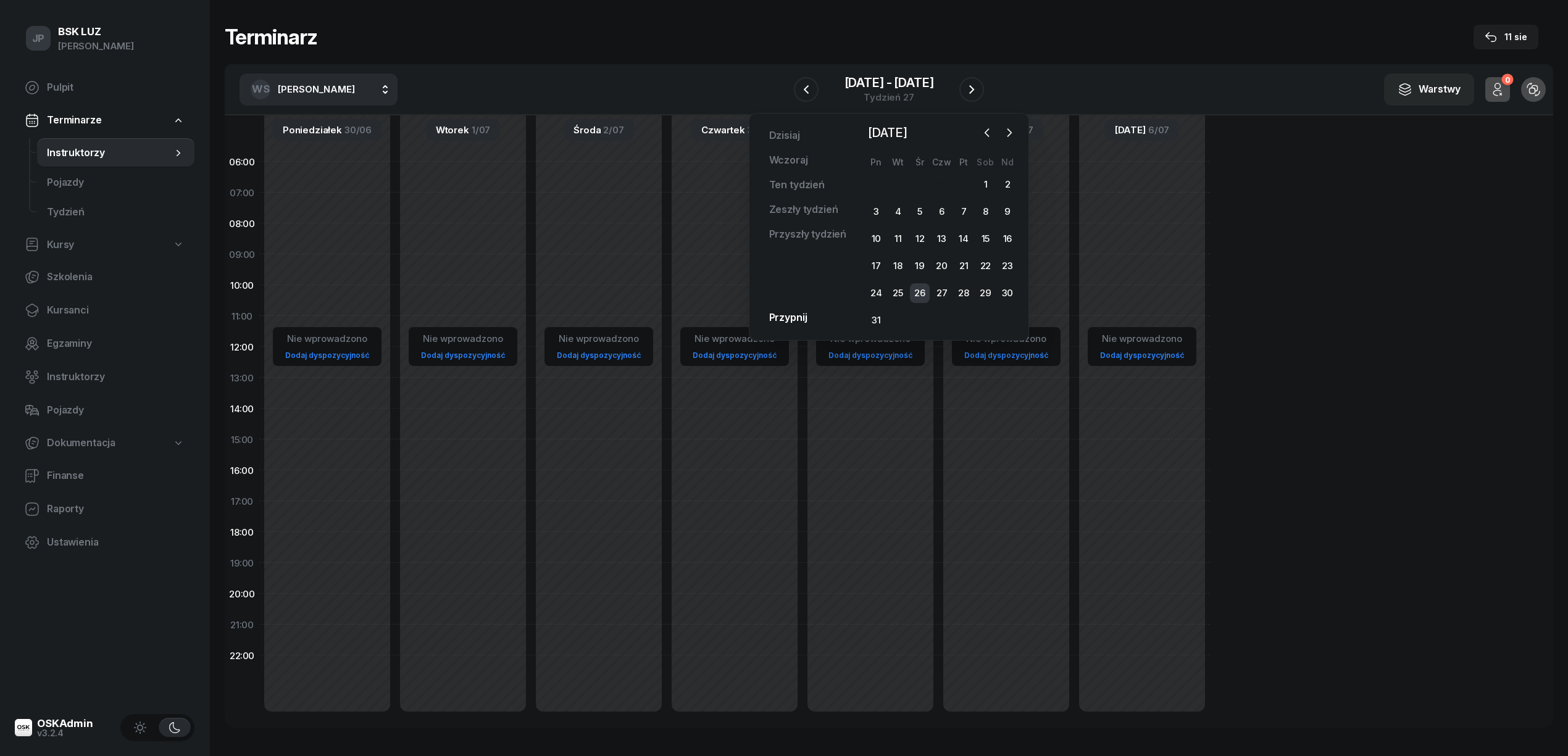
click at [919, 290] on div "26" at bounding box center [919, 293] width 20 height 20
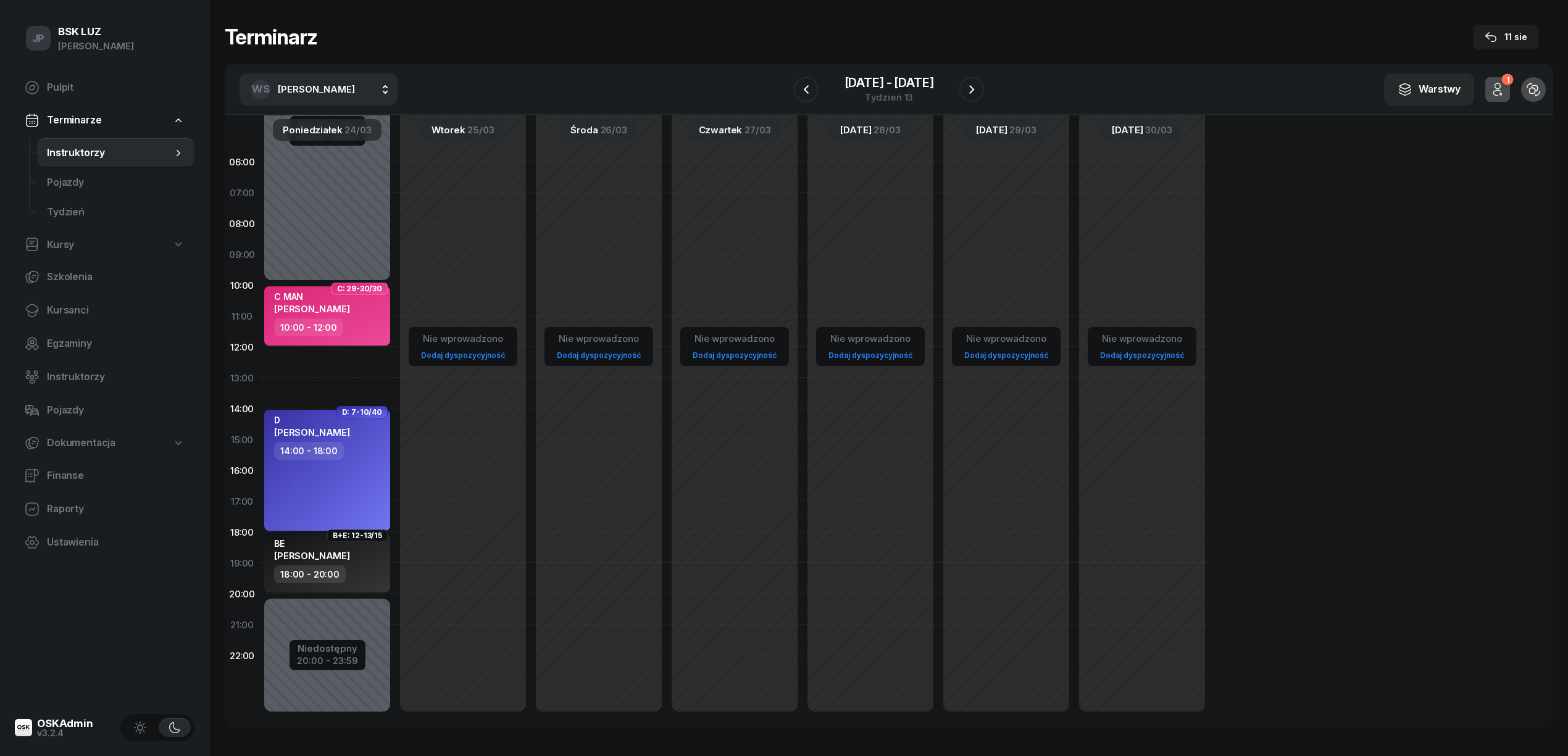
click at [355, 89] on span "[PERSON_NAME]" at bounding box center [316, 89] width 77 height 12
type input "SZEW"
click at [316, 168] on span "[PERSON_NAME]" at bounding box center [323, 171] width 76 height 16
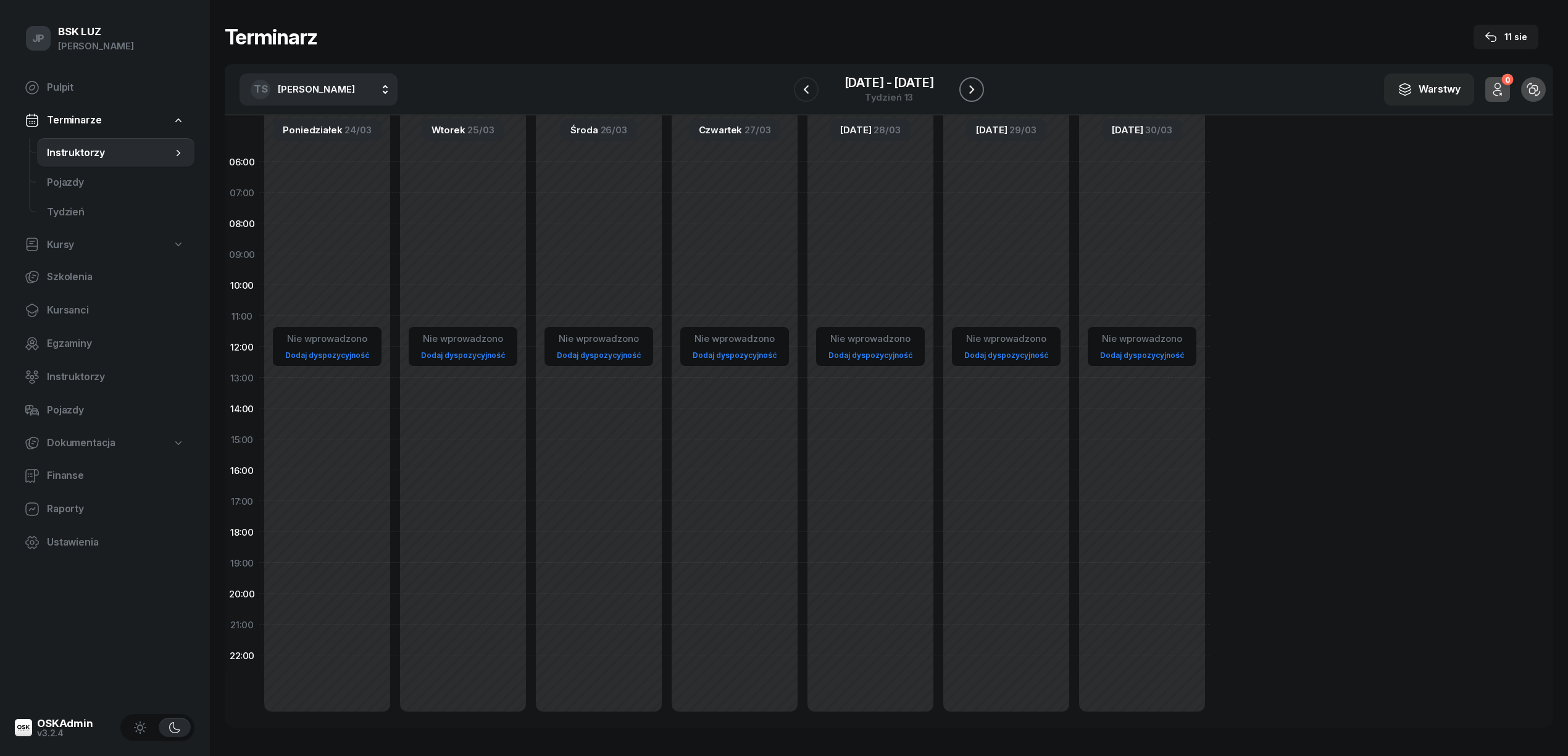
click at [974, 89] on icon "button" at bounding box center [971, 89] width 5 height 9
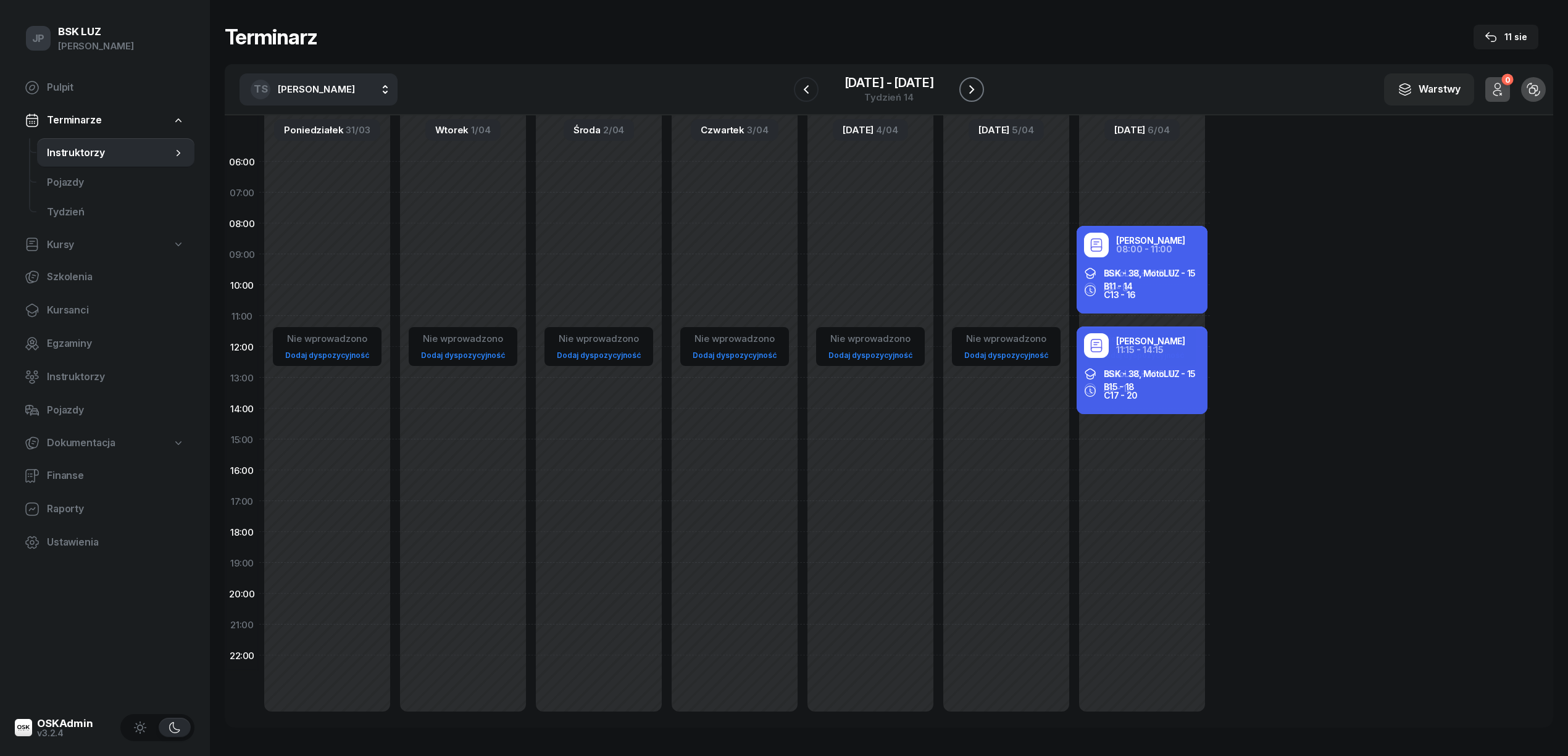
click at [974, 93] on icon "button" at bounding box center [971, 89] width 15 height 15
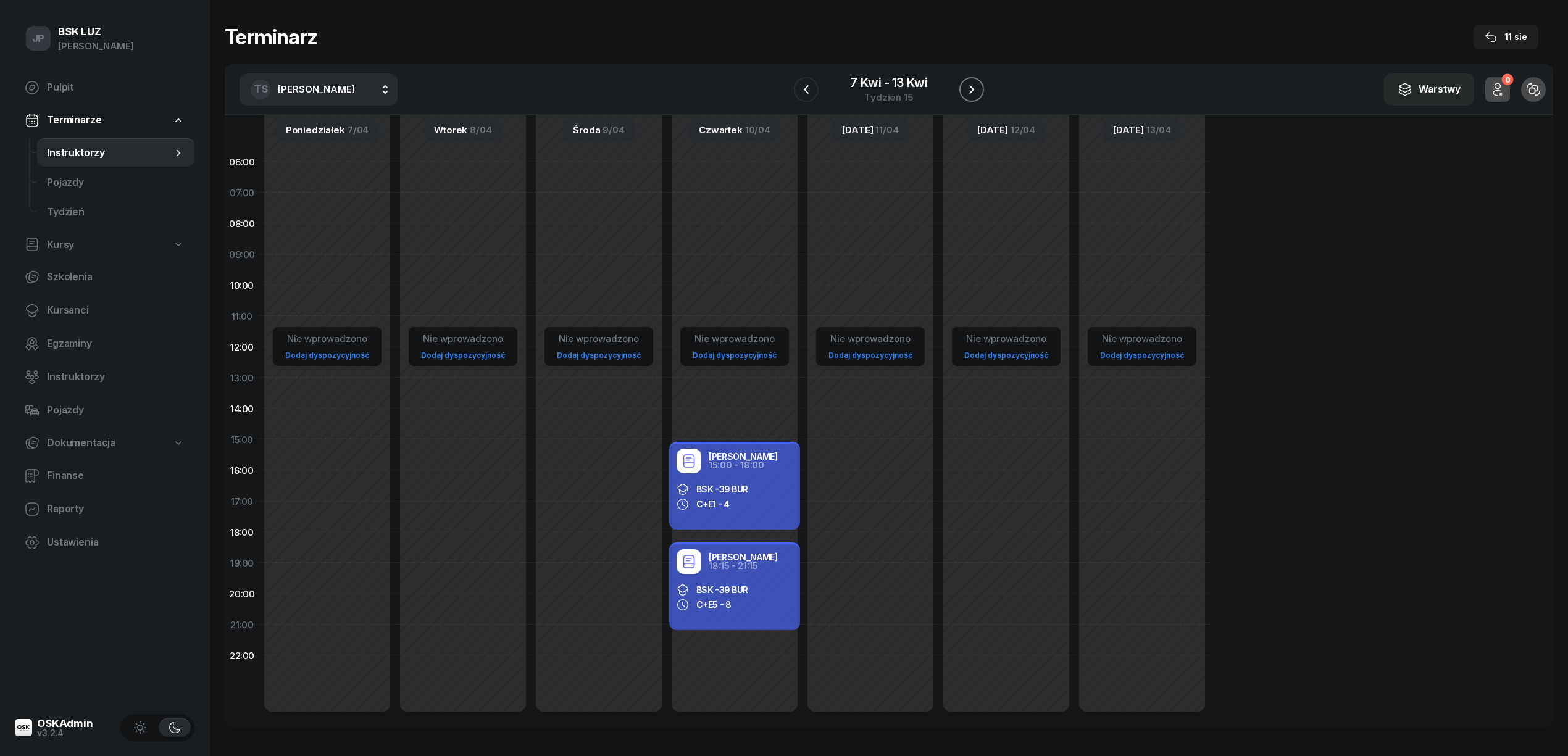
click at [973, 93] on icon "button" at bounding box center [971, 89] width 15 height 15
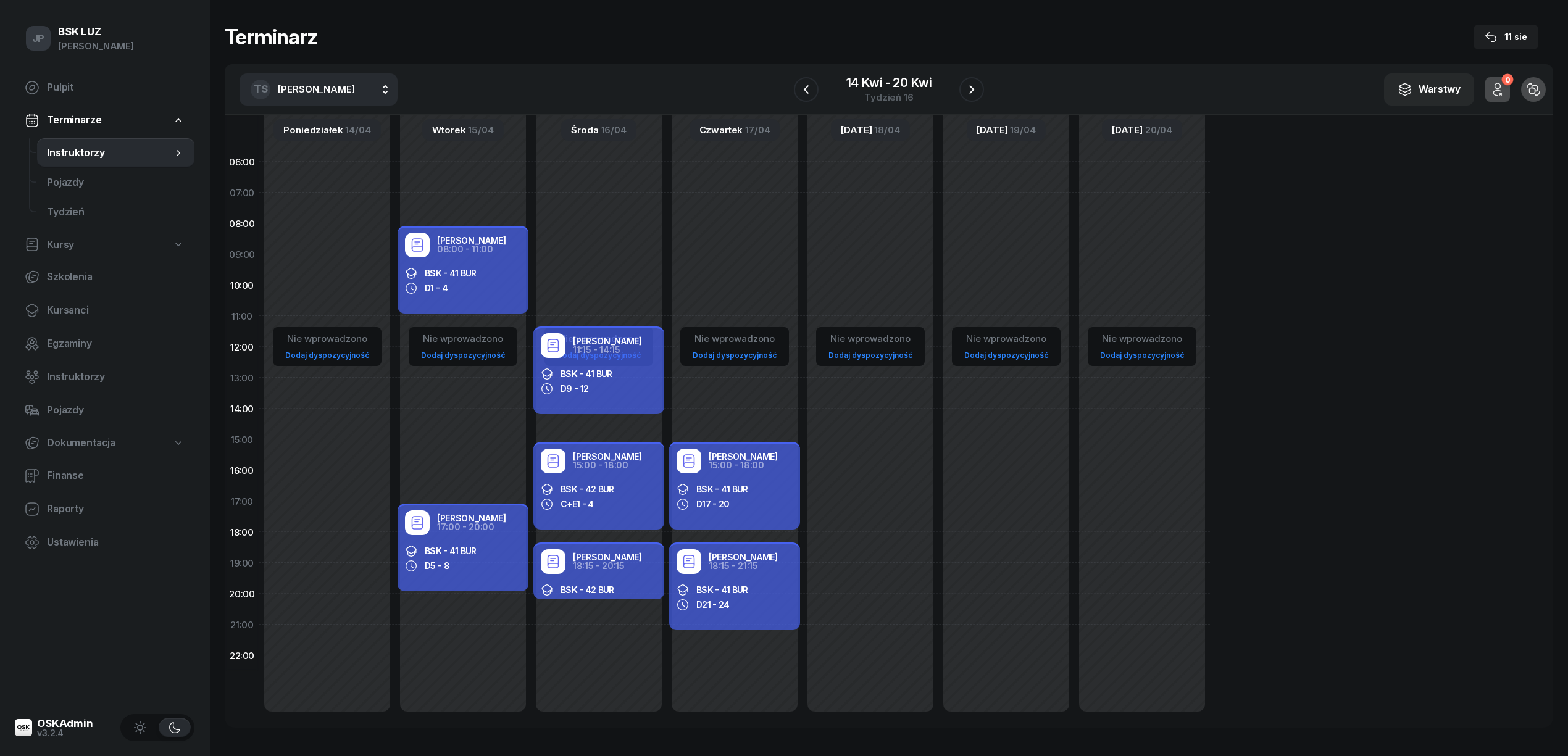
click at [334, 87] on span "[PERSON_NAME]" at bounding box center [316, 89] width 77 height 12
type input "KURN"
click at [320, 171] on span "[PERSON_NAME]" at bounding box center [323, 171] width 76 height 16
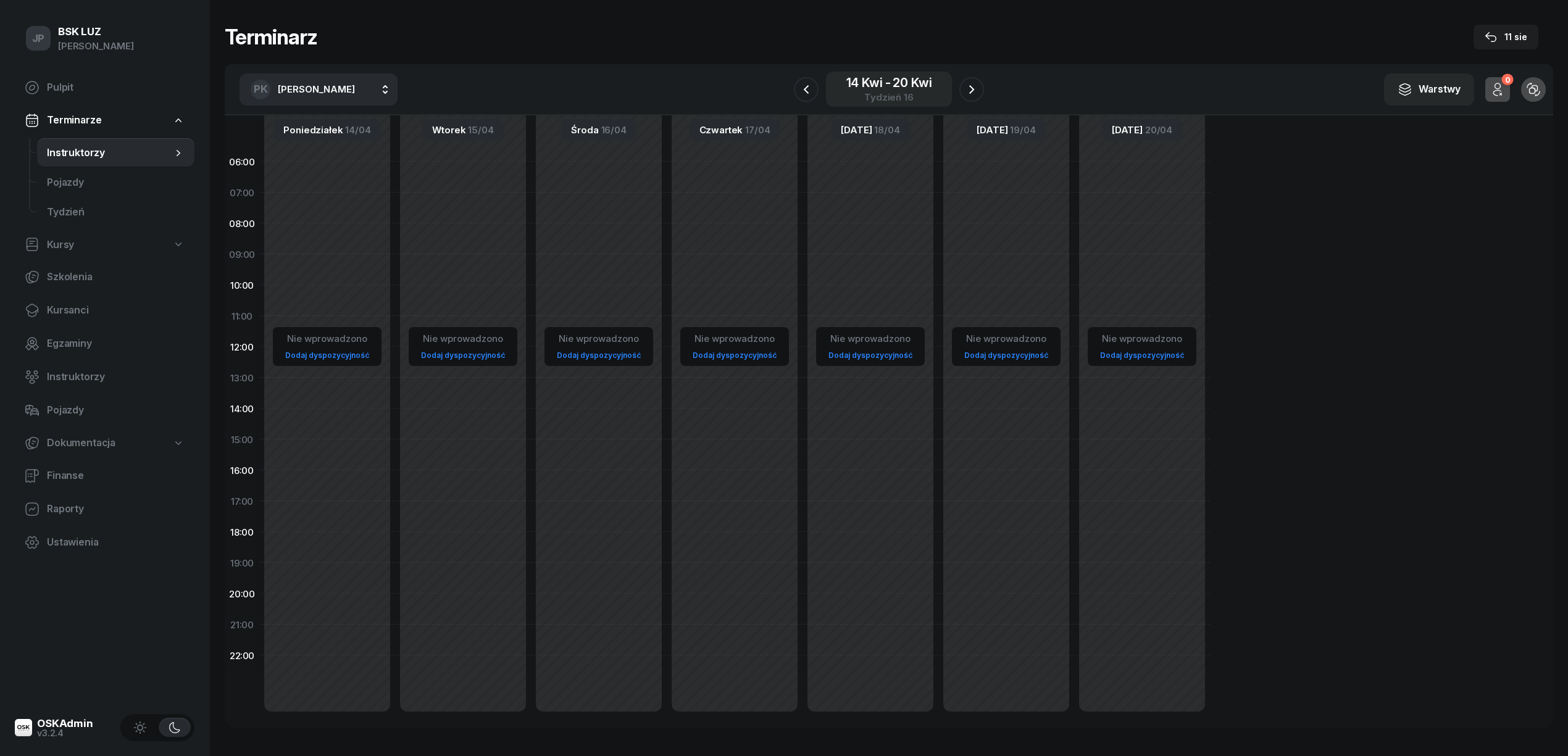
click at [867, 83] on div "14 kwi - 20 kwi" at bounding box center [889, 83] width 86 height 12
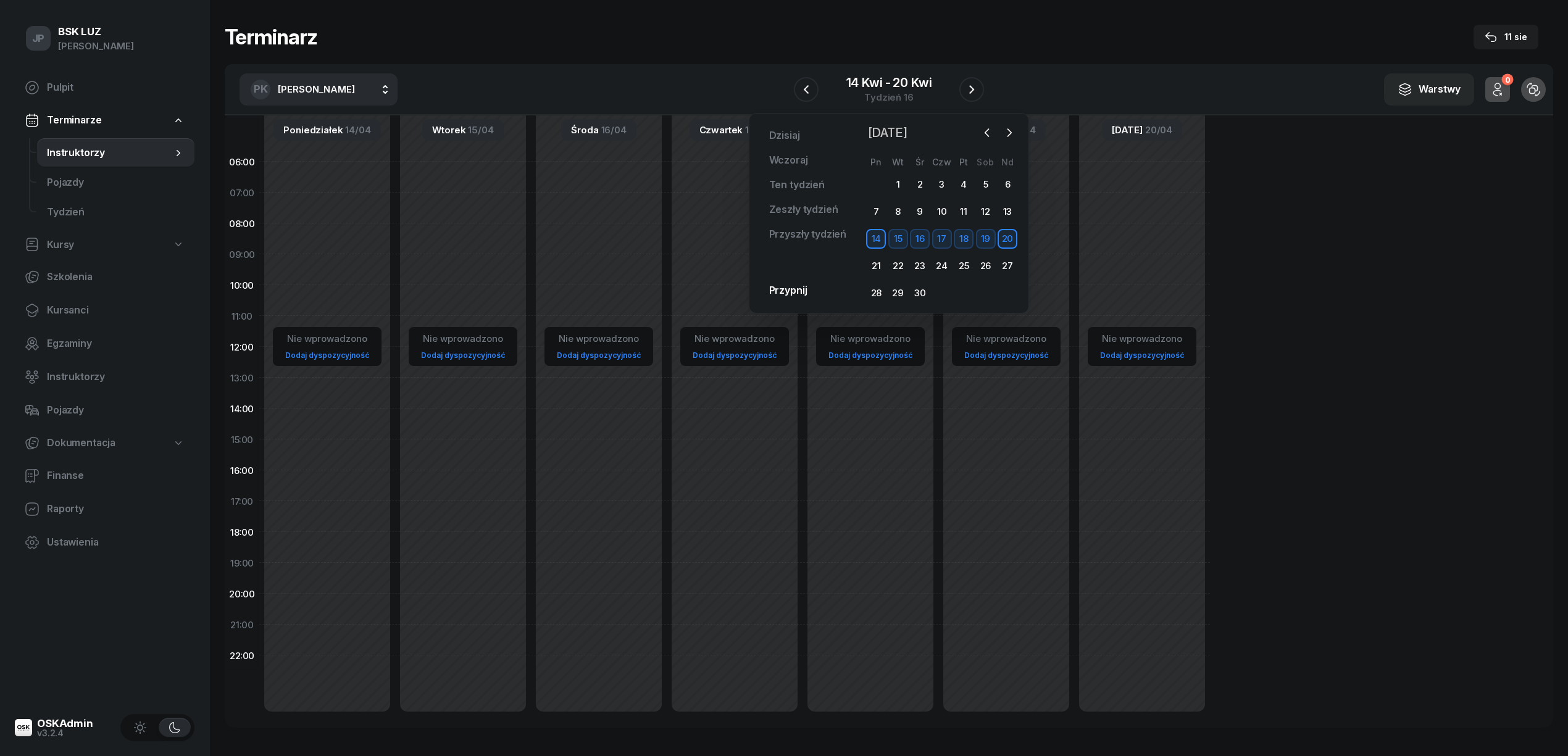
click at [912, 131] on span "[PERSON_NAME] 2025" at bounding box center [888, 133] width 50 height 20
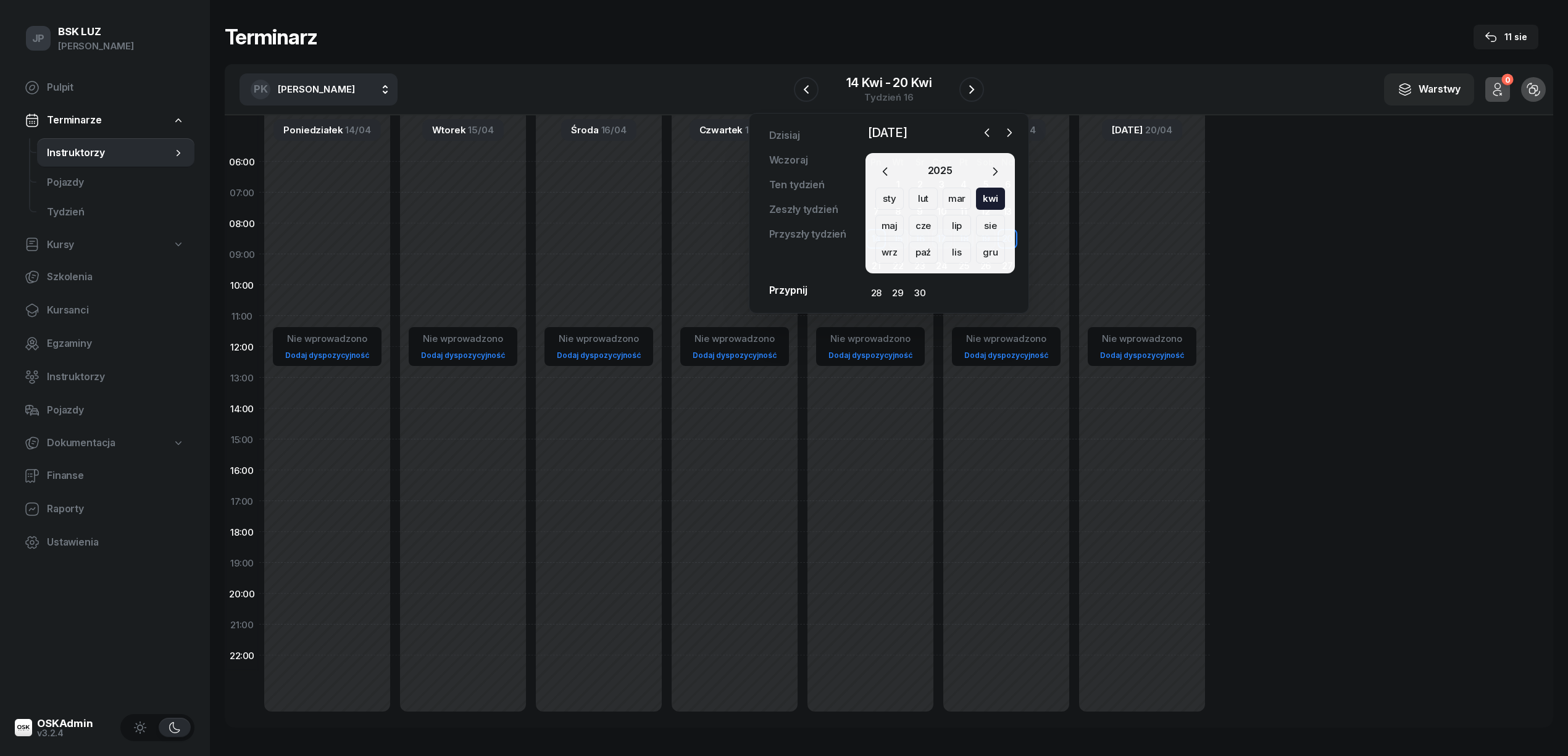
click at [943, 225] on div "cze" at bounding box center [957, 226] width 29 height 22
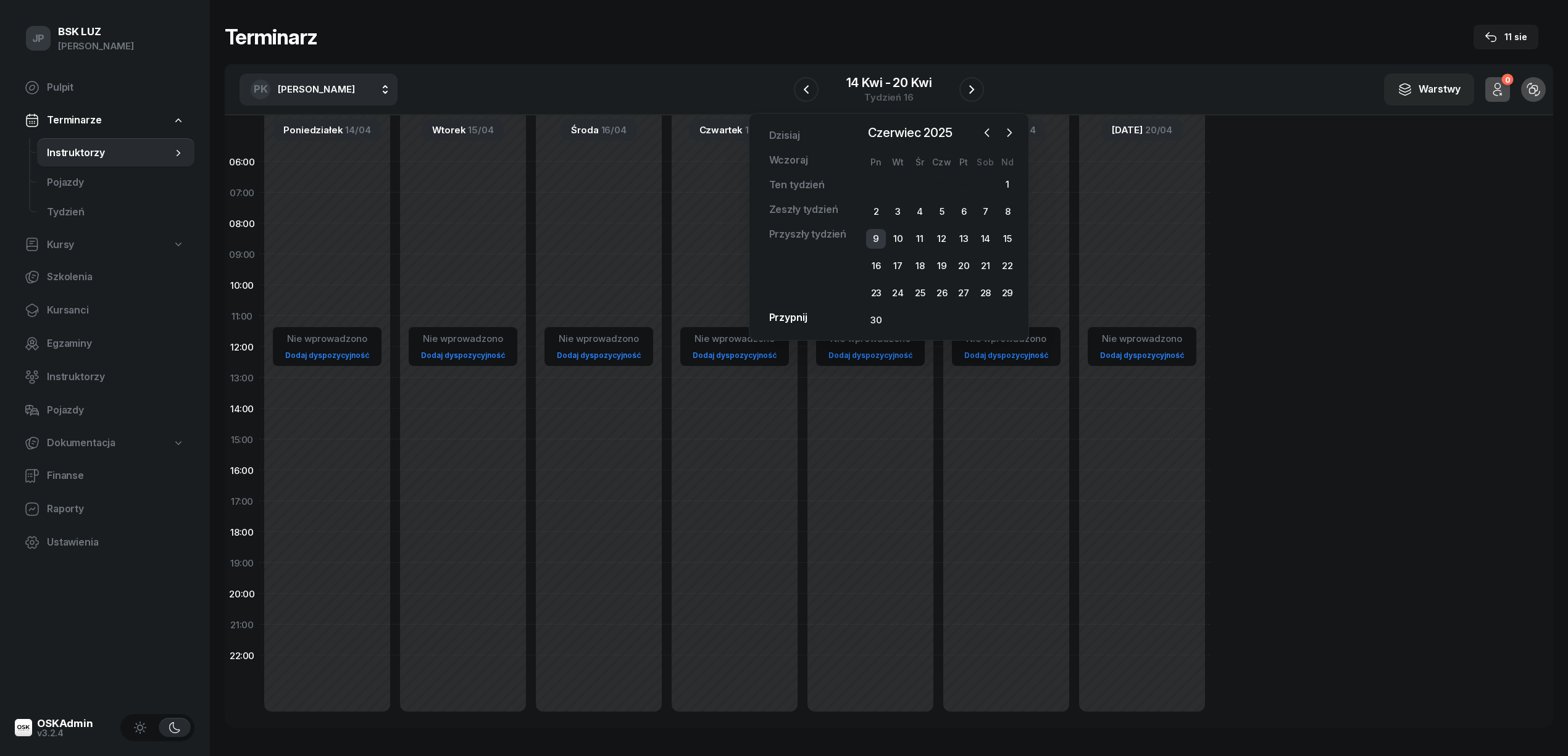
click at [875, 237] on div "9" at bounding box center [876, 239] width 20 height 20
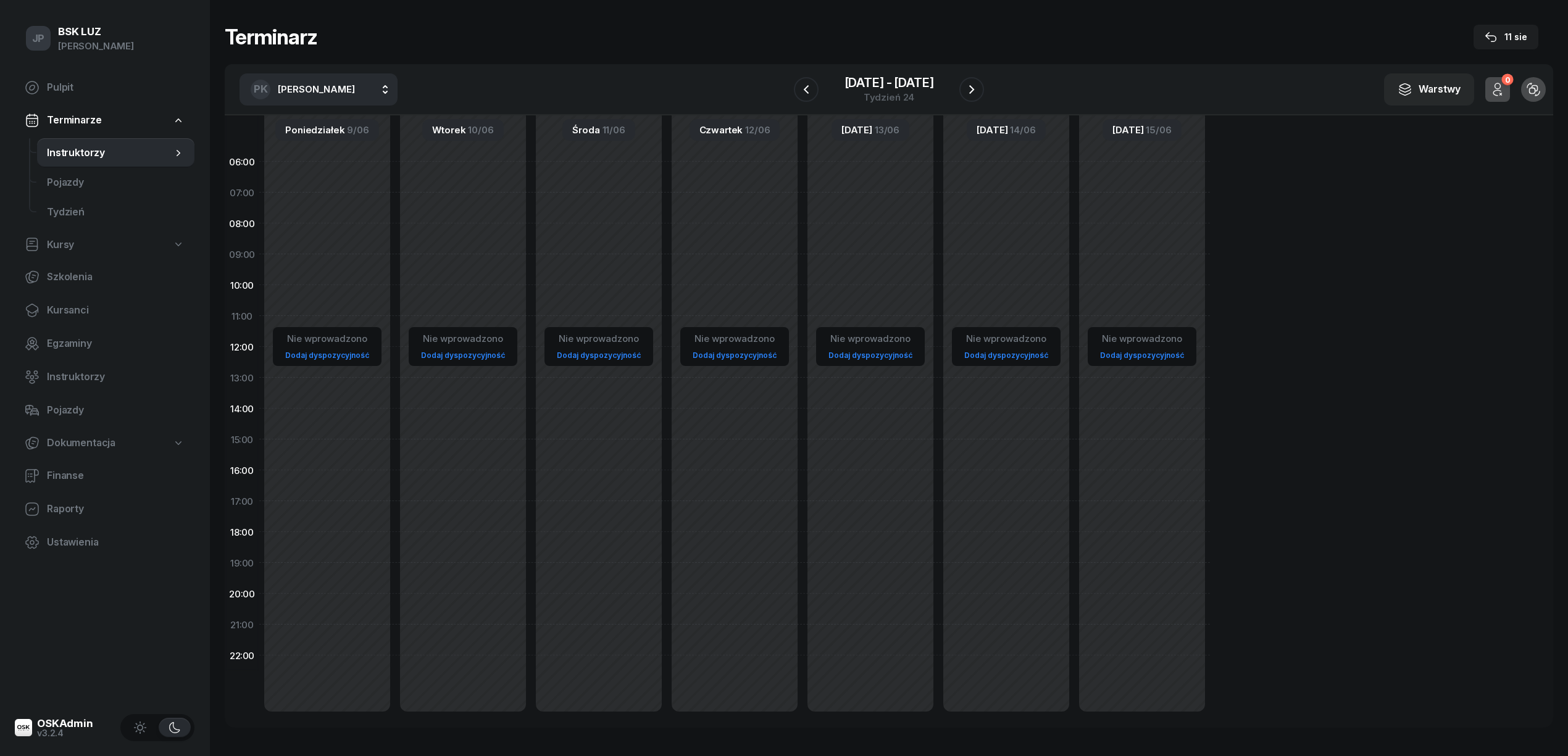
click at [369, 87] on button "PK Kurnik Piotr" at bounding box center [319, 89] width 158 height 32
type input "SZEW"
click at [327, 176] on span "[PERSON_NAME]" at bounding box center [323, 171] width 76 height 16
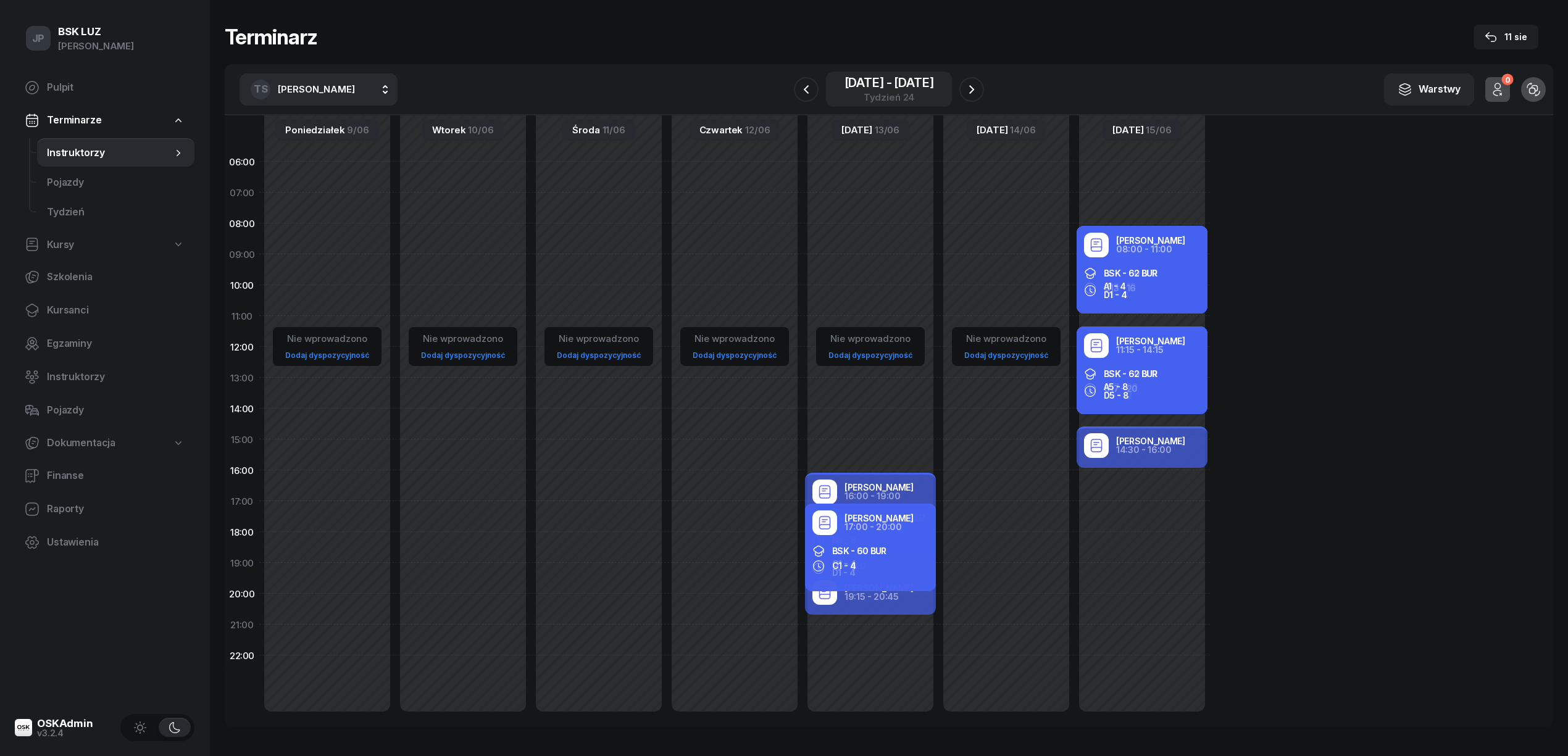
click at [855, 78] on div "9 cze - 15 cze" at bounding box center [889, 83] width 89 height 12
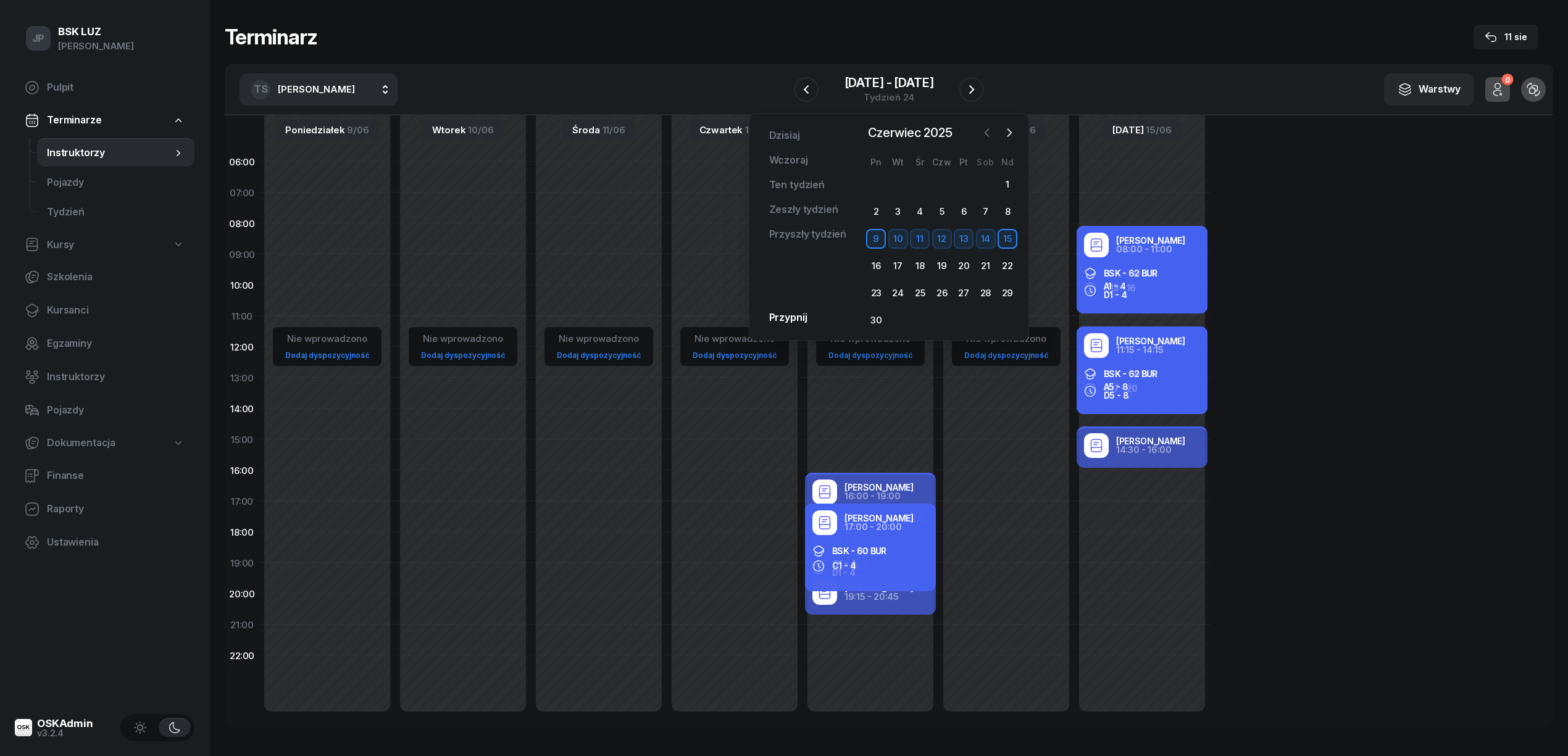
click at [987, 131] on icon "button" at bounding box center [986, 132] width 3 height 8
click at [923, 208] on div "7" at bounding box center [919, 211] width 20 height 20
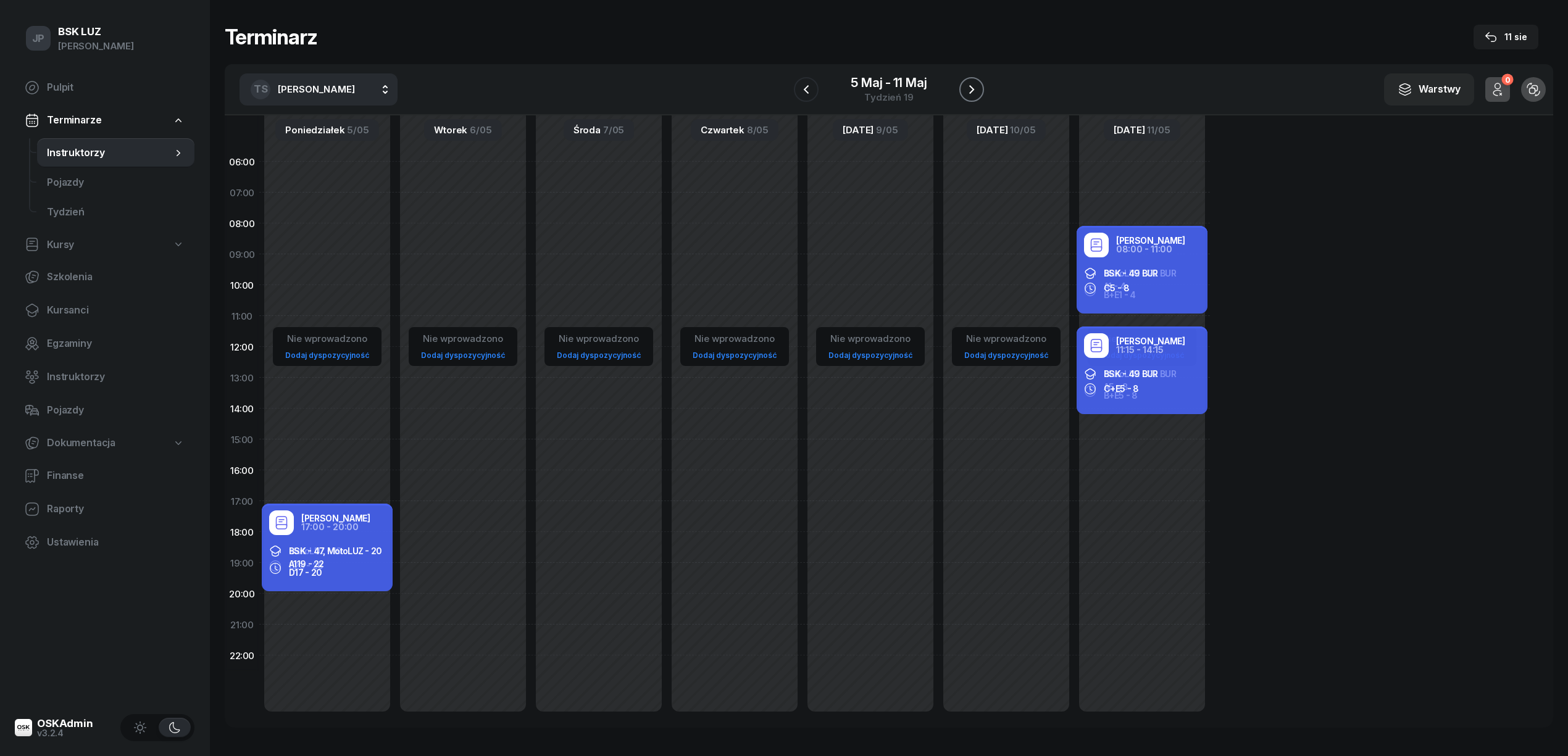
click at [971, 85] on icon "button" at bounding box center [971, 89] width 15 height 15
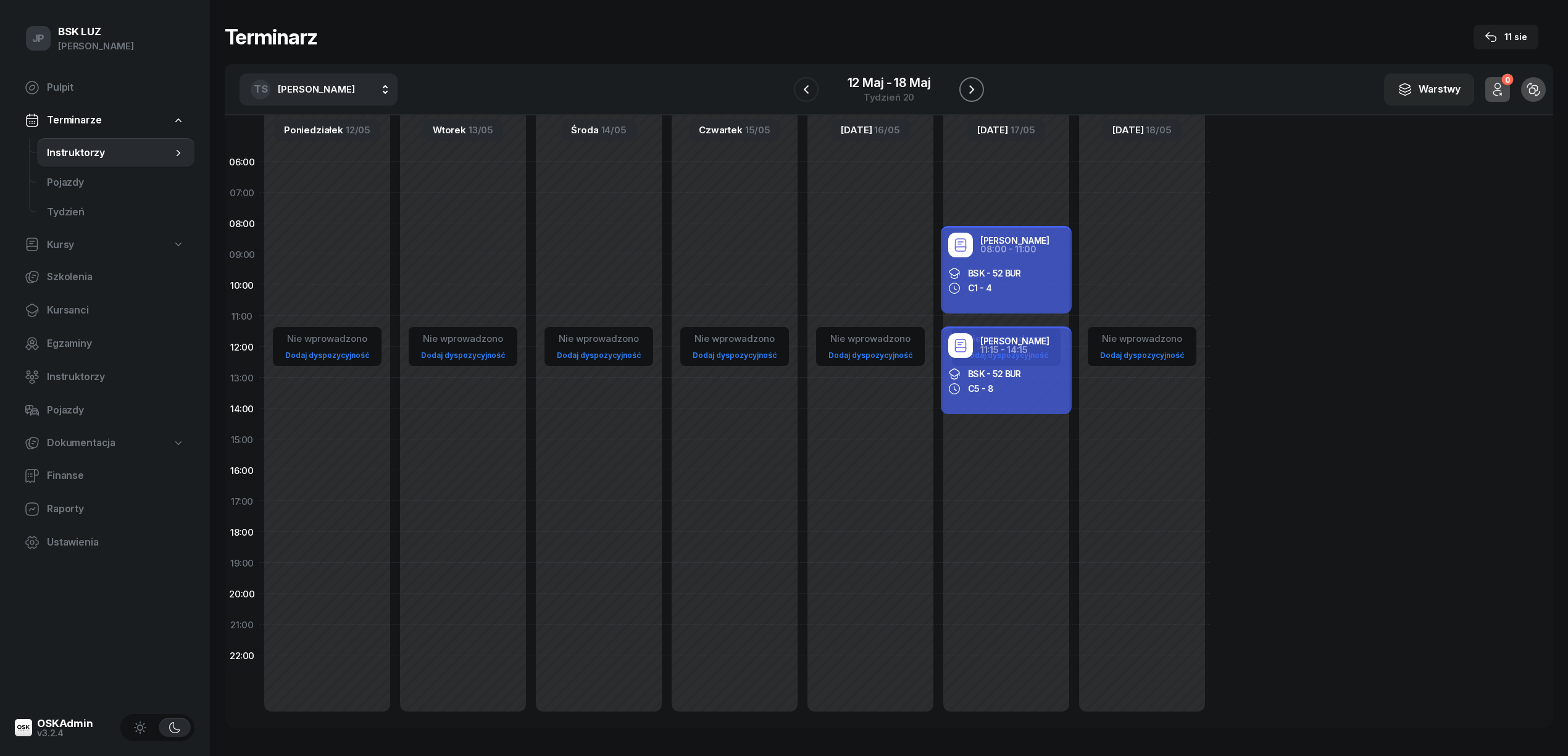
click at [974, 89] on icon "button" at bounding box center [971, 89] width 5 height 9
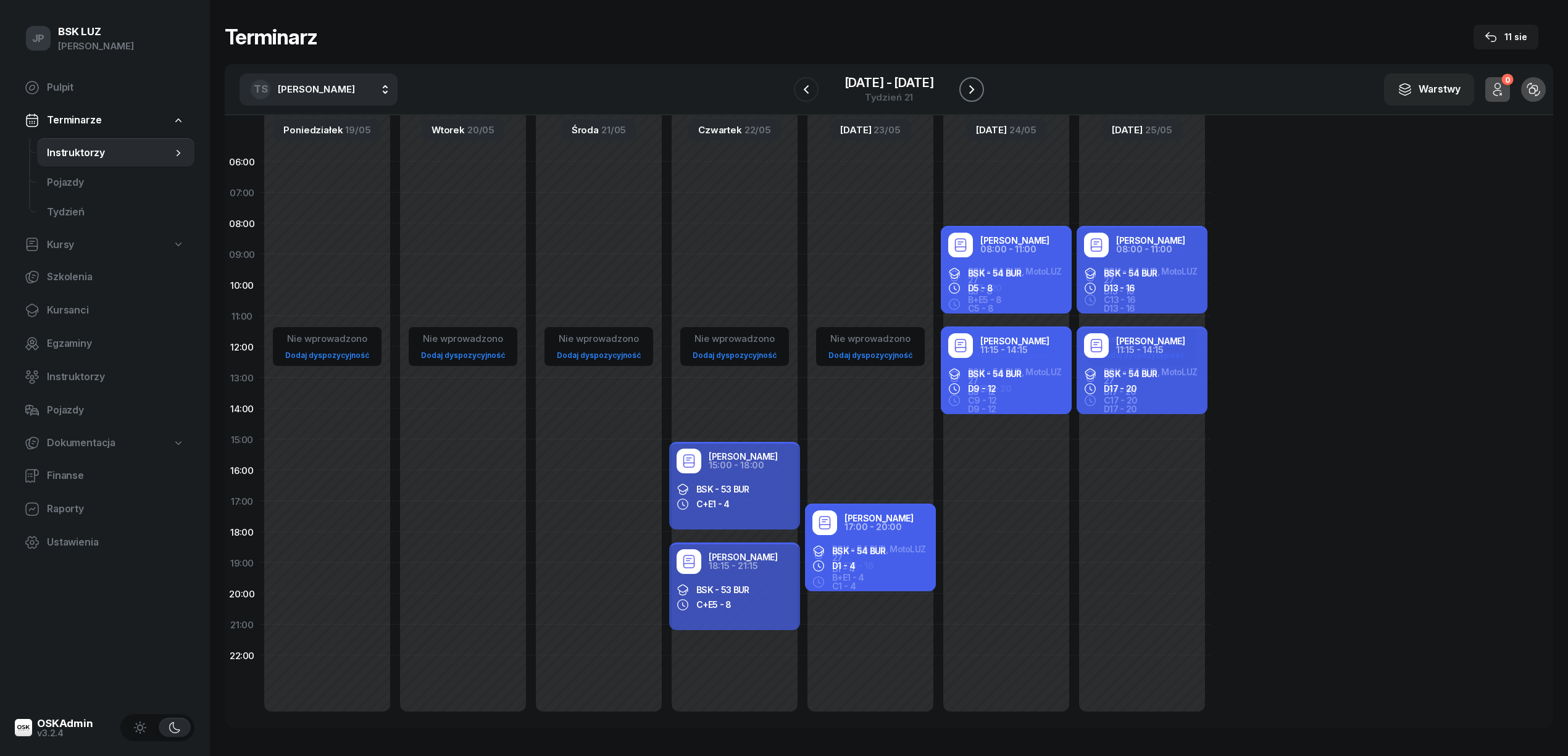
click at [974, 89] on icon "button" at bounding box center [971, 89] width 5 height 9
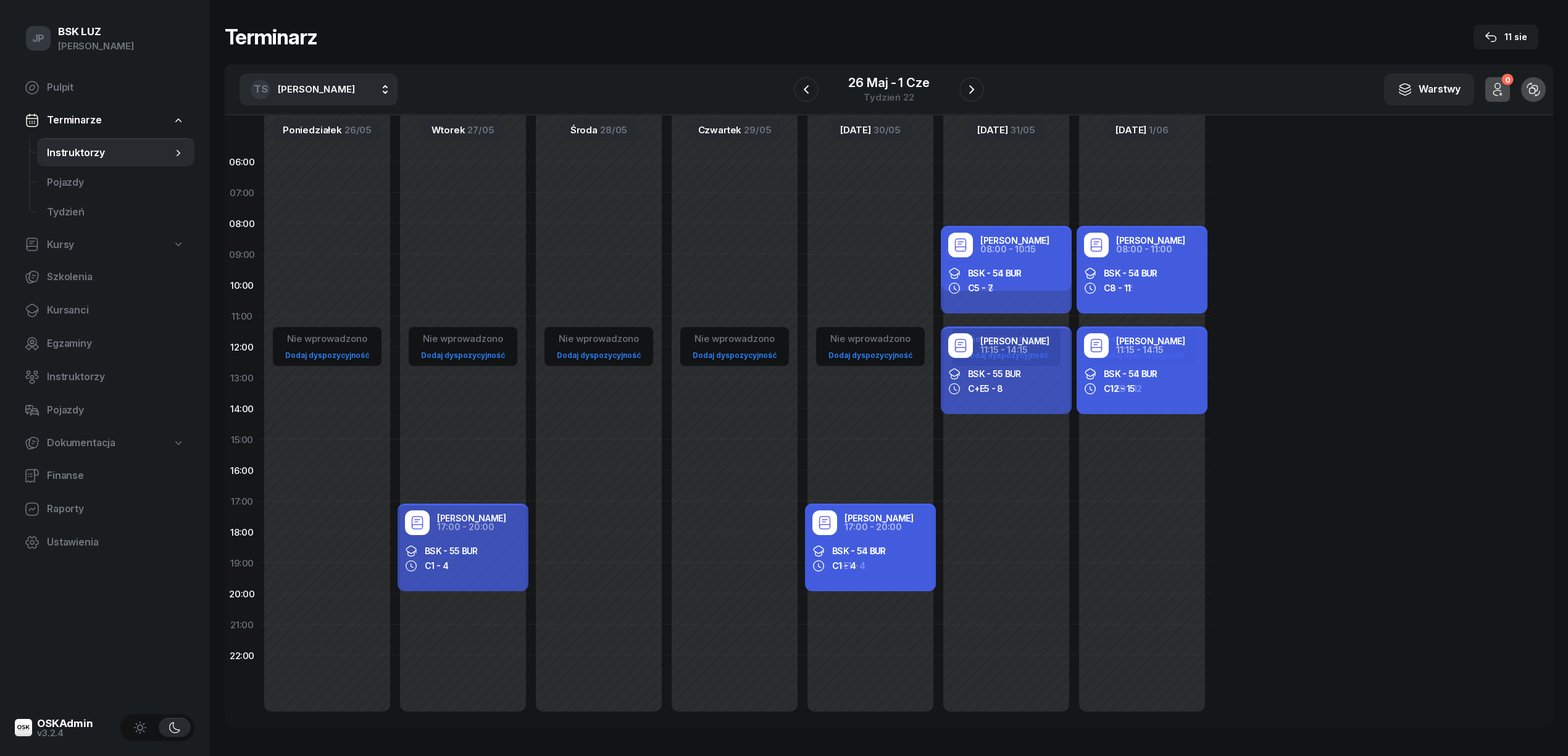
click at [322, 81] on span "[PERSON_NAME]" at bounding box center [316, 89] width 77 height 16
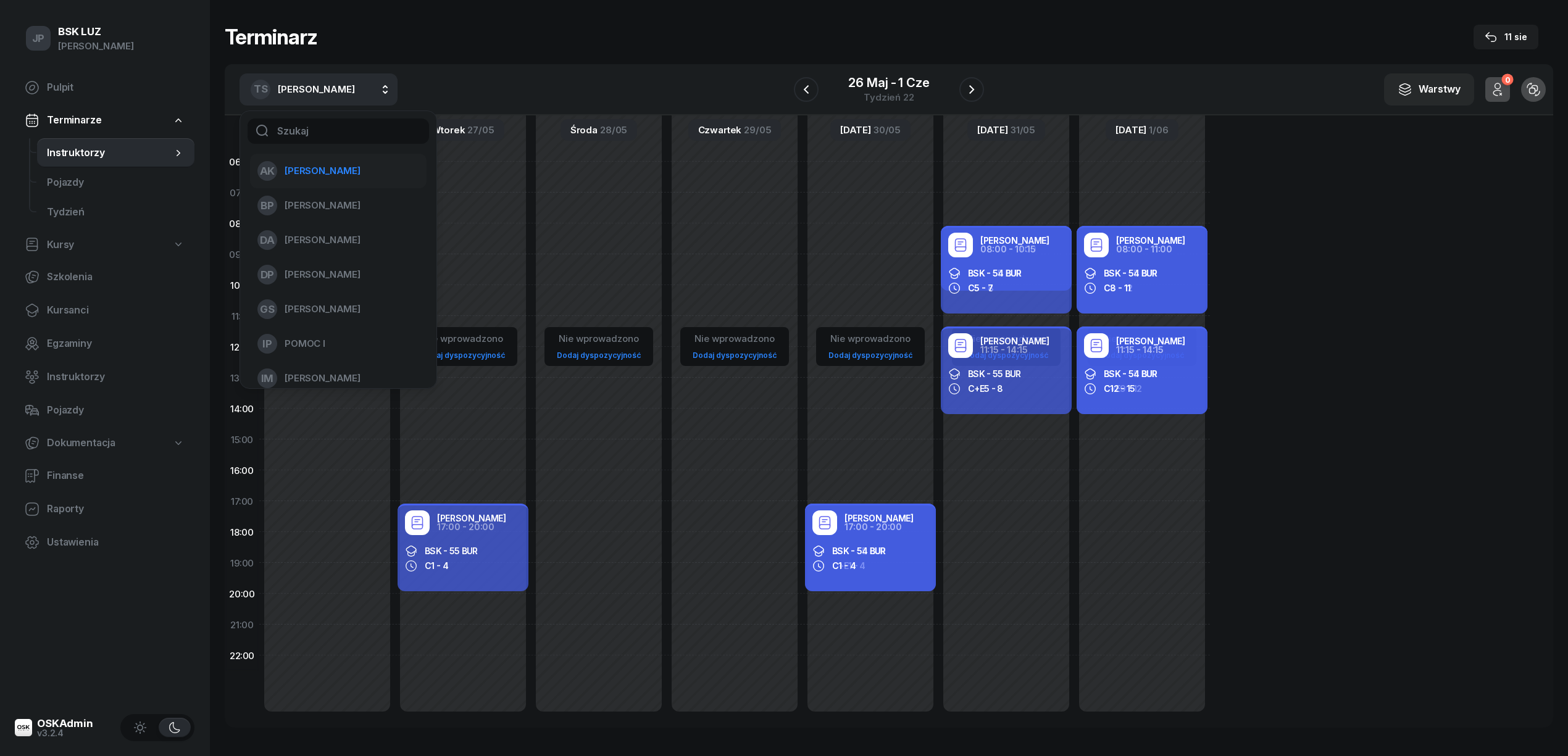
click at [328, 169] on span "[PERSON_NAME]" at bounding box center [323, 171] width 76 height 16
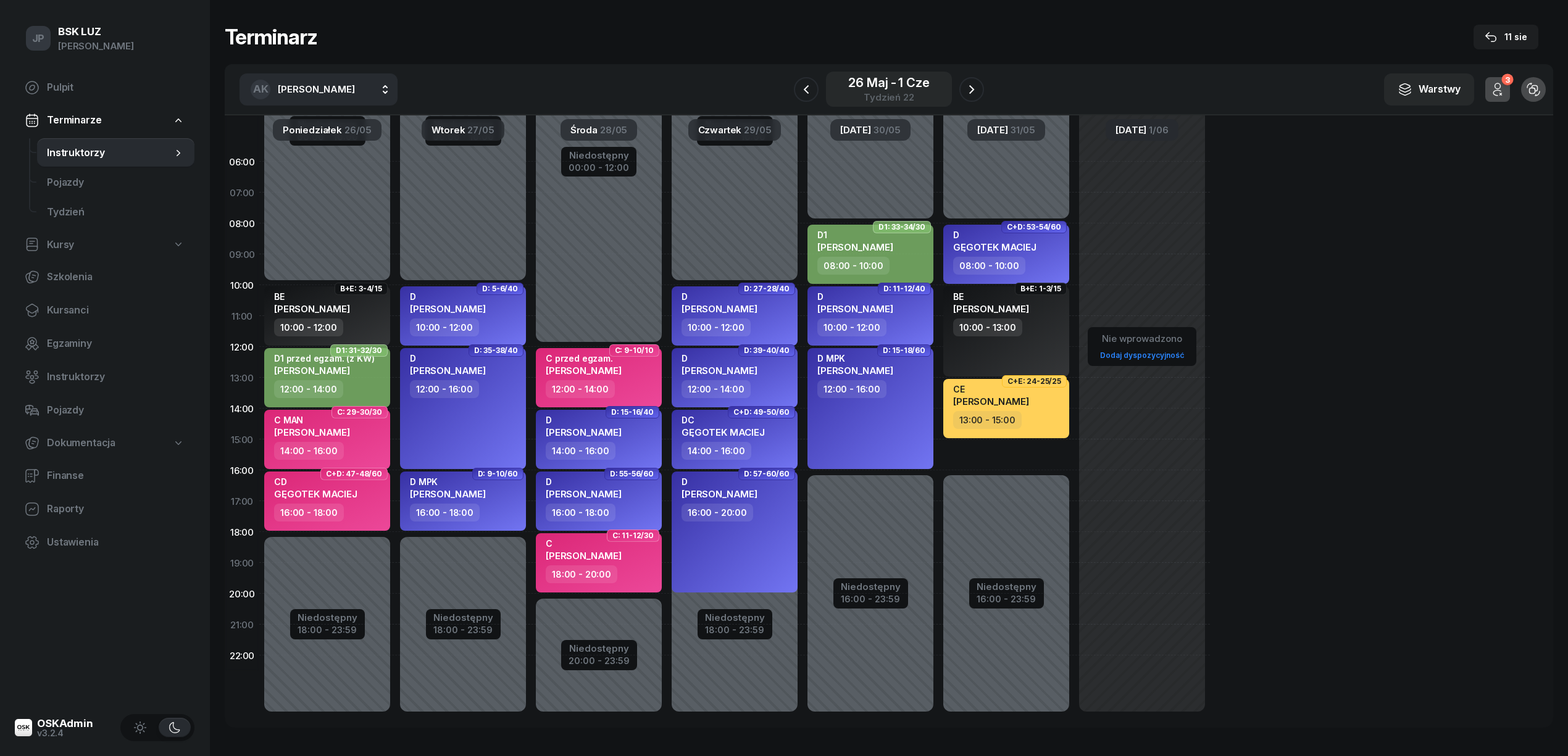
click at [899, 80] on div "26 maj - 1 cze" at bounding box center [889, 83] width 81 height 12
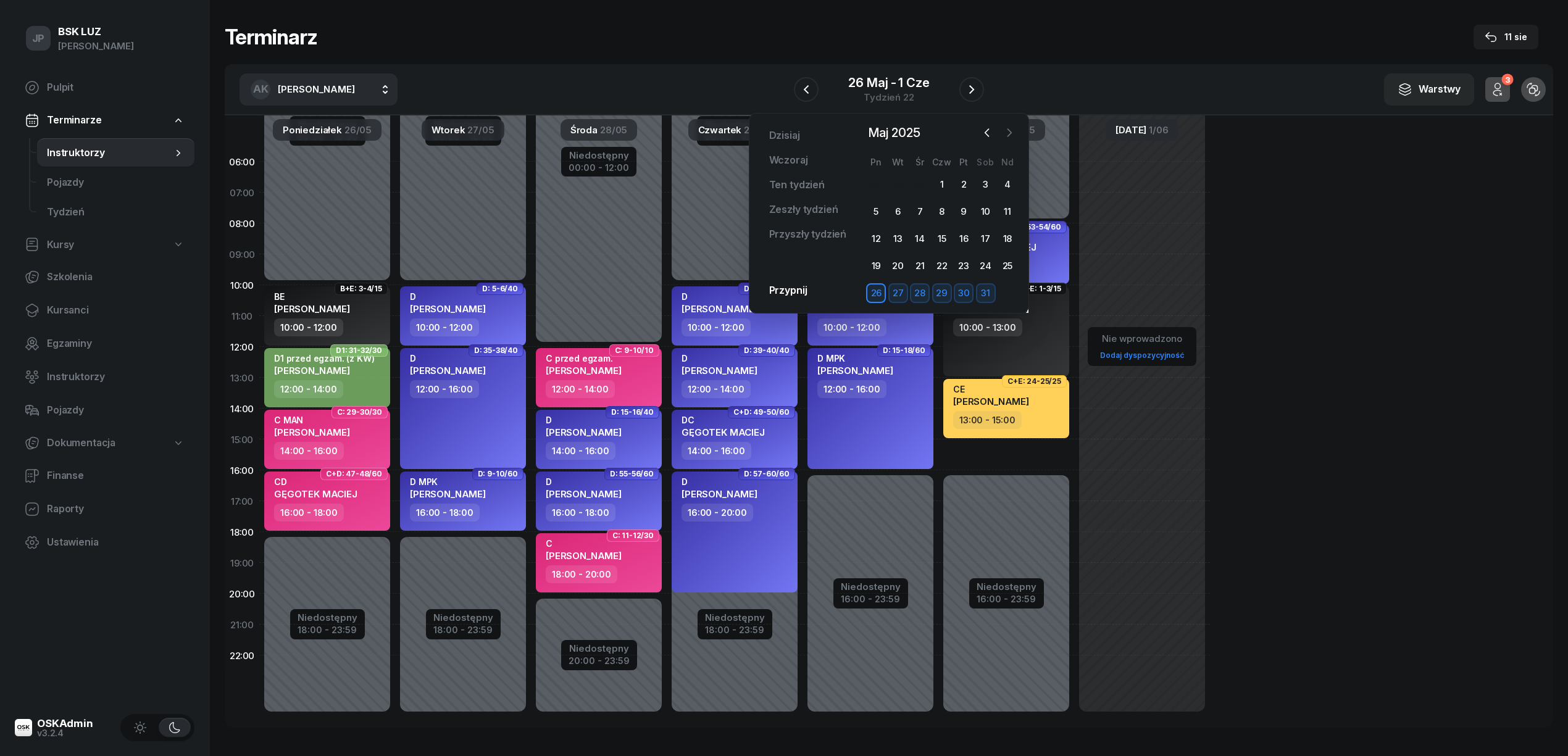
click at [1012, 133] on icon "button" at bounding box center [1009, 133] width 12 height 12
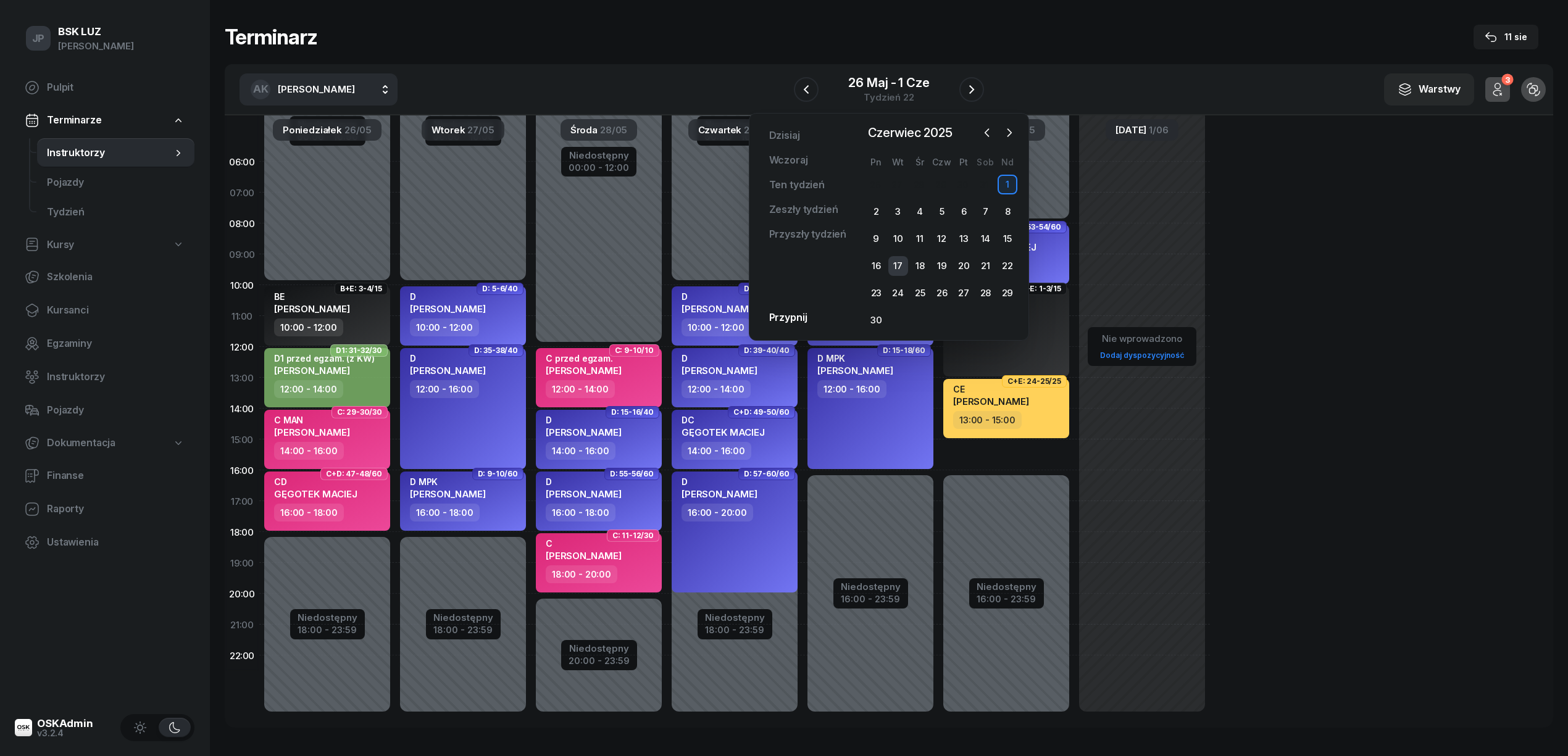
click at [894, 264] on div "17" at bounding box center [898, 266] width 20 height 20
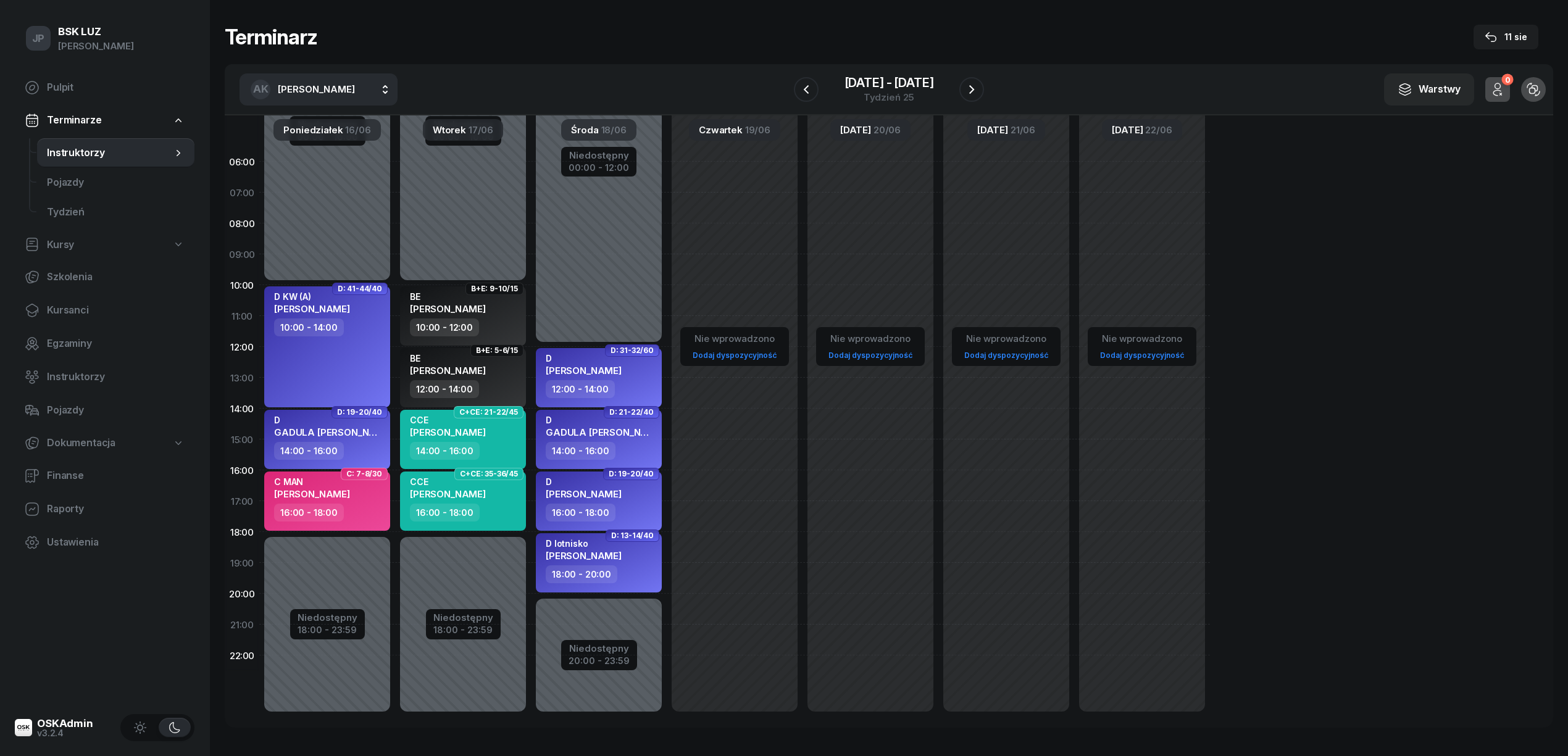
click at [387, 87] on button "AK Koryciński Artur" at bounding box center [319, 89] width 158 height 32
type input "DARM"
click at [334, 166] on span "[PERSON_NAME]" at bounding box center [323, 171] width 76 height 16
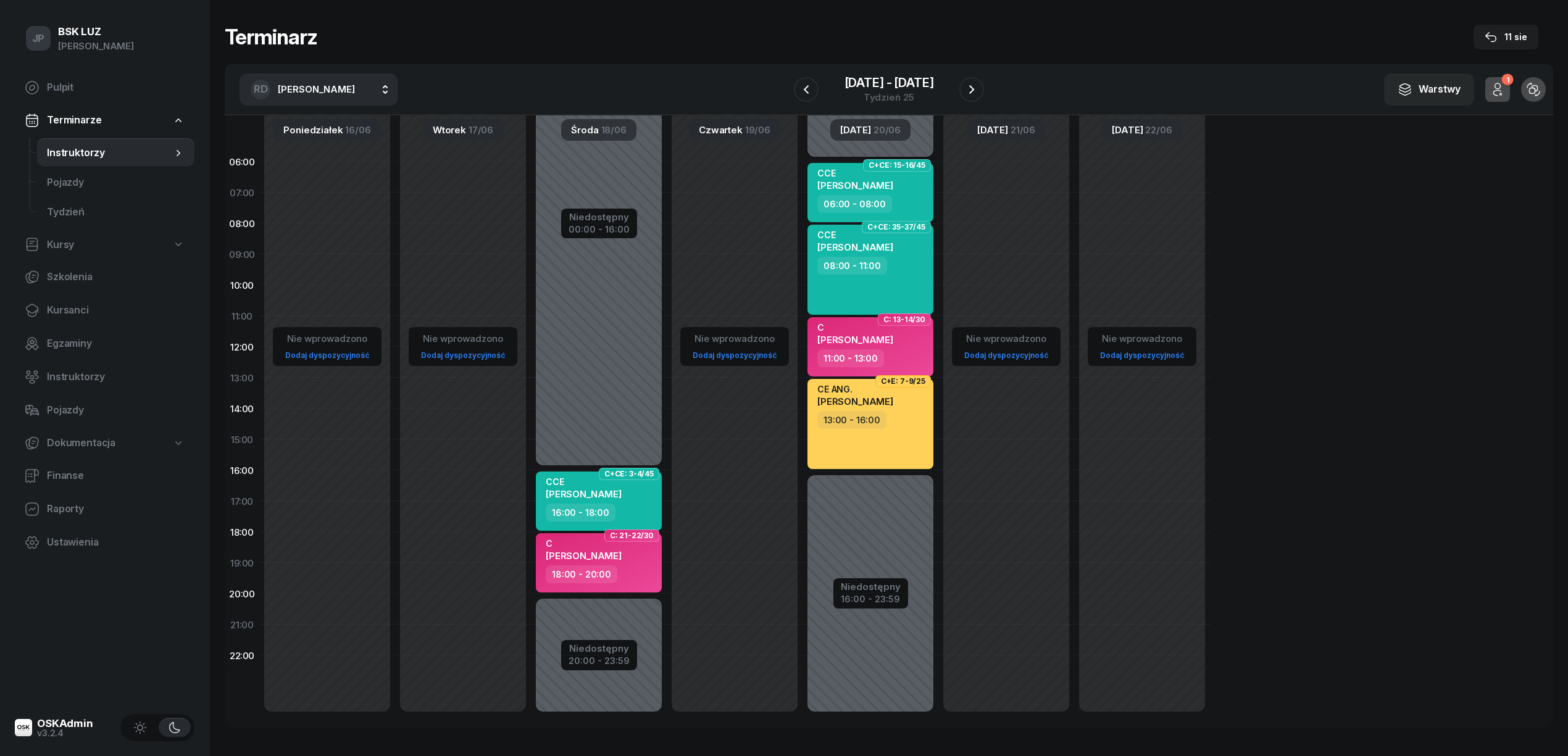
click at [385, 87] on button "RD Darmoń Robert" at bounding box center [319, 89] width 158 height 32
type input "CIOCH"
click at [334, 169] on span "[PERSON_NAME]" at bounding box center [323, 171] width 76 height 16
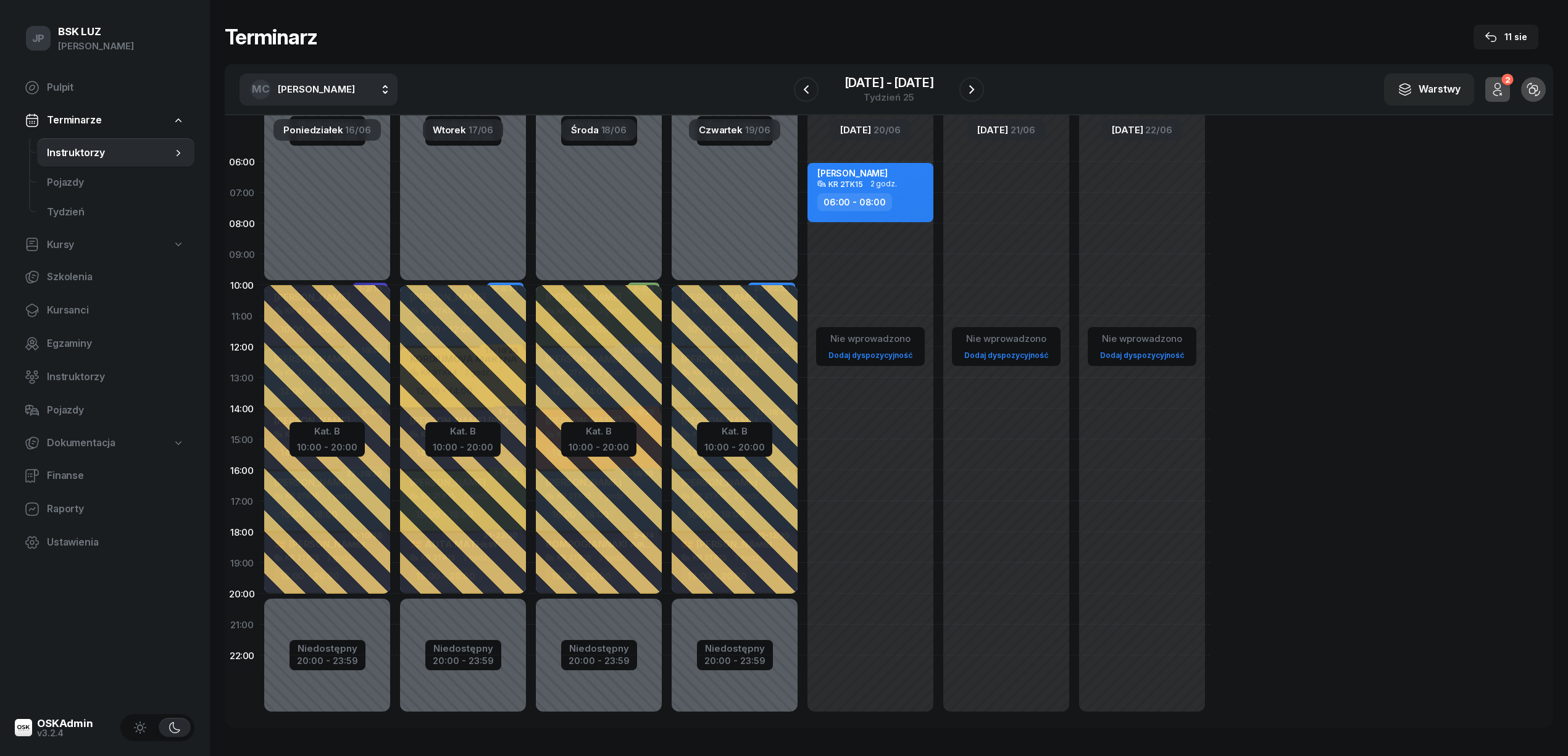
click at [383, 85] on button "MC Cioch Mateusz" at bounding box center [319, 89] width 158 height 32
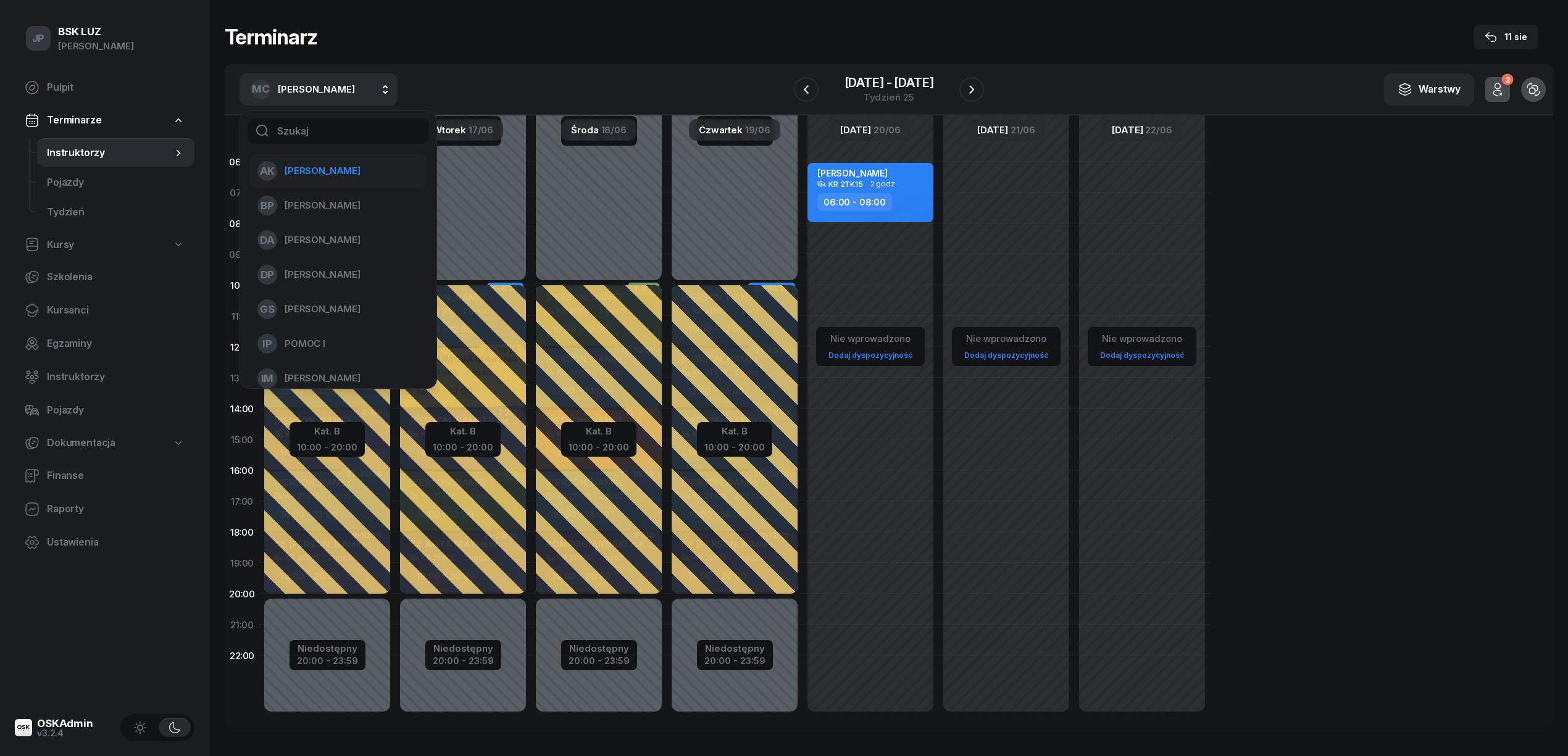
click at [323, 171] on span "[PERSON_NAME]" at bounding box center [323, 171] width 76 height 16
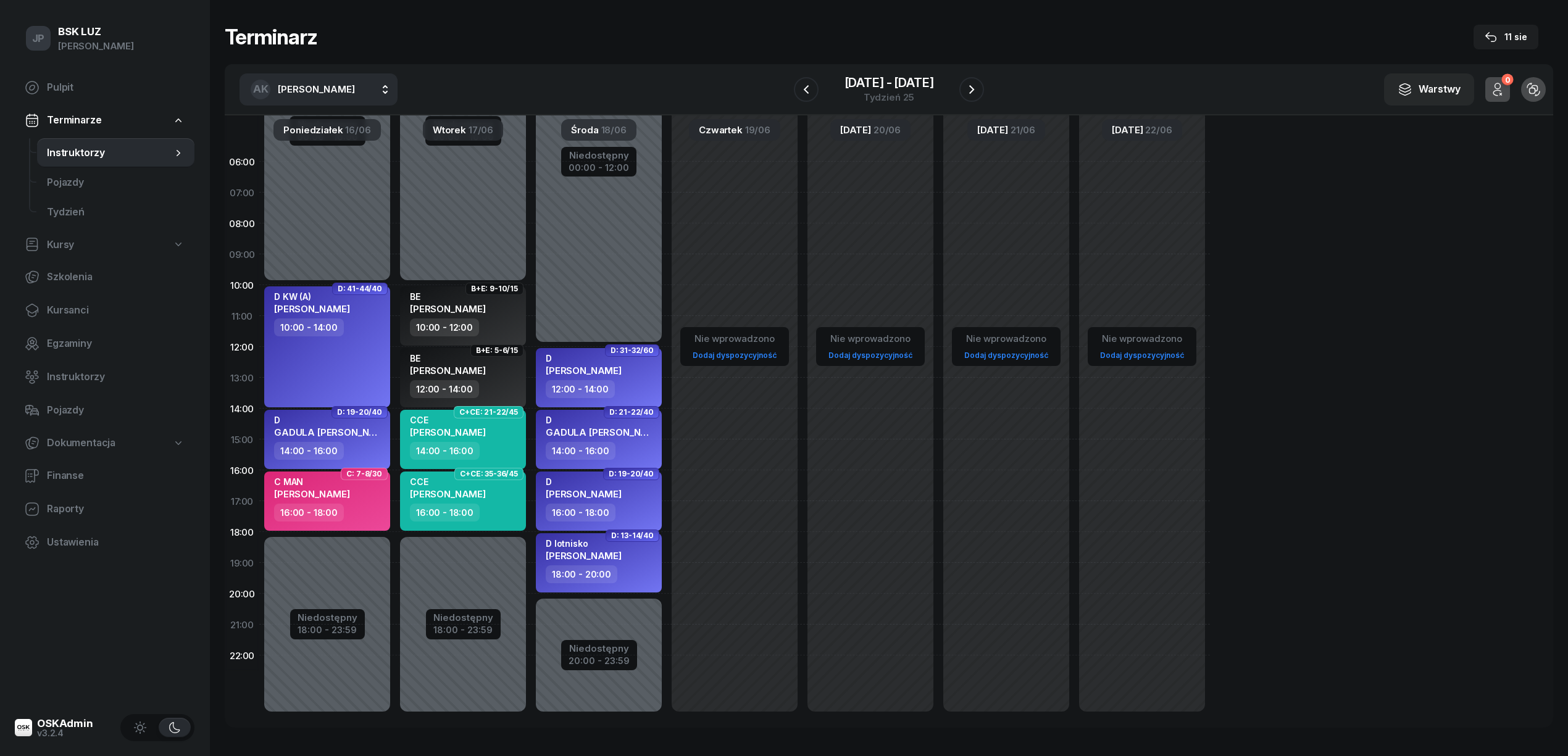
click at [387, 87] on button "AK Koryciński Artur" at bounding box center [319, 89] width 158 height 32
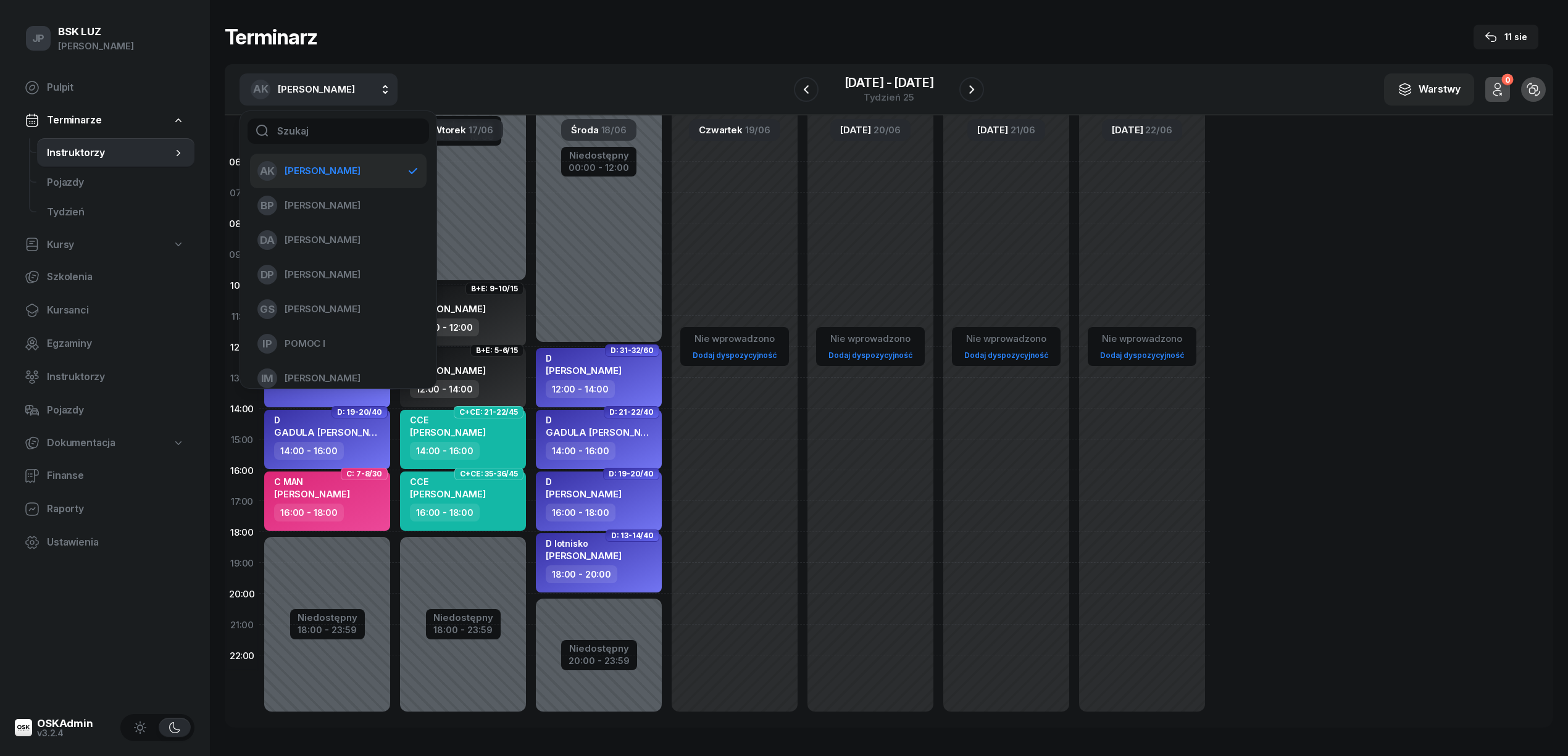
click at [347, 87] on span "[PERSON_NAME]" at bounding box center [316, 89] width 77 height 12
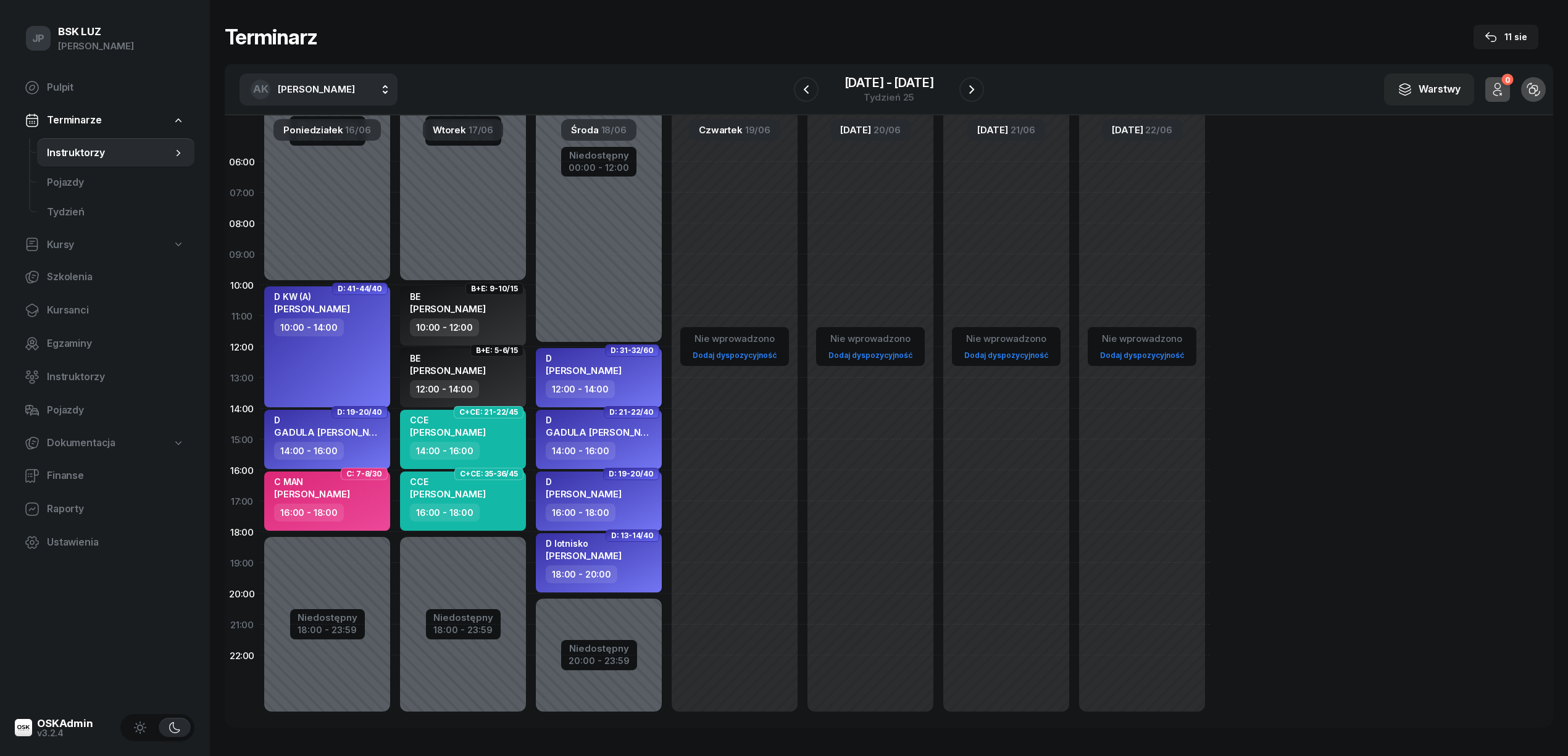
click at [361, 85] on button "AK Koryciński Artur" at bounding box center [319, 89] width 158 height 32
type input "SZEW"
click at [339, 164] on span "[PERSON_NAME]" at bounding box center [323, 171] width 76 height 16
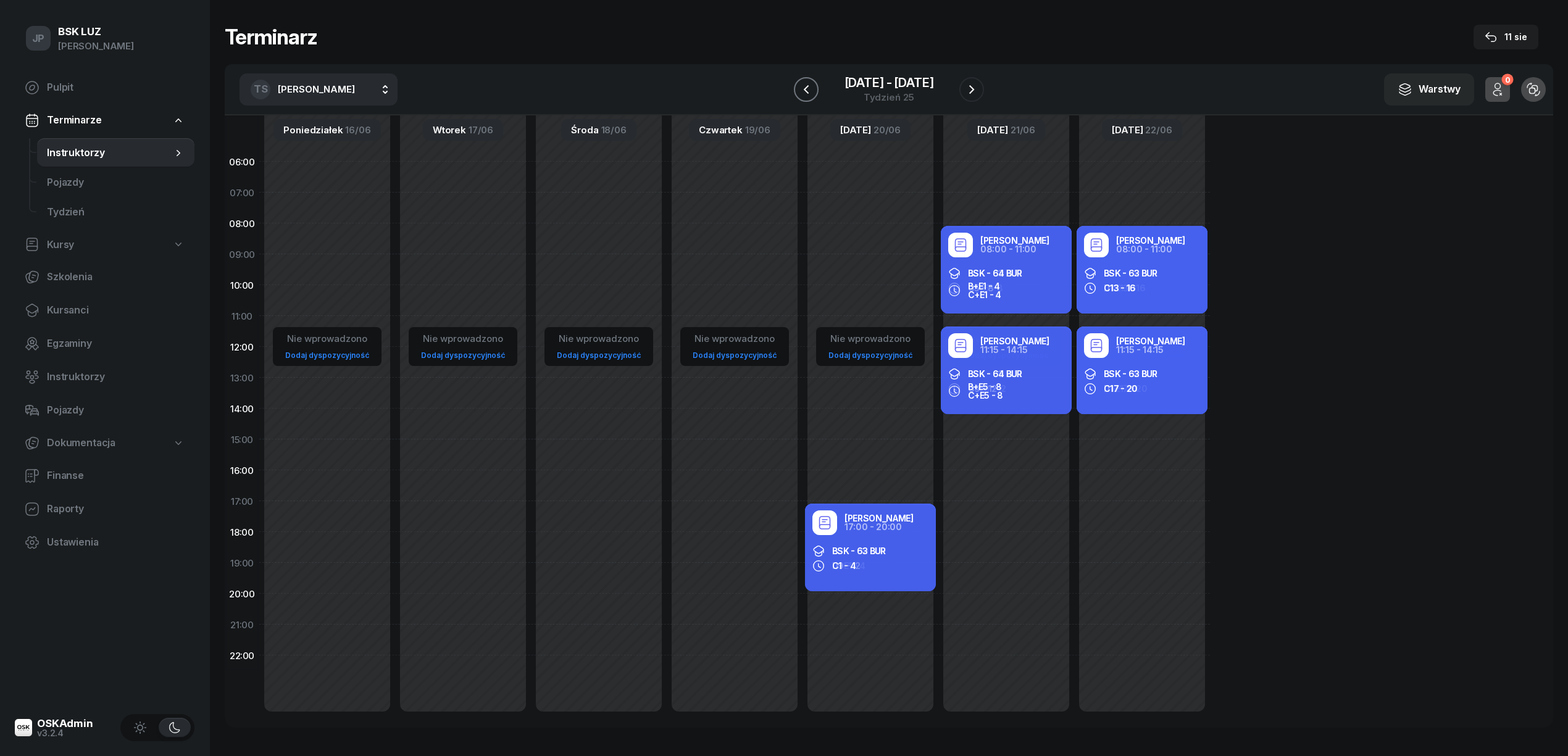
click at [804, 87] on icon "button" at bounding box center [806, 89] width 15 height 15
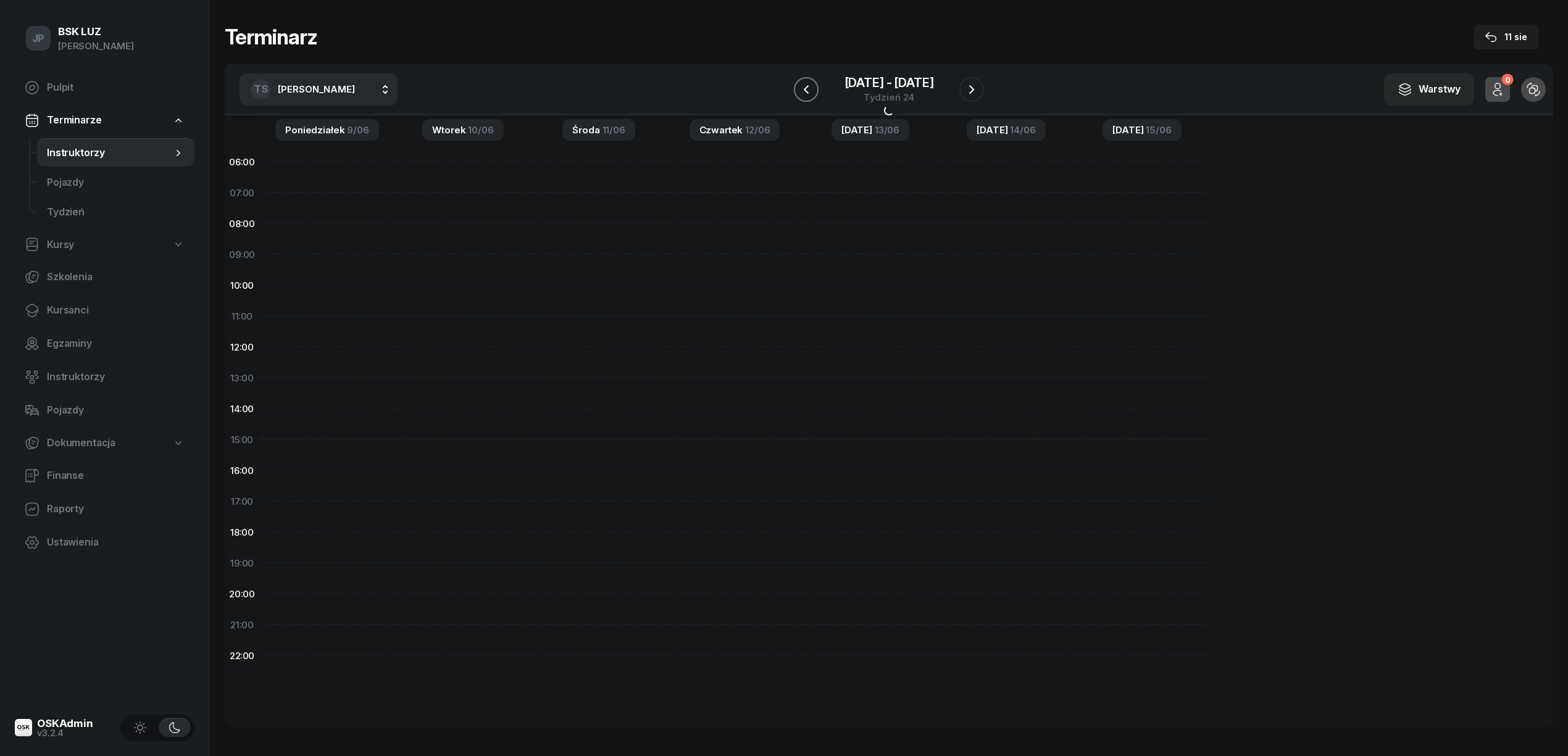
click at [805, 87] on icon "button" at bounding box center [806, 89] width 15 height 15
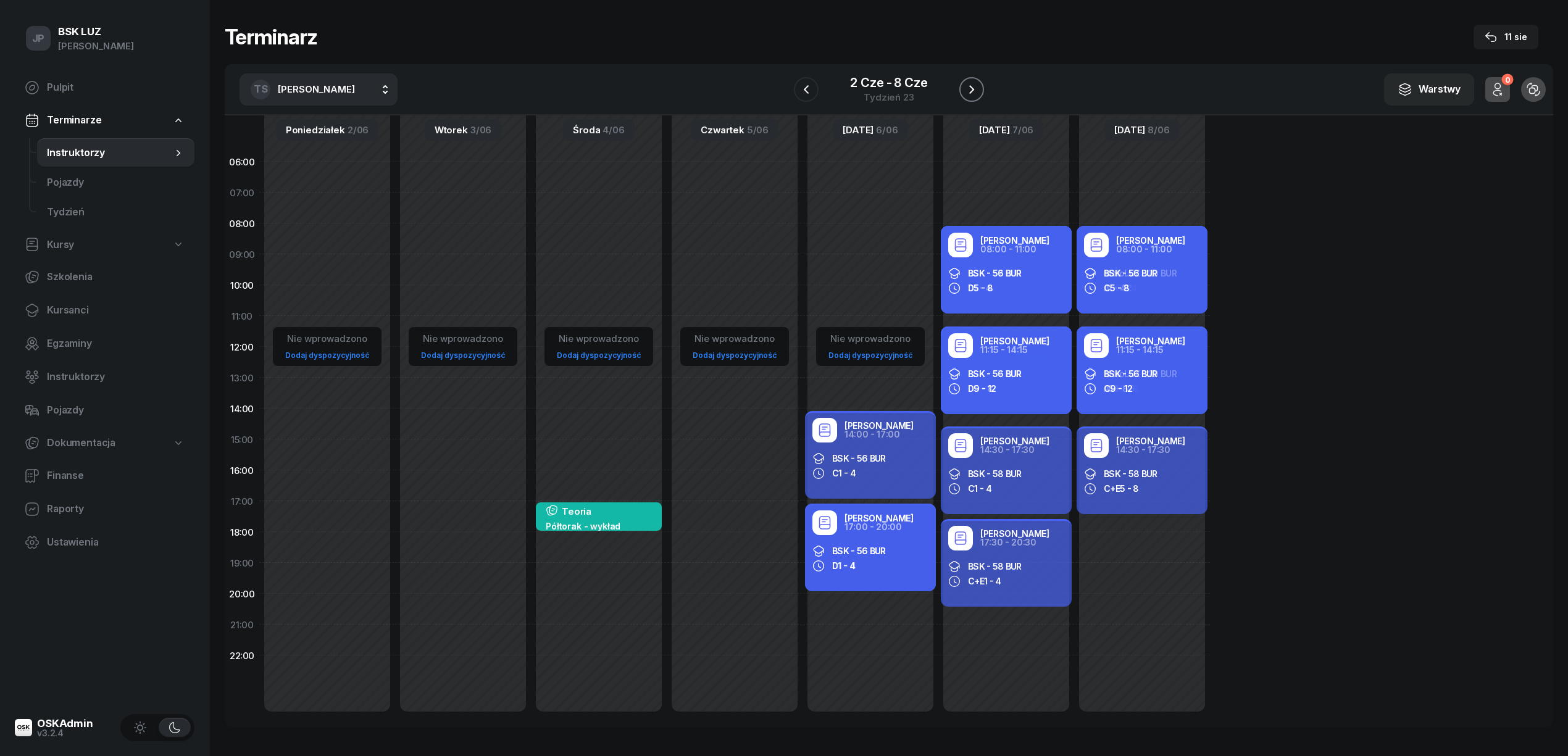
click at [971, 90] on icon "button" at bounding box center [971, 89] width 5 height 9
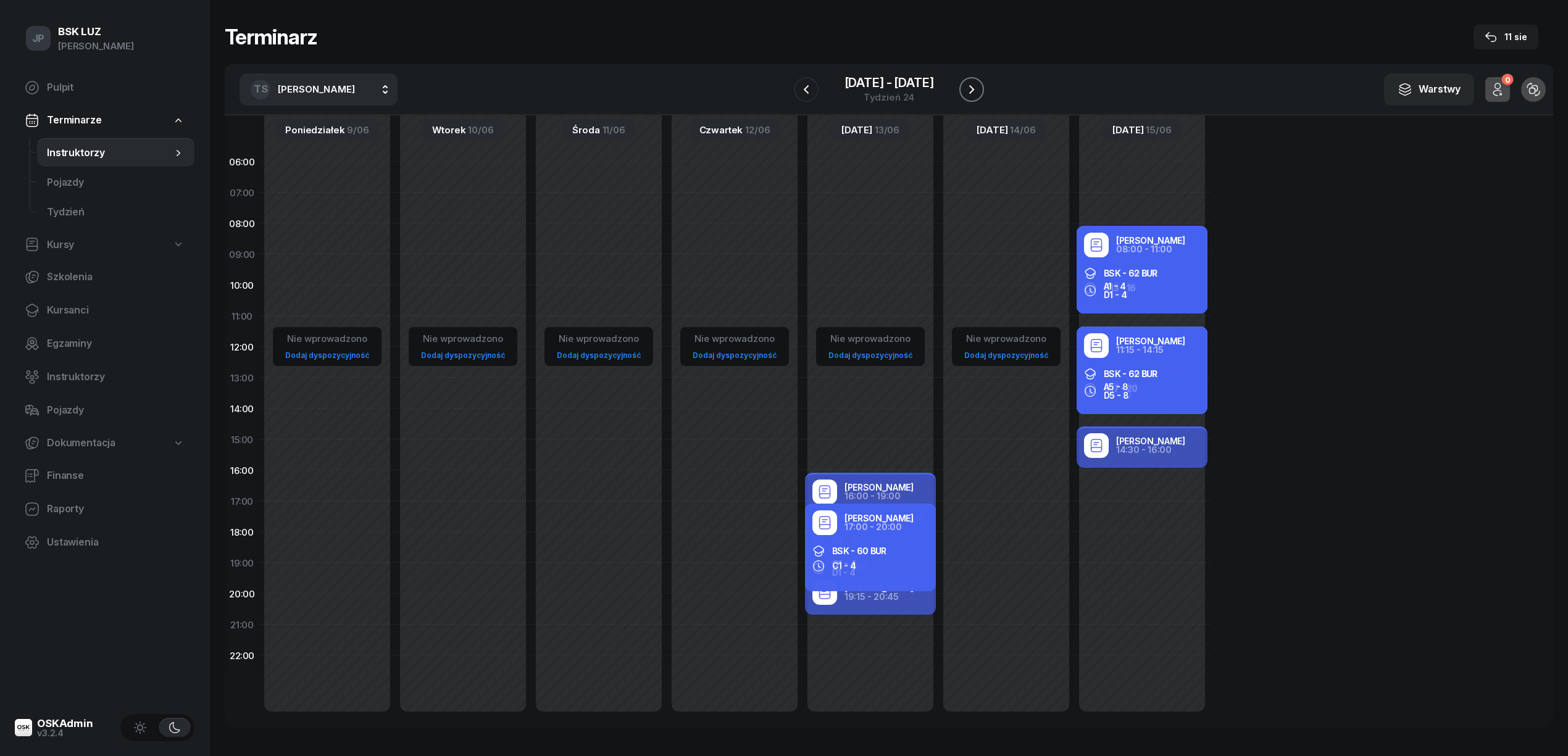
click at [974, 89] on icon "button" at bounding box center [971, 89] width 15 height 15
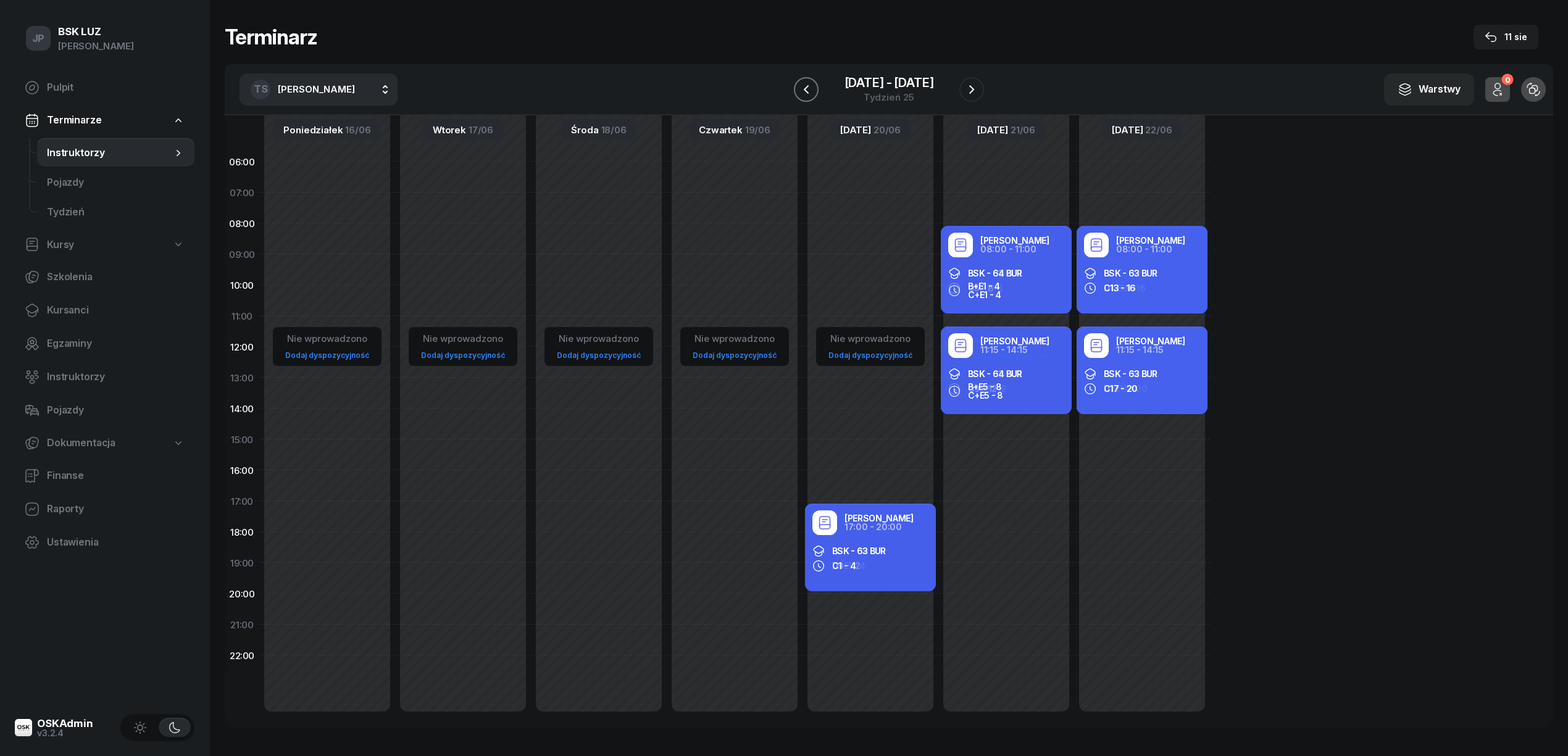
click at [801, 87] on icon "button" at bounding box center [806, 89] width 15 height 15
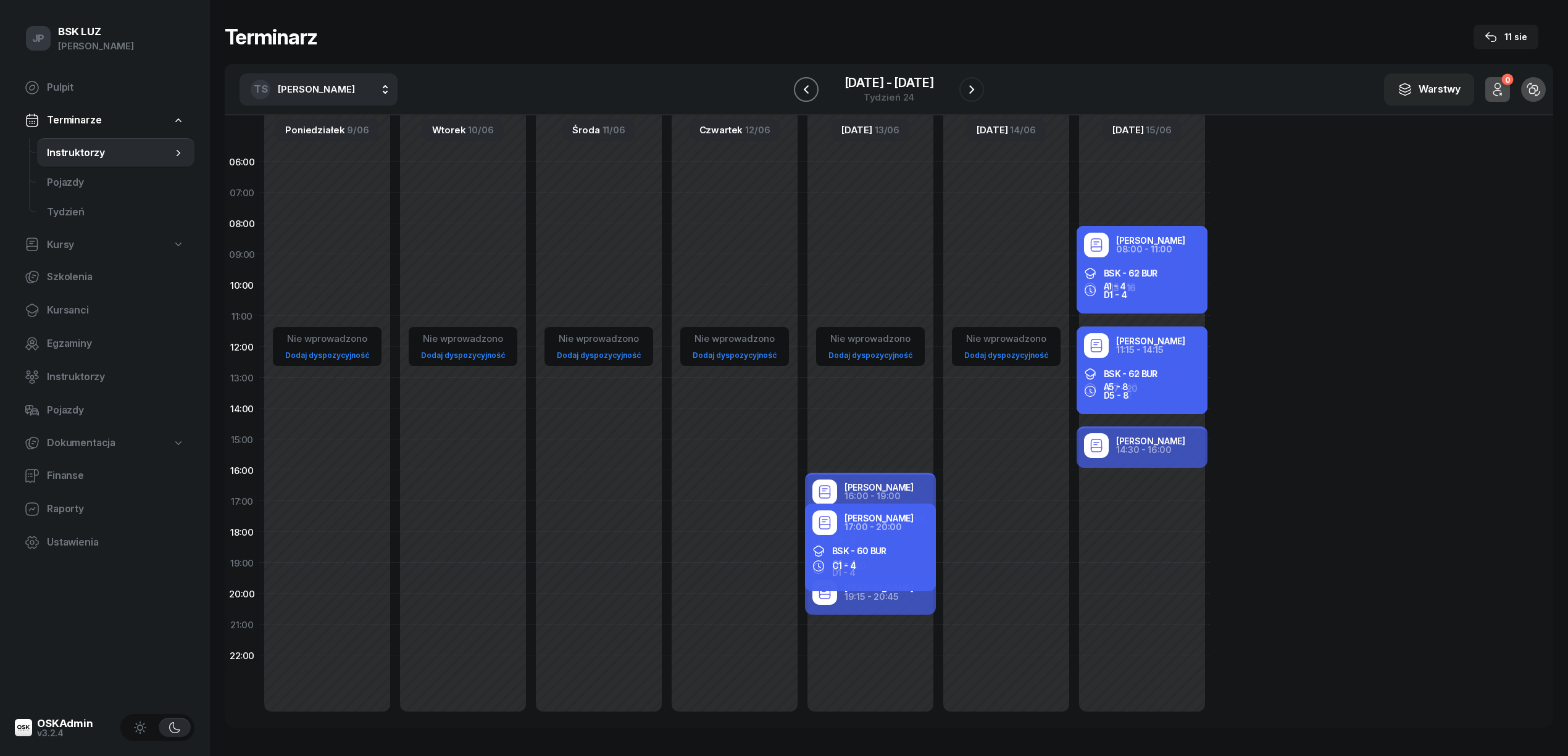
click at [807, 87] on icon "button" at bounding box center [806, 89] width 5 height 9
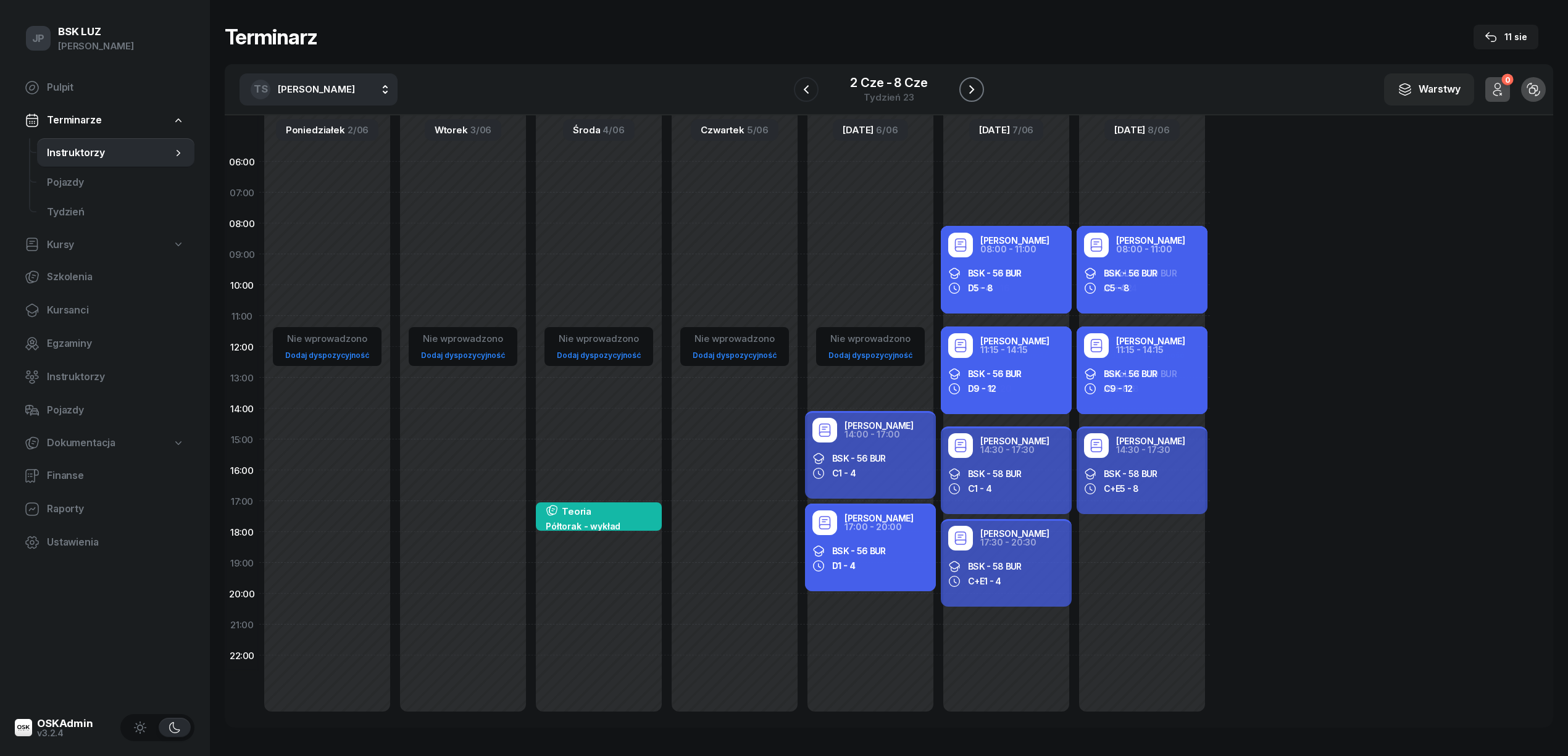
click at [974, 89] on icon "button" at bounding box center [971, 89] width 5 height 9
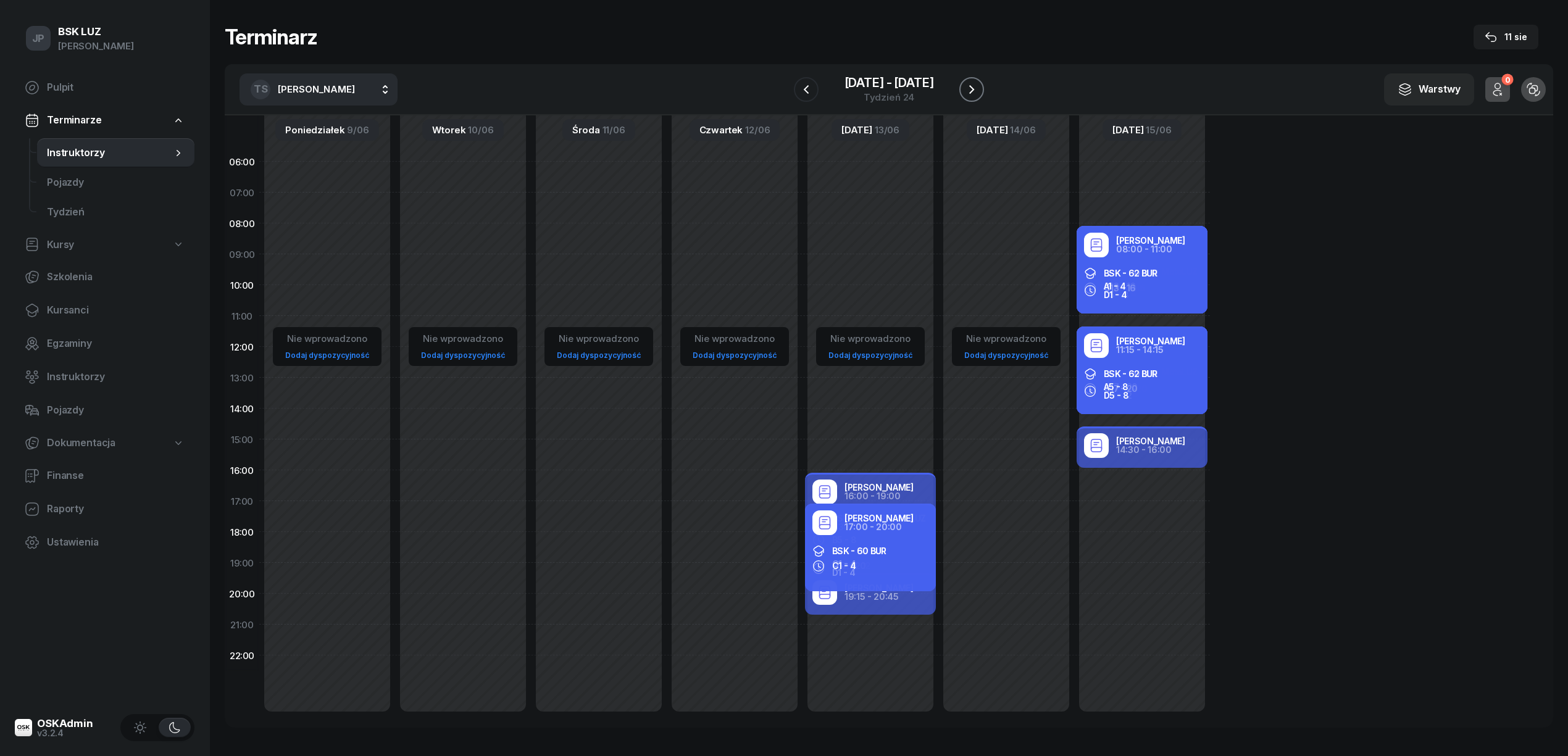
click at [971, 87] on icon "button" at bounding box center [971, 89] width 5 height 9
